Goal: Task Accomplishment & Management: Complete application form

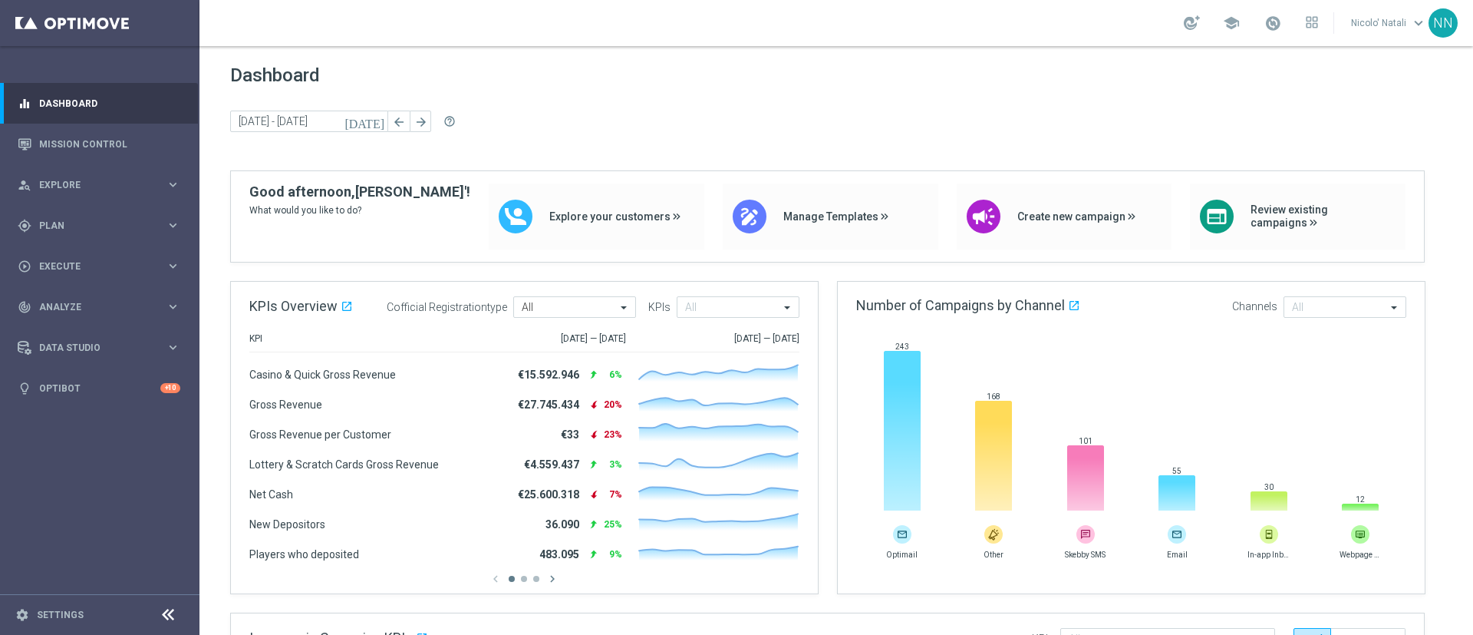
click at [981, 13] on link at bounding box center [1273, 24] width 20 height 25
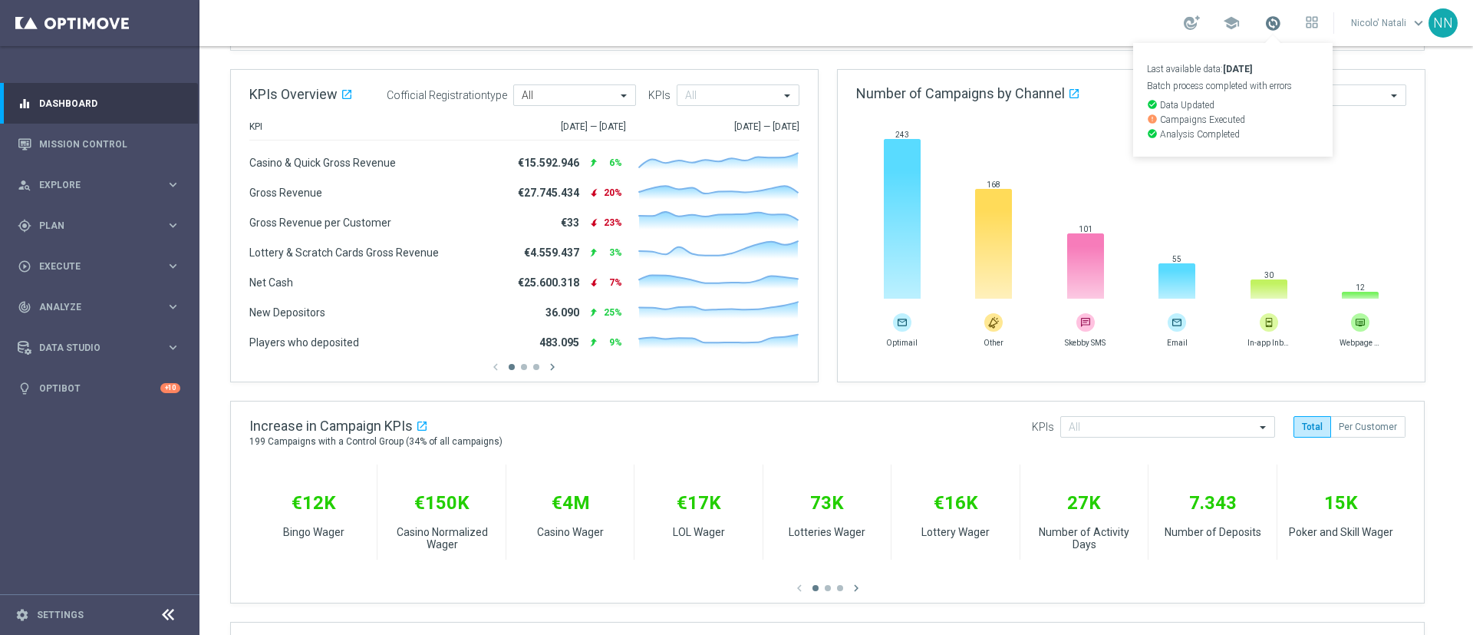
click at [981, 30] on span at bounding box center [1272, 23] width 17 height 17
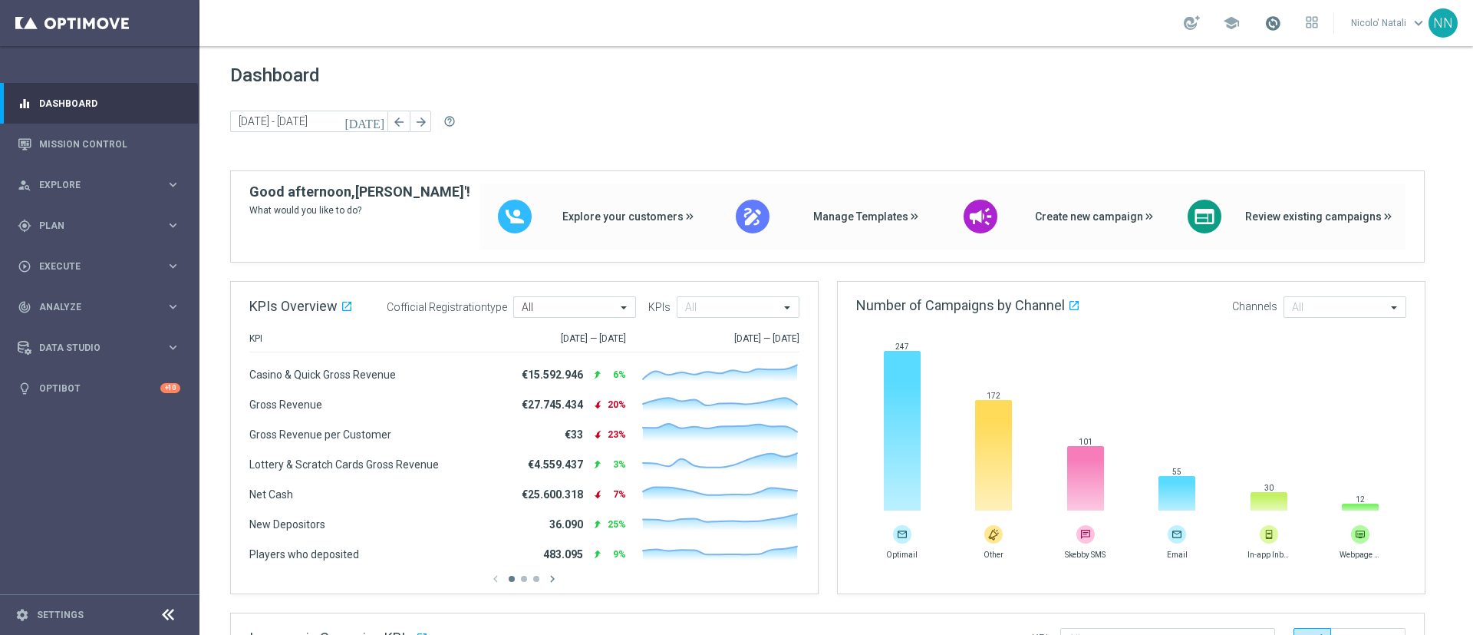
click at [1280, 25] on span at bounding box center [1272, 23] width 17 height 17
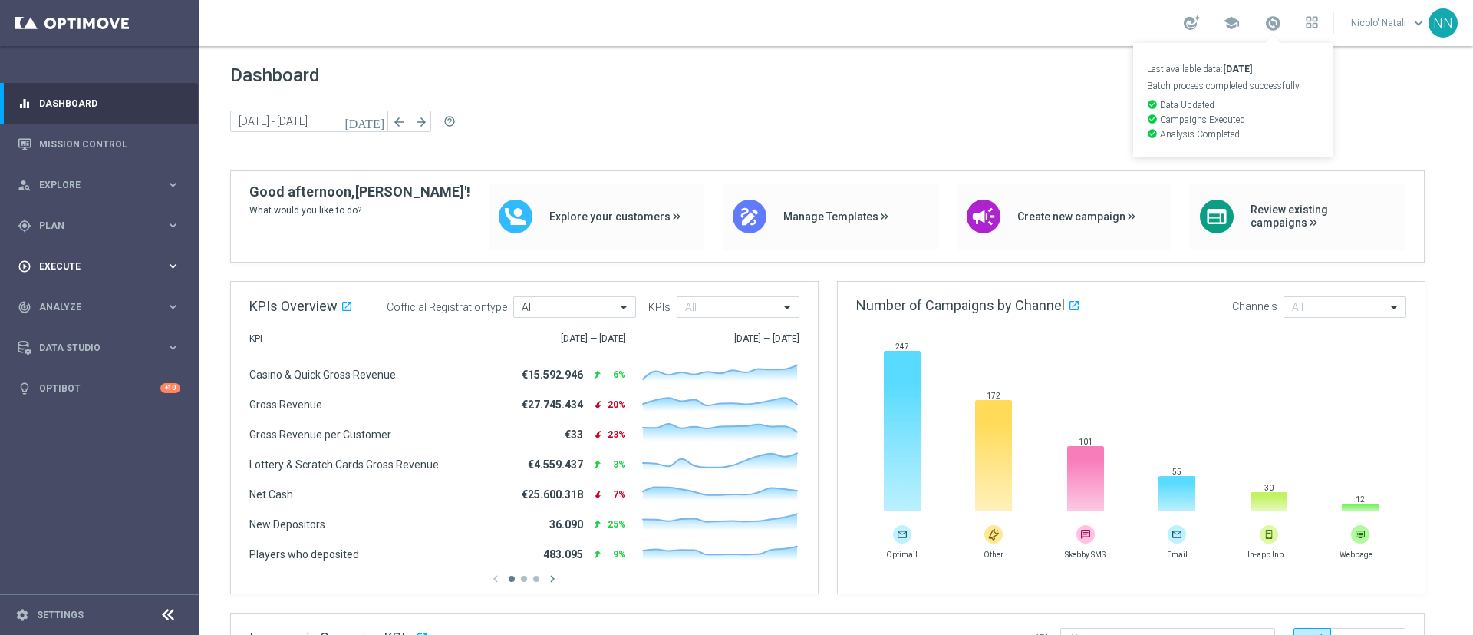
click at [68, 262] on span "Execute" at bounding box center [102, 266] width 127 height 9
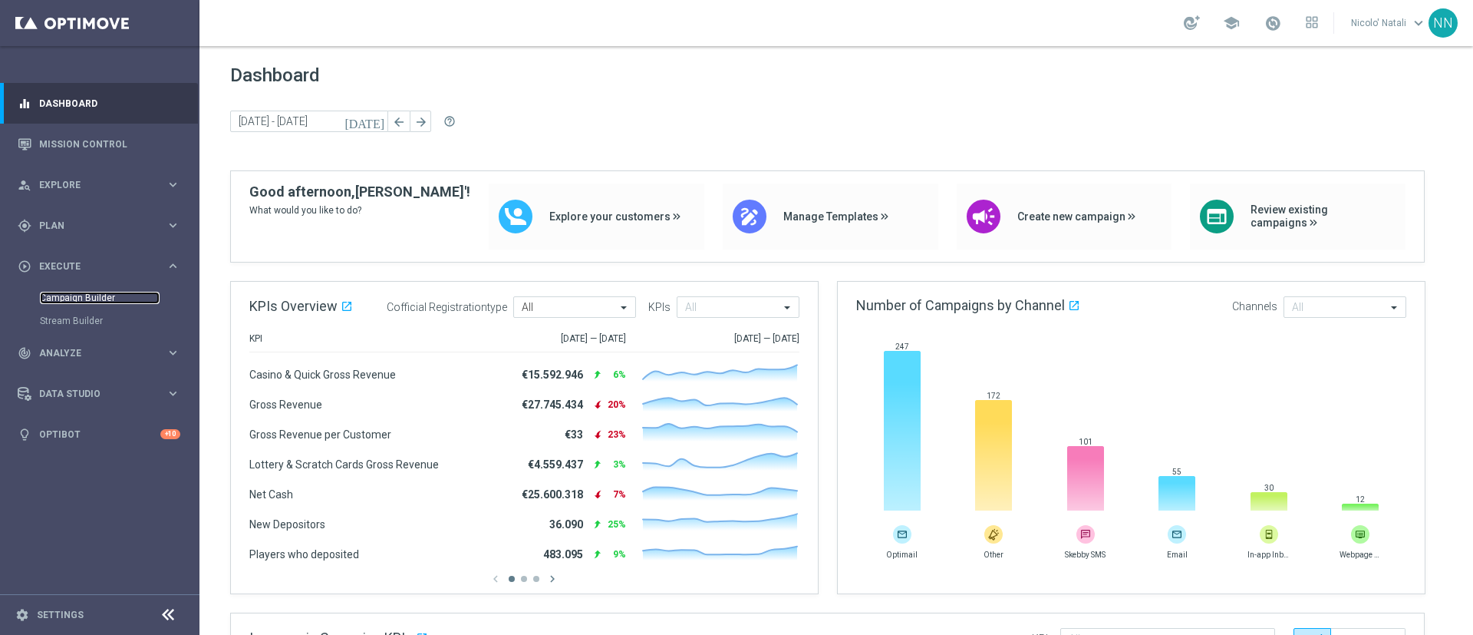
click at [73, 295] on link "Campaign Builder" at bounding box center [100, 298] width 120 height 12
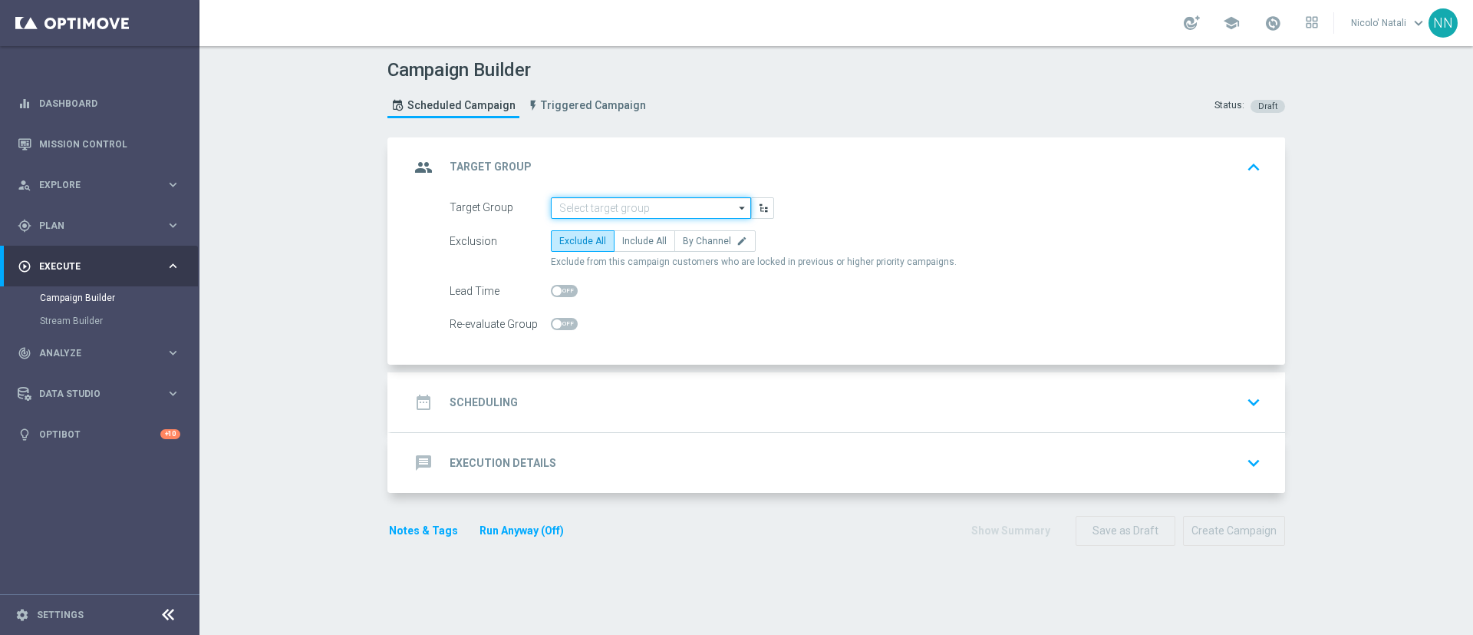
drag, startPoint x: 625, startPoint y: 207, endPoint x: 577, endPoint y: 212, distance: 47.8
click at [577, 212] on input at bounding box center [651, 207] width 200 height 21
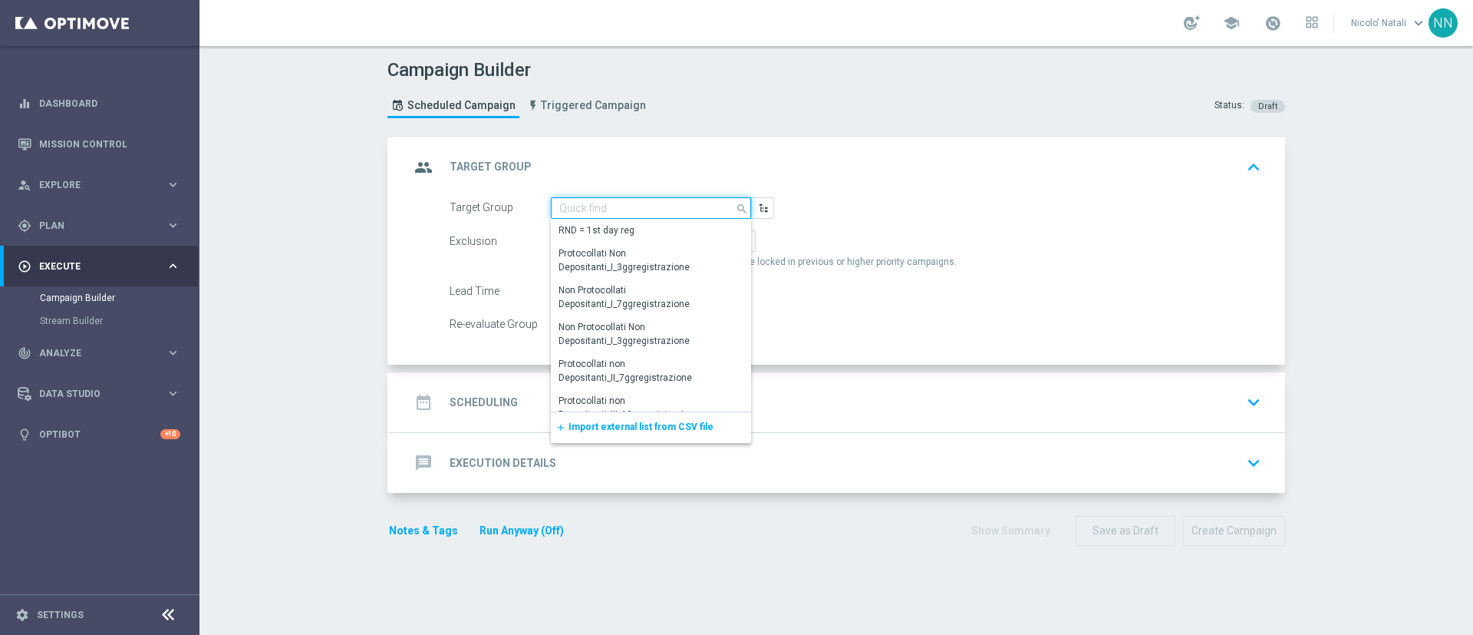
paste input "Active BETTING nosaldo GGR > 0 L3M modeH"
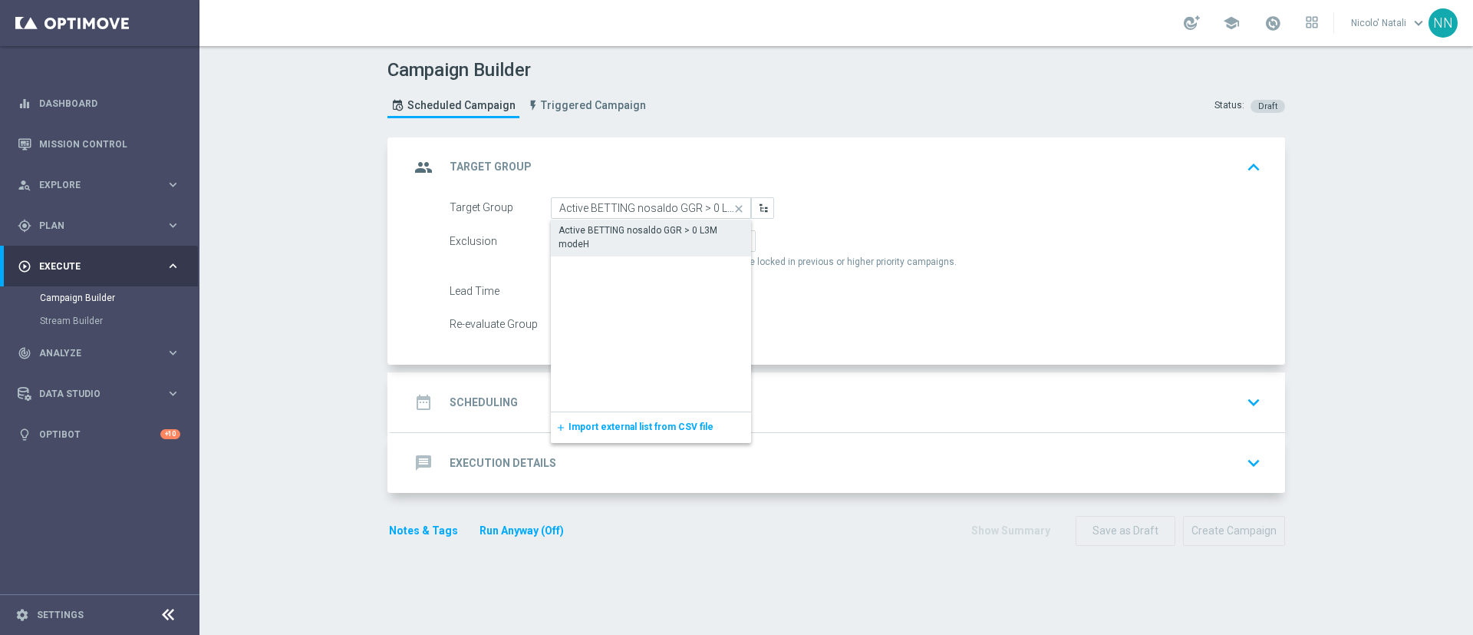
click at [584, 245] on div "Active BETTING nosaldo GGR > 0 L3M modeH" at bounding box center [651, 237] width 185 height 28
type input "Active BETTING nosaldo GGR > 0 L3M modeH"
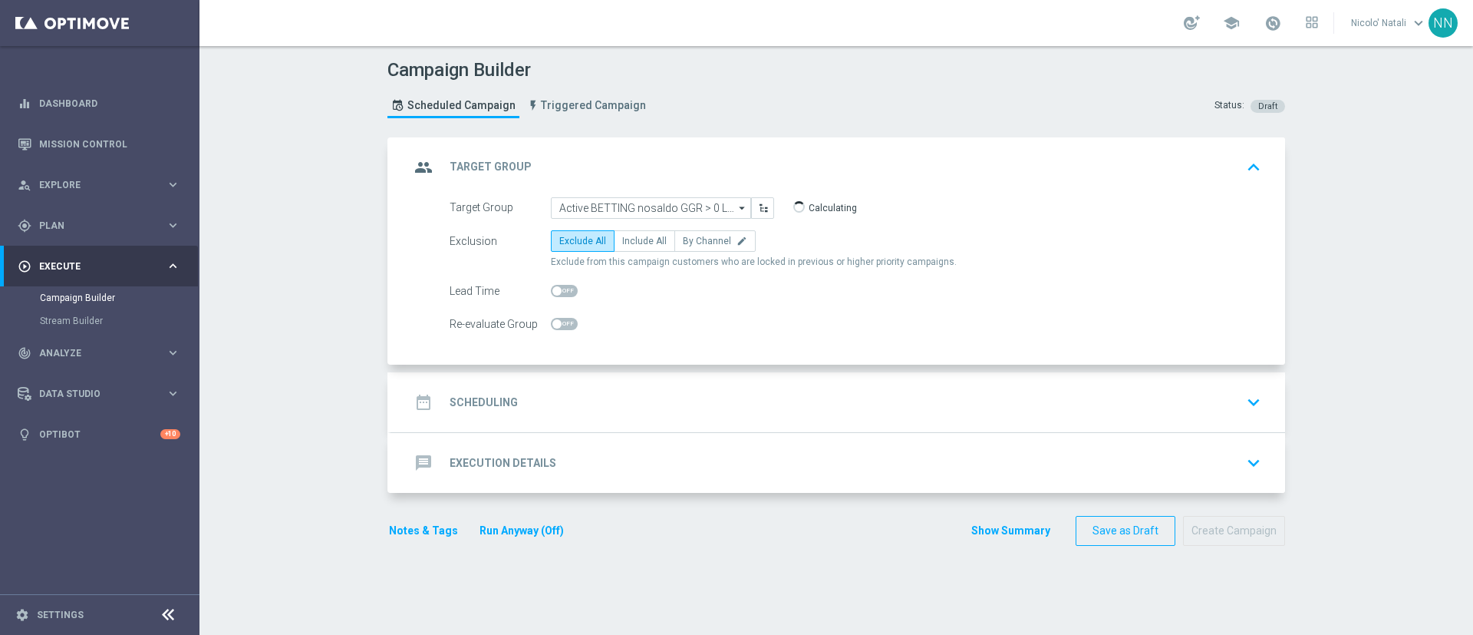
click at [592, 384] on div "date_range Scheduling keyboard_arrow_down" at bounding box center [838, 402] width 894 height 60
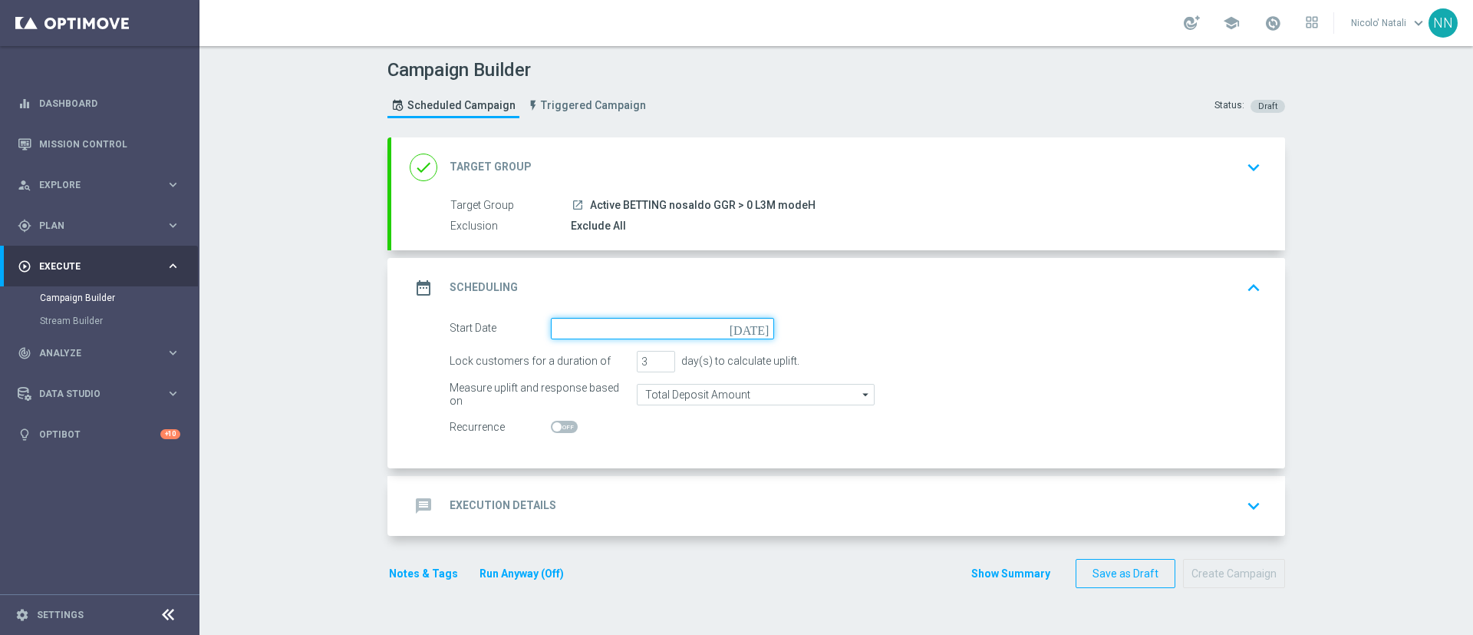
click at [591, 334] on input at bounding box center [662, 328] width 223 height 21
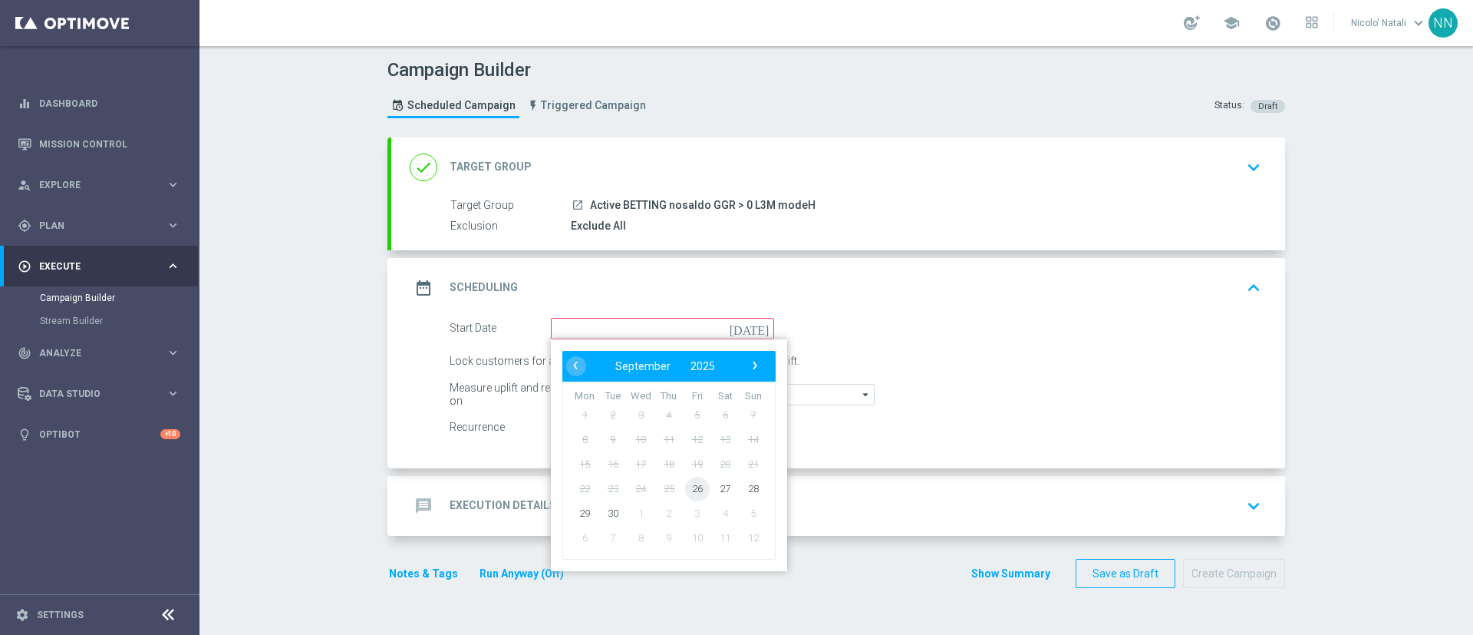
click at [690, 487] on span "26" at bounding box center [697, 488] width 25 height 25
type input "26 Sep 2025"
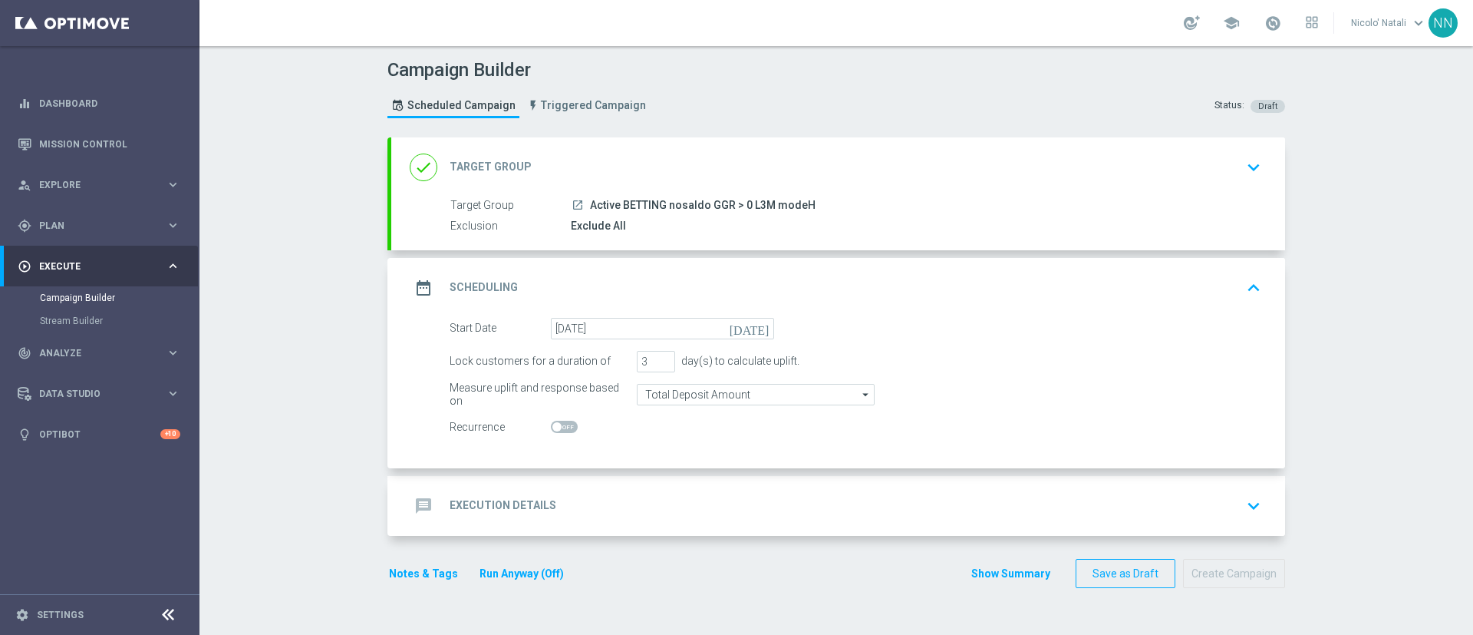
click at [637, 478] on div "message Execution Details keyboard_arrow_down" at bounding box center [838, 506] width 894 height 60
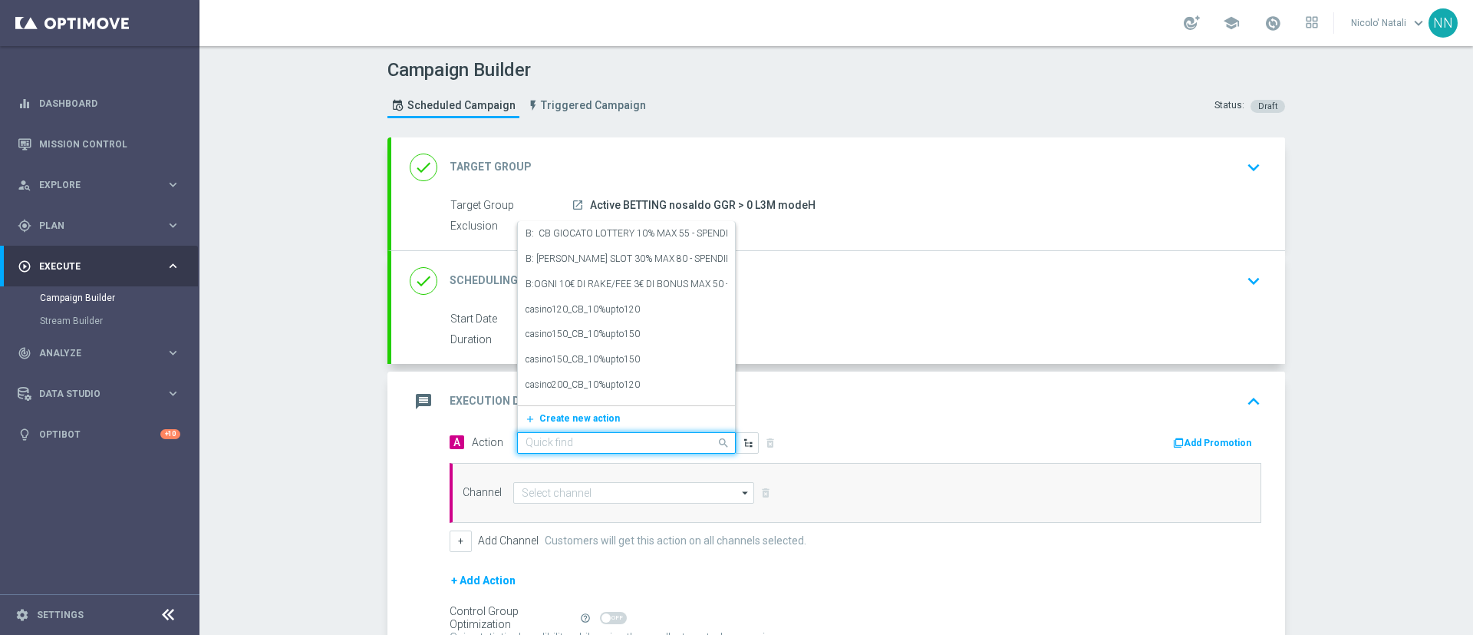
click at [593, 437] on input "text" at bounding box center [611, 443] width 171 height 13
paste input "Deposita almeno 50€ ricevi 2500 sisal point"
type input "Deposita almeno 50€ ricevi 2500 sisal point"
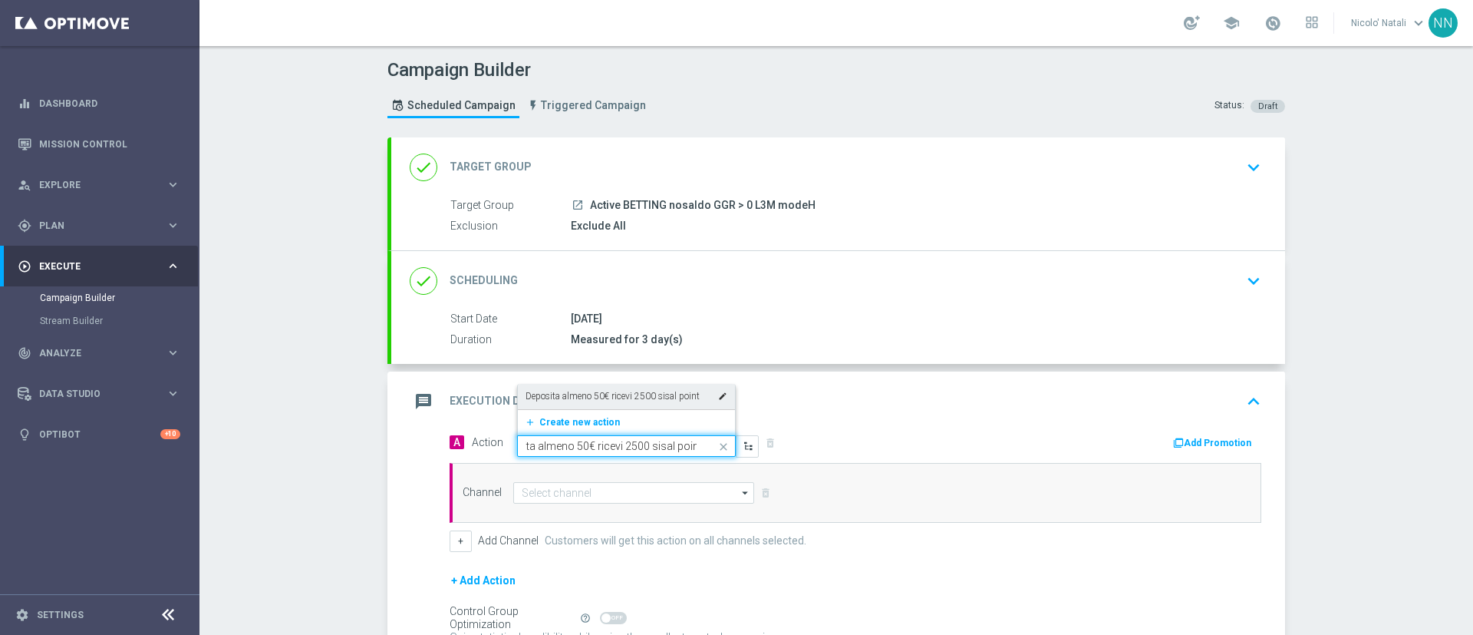
click at [590, 400] on label "Deposita almeno 50€ ricevi 2500 sisal point" at bounding box center [613, 396] width 174 height 13
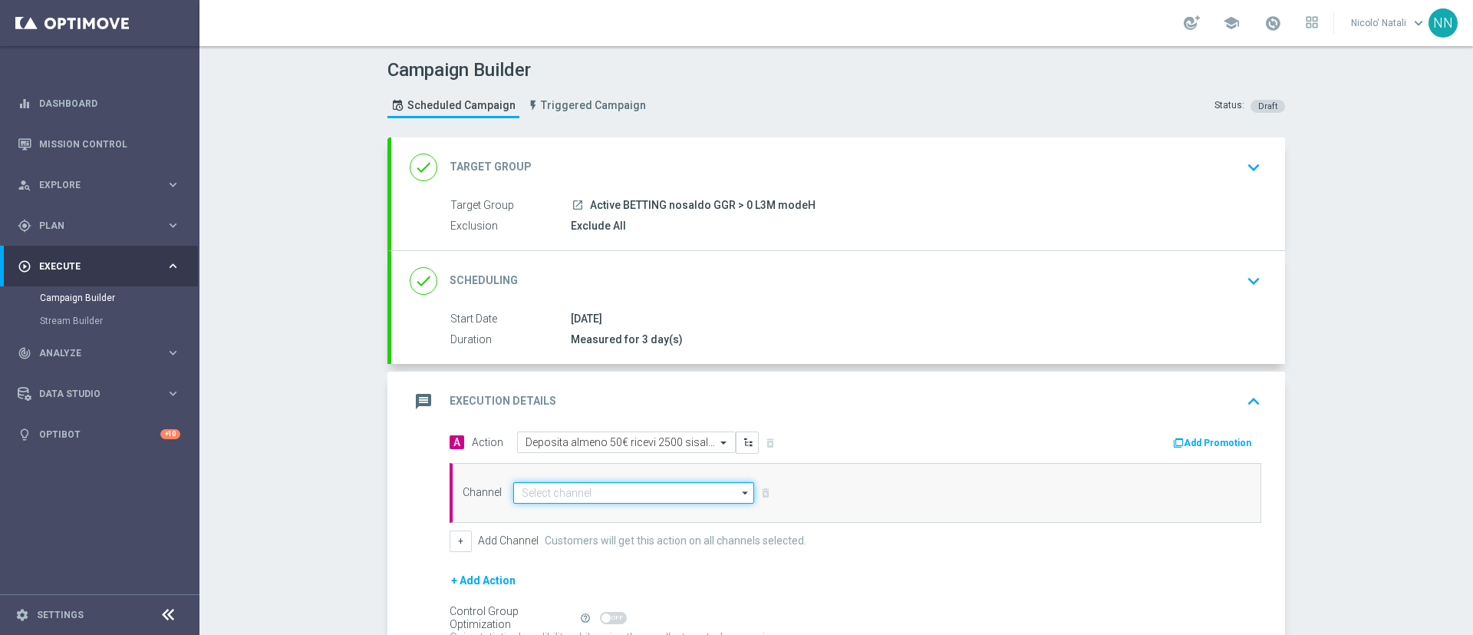
click at [613, 494] on input at bounding box center [633, 492] width 241 height 21
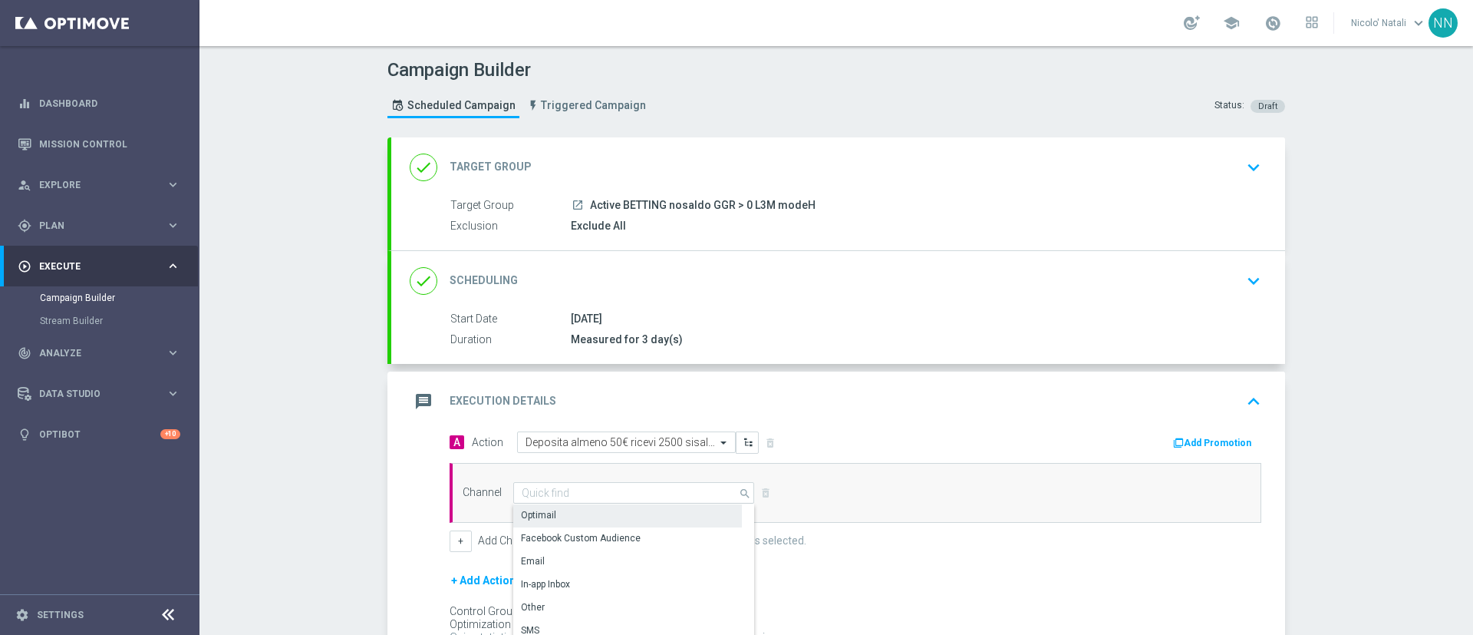
click at [600, 516] on div "Optimail" at bounding box center [627, 514] width 229 height 21
type input "Optimail"
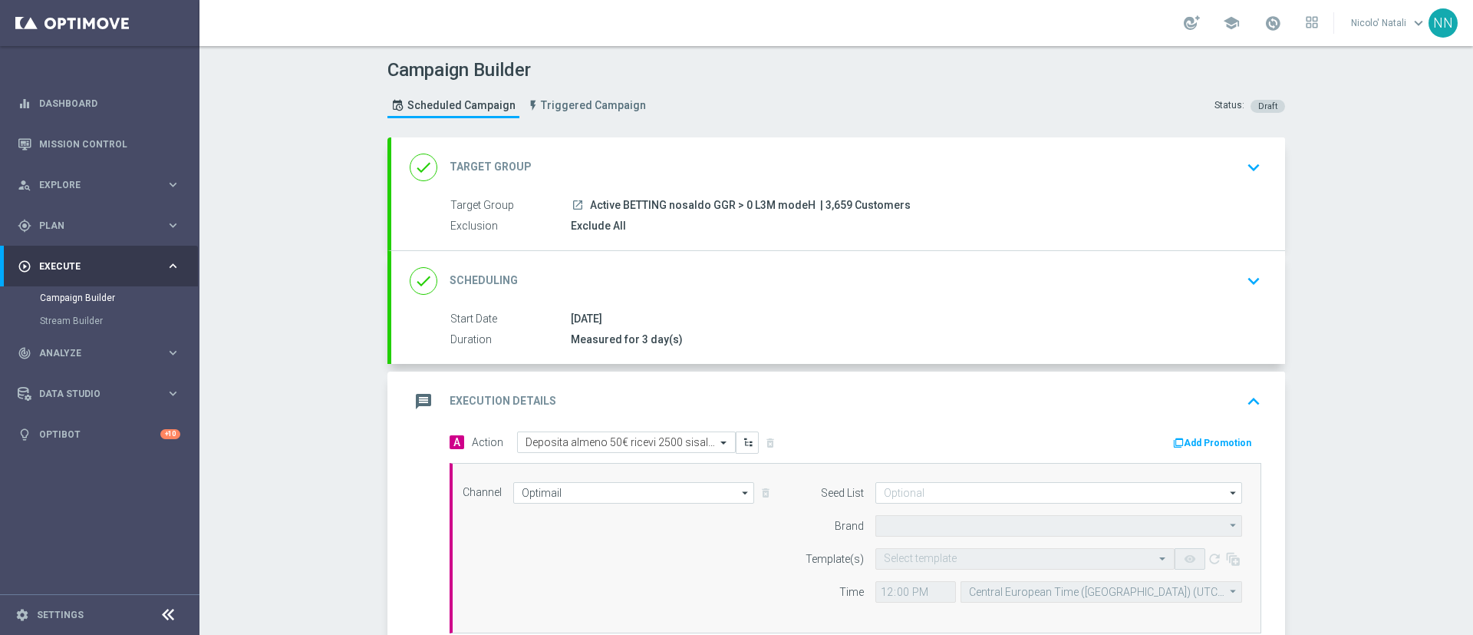
type input "Sisal Marketing"
click at [1197, 443] on button "Add Promotion" at bounding box center [1214, 442] width 85 height 17
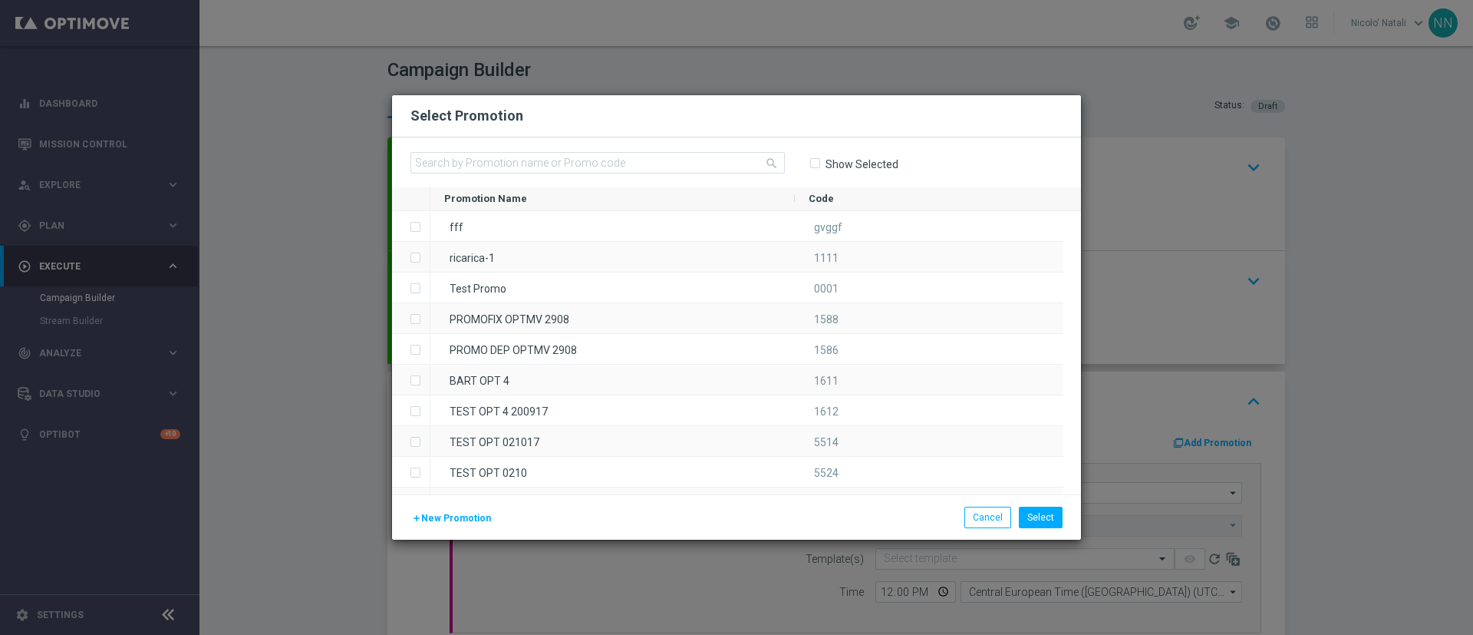
click at [564, 148] on div "search Show Selected" at bounding box center [736, 162] width 689 height 50
click at [563, 156] on input "text" at bounding box center [597, 162] width 374 height 21
paste input "SPORTDEP260925"
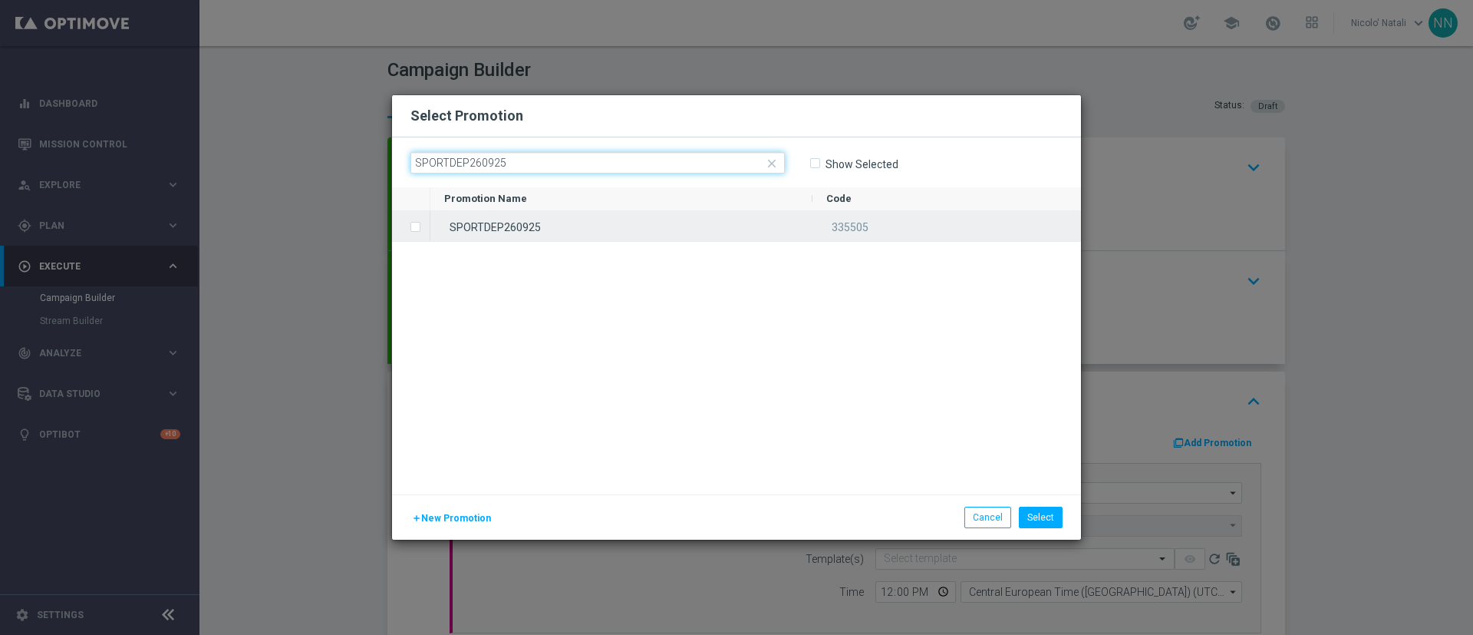
type input "SPORTDEP260925"
click at [565, 219] on div "SPORTDEP260925" at bounding box center [621, 226] width 382 height 30
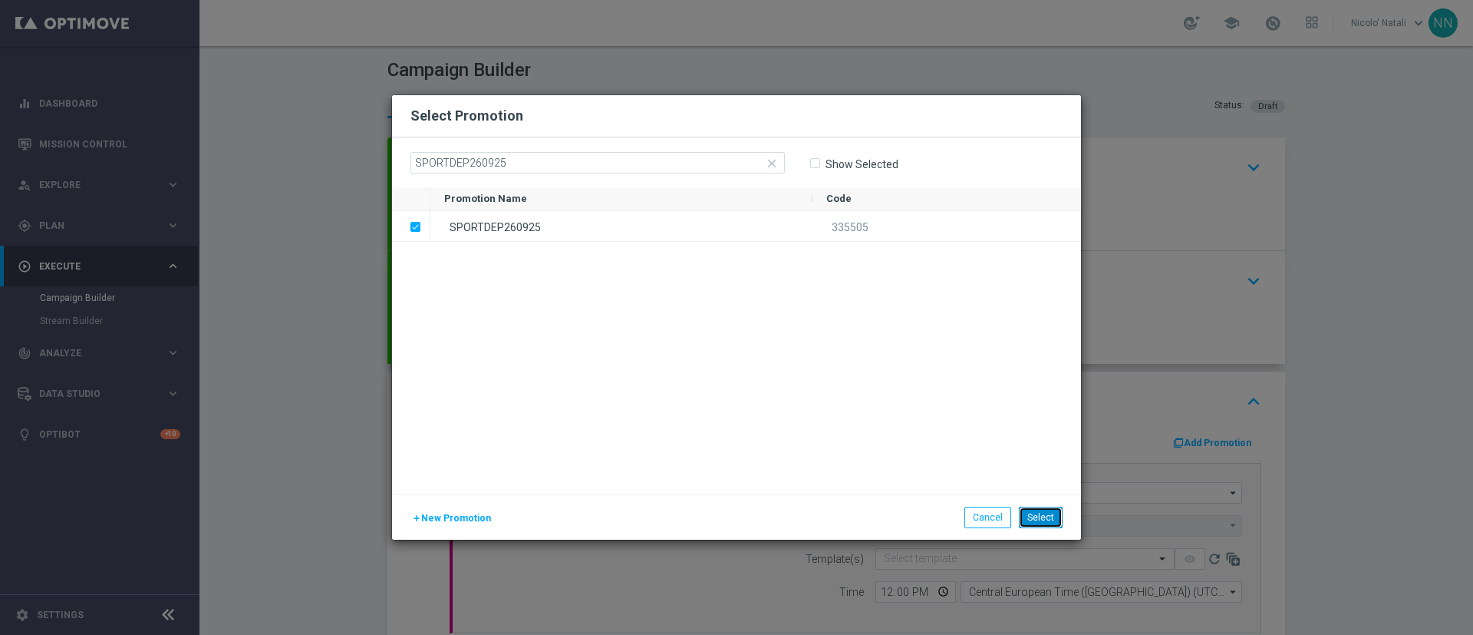
drag, startPoint x: 1035, startPoint y: 521, endPoint x: 1045, endPoint y: 520, distance: 10.0
click at [1045, 520] on button "Select" at bounding box center [1041, 516] width 44 height 21
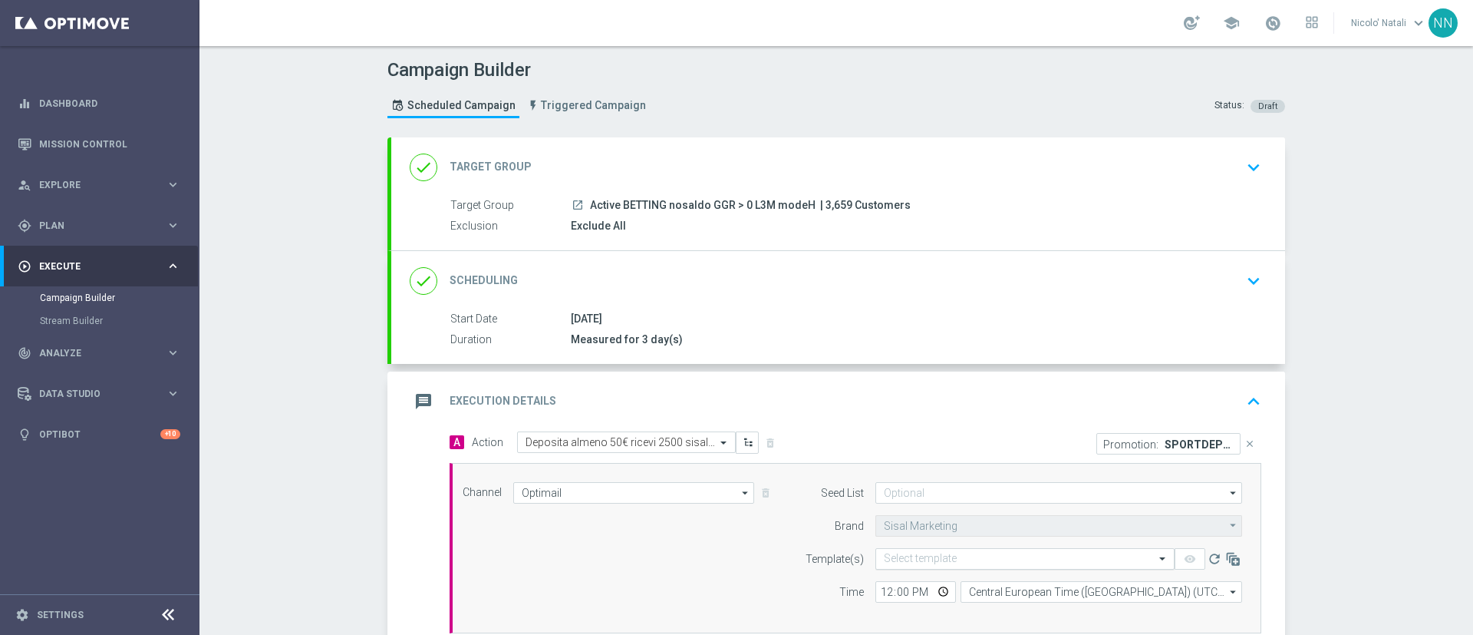
click at [923, 559] on input "text" at bounding box center [1010, 558] width 252 height 13
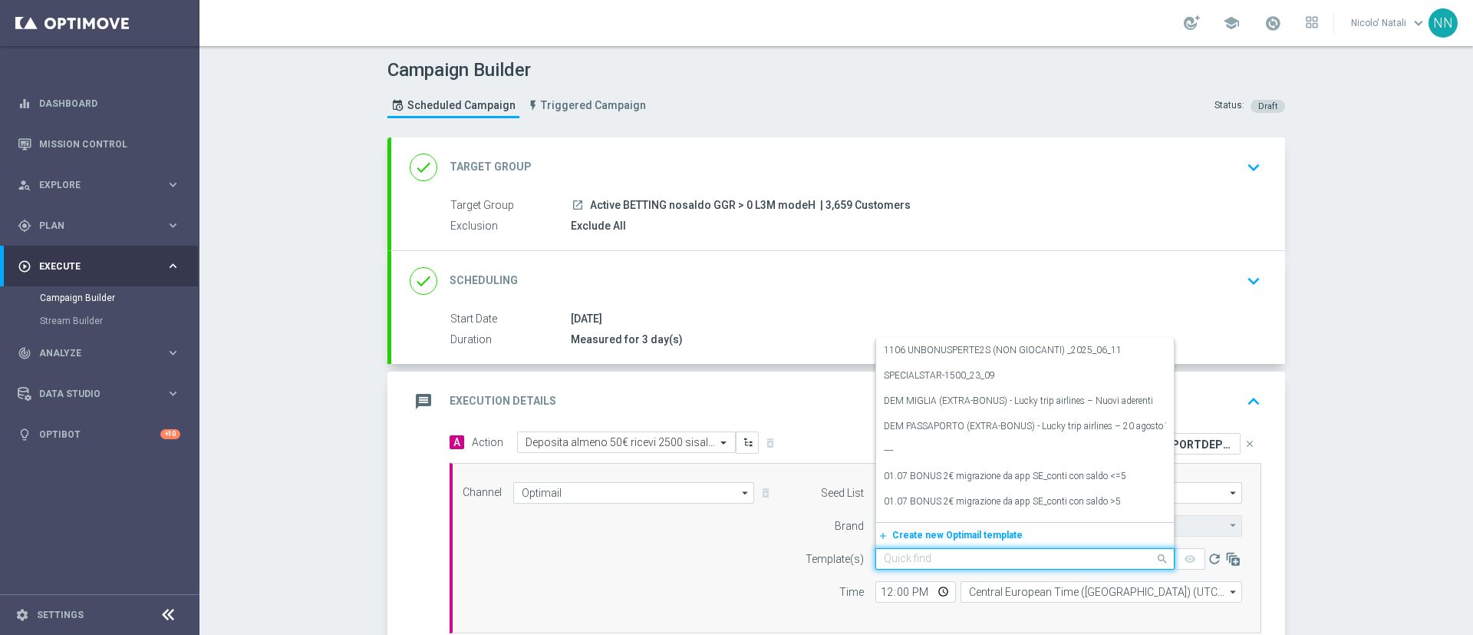
paste input "SPORTDEP260925"
type input "S"
paste input "SPORT-260925-2025-09-26"
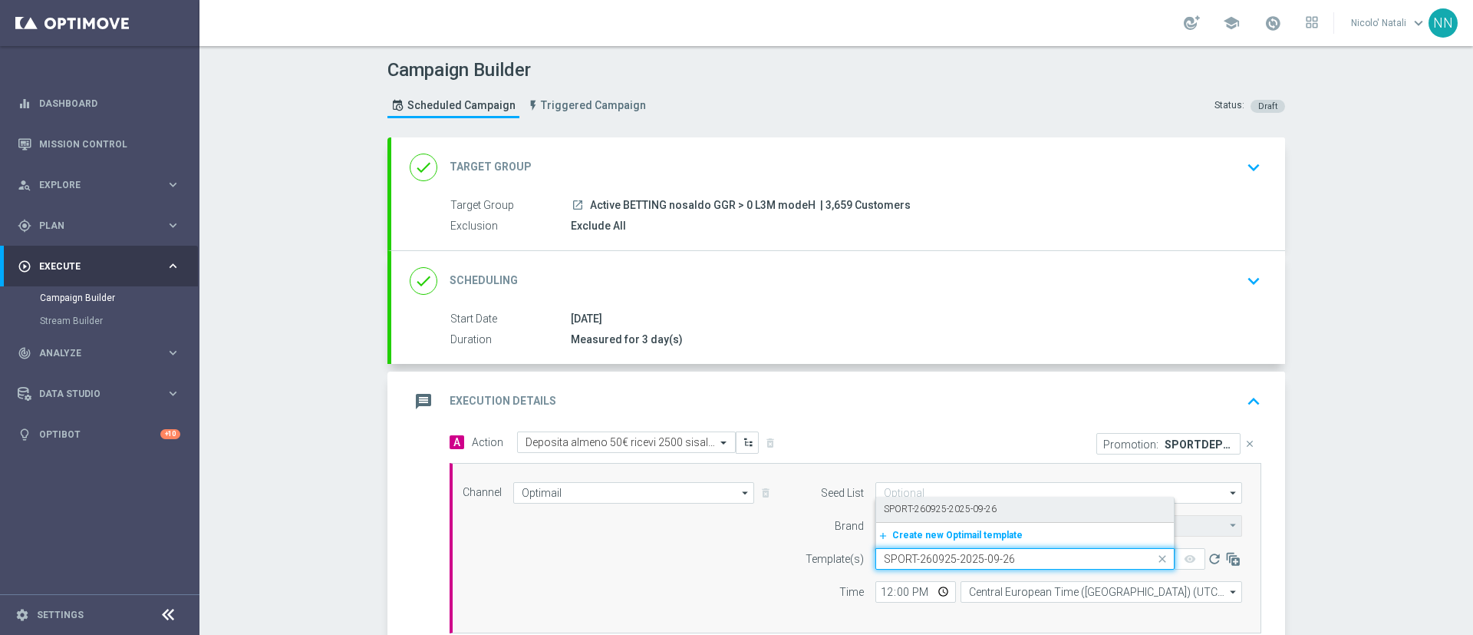
click at [978, 506] on label "SPORT-260925-2025-09-26" at bounding box center [940, 509] width 113 height 13
type input "SPORT-260925-2025-09-26"
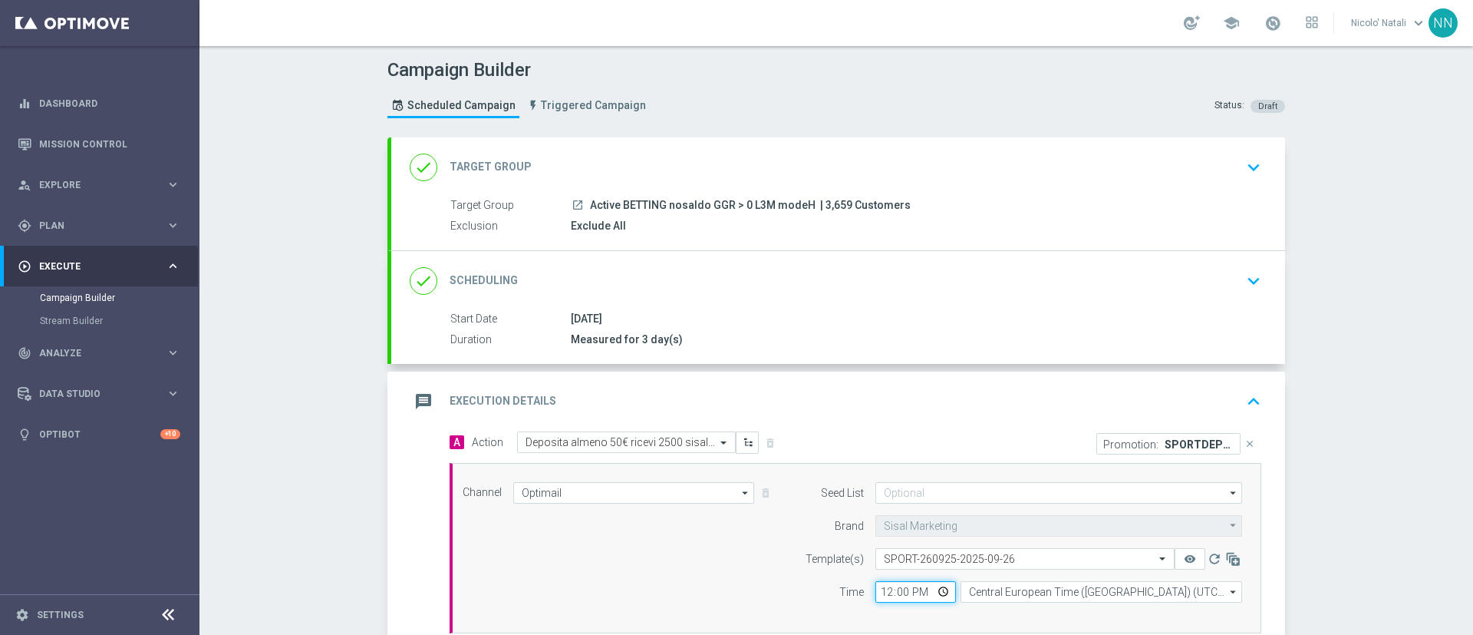
click at [875, 591] on input "12:00" at bounding box center [915, 591] width 81 height 21
type input "18:00"
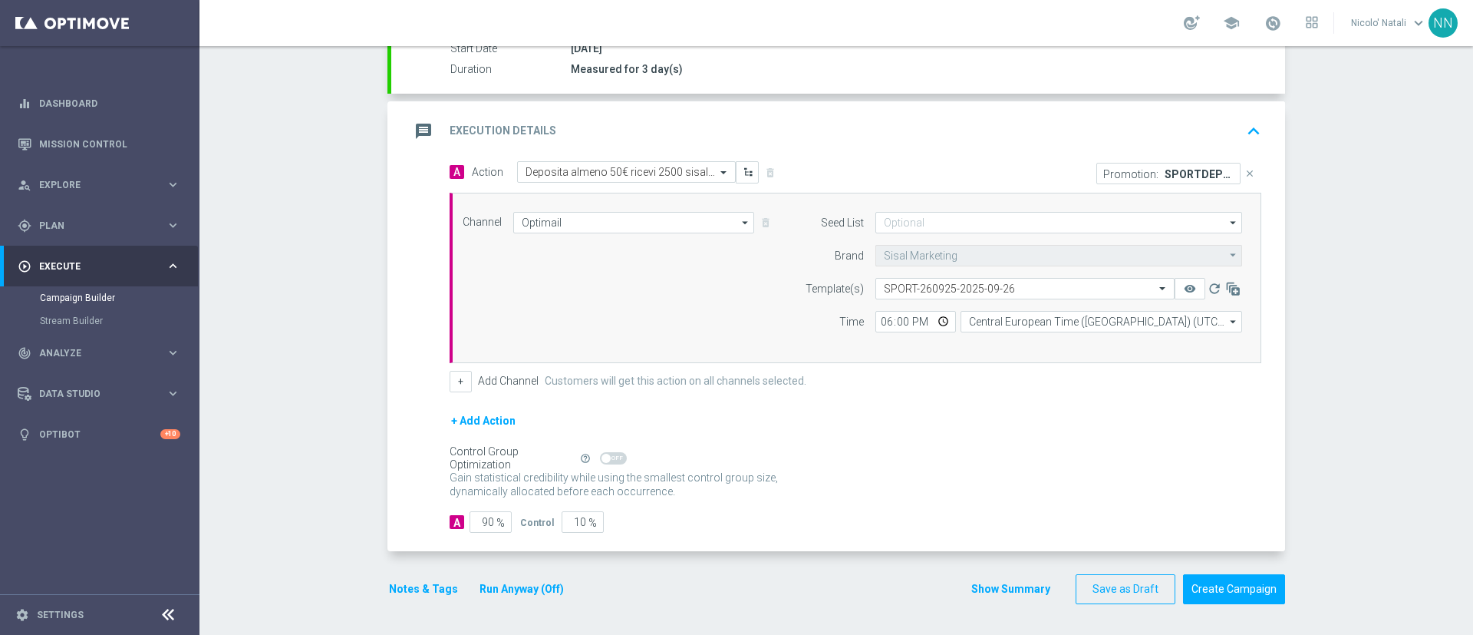
click at [425, 585] on button "Notes & Tags" at bounding box center [423, 588] width 72 height 19
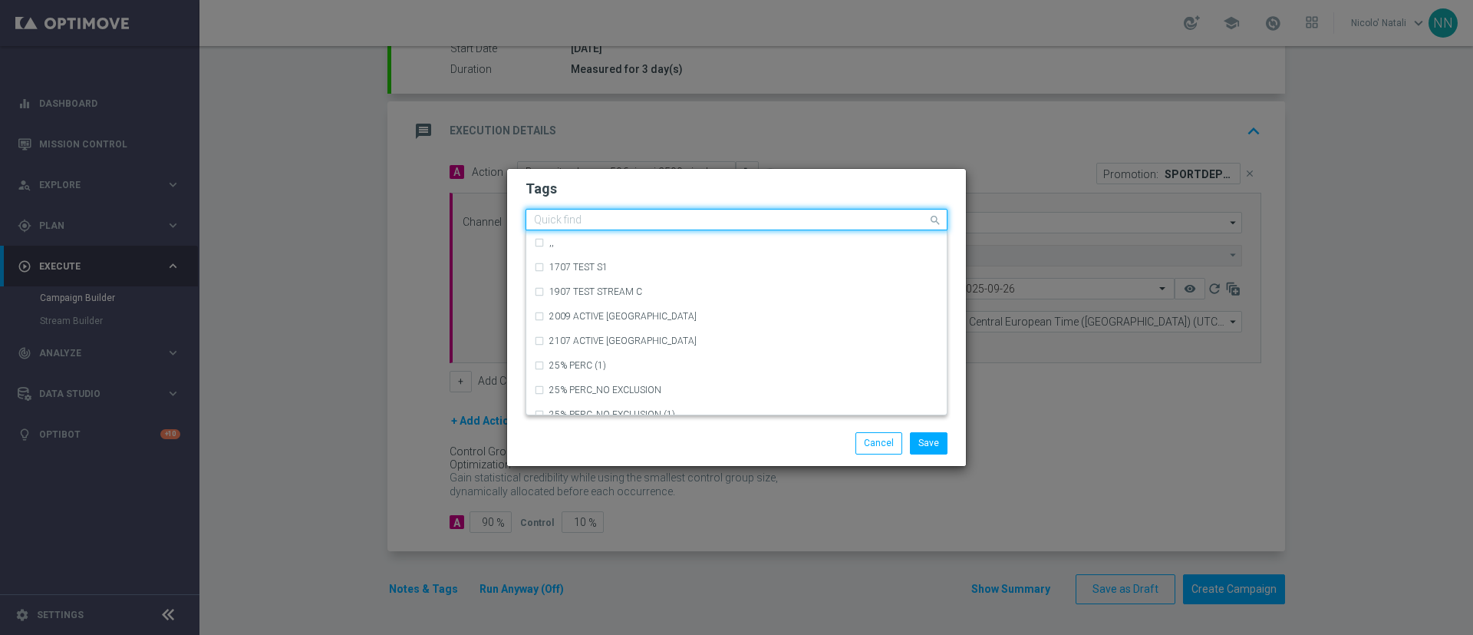
click at [611, 210] on div "Quick find" at bounding box center [726, 219] width 401 height 19
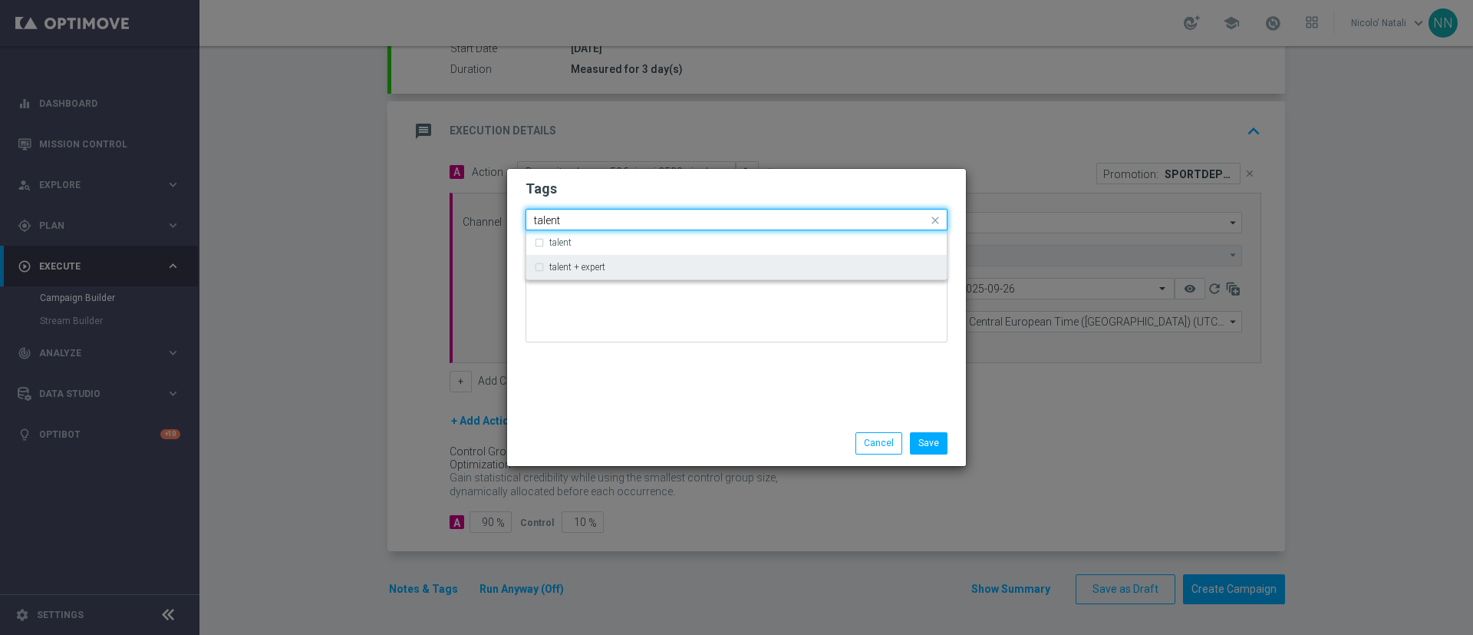
click at [612, 268] on div "talent + expert" at bounding box center [744, 266] width 390 height 9
type input "talent"
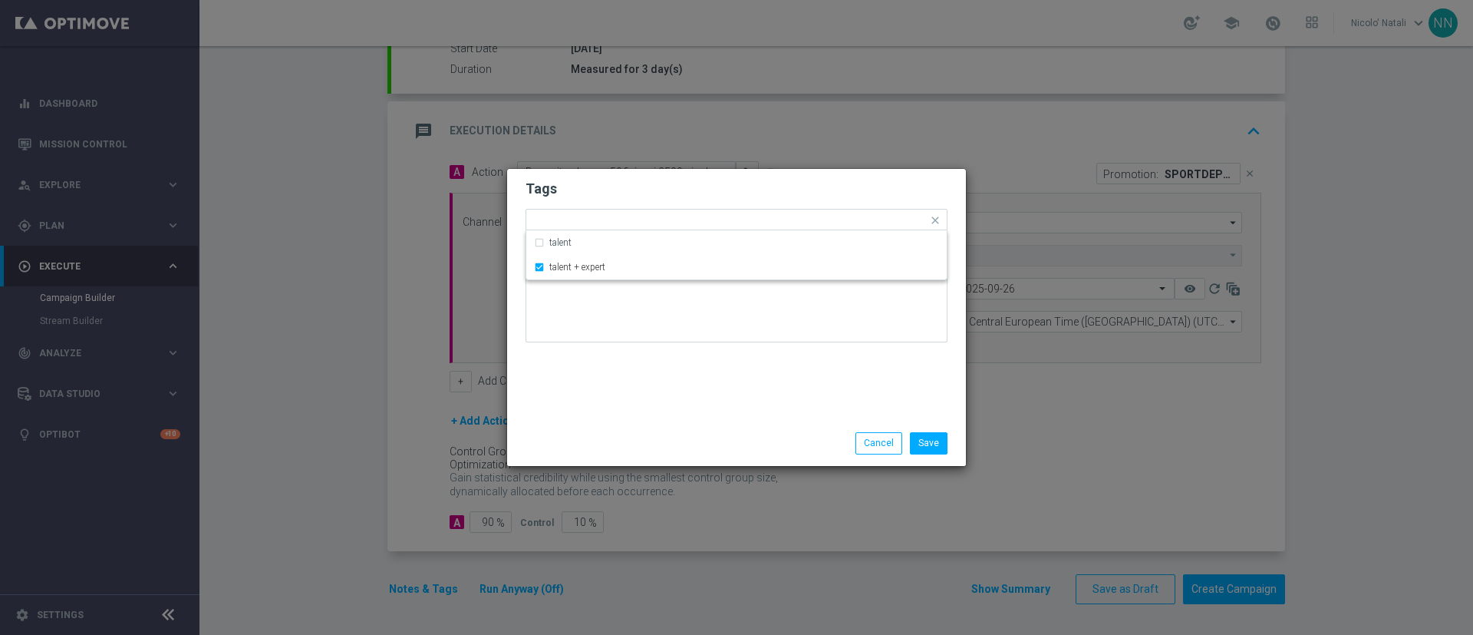
click at [630, 405] on div "Tags Quick find × talent + expert talent talent + expert Notes" at bounding box center [736, 295] width 459 height 252
click at [687, 217] on input "text" at bounding box center [776, 221] width 302 height 13
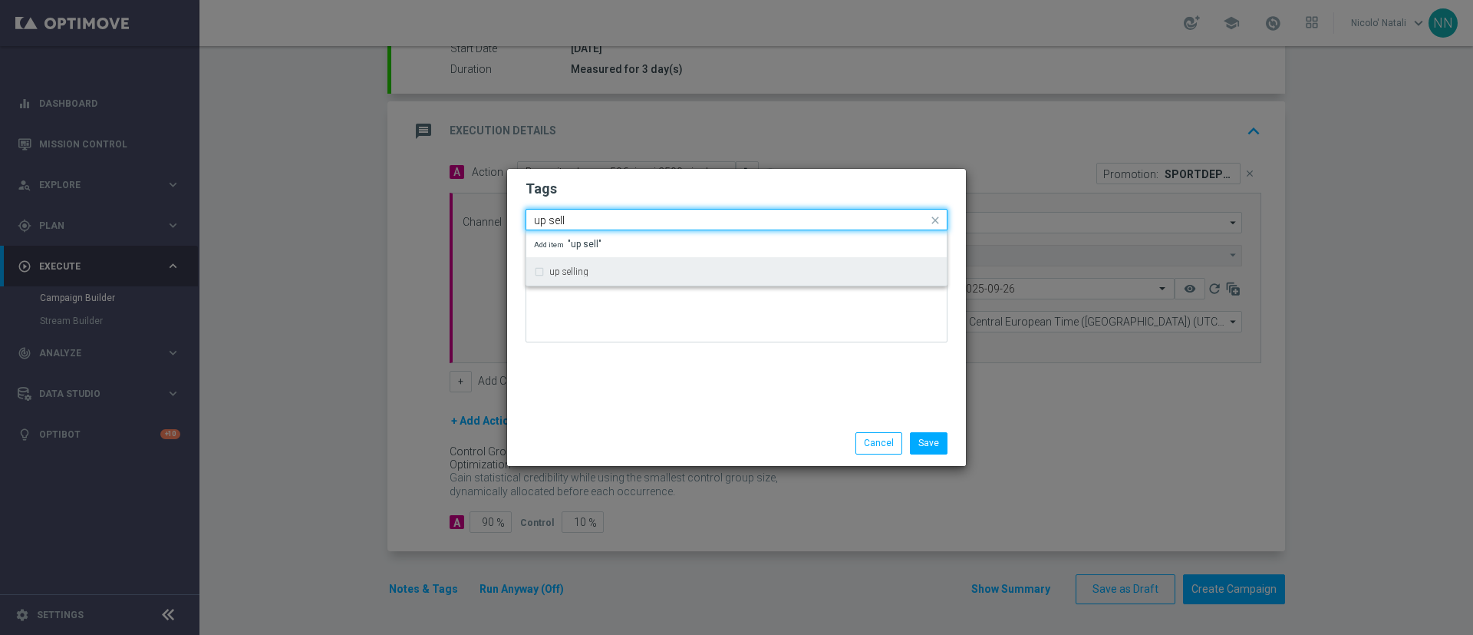
click at [660, 265] on div "up selling" at bounding box center [736, 271] width 405 height 25
type input "up sell"
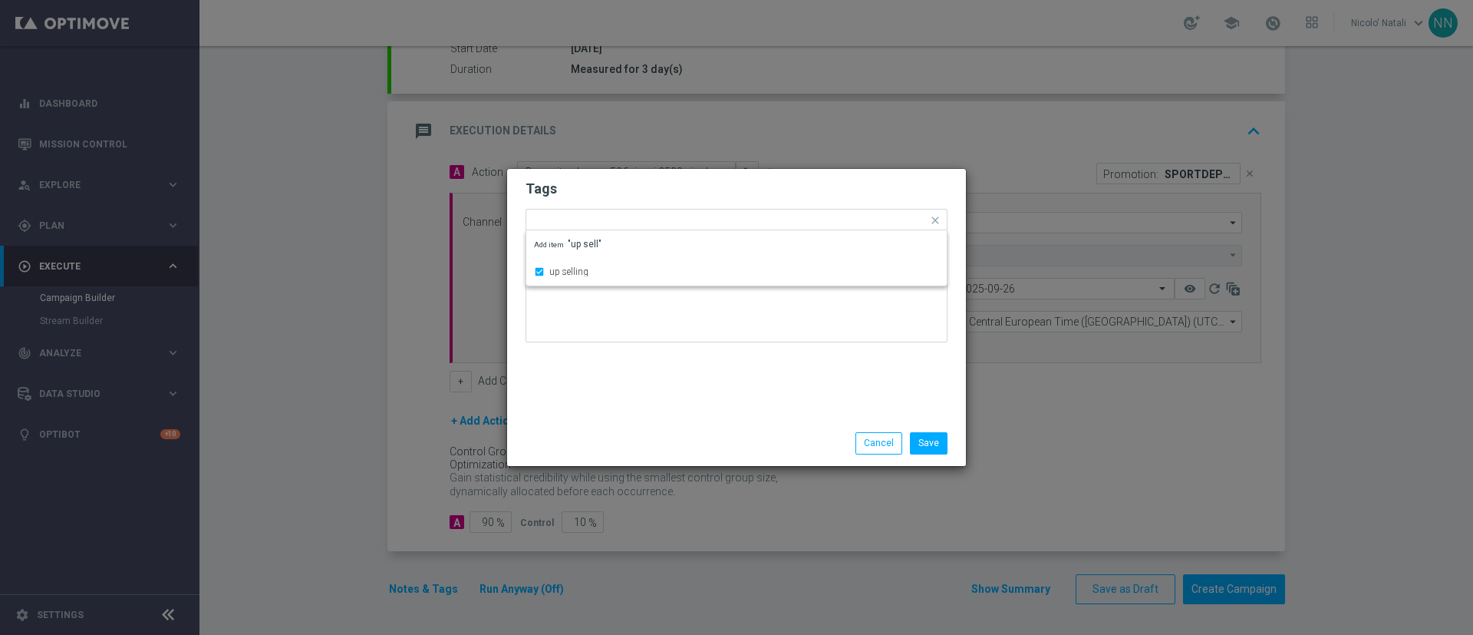
click at [651, 387] on div "Tags Quick find × talent + expert × up selling up selling Add item "up sell" No…" at bounding box center [736, 295] width 459 height 252
click at [718, 224] on input "text" at bounding box center [812, 221] width 232 height 13
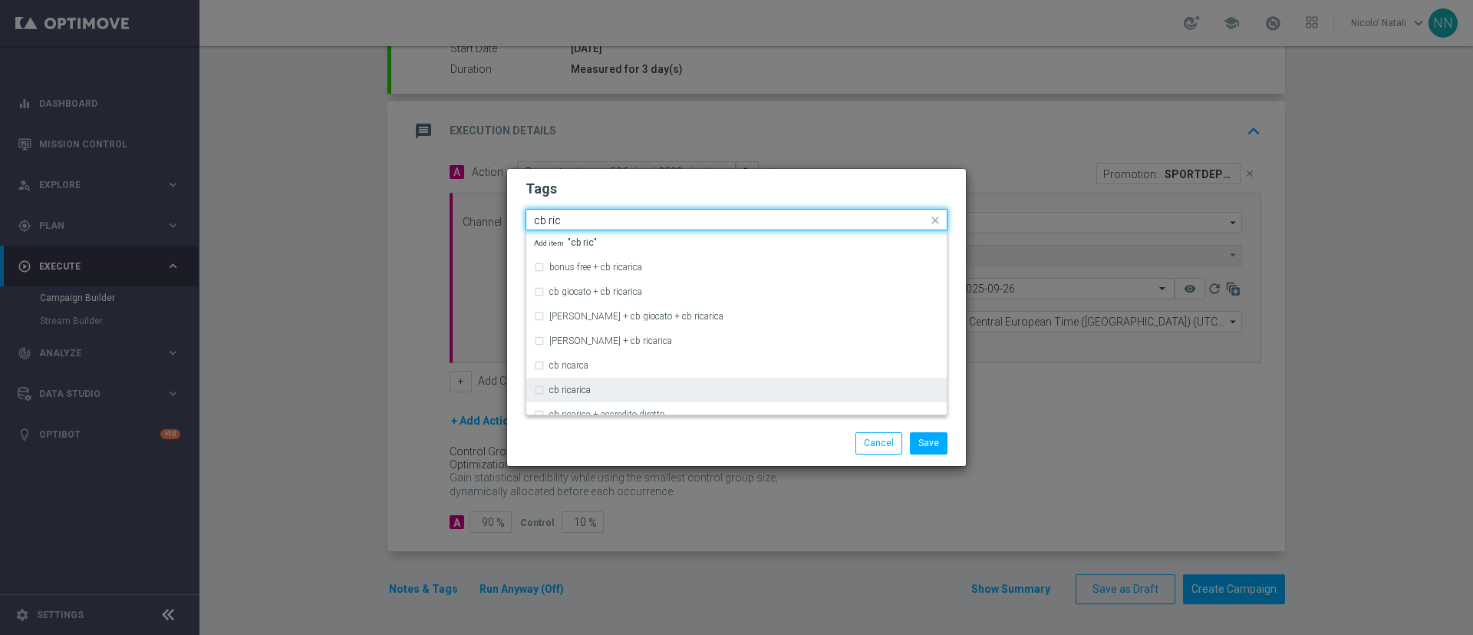
click at [606, 391] on div "cb ricarica" at bounding box center [744, 389] width 390 height 9
type input "cb ric"
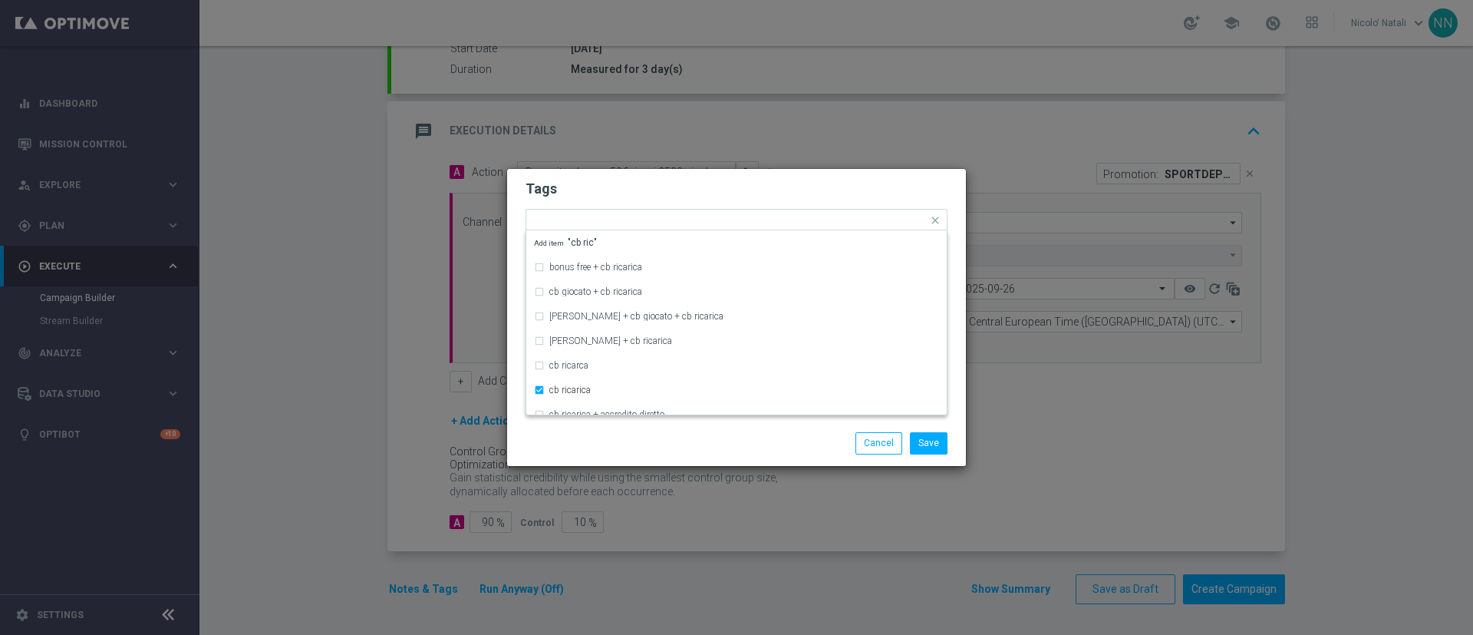
click at [608, 443] on div "Save Cancel" at bounding box center [736, 442] width 445 height 21
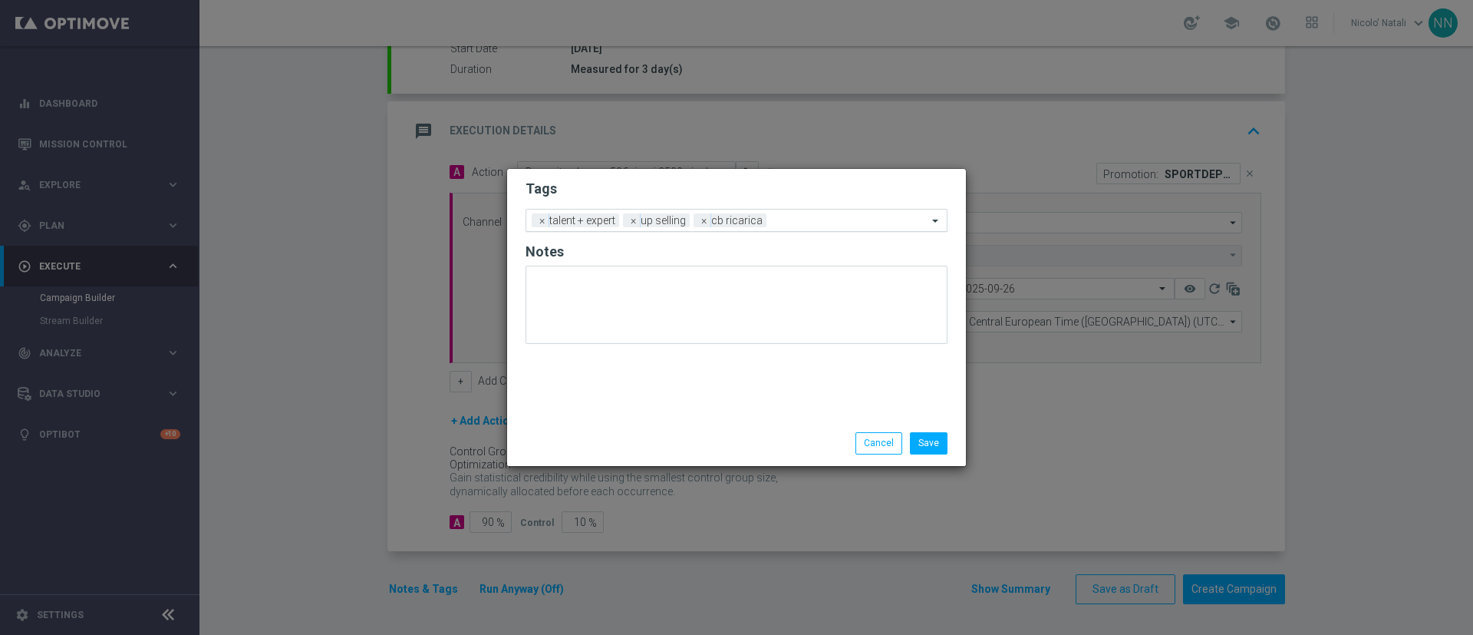
click at [790, 212] on div "Add a new tag × talent + expert × up selling × cb ricarica" at bounding box center [726, 219] width 401 height 21
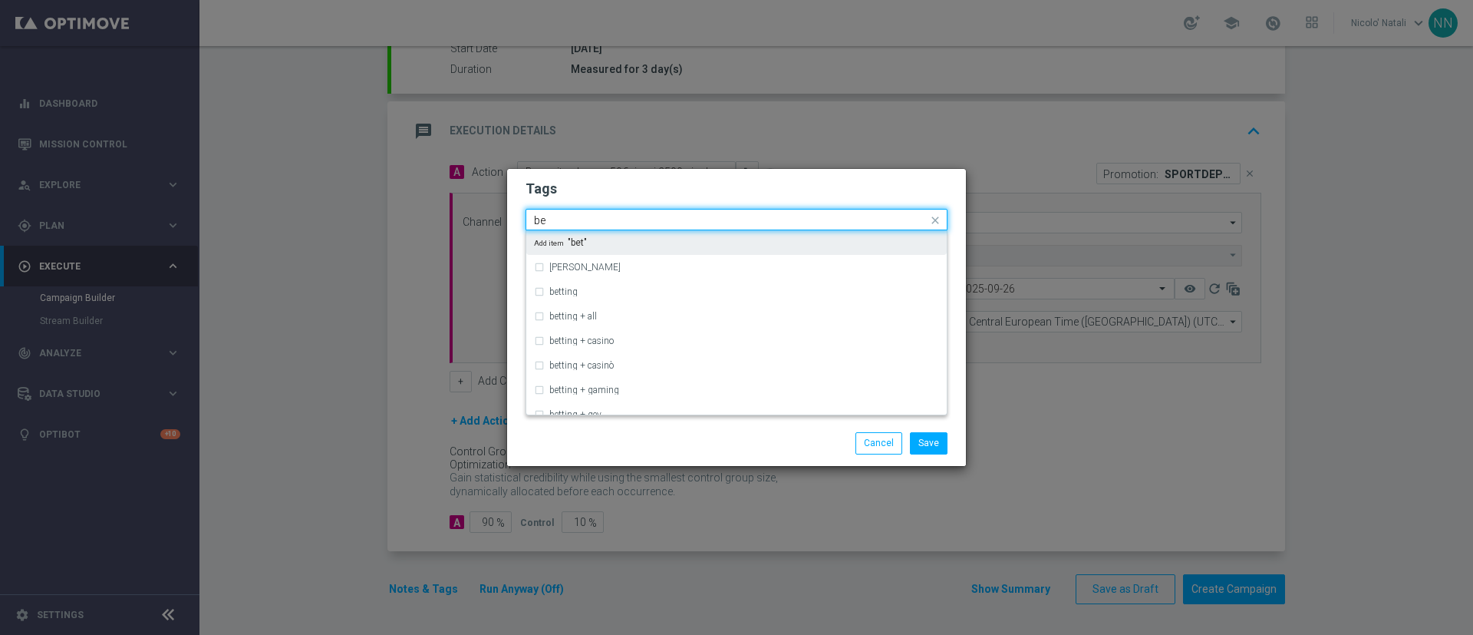
type input "b"
click at [770, 232] on div "all" at bounding box center [736, 242] width 405 height 25
type input "all"
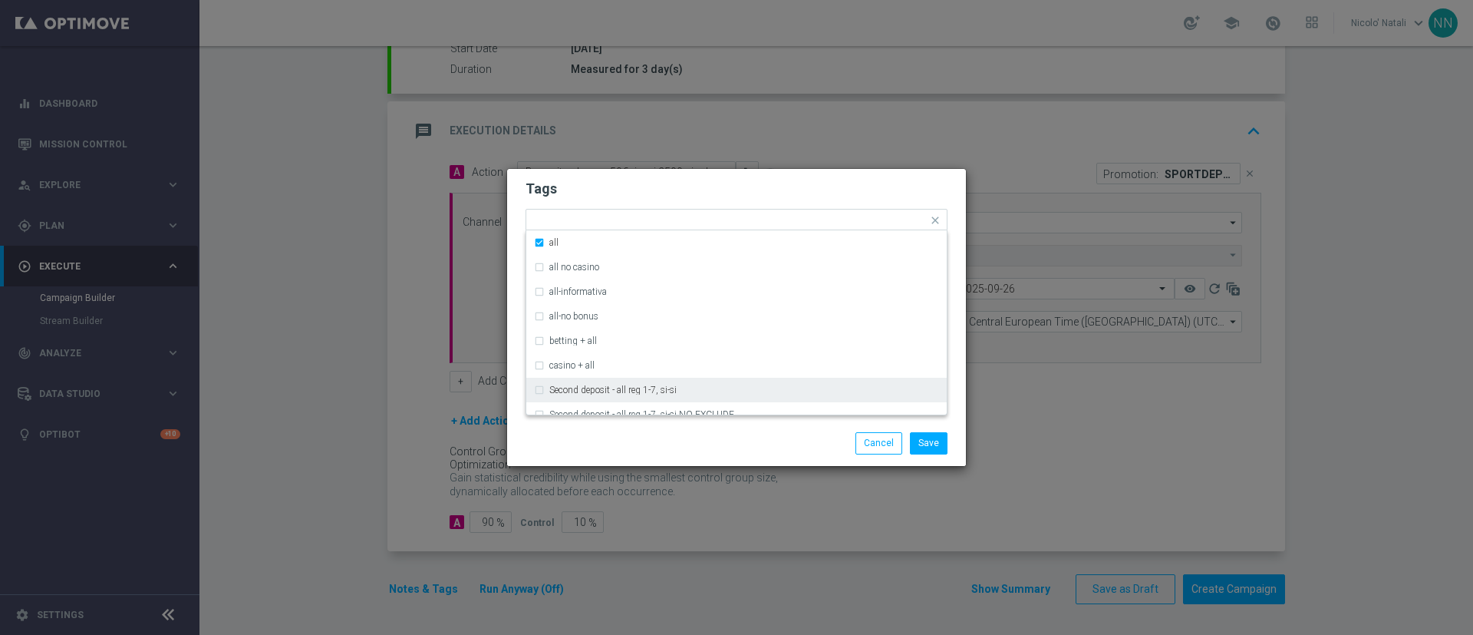
click at [772, 440] on div "Save Cancel" at bounding box center [810, 442] width 297 height 21
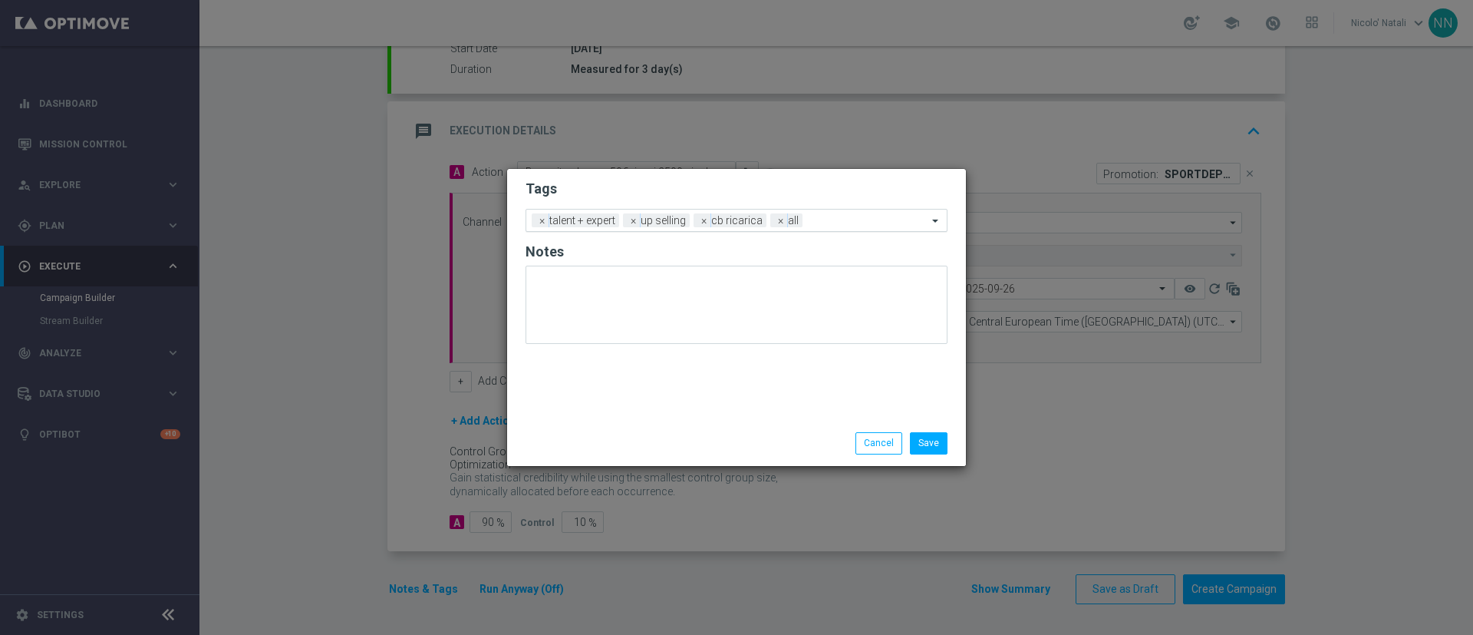
click at [832, 213] on div "Add a new tag × talent + expert × up selling × cb ricarica × all" at bounding box center [726, 219] width 401 height 21
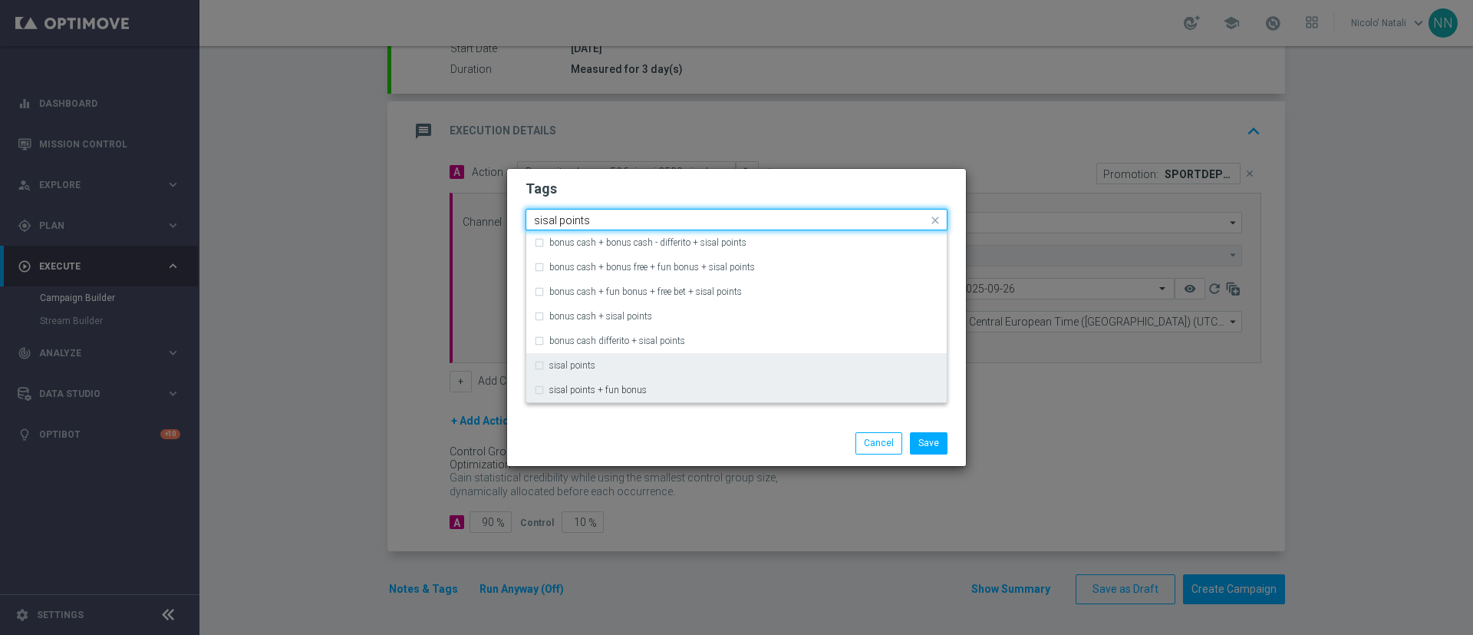
click at [664, 369] on div "sisal points" at bounding box center [744, 365] width 390 height 9
type input "sisal points"
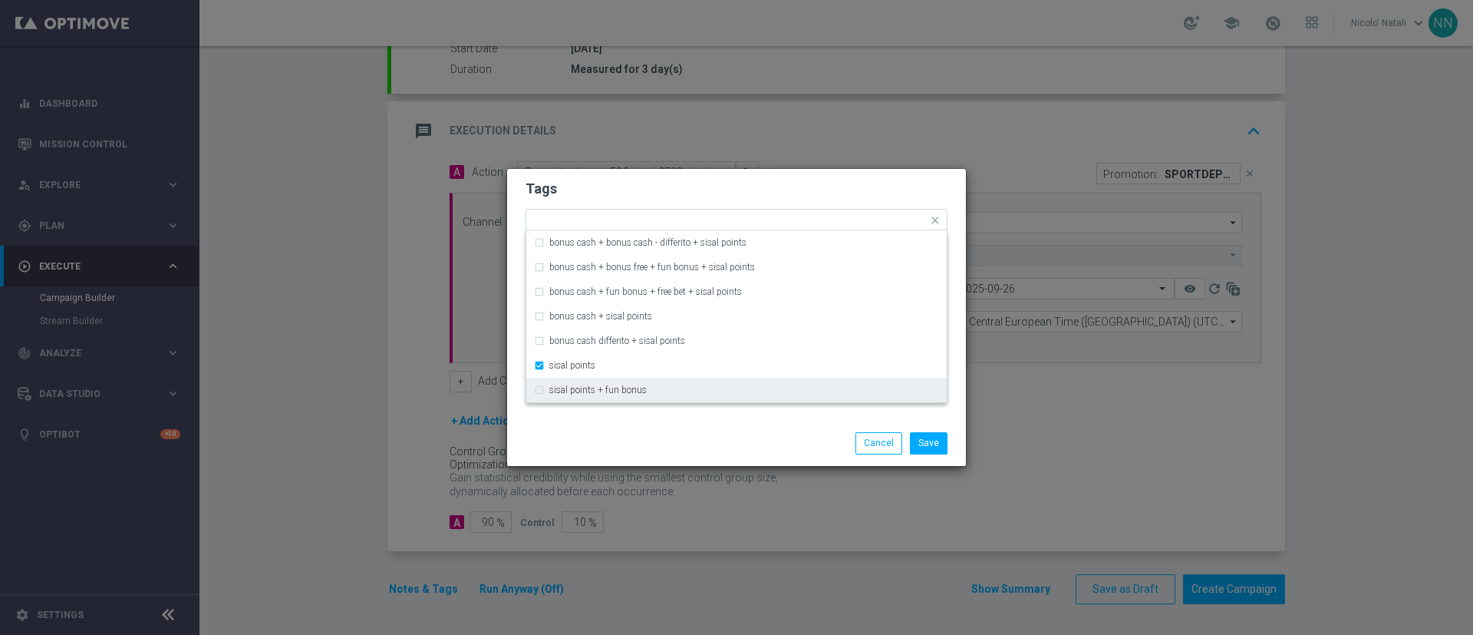
click at [689, 446] on div "Save Cancel" at bounding box center [810, 442] width 297 height 21
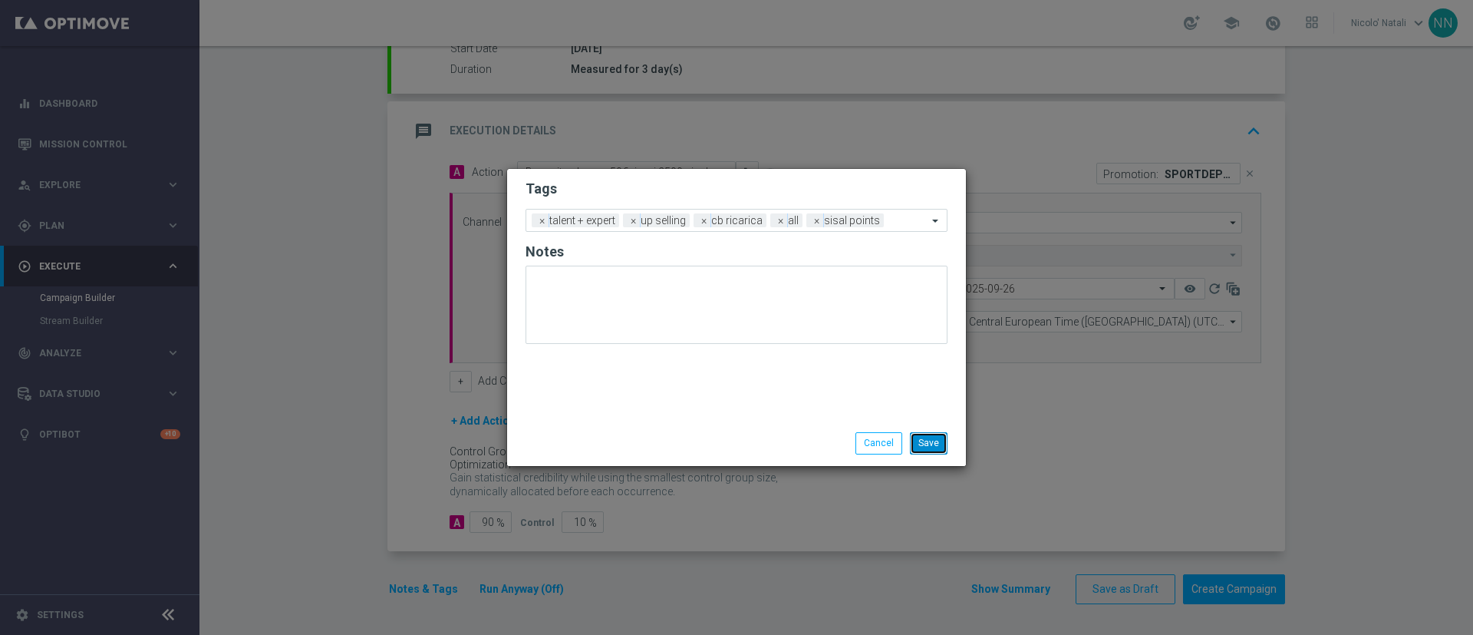
click at [937, 443] on button "Save" at bounding box center [929, 442] width 38 height 21
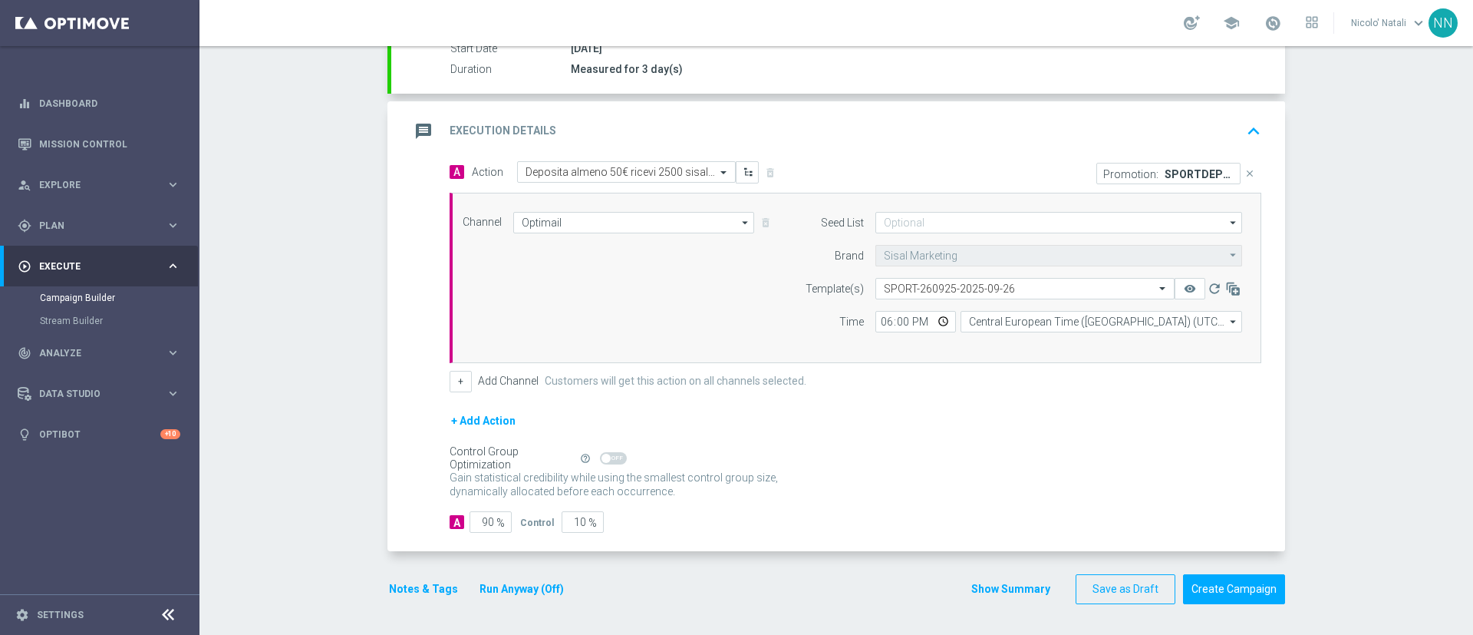
scroll to position [0, 0]
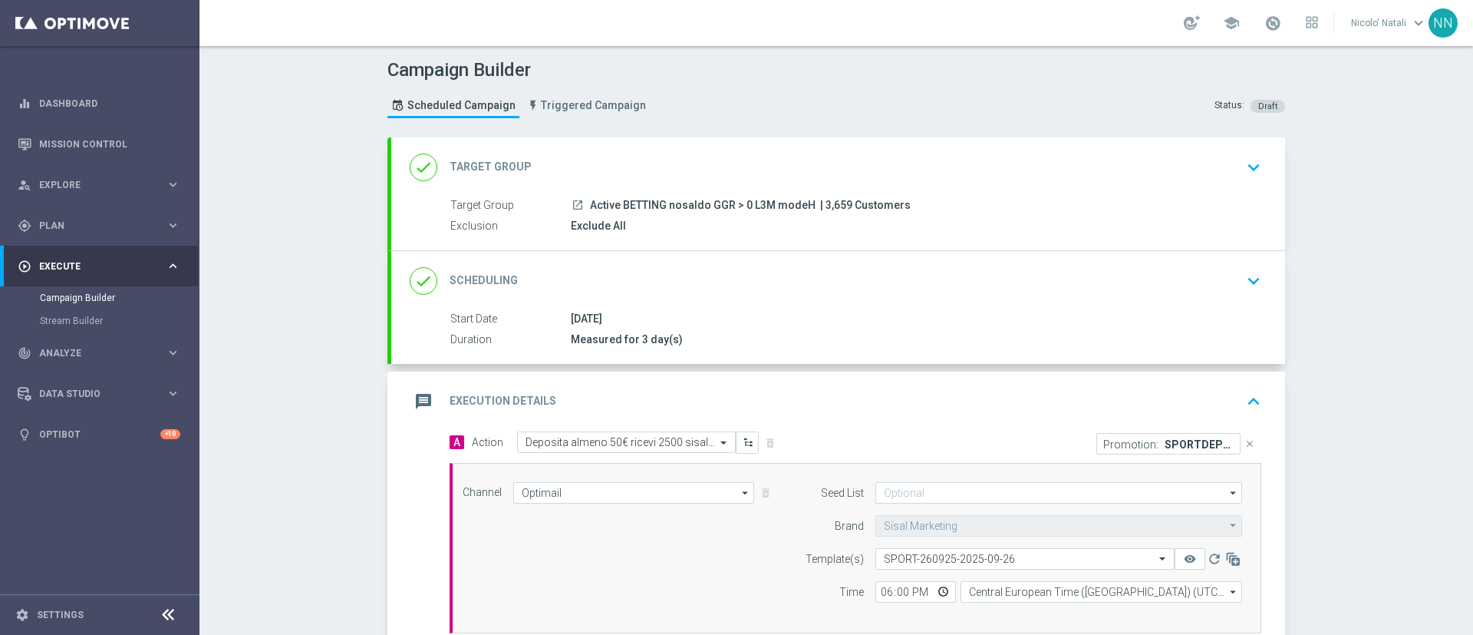
click at [905, 308] on div "done Scheduling keyboard_arrow_down" at bounding box center [838, 281] width 894 height 60
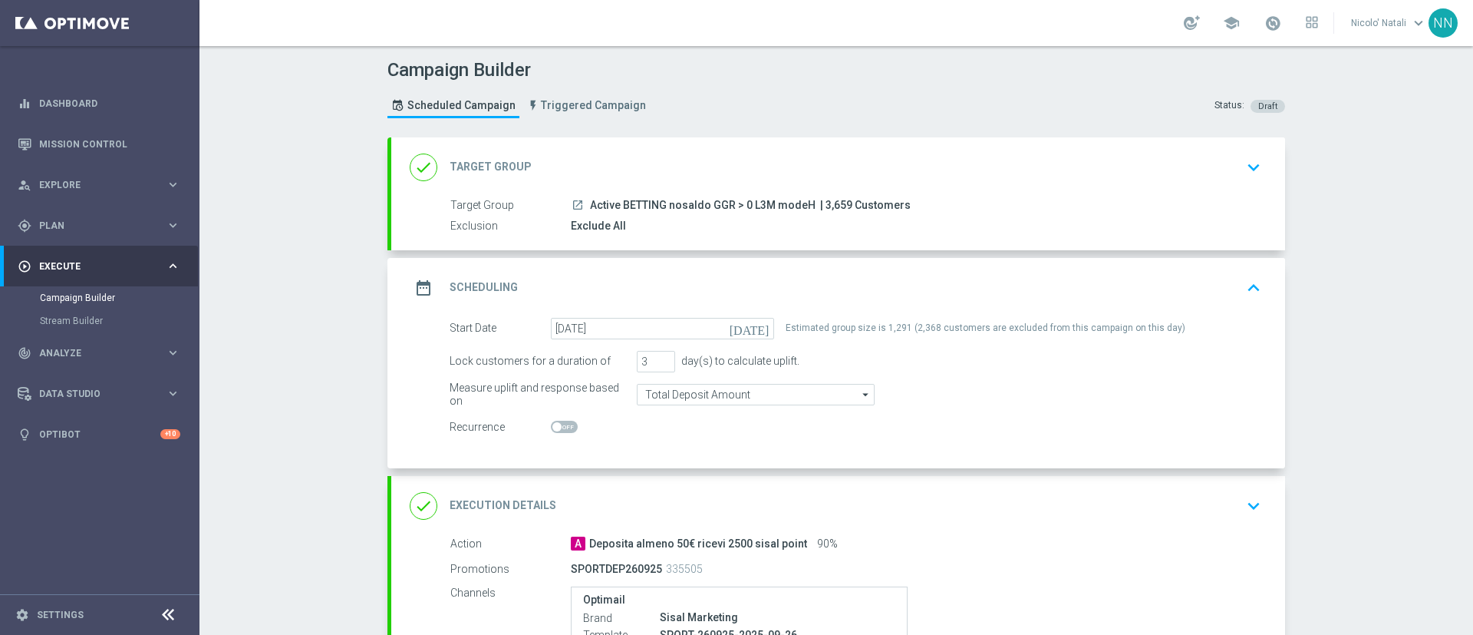
click at [648, 285] on div "date_range Scheduling keyboard_arrow_up" at bounding box center [838, 287] width 857 height 29
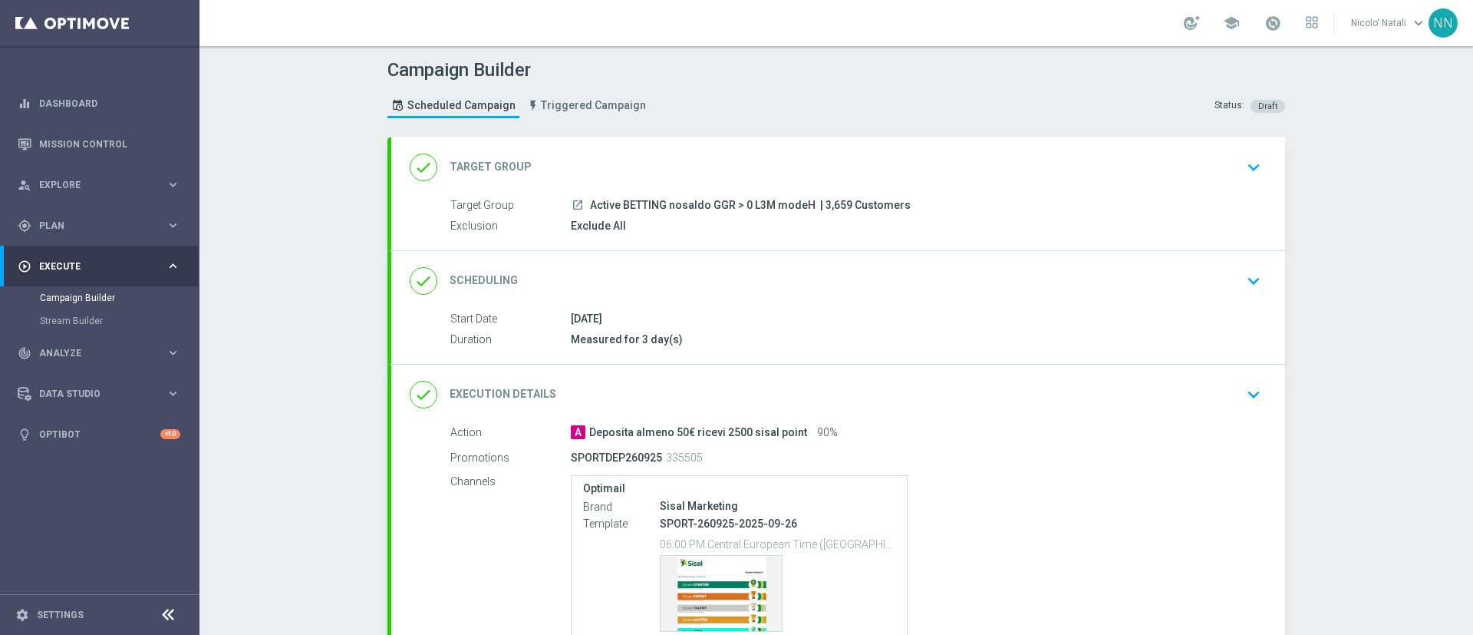
click at [627, 178] on div "done Target Group keyboard_arrow_down" at bounding box center [838, 167] width 857 height 29
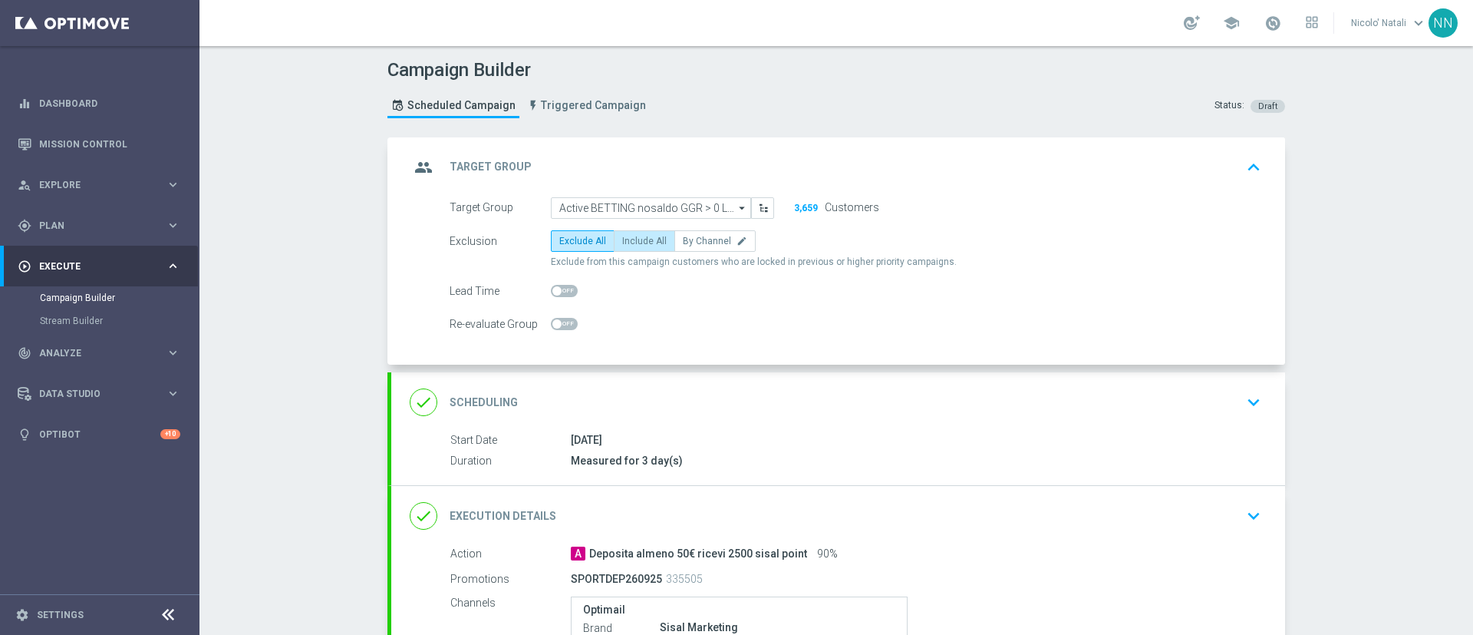
click at [622, 236] on span "Include All" at bounding box center [644, 241] width 45 height 11
click at [622, 239] on input "Include All" at bounding box center [627, 244] width 10 height 10
radio input "true"
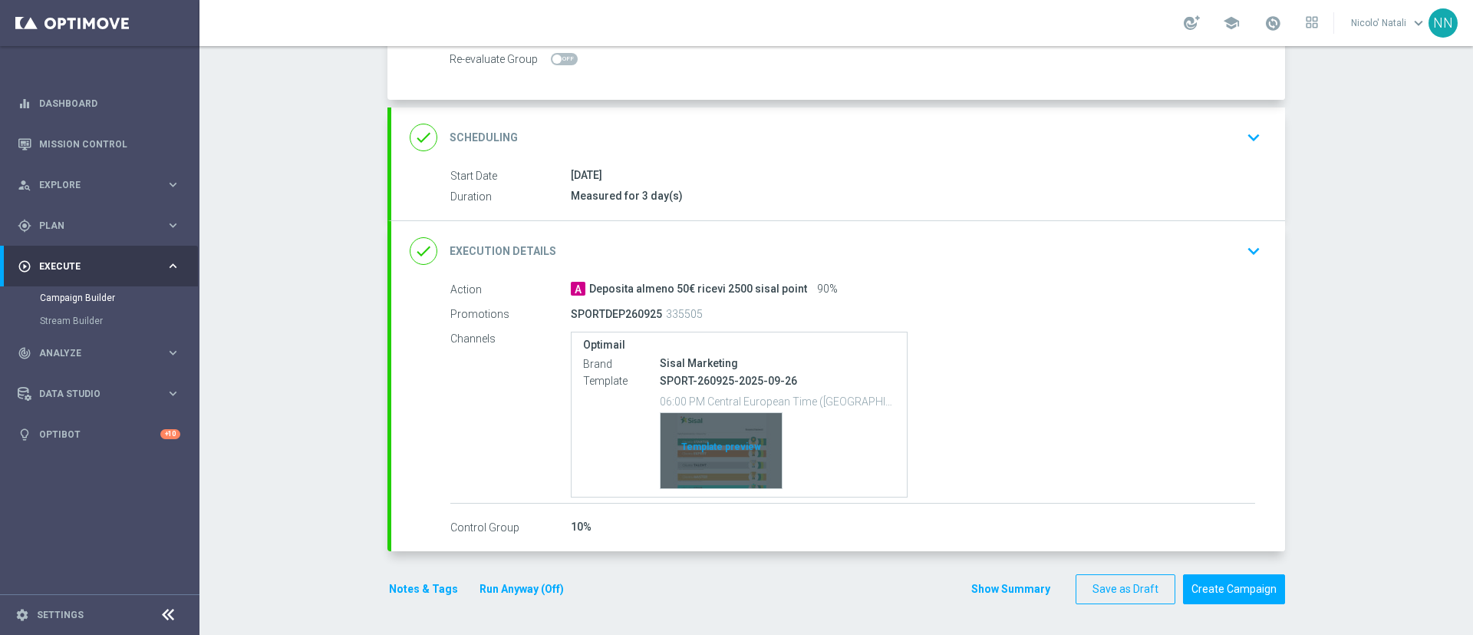
click at [698, 449] on div "Template preview" at bounding box center [721, 450] width 121 height 75
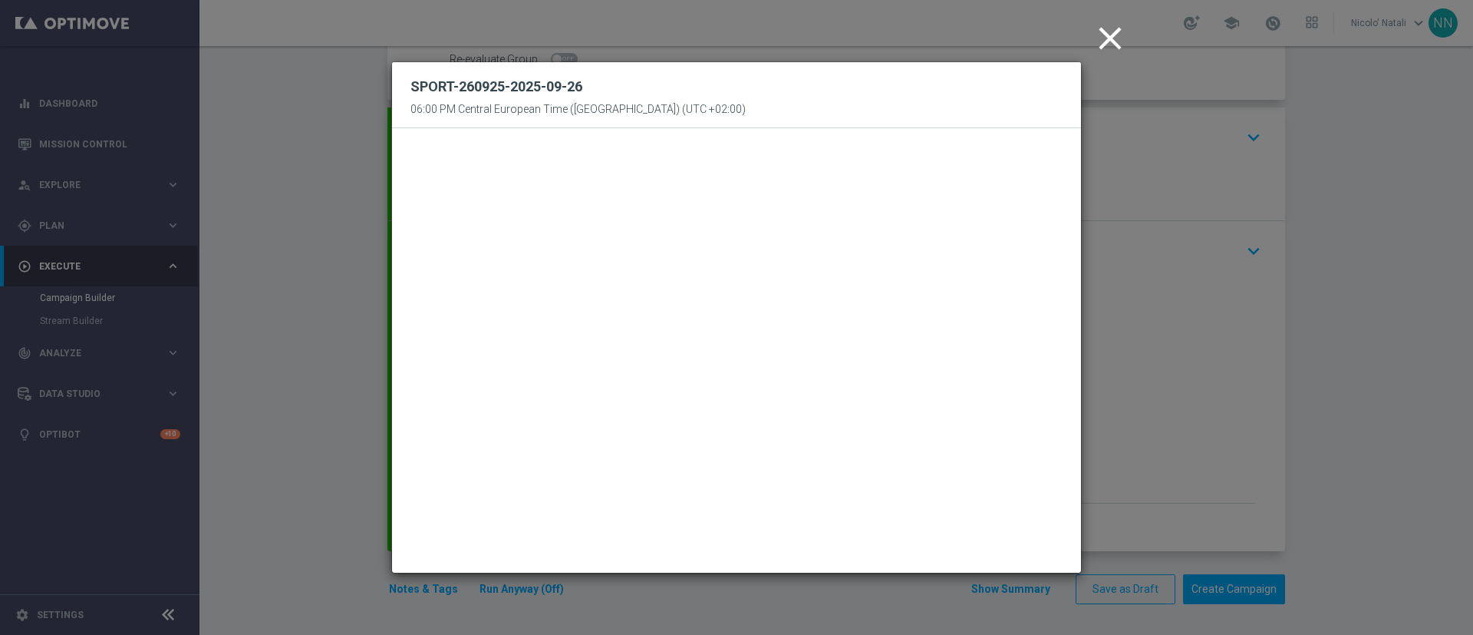
click at [1109, 31] on icon "close" at bounding box center [1110, 38] width 38 height 38
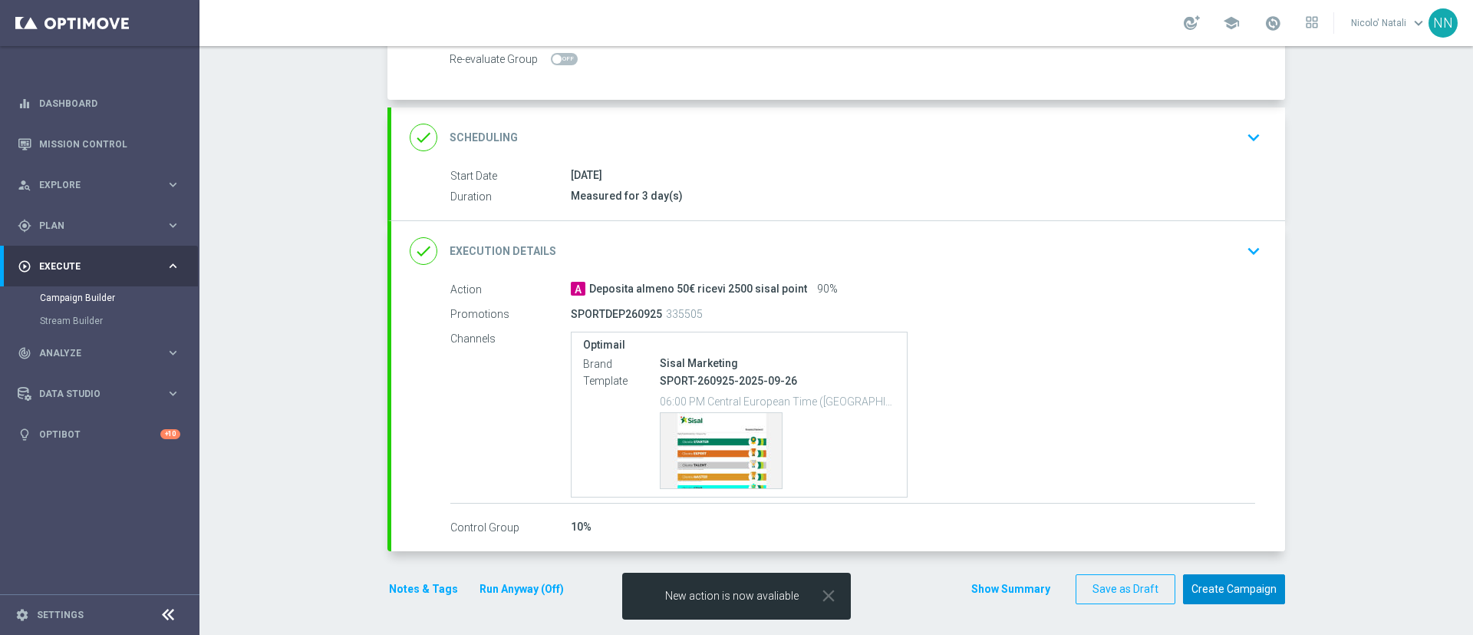
click at [1214, 581] on button "Create Campaign" at bounding box center [1234, 589] width 102 height 30
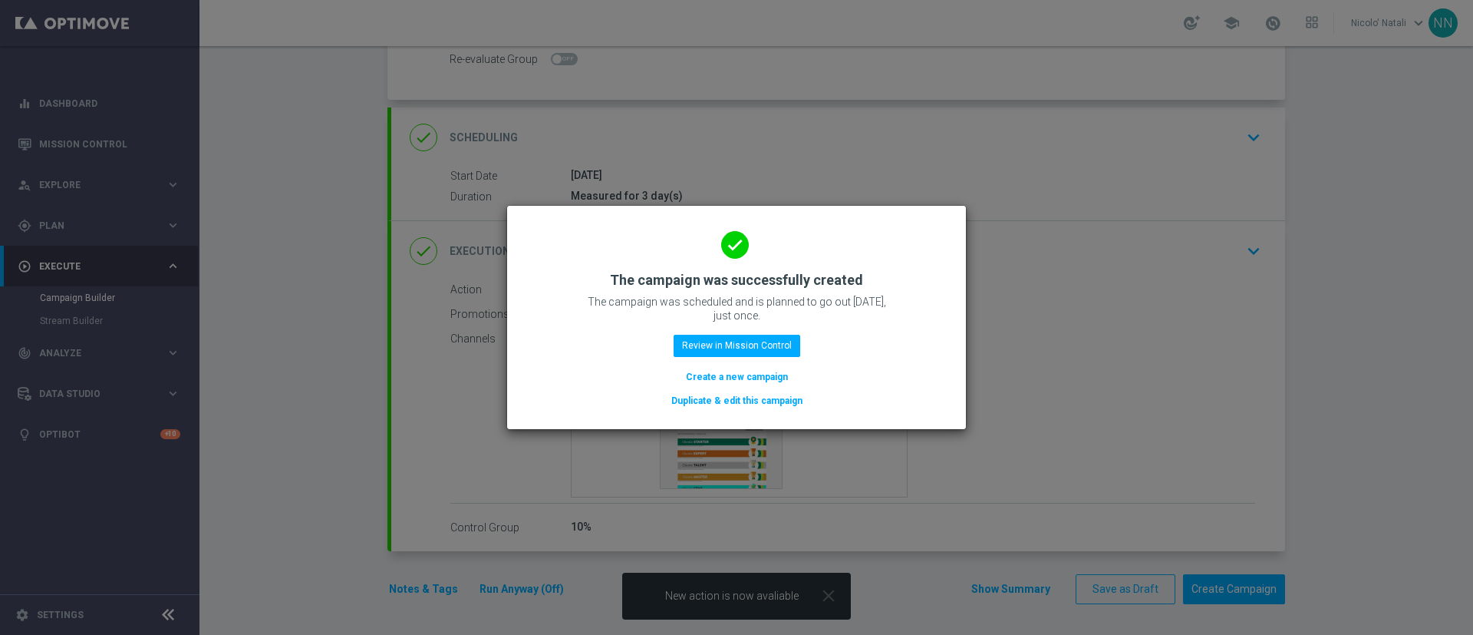
click at [726, 374] on button "Create a new campaign" at bounding box center [736, 376] width 105 height 17
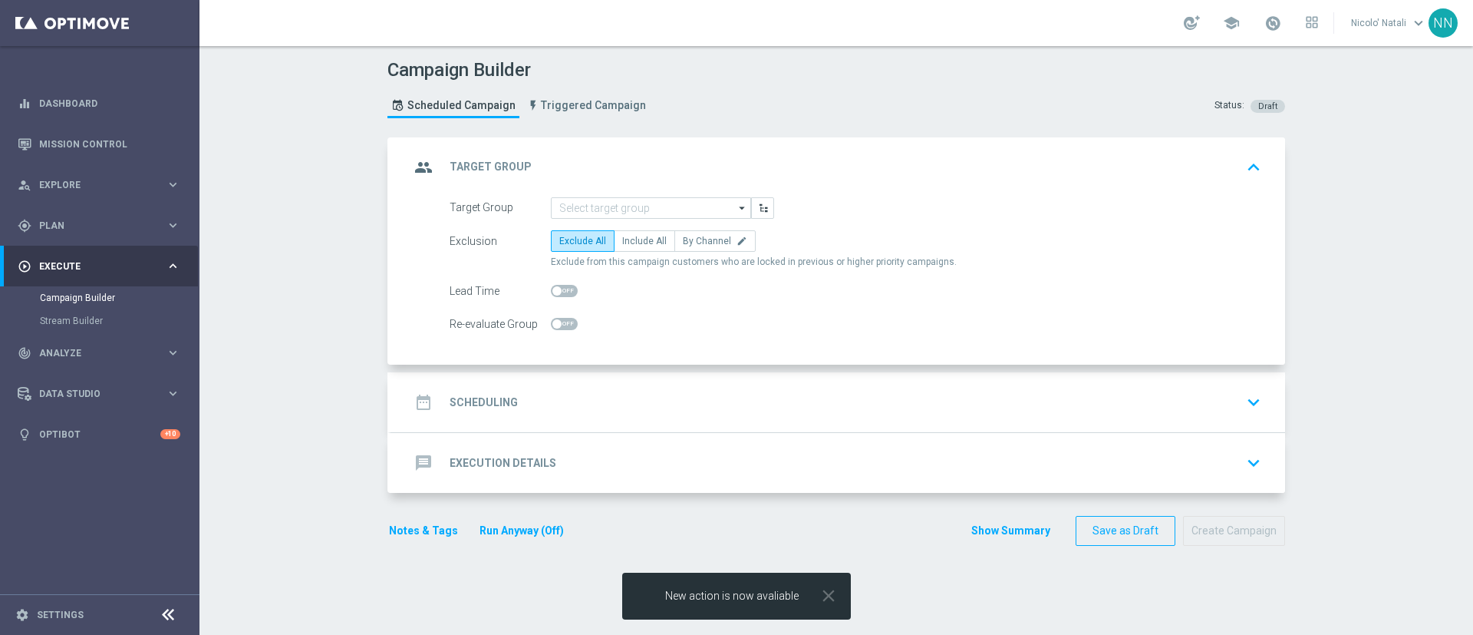
scroll to position [0, 0]
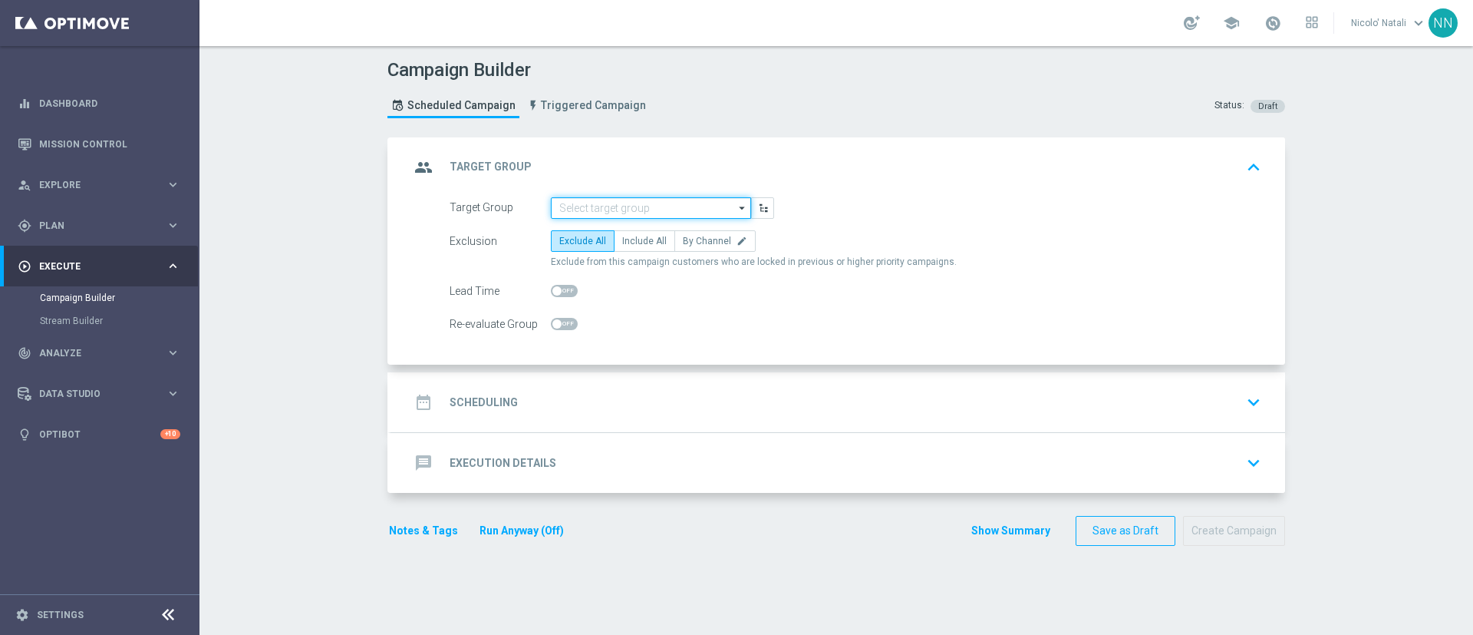
click at [631, 211] on input at bounding box center [651, 207] width 200 height 21
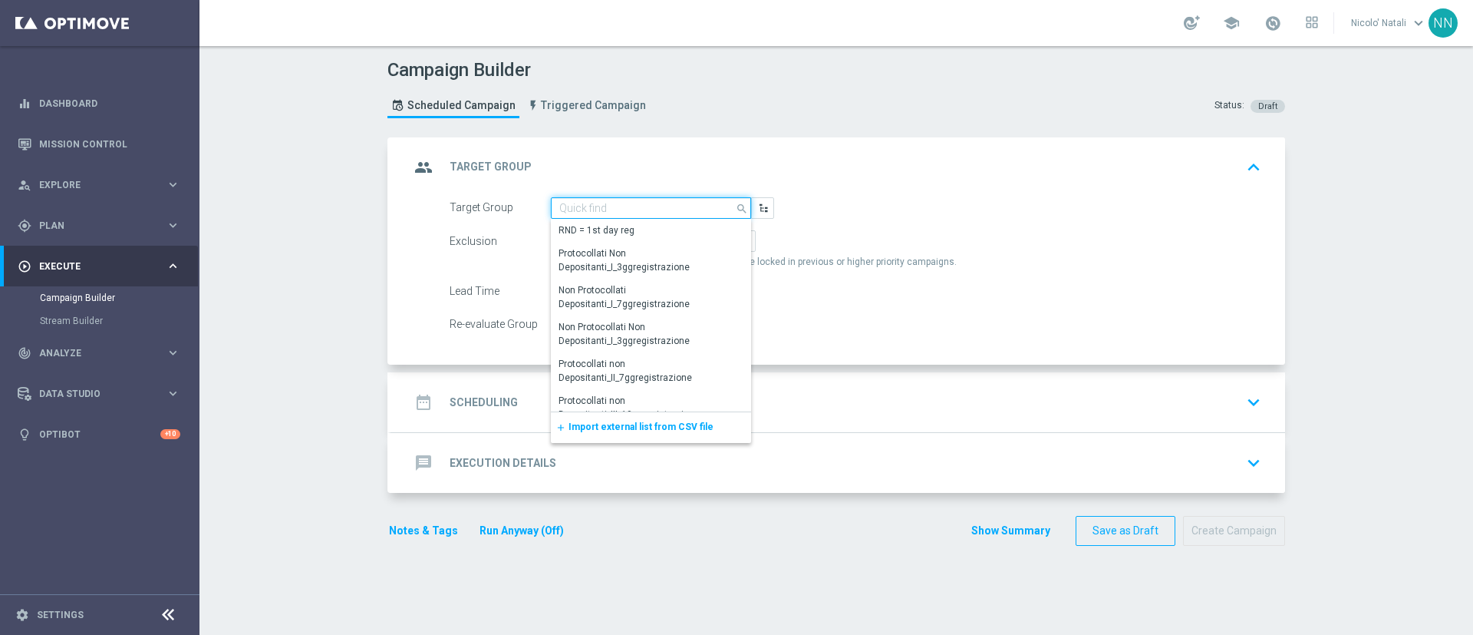
paste input "Active BETTING nosaldo GGR > 0 L3M modeM"
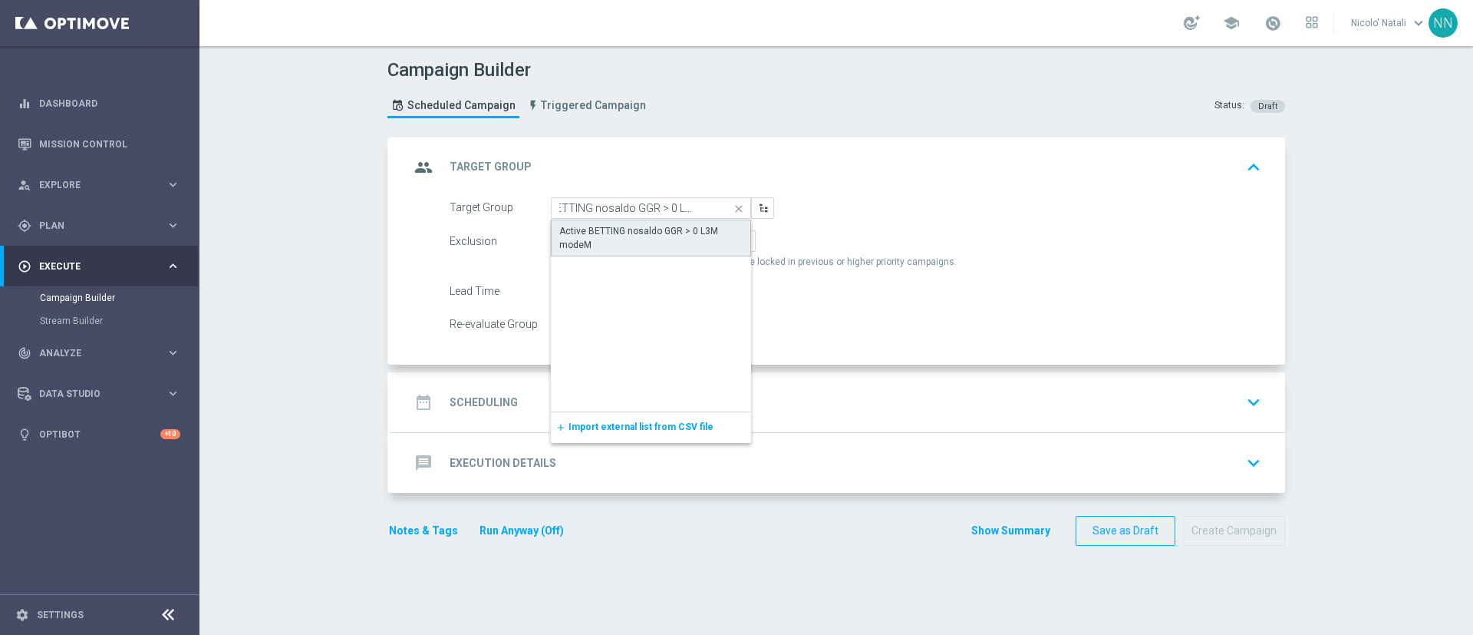
click at [628, 223] on div "Active BETTING nosaldo GGR > 0 L3M modeM" at bounding box center [651, 237] width 200 height 37
type input "Active BETTING nosaldo GGR > 0 L3M modeM"
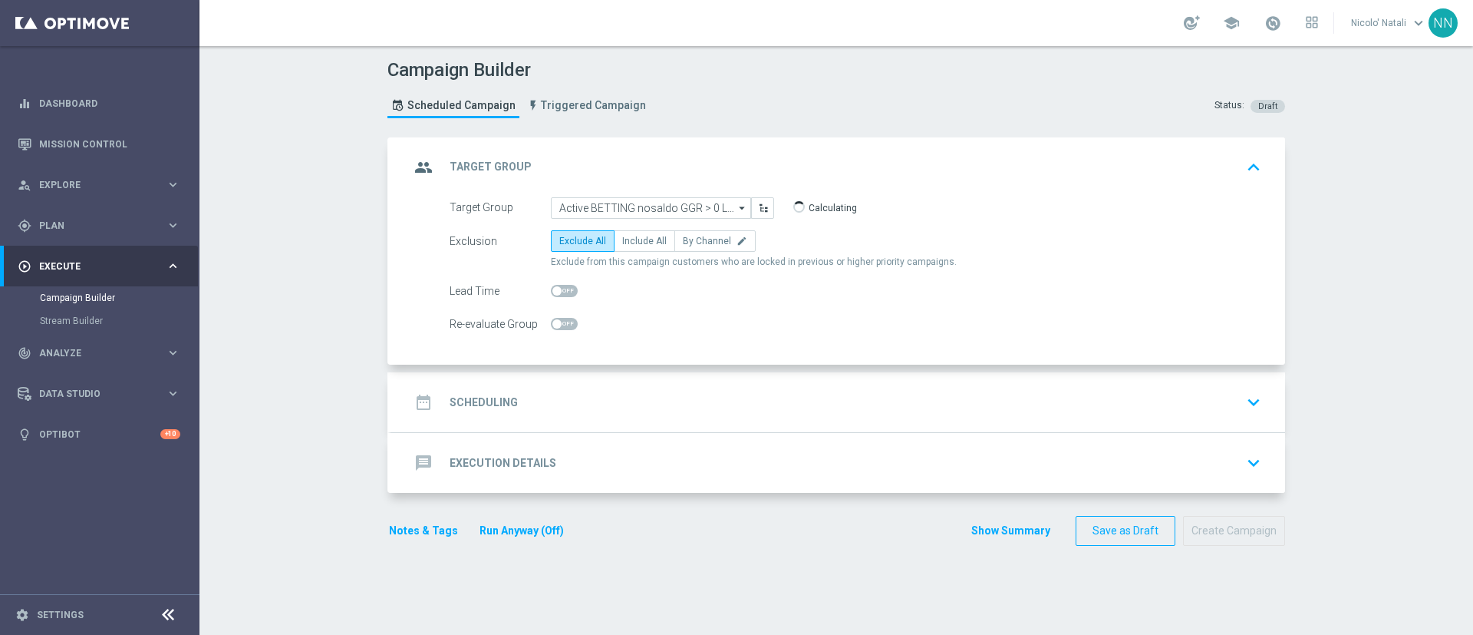
click at [596, 398] on div "date_range Scheduling keyboard_arrow_down" at bounding box center [838, 401] width 857 height 29
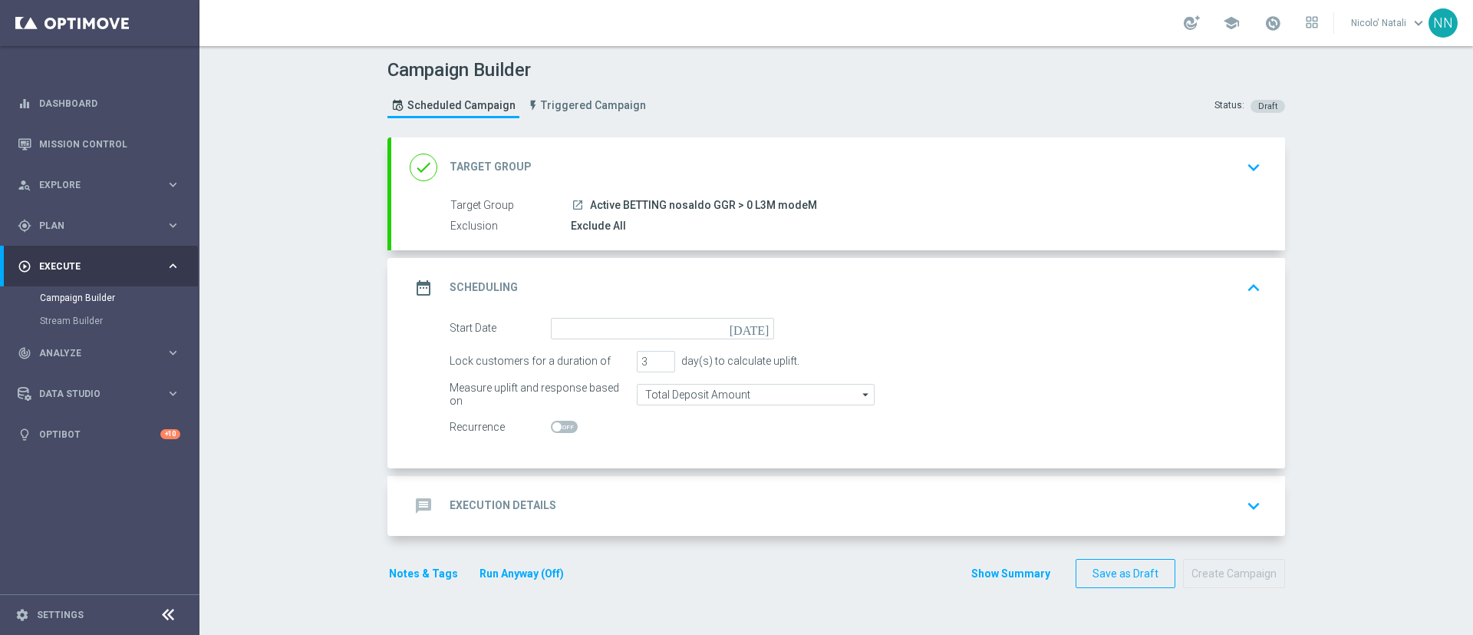
click at [608, 308] on div "date_range Scheduling keyboard_arrow_up" at bounding box center [838, 288] width 894 height 60
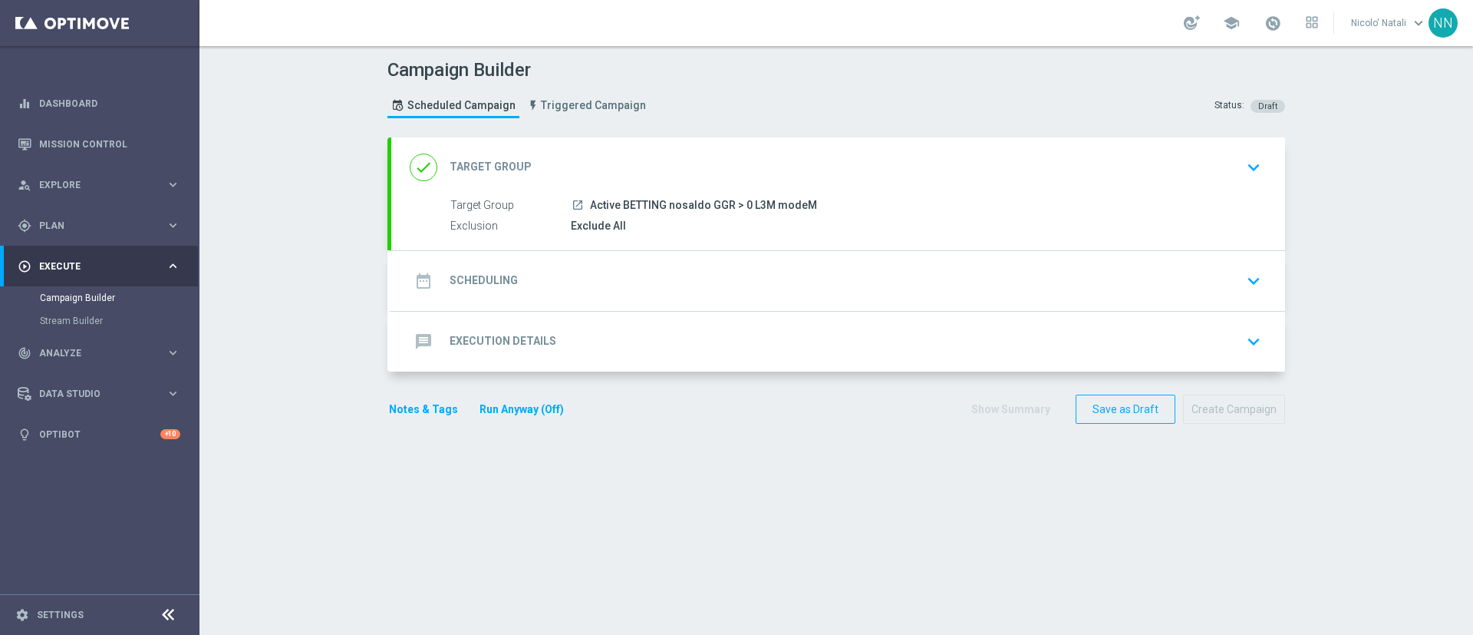
click at [605, 279] on div "date_range Scheduling keyboard_arrow_down" at bounding box center [838, 280] width 857 height 29
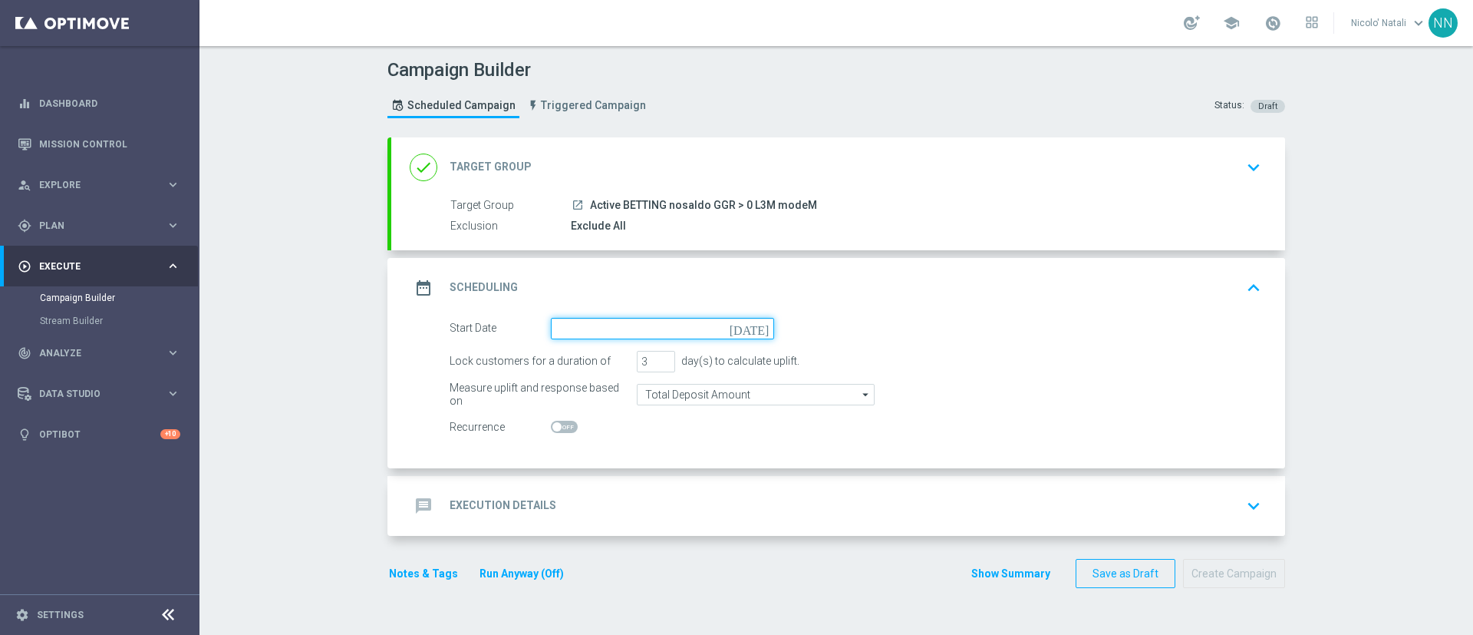
click at [606, 324] on input at bounding box center [662, 328] width 223 height 21
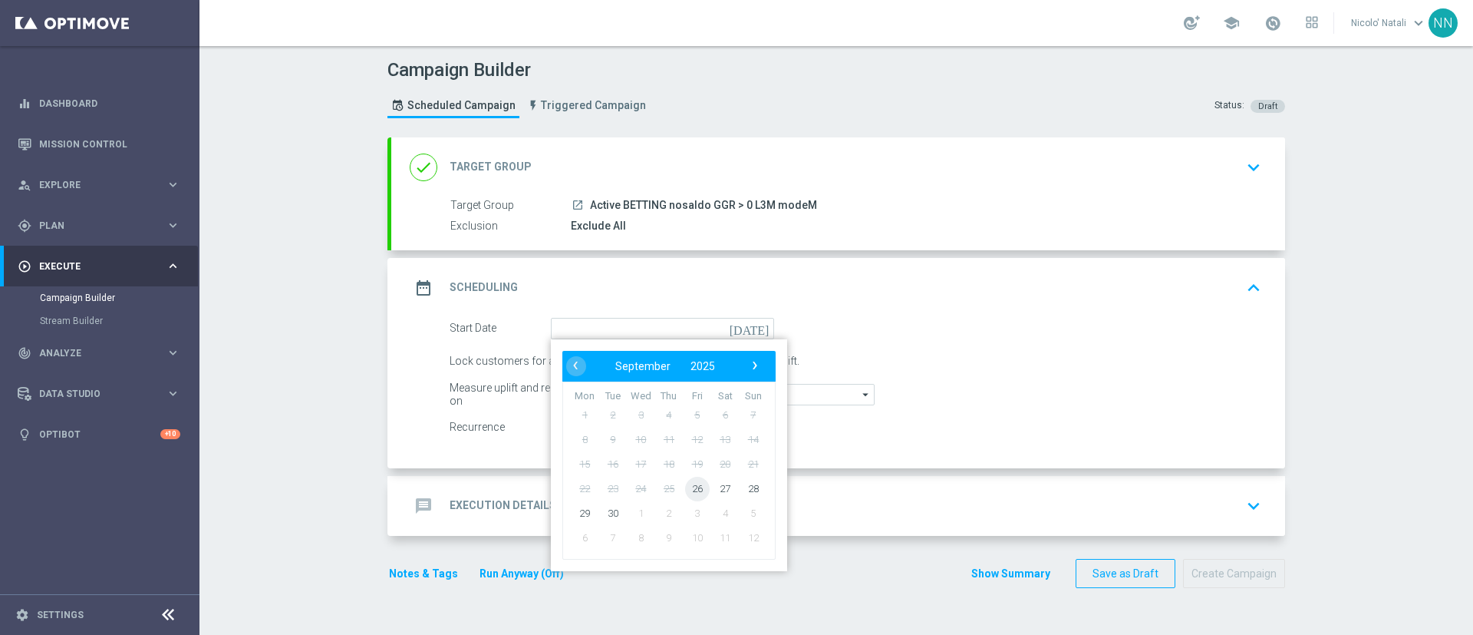
click at [685, 485] on span "26" at bounding box center [697, 488] width 25 height 25
type input "26 Sep 2025"
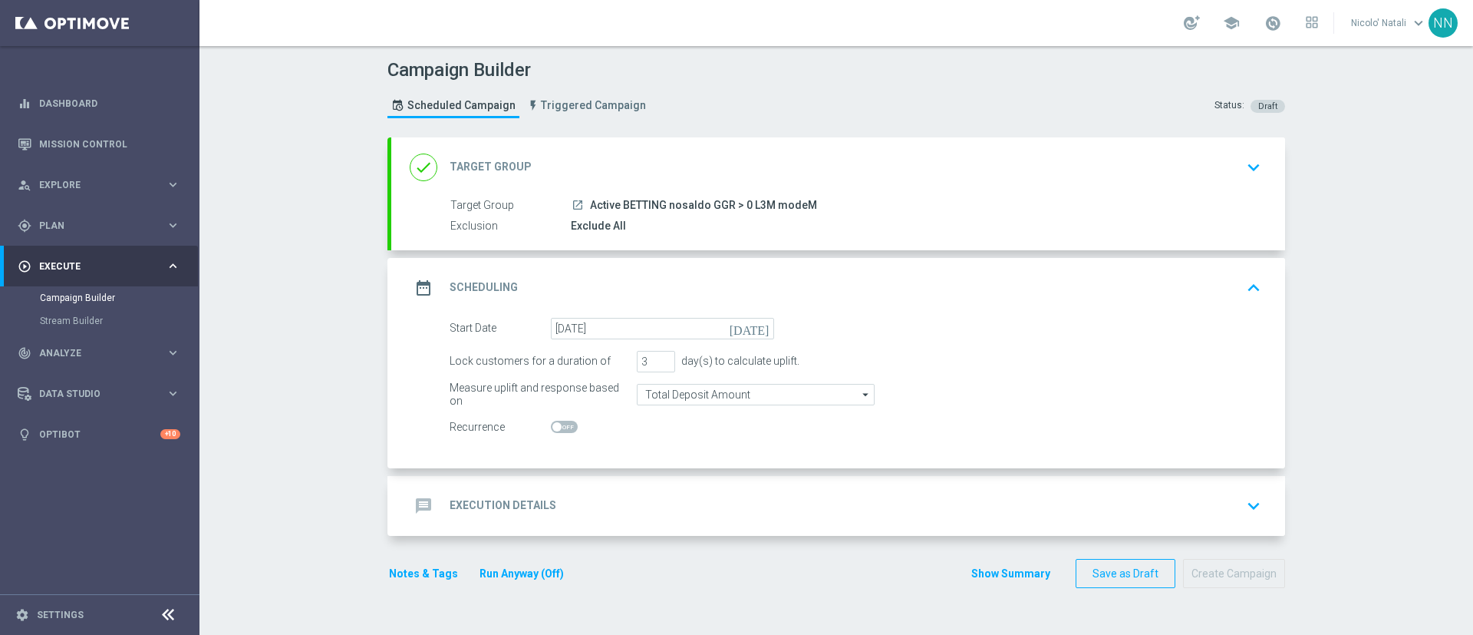
click at [626, 504] on div "message Execution Details keyboard_arrow_down" at bounding box center [838, 505] width 857 height 29
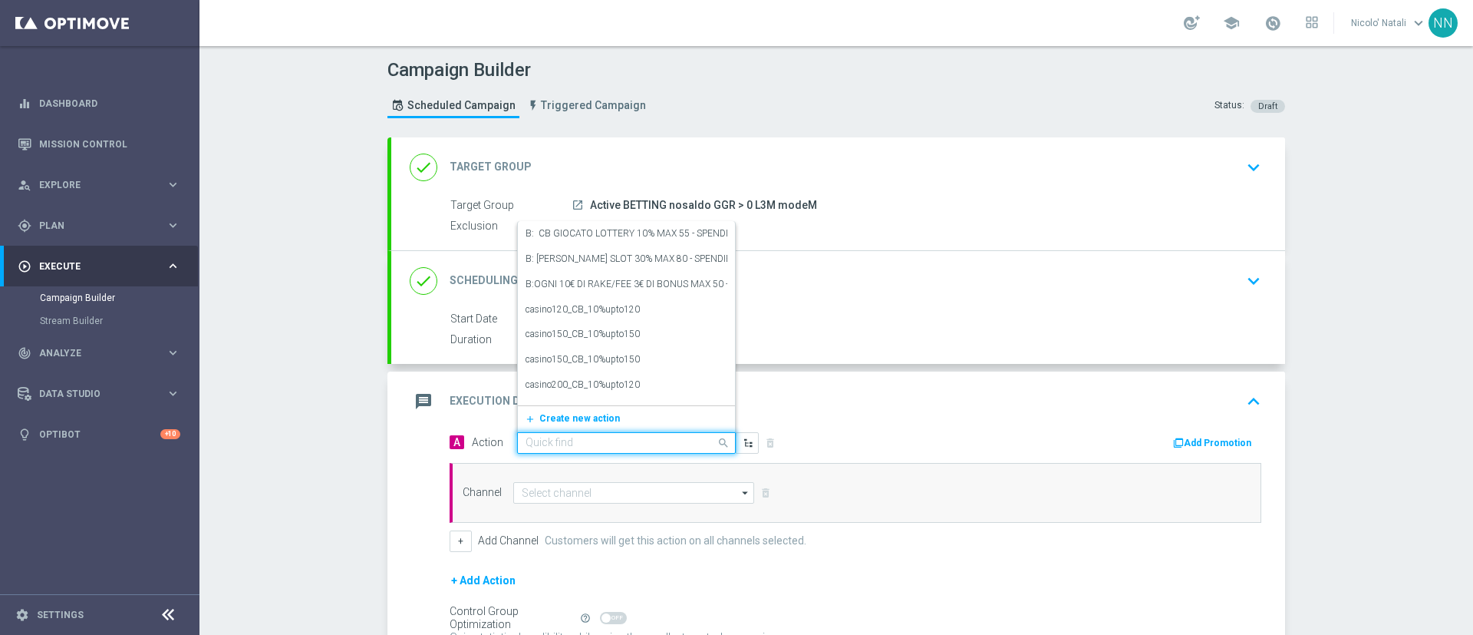
click at [612, 446] on input "text" at bounding box center [611, 443] width 171 height 13
paste input "Deposita almeno 20€ ricevi 1500 sisal point"
type input "Deposita almeno 20€ ricevi 1500 sisal point"
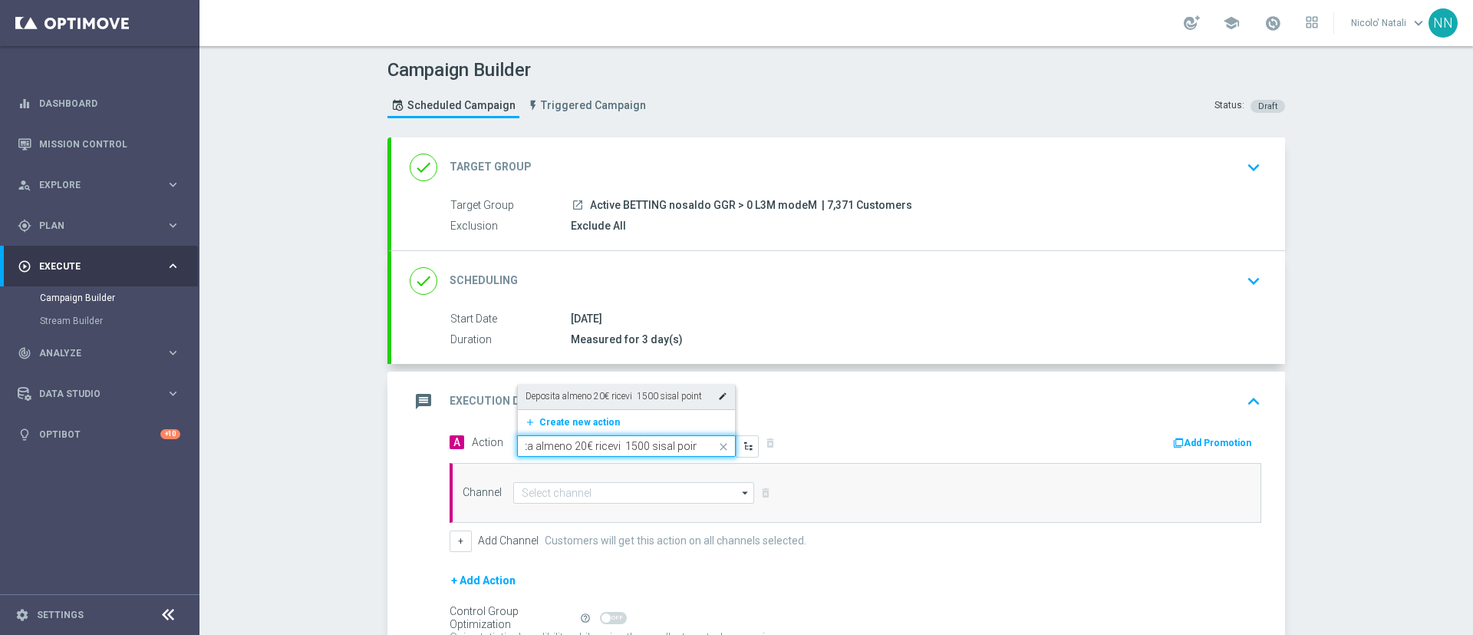
click at [623, 390] on label "Deposita almeno 20€ ricevi 1500 sisal point" at bounding box center [614, 396] width 176 height 13
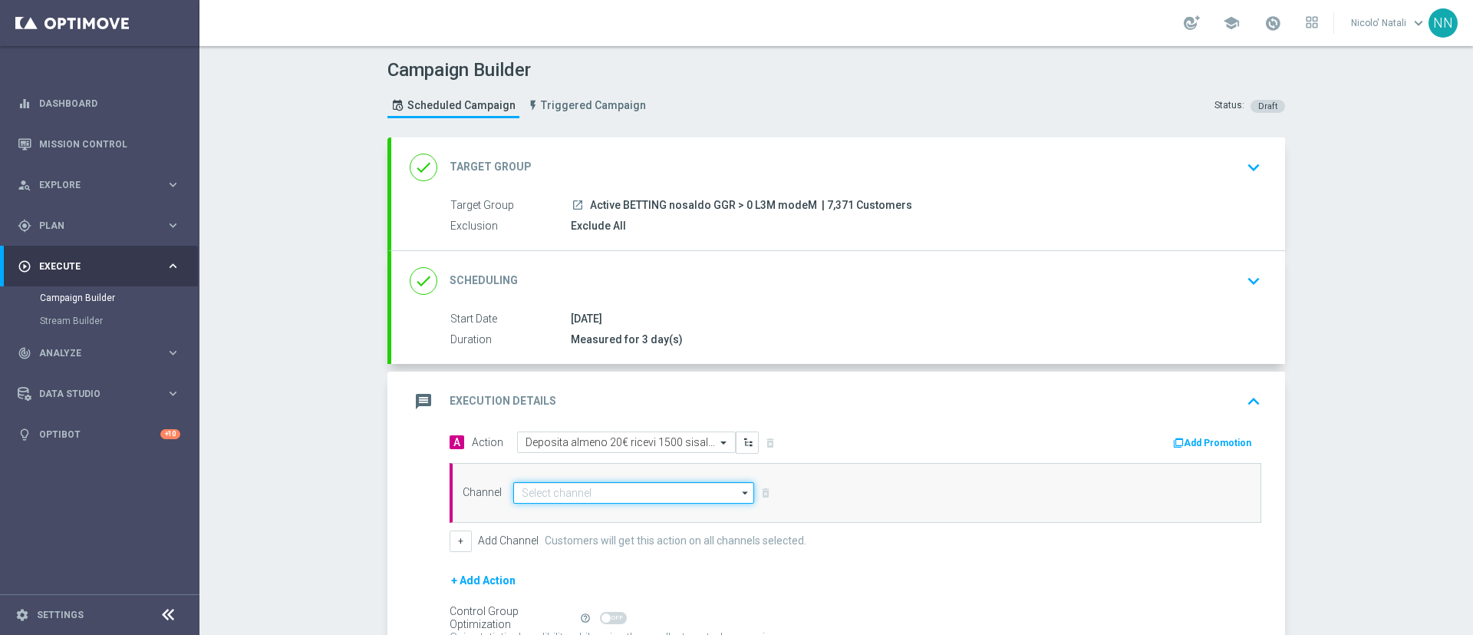
click at [616, 490] on input at bounding box center [633, 492] width 241 height 21
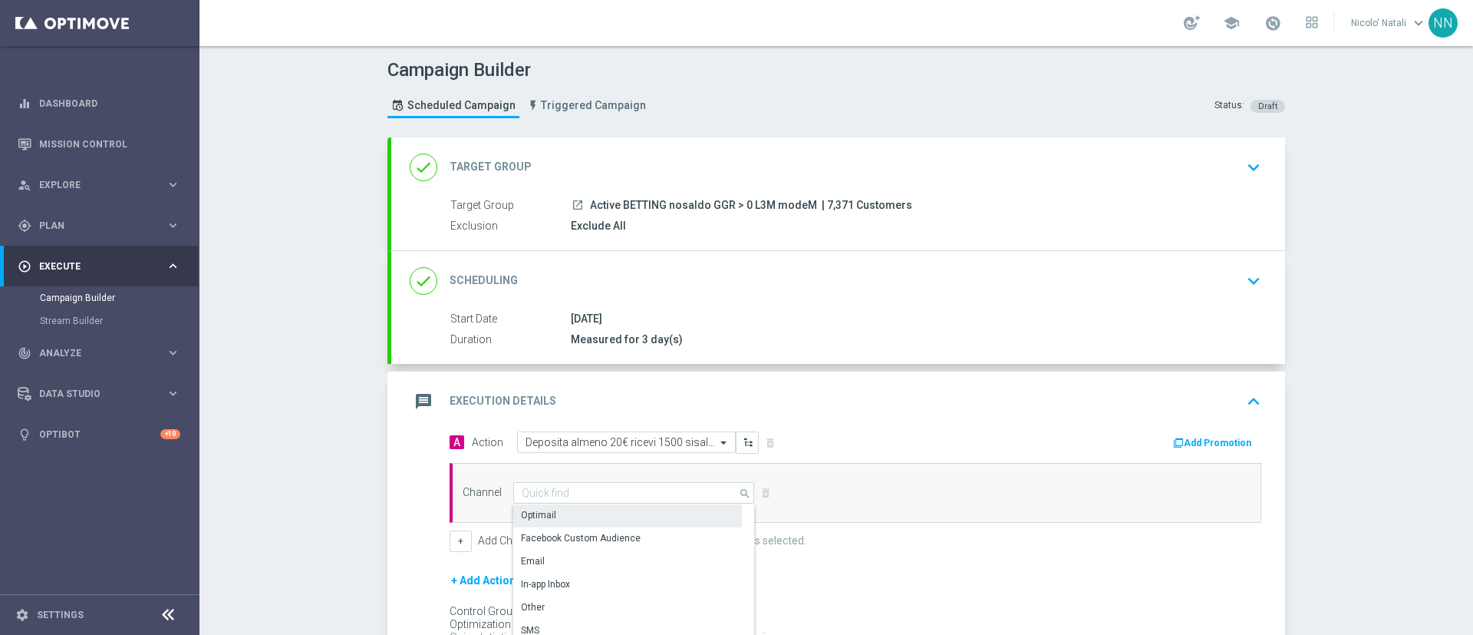
click at [605, 510] on div "Optimail" at bounding box center [627, 514] width 229 height 21
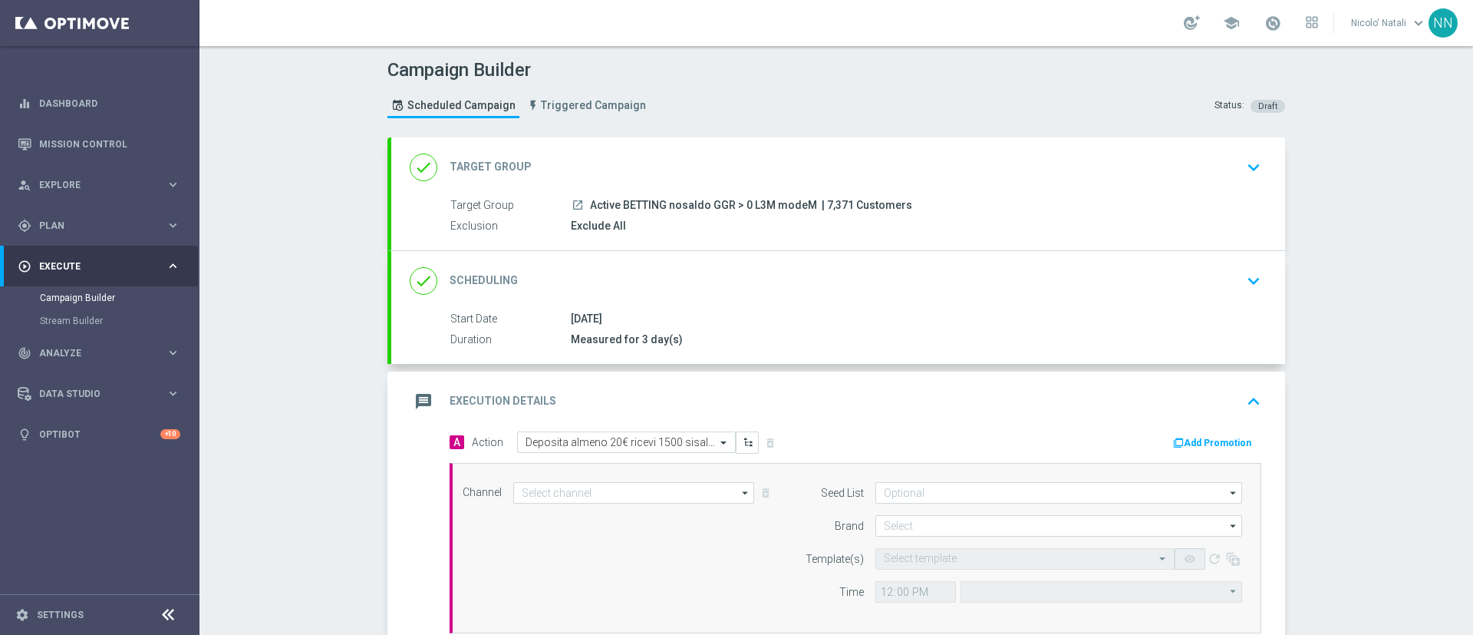
type input "Optimail"
type input "Central European Time (Berlin) (UTC +02:00)"
type input "Sisal Marketing"
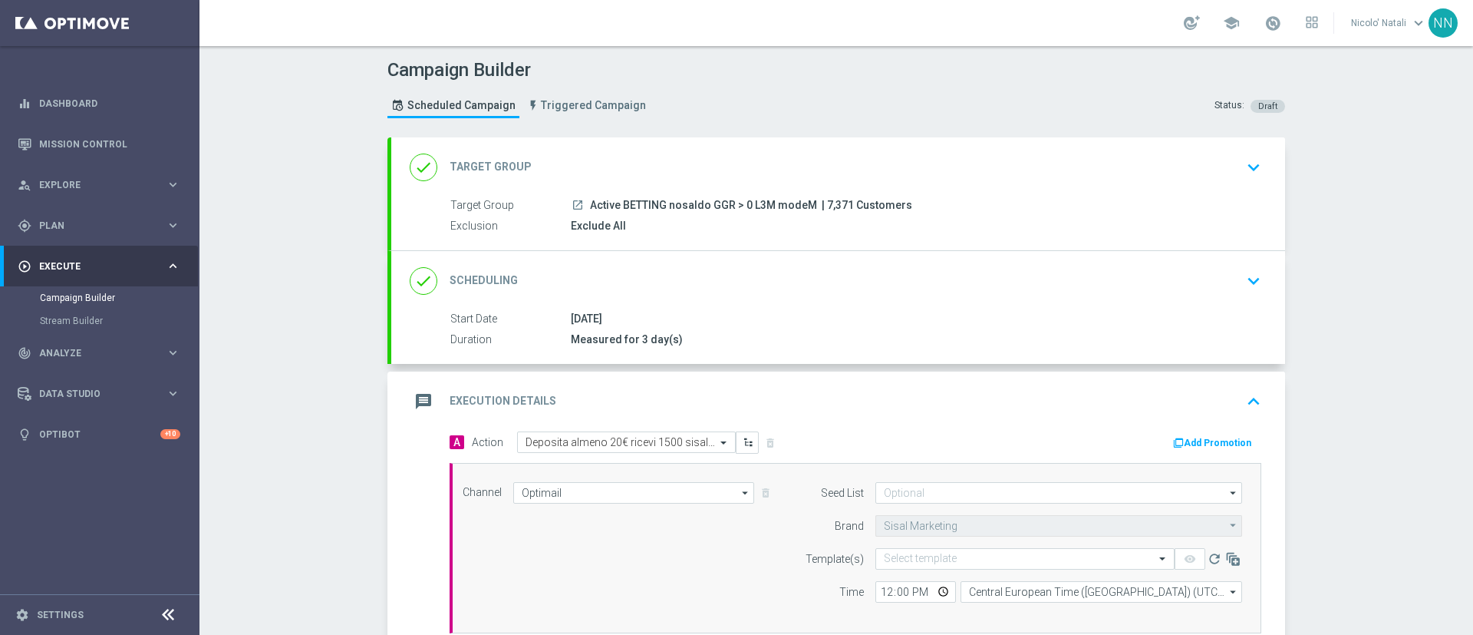
click at [1173, 443] on icon "button" at bounding box center [1178, 442] width 11 height 11
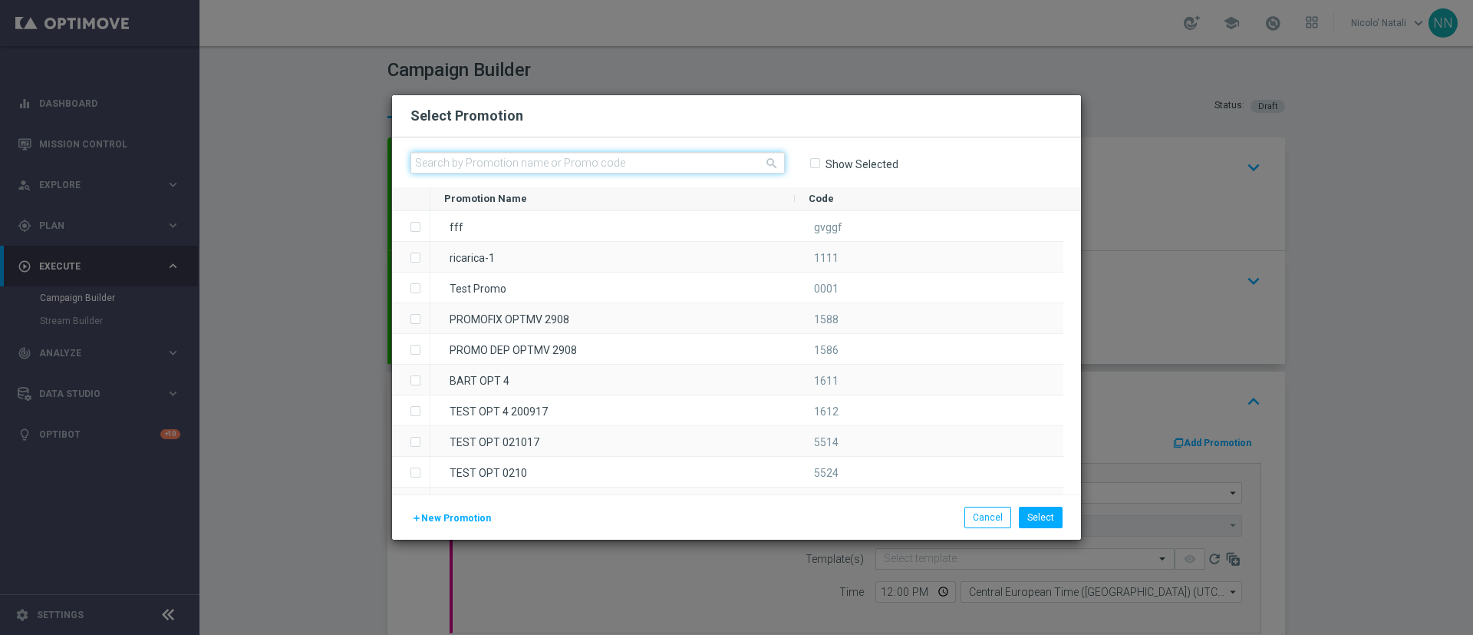
click at [645, 167] on input "text" at bounding box center [597, 162] width 374 height 21
paste input "SPORT20DEP260925"
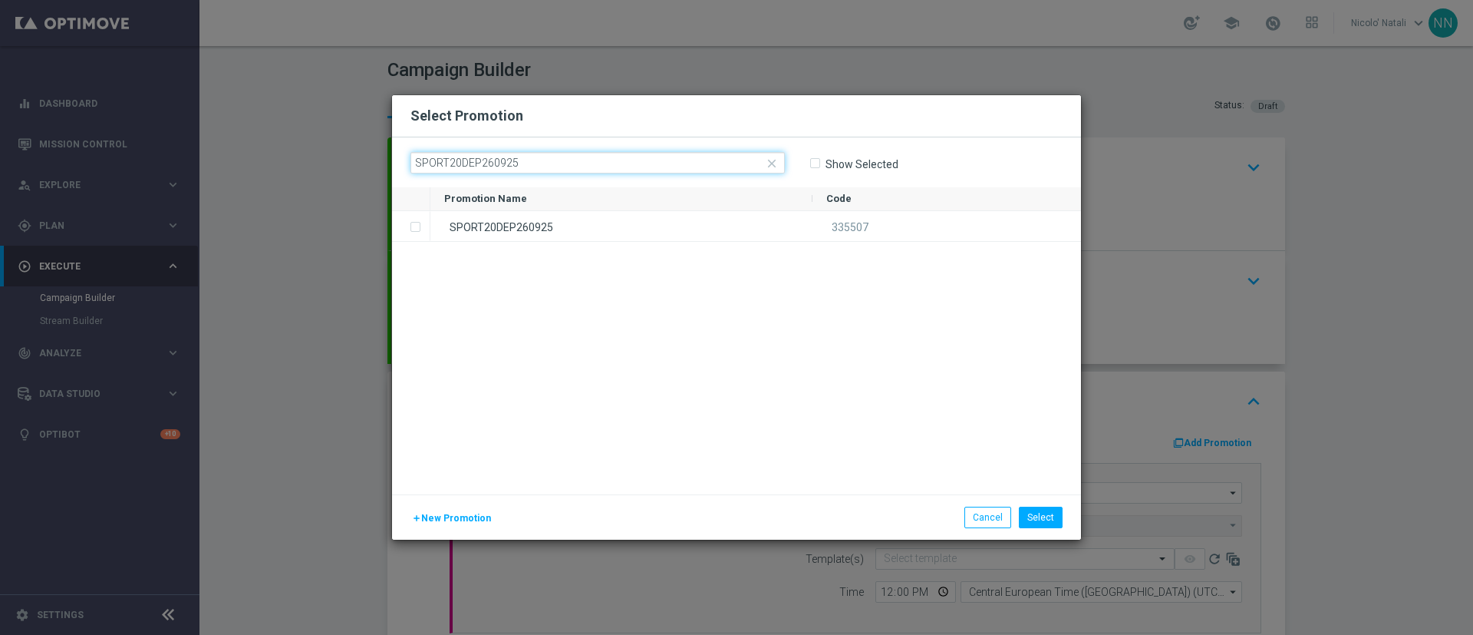
type input "SPORT20DEP260925"
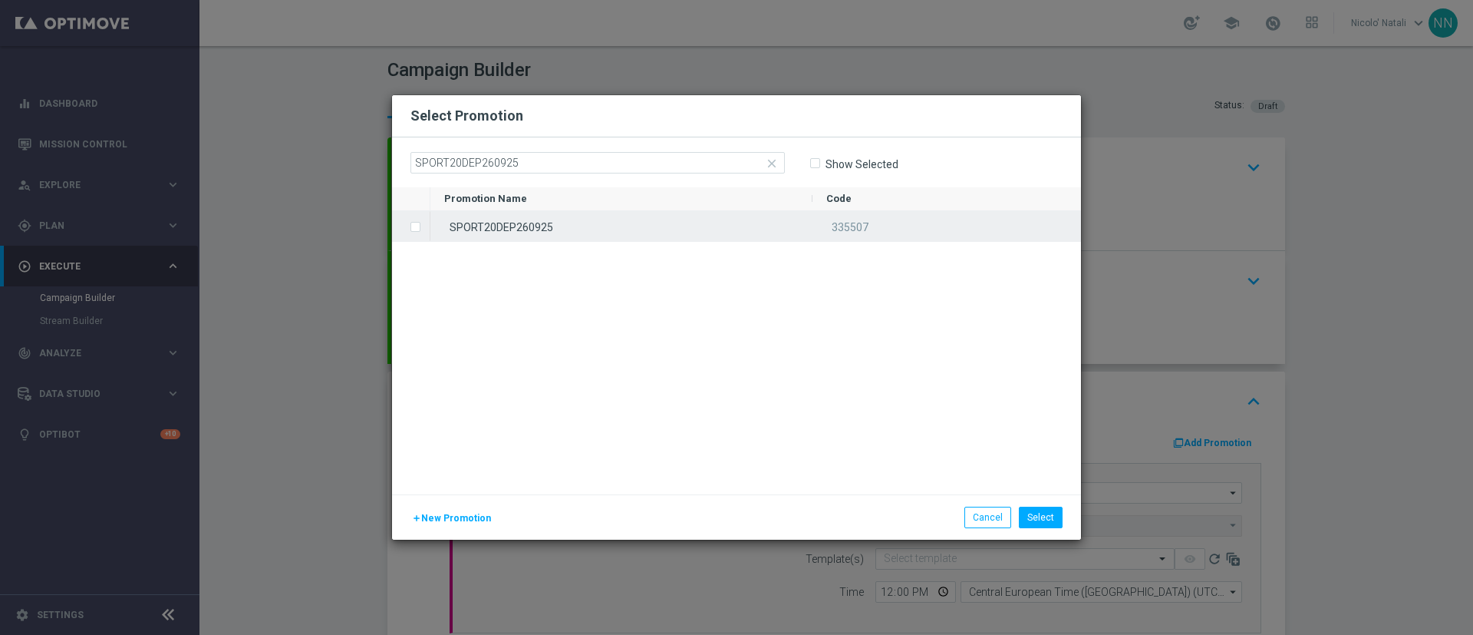
click at [632, 236] on div "SPORT20DEP260925" at bounding box center [621, 226] width 382 height 30
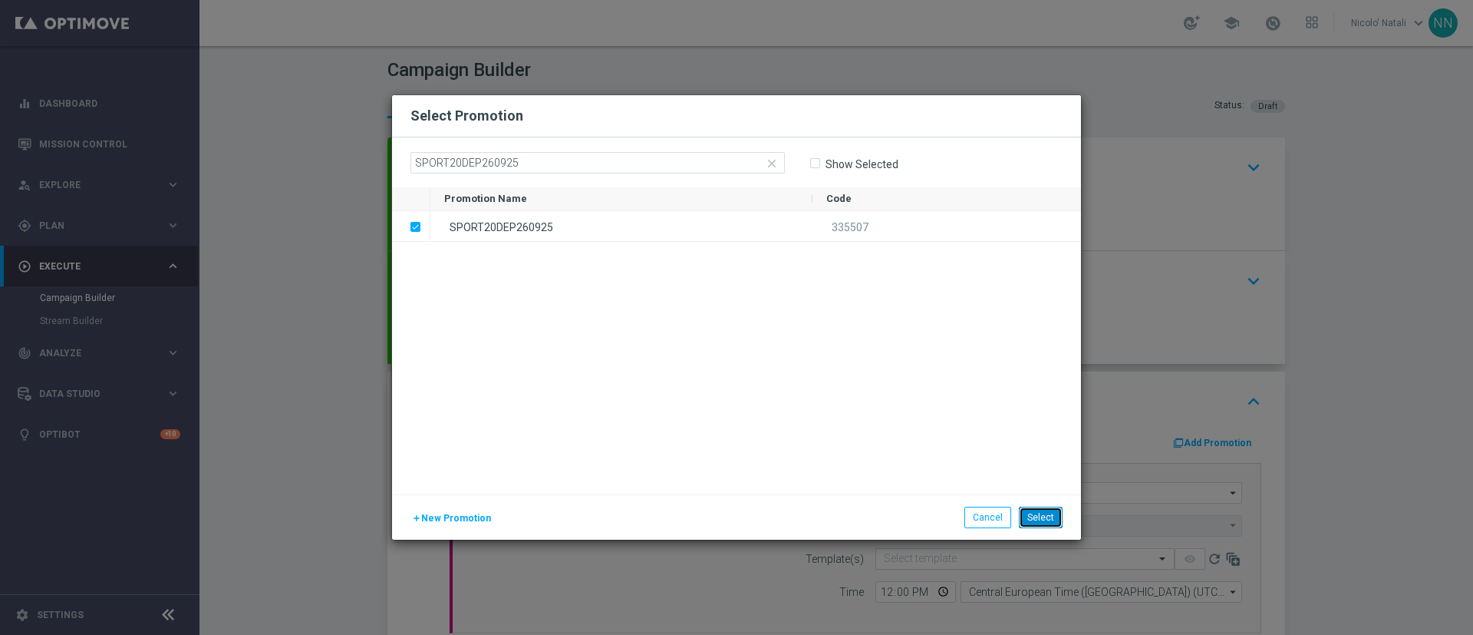
click at [1036, 519] on button "Select" at bounding box center [1041, 516] width 44 height 21
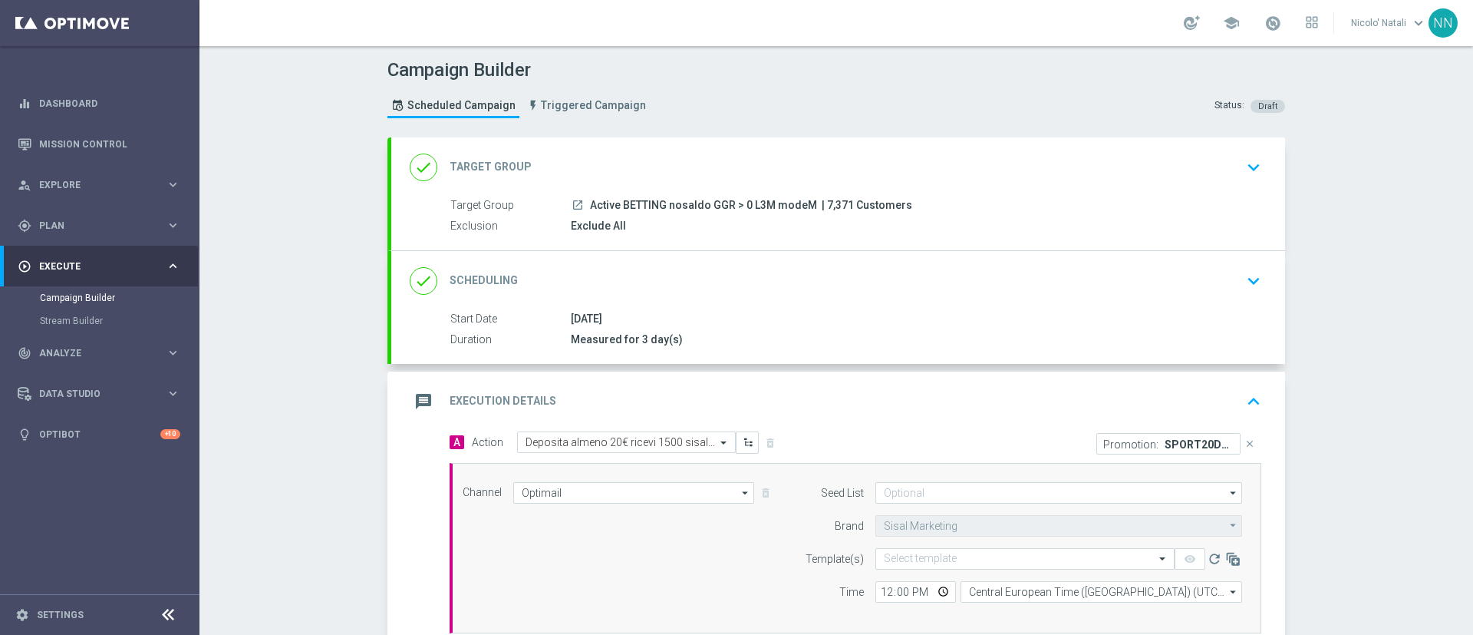
click at [930, 546] on form "Seed List arrow_drop_down Show Selected 0 of 0 to" at bounding box center [1019, 542] width 445 height 120
click at [919, 562] on input "text" at bounding box center [1010, 558] width 252 height 13
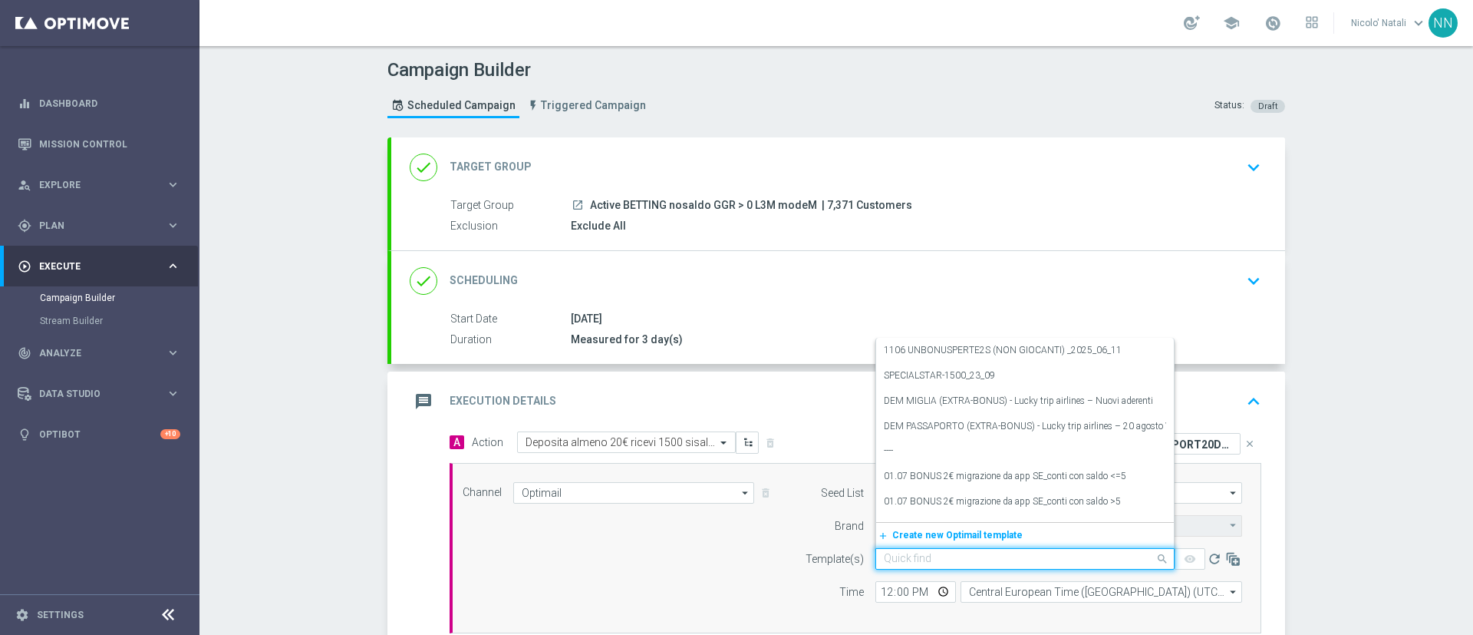
paste input "SPORT20DEP260925"
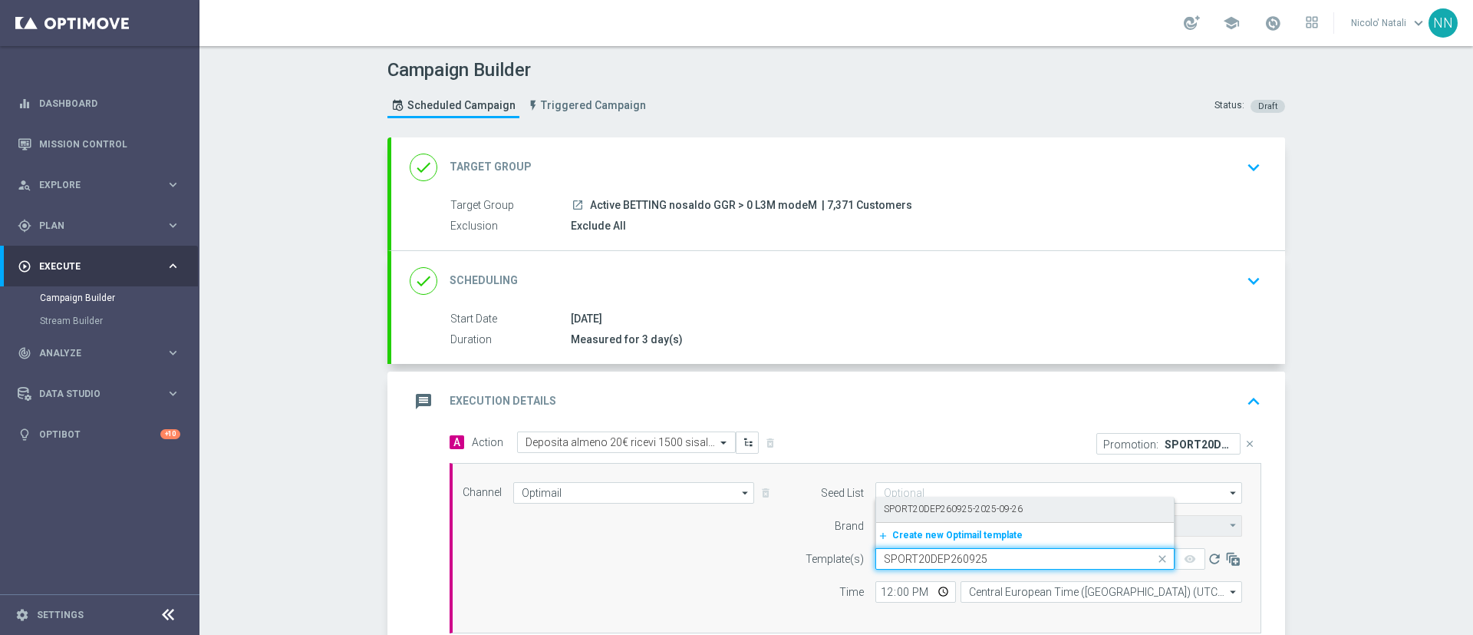
click at [921, 503] on label "SPORT20DEP260925-2025-09-26" at bounding box center [953, 509] width 139 height 13
type input "SPORT20DEP260925"
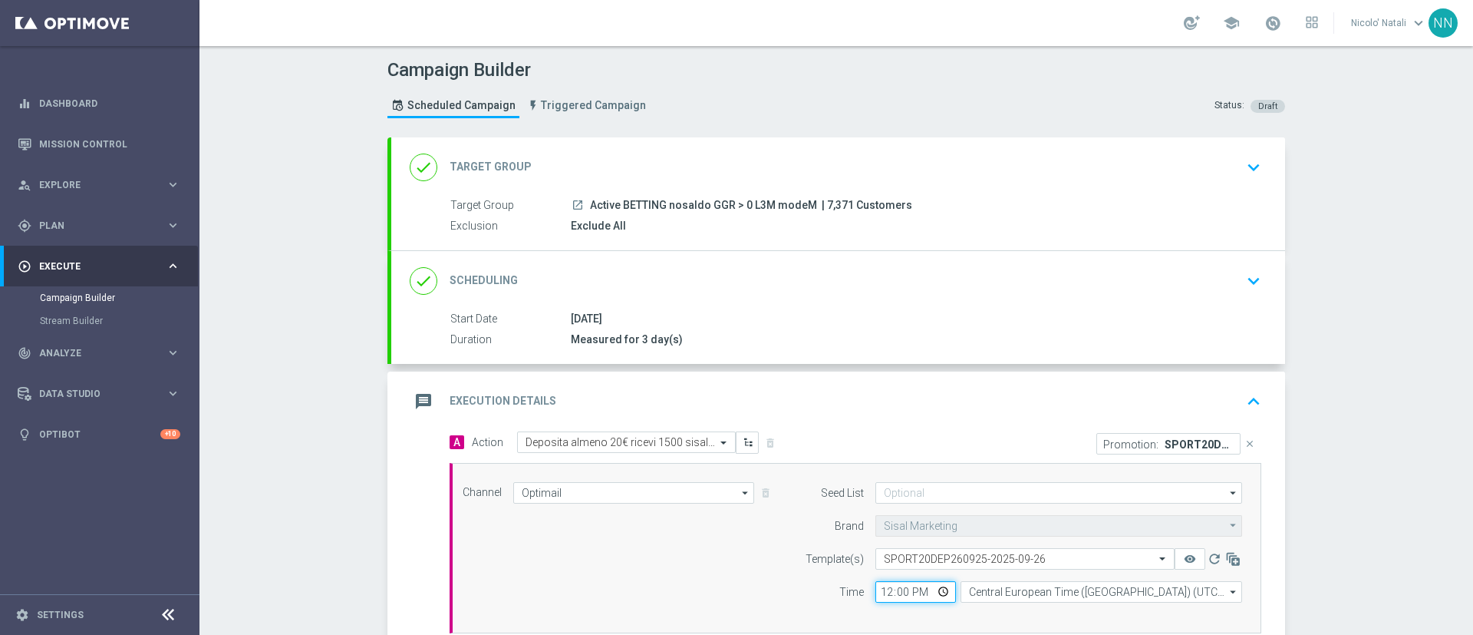
click at [875, 587] on input "12:00" at bounding box center [915, 591] width 81 height 21
type input "18:00"
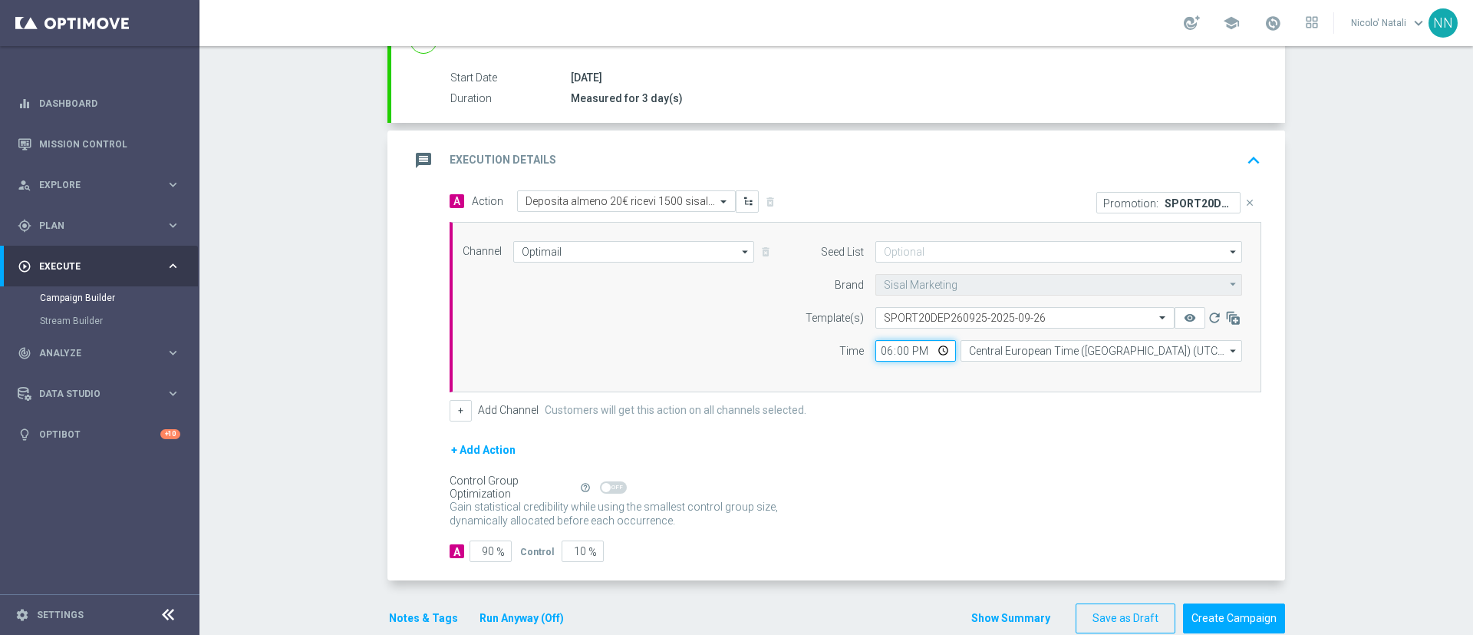
scroll to position [270, 0]
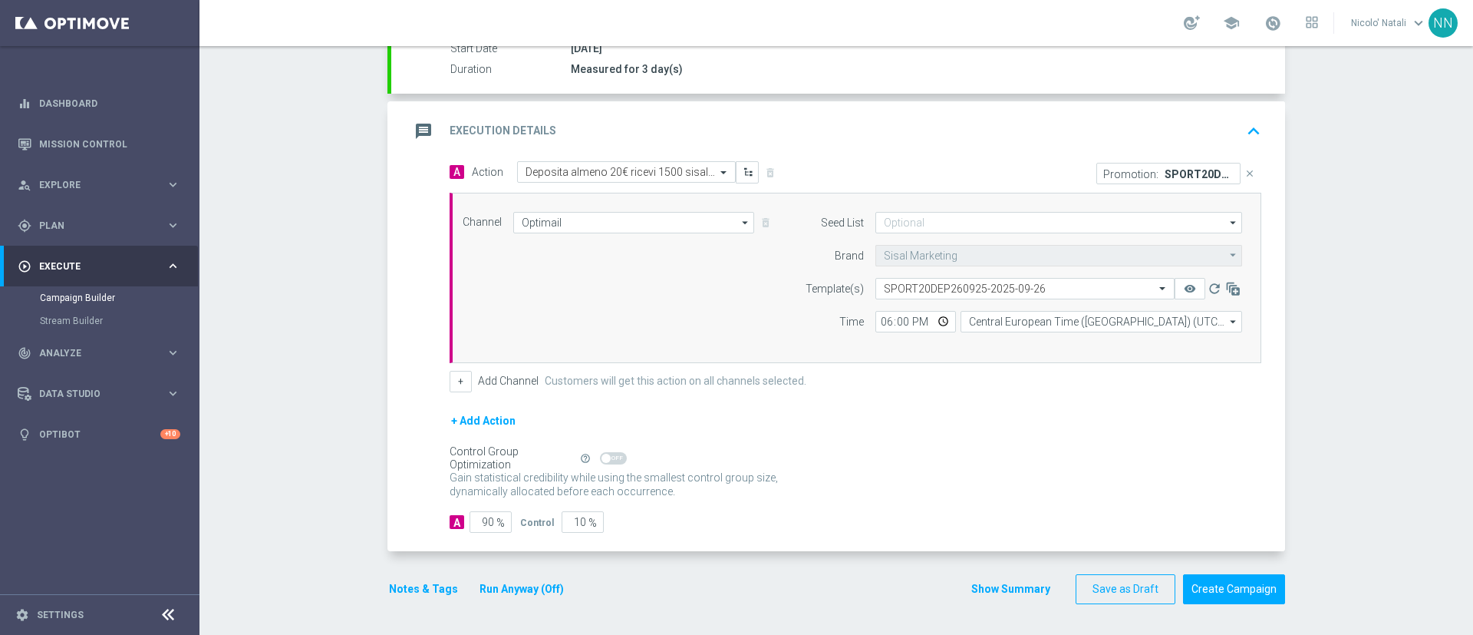
click at [418, 585] on button "Notes & Tags" at bounding box center [423, 588] width 72 height 19
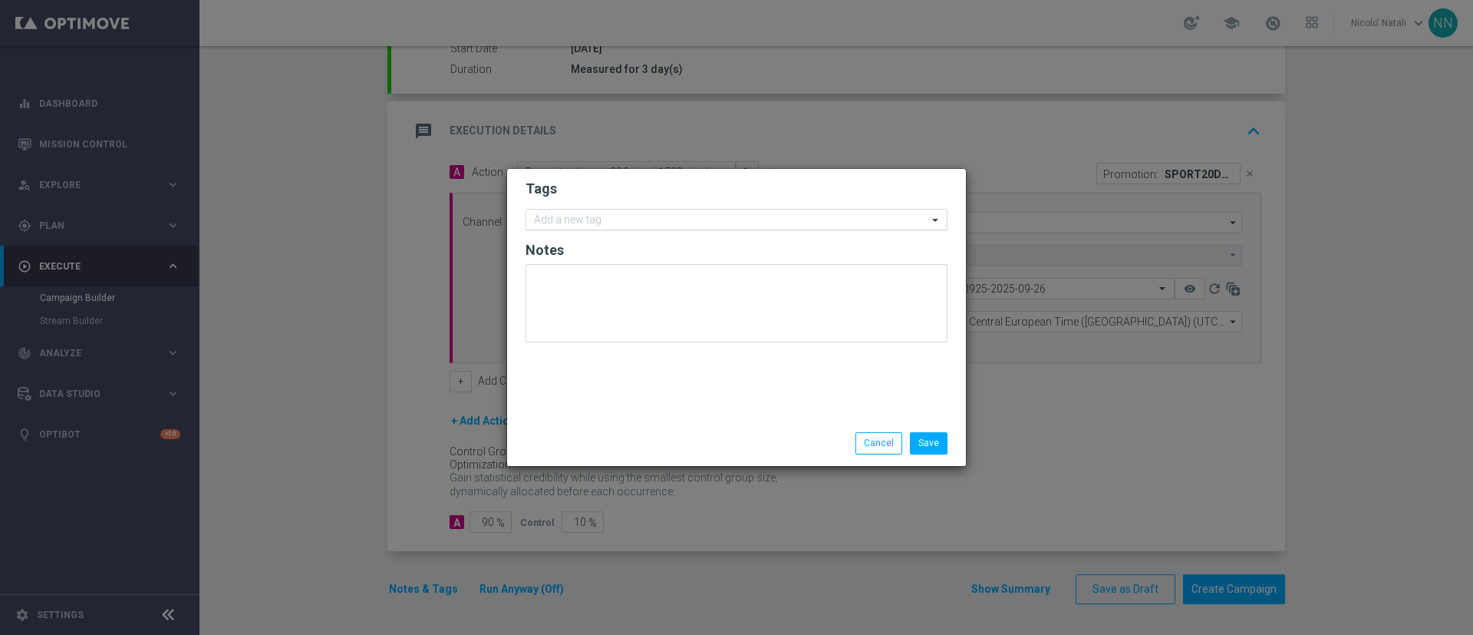
click at [632, 216] on input "text" at bounding box center [731, 220] width 394 height 13
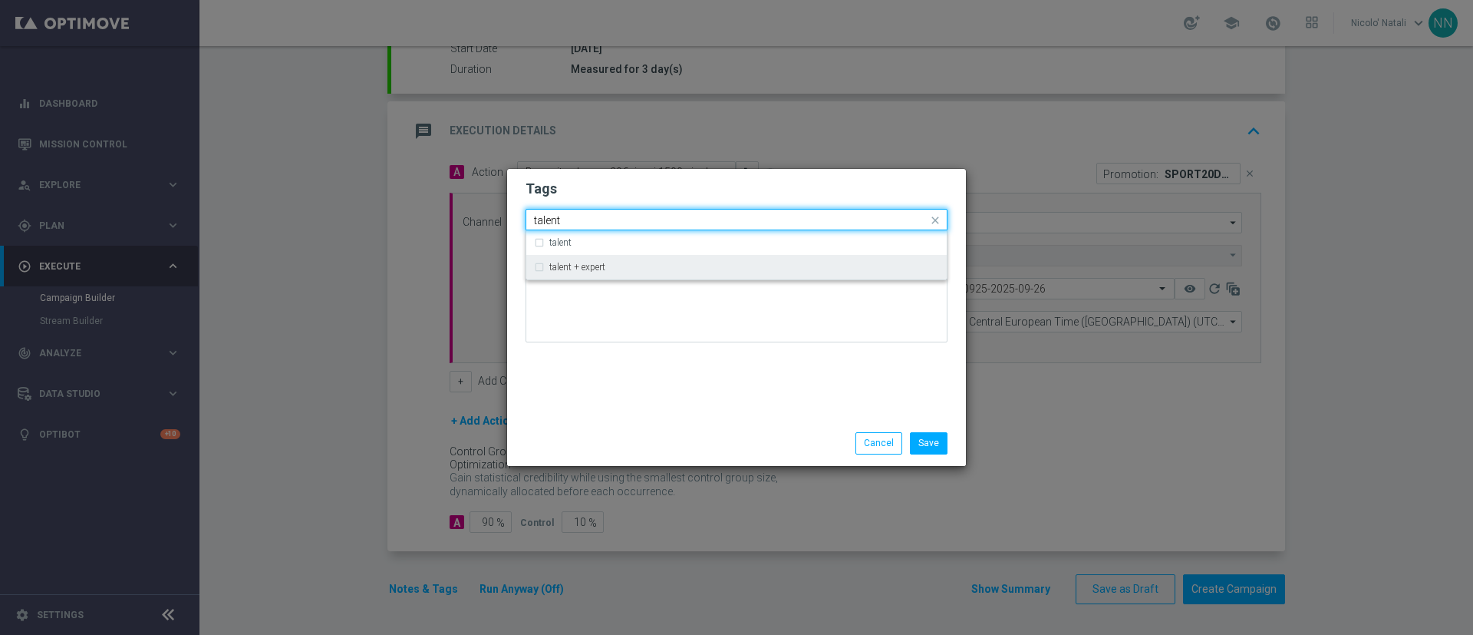
click at [626, 260] on div "talent + expert" at bounding box center [736, 267] width 405 height 25
type input "talent"
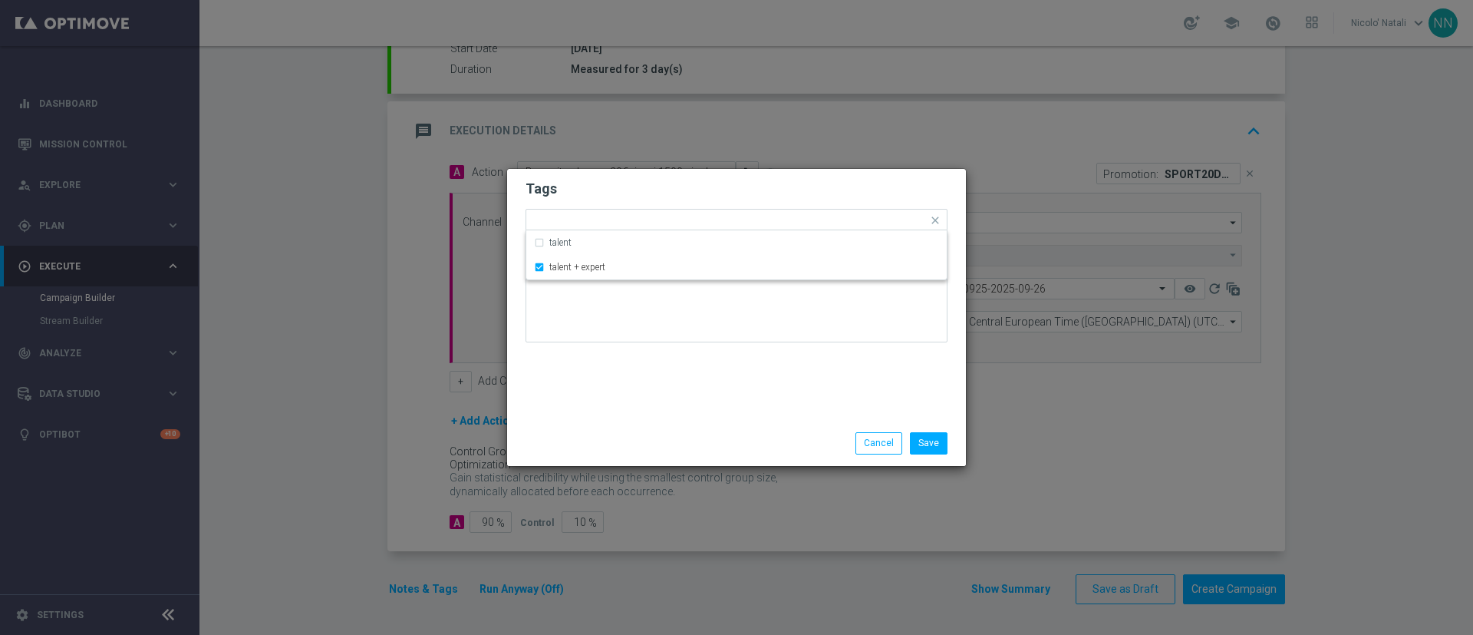
click at [625, 407] on div "Tags Quick find × talent + expert talent talent + expert Notes" at bounding box center [736, 295] width 459 height 252
click at [678, 223] on input "text" at bounding box center [776, 221] width 302 height 13
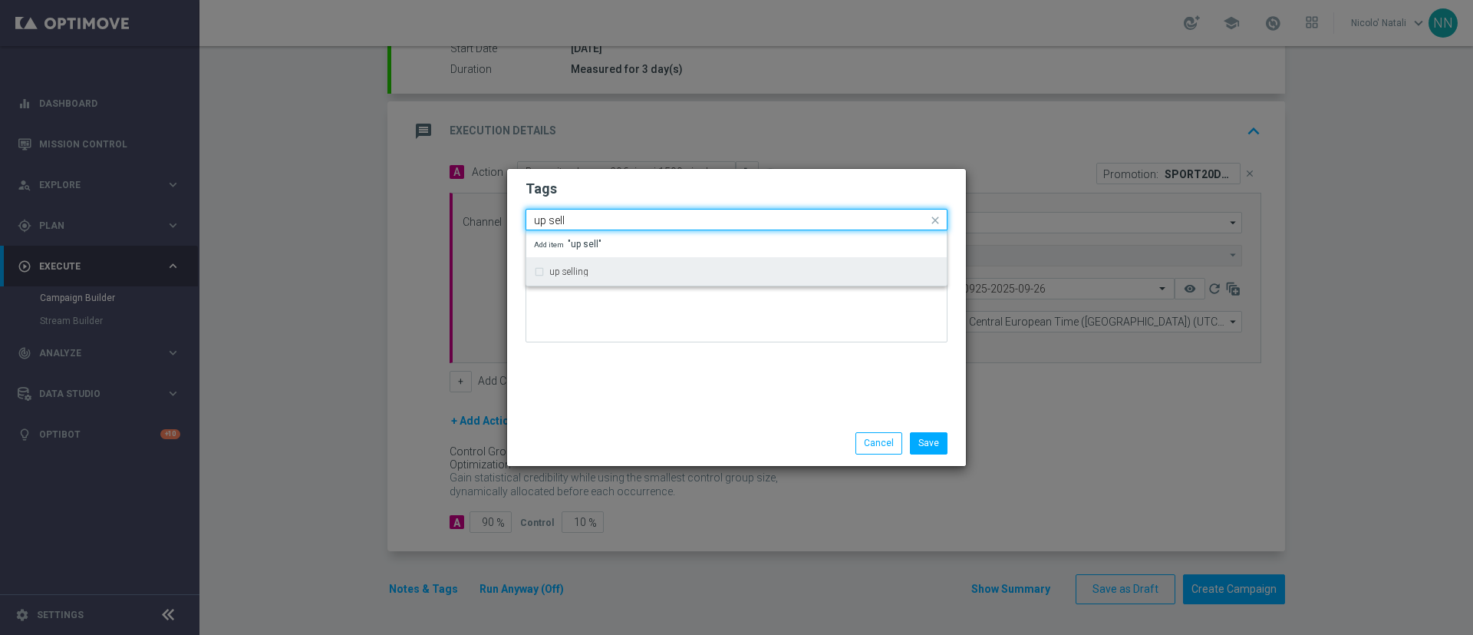
click at [658, 274] on div "up selling" at bounding box center [744, 271] width 390 height 9
type input "up sell"
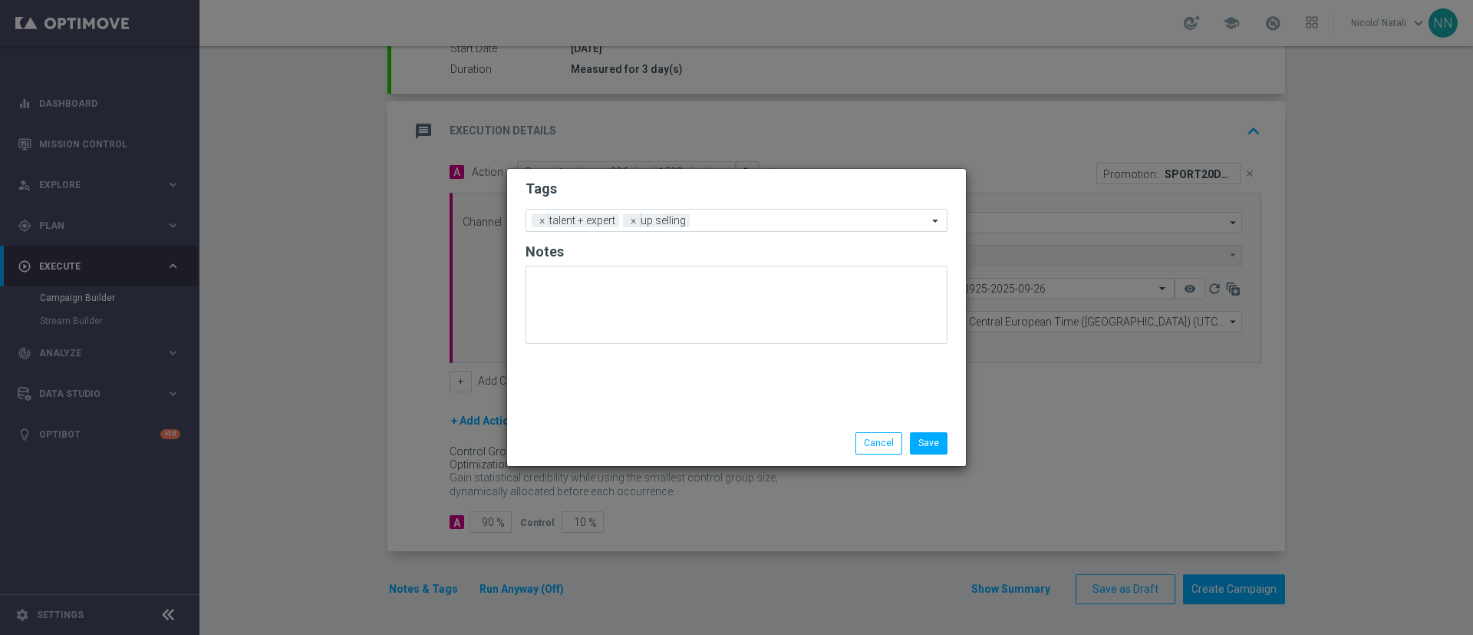
click at [664, 412] on div "Tags Add a new tag × talent + expert × up selling Notes" at bounding box center [736, 295] width 459 height 252
click at [712, 219] on input "text" at bounding box center [812, 221] width 232 height 13
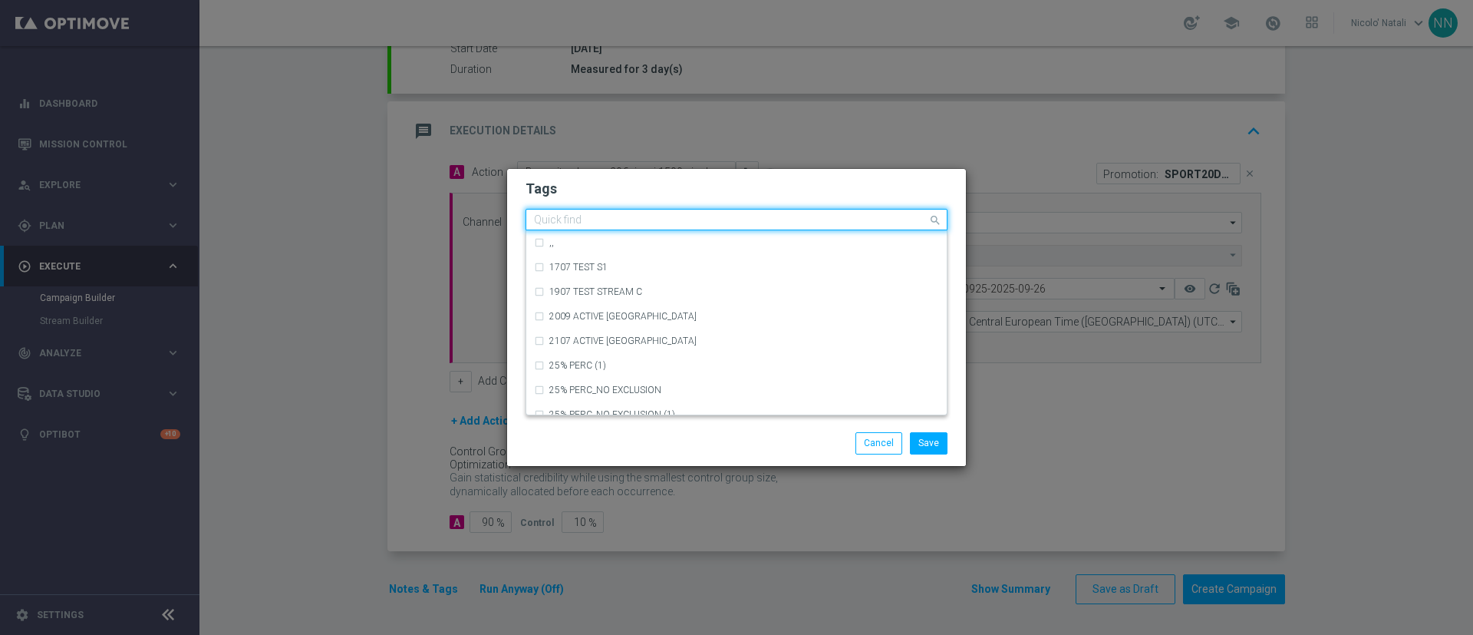
type input "b"
click at [582, 394] on div "cb ricarica" at bounding box center [736, 389] width 405 height 25
type input "cb rica"
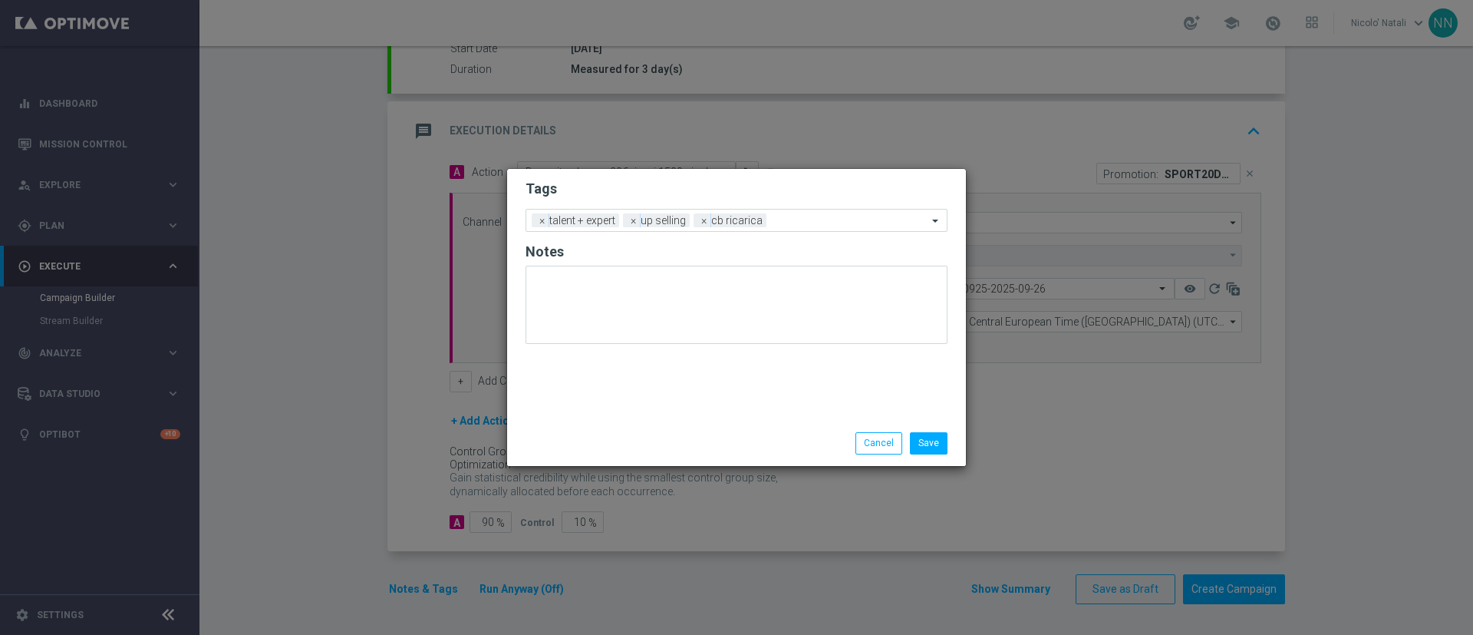
click at [600, 450] on div "Save Cancel" at bounding box center [736, 442] width 445 height 21
click at [805, 226] on input "text" at bounding box center [850, 221] width 155 height 13
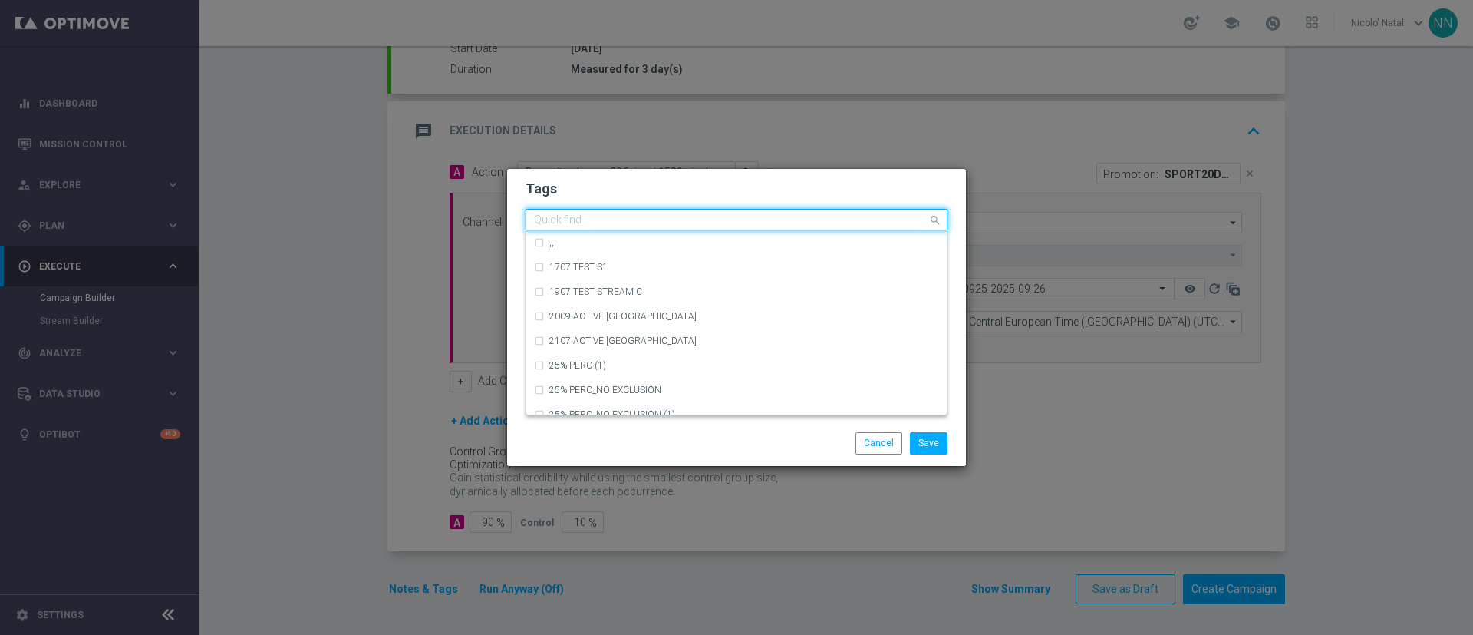
type input "b"
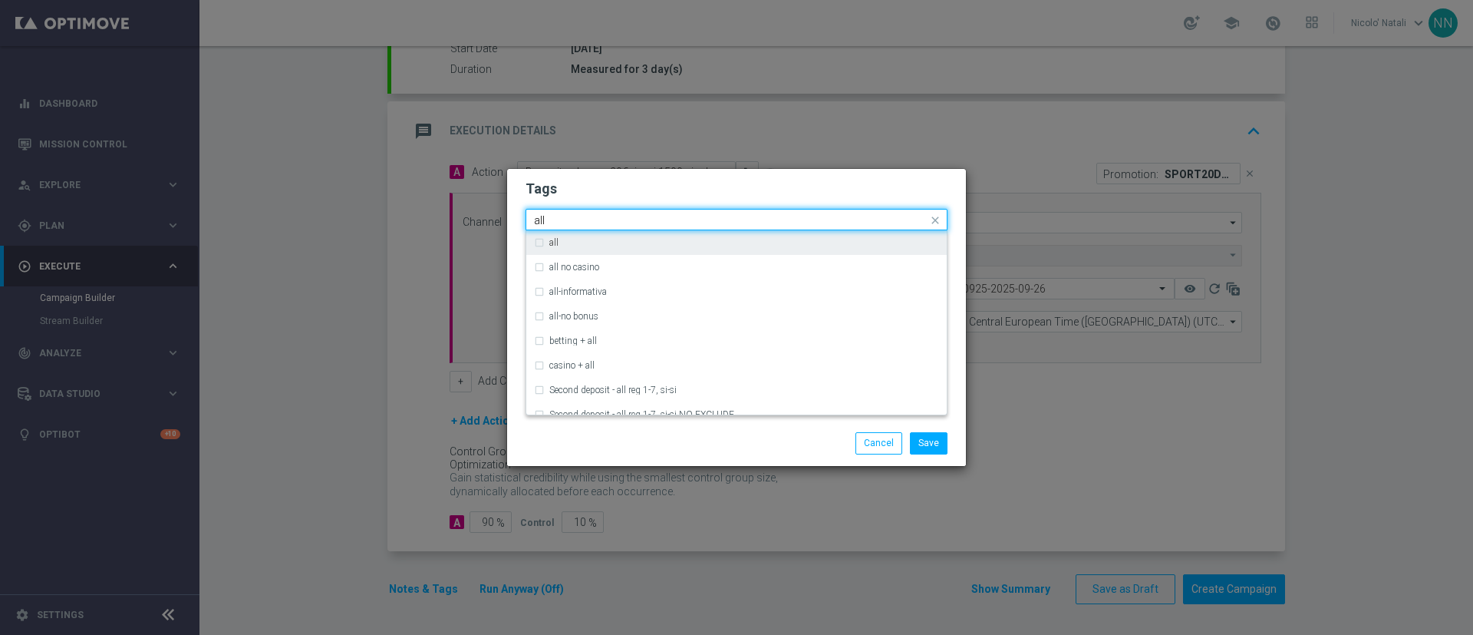
click at [790, 242] on div "all" at bounding box center [744, 242] width 390 height 9
type input "all"
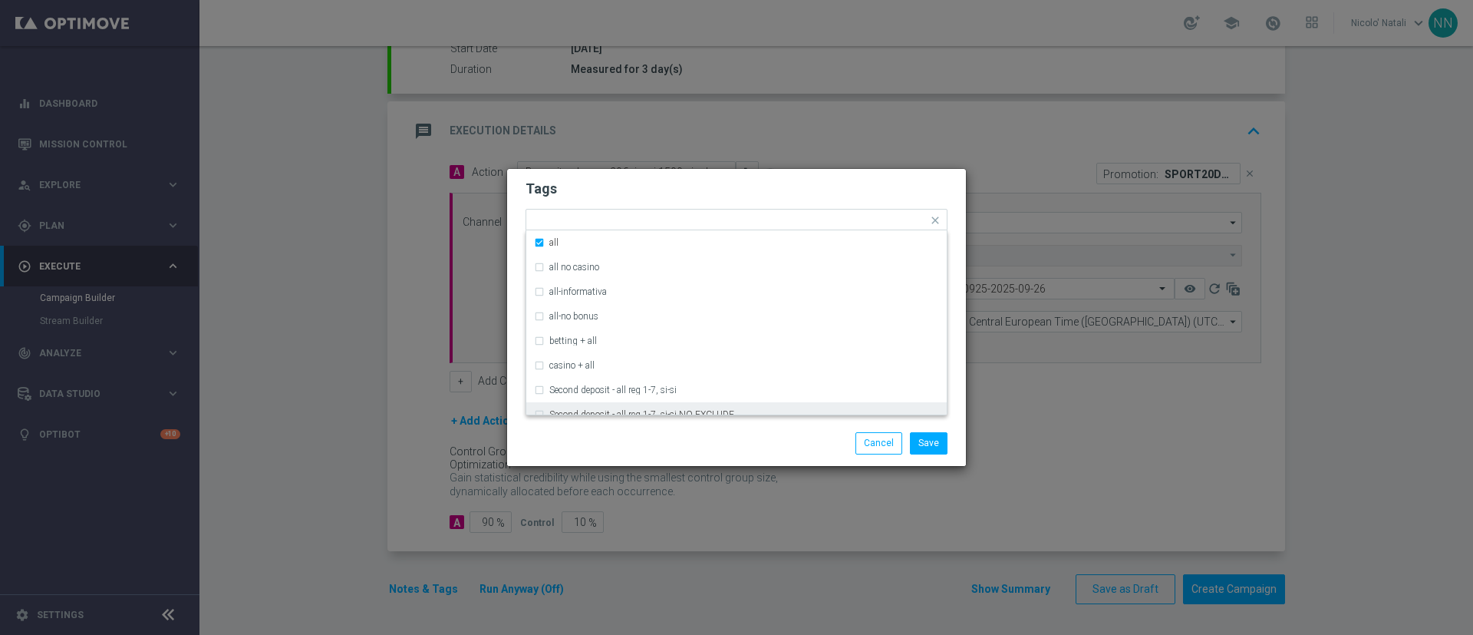
click at [788, 429] on div "Save Cancel" at bounding box center [736, 442] width 459 height 45
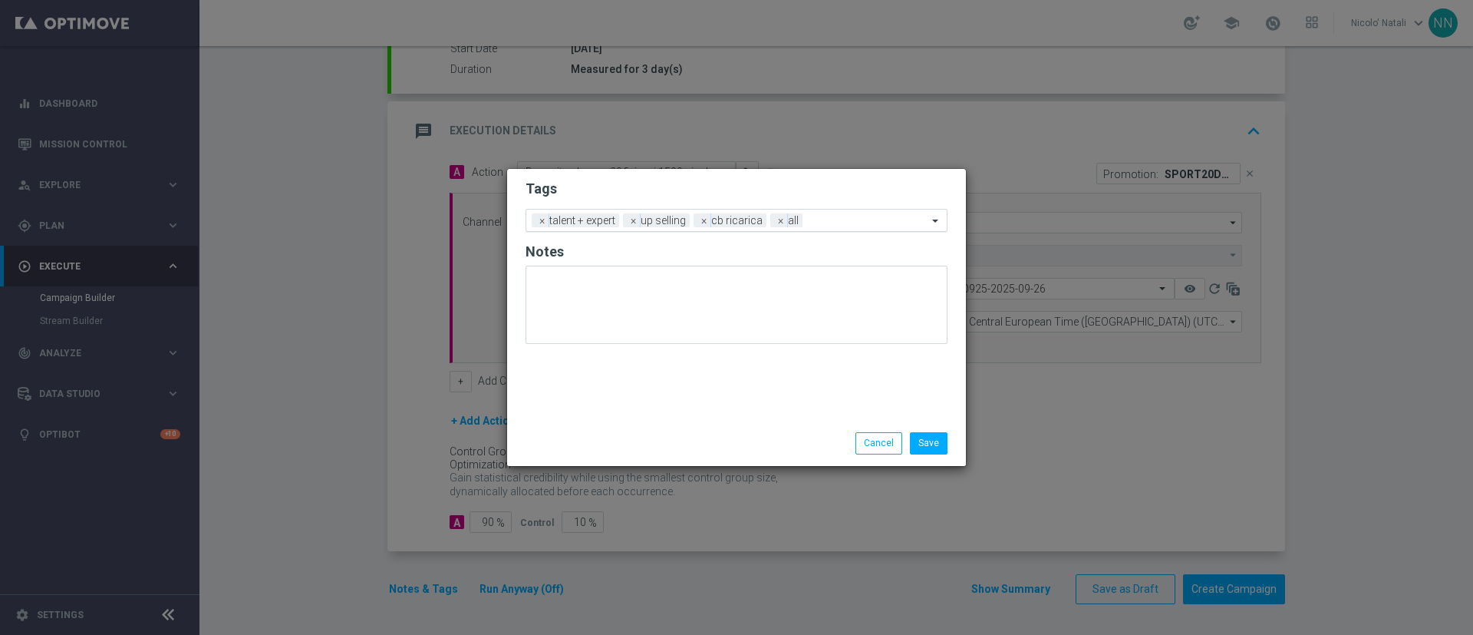
click at [836, 218] on input "text" at bounding box center [868, 221] width 119 height 13
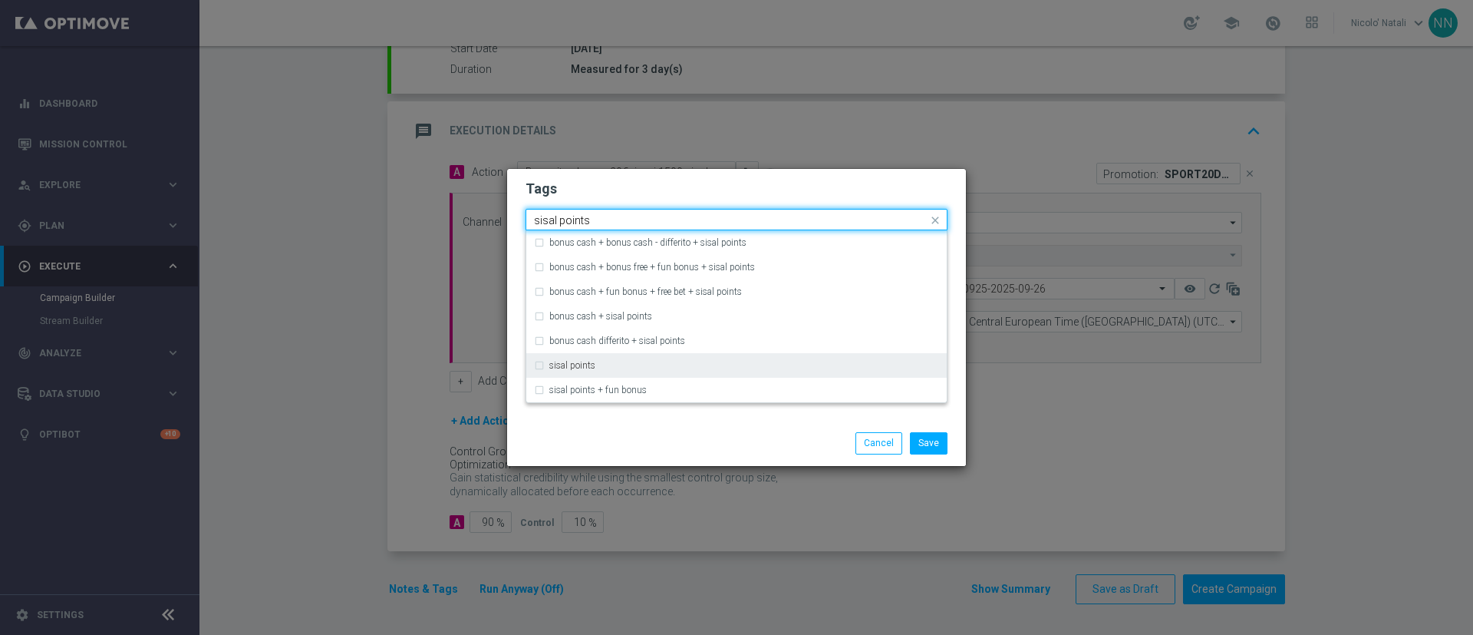
click at [706, 358] on div "sisal points" at bounding box center [736, 365] width 405 height 25
type input "sisal points"
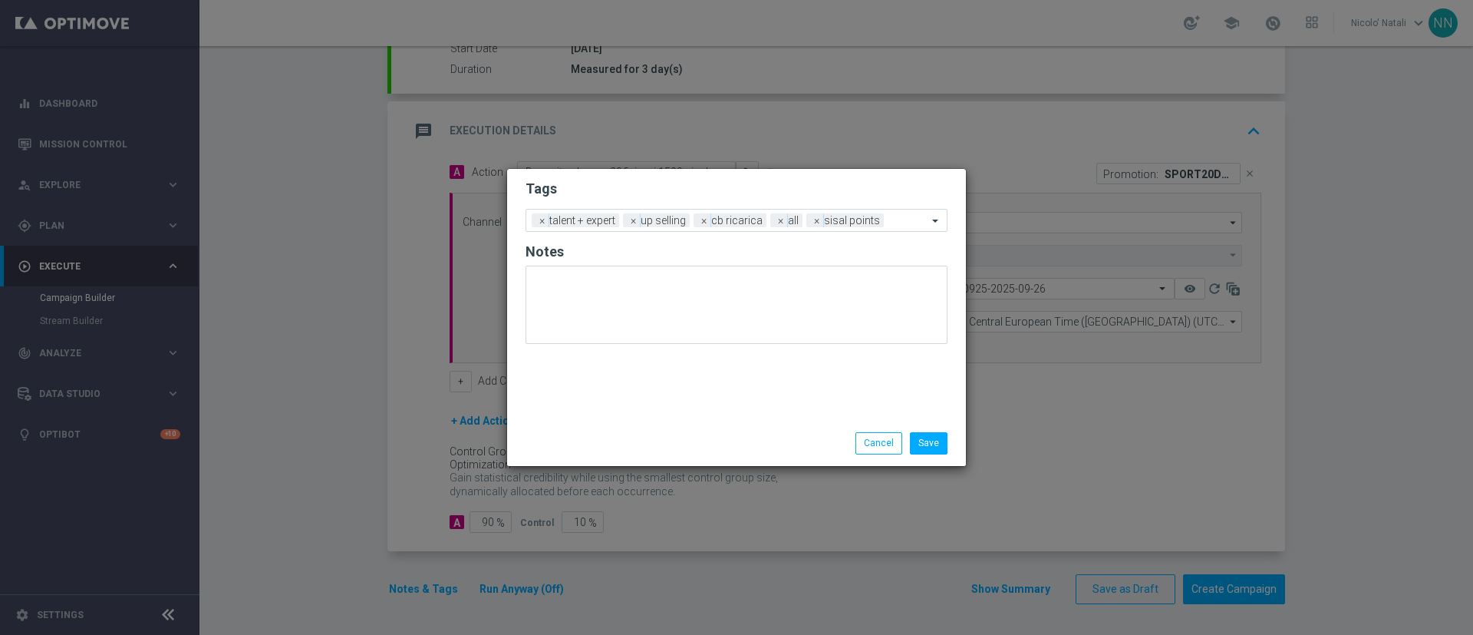
click at [712, 424] on div "Save Cancel" at bounding box center [736, 442] width 459 height 45
click at [921, 433] on button "Save" at bounding box center [929, 442] width 38 height 21
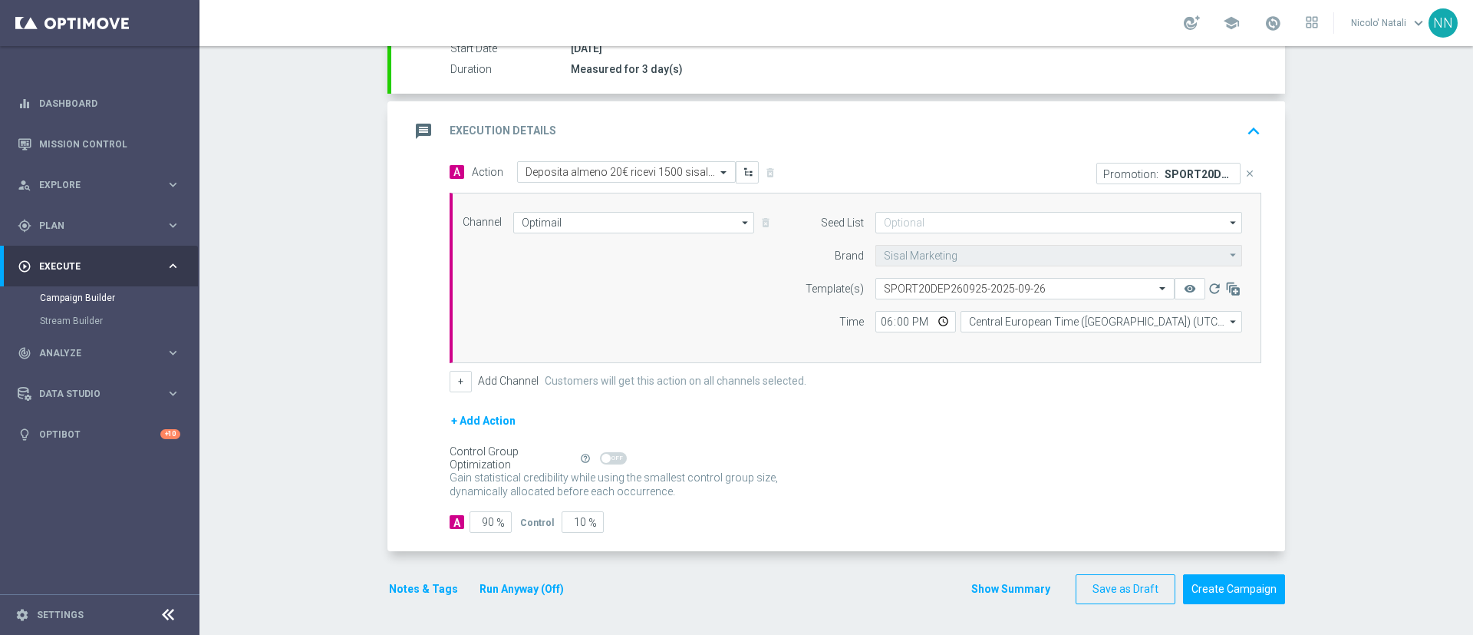
scroll to position [0, 0]
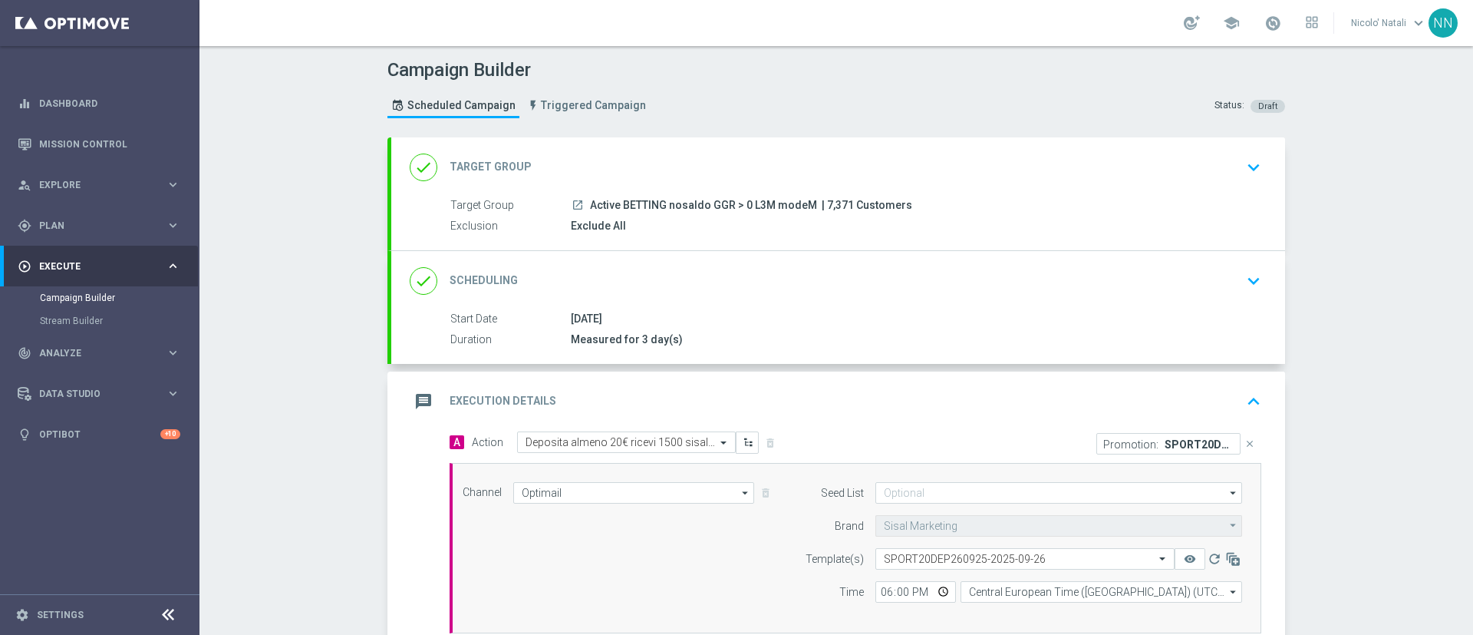
click at [793, 292] on div "done Scheduling keyboard_arrow_down" at bounding box center [838, 280] width 857 height 29
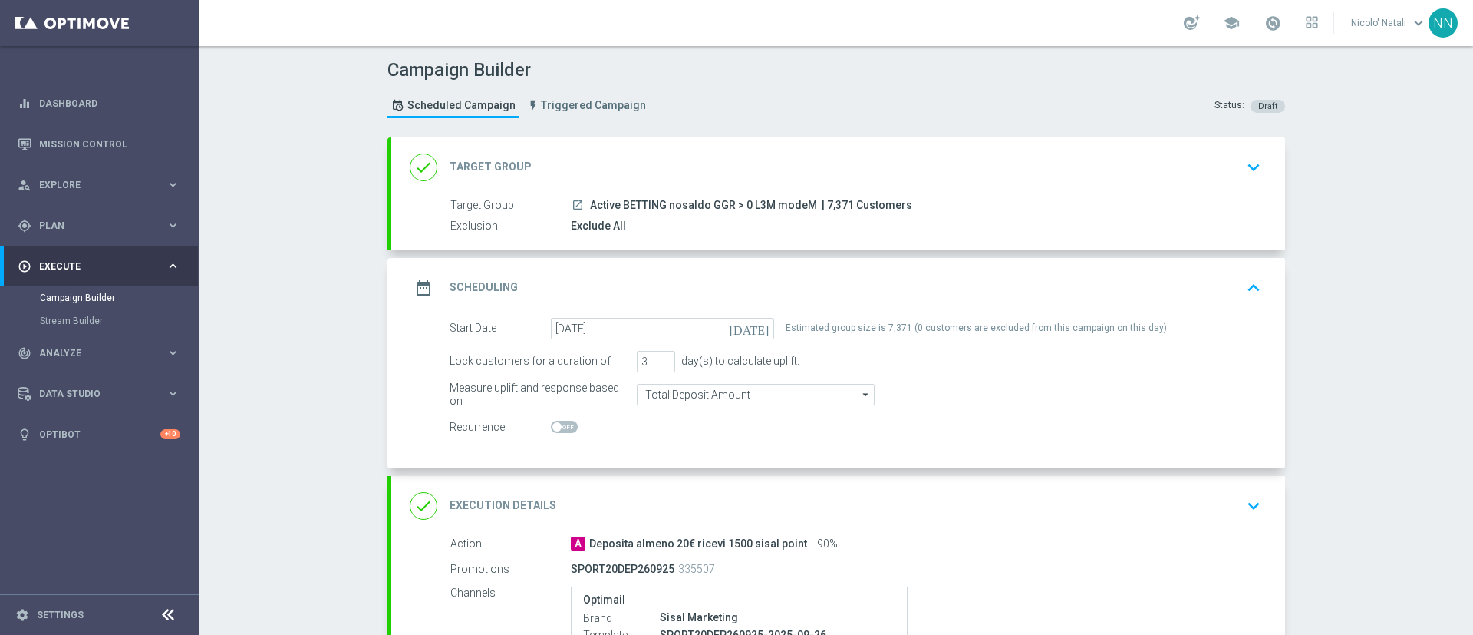
click at [728, 174] on div "done Target Group keyboard_arrow_down" at bounding box center [838, 167] width 857 height 29
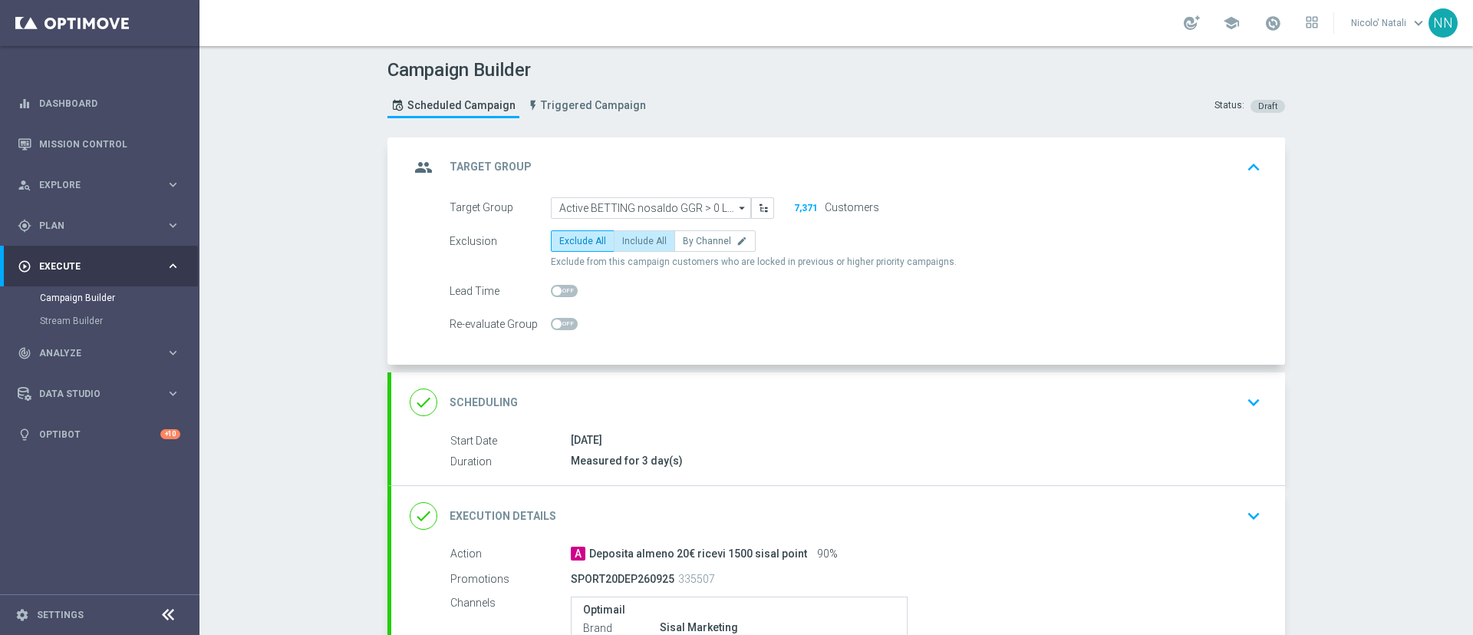
click at [622, 236] on span "Include All" at bounding box center [644, 241] width 45 height 11
click at [622, 239] on input "Include All" at bounding box center [627, 244] width 10 height 10
radio input "true"
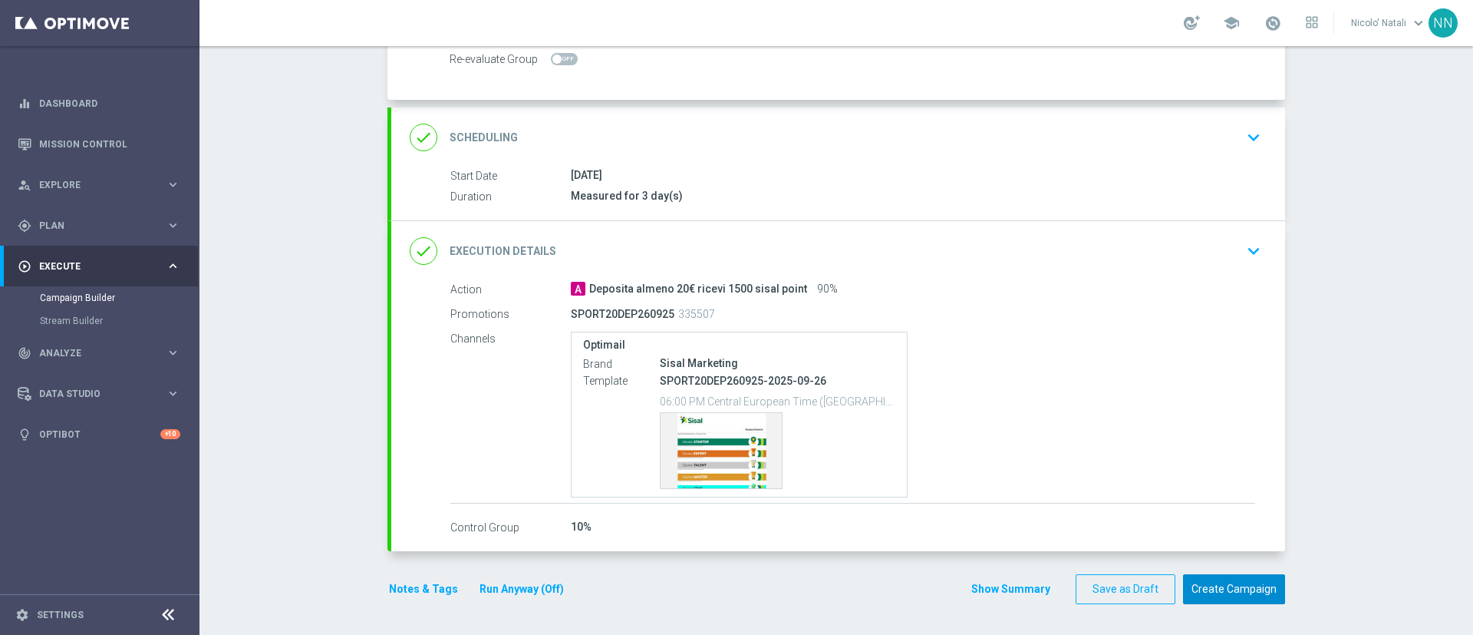
click at [1243, 591] on button "Create Campaign" at bounding box center [1234, 589] width 102 height 30
click at [1243, 591] on div at bounding box center [721, 317] width 1473 height 635
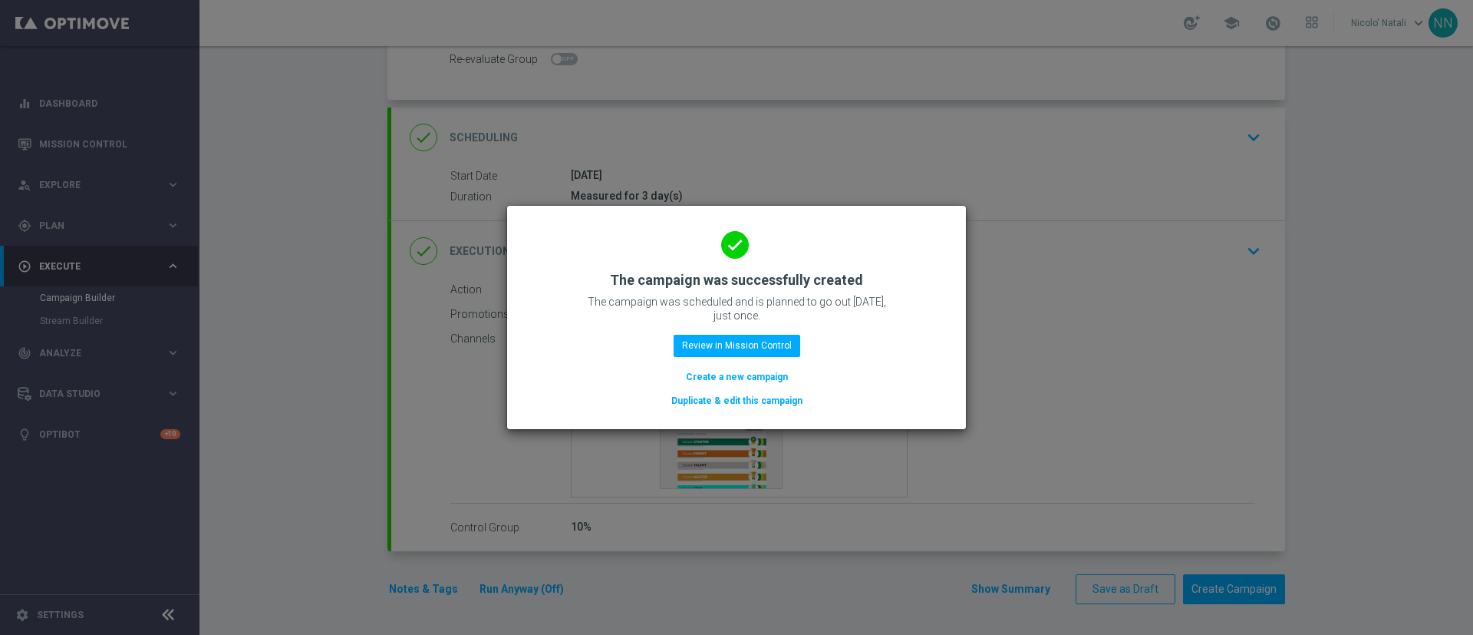
click at [764, 378] on button "Create a new campaign" at bounding box center [736, 376] width 105 height 17
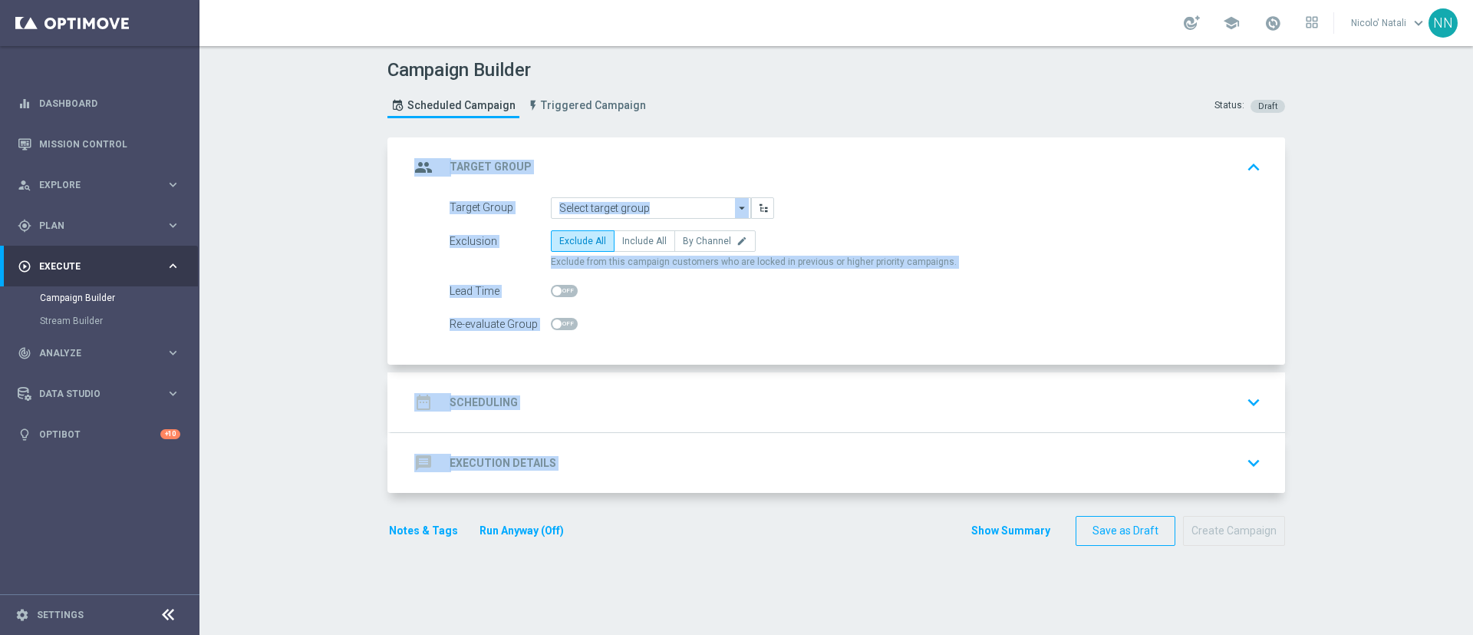
scroll to position [0, 0]
click at [716, 318] on div "Re-evaluate Group" at bounding box center [855, 323] width 835 height 21
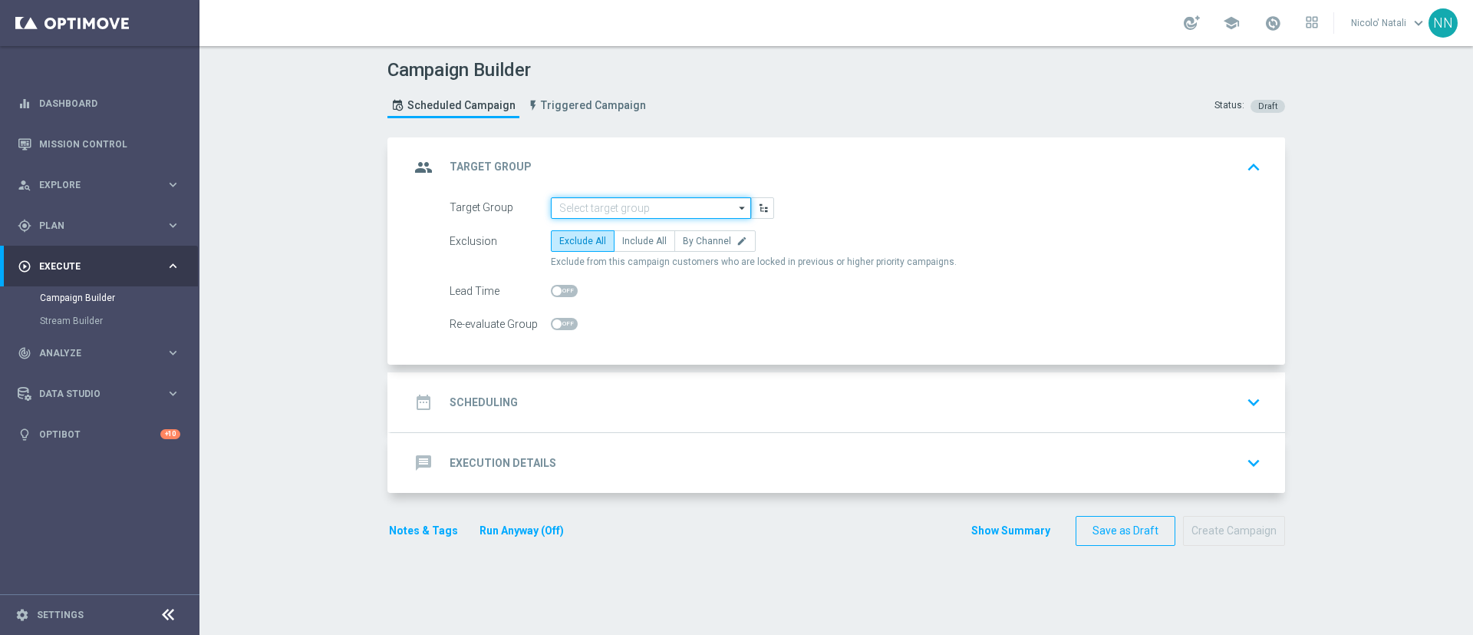
click at [628, 204] on input at bounding box center [651, 207] width 200 height 21
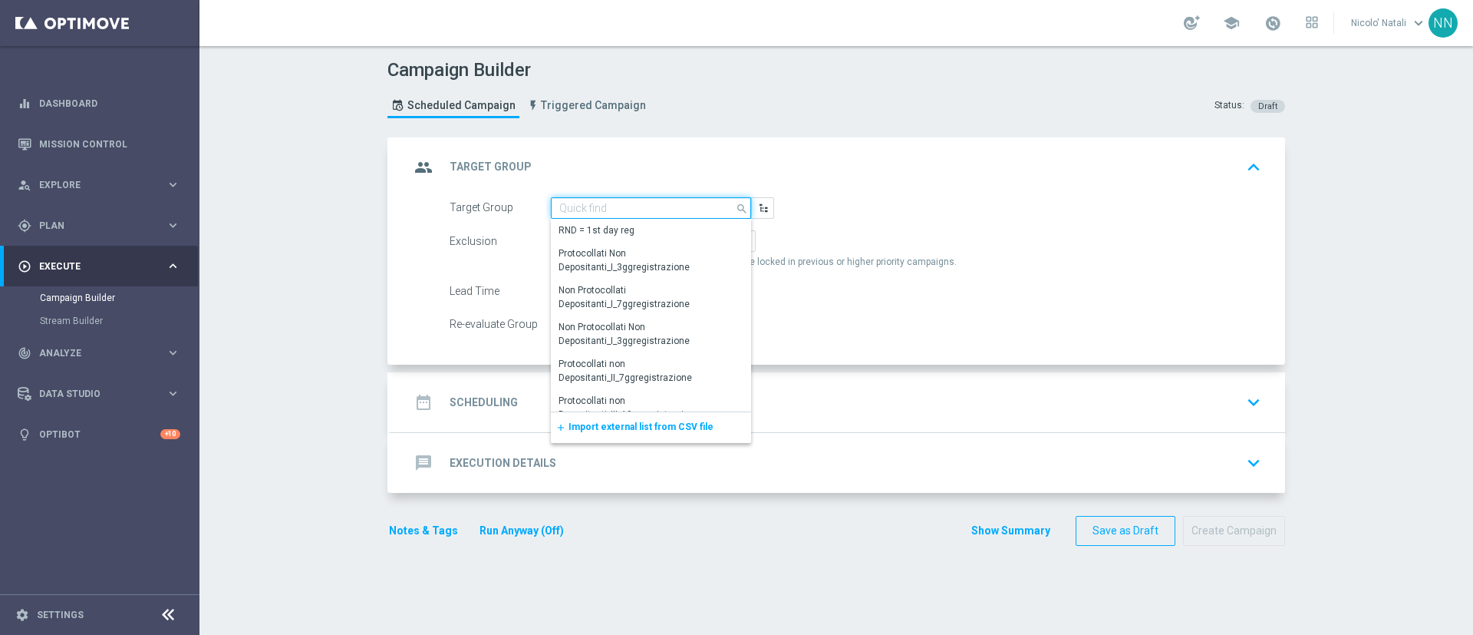
paste input "Active BETTING Master low TOTALI GGRnb>0"
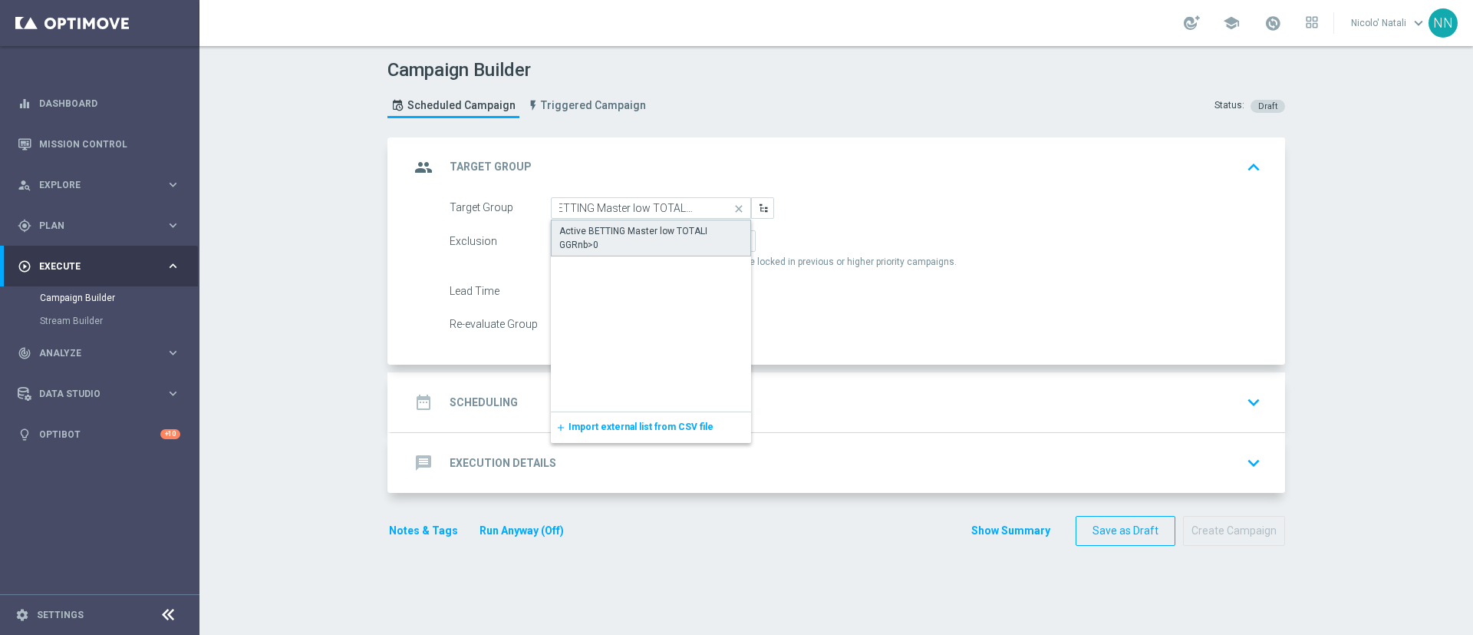
click at [626, 221] on div "Active BETTING Master low TOTALI GGRnb>0" at bounding box center [651, 237] width 200 height 37
type input "Active BETTING Master low TOTALI GGRnb>0"
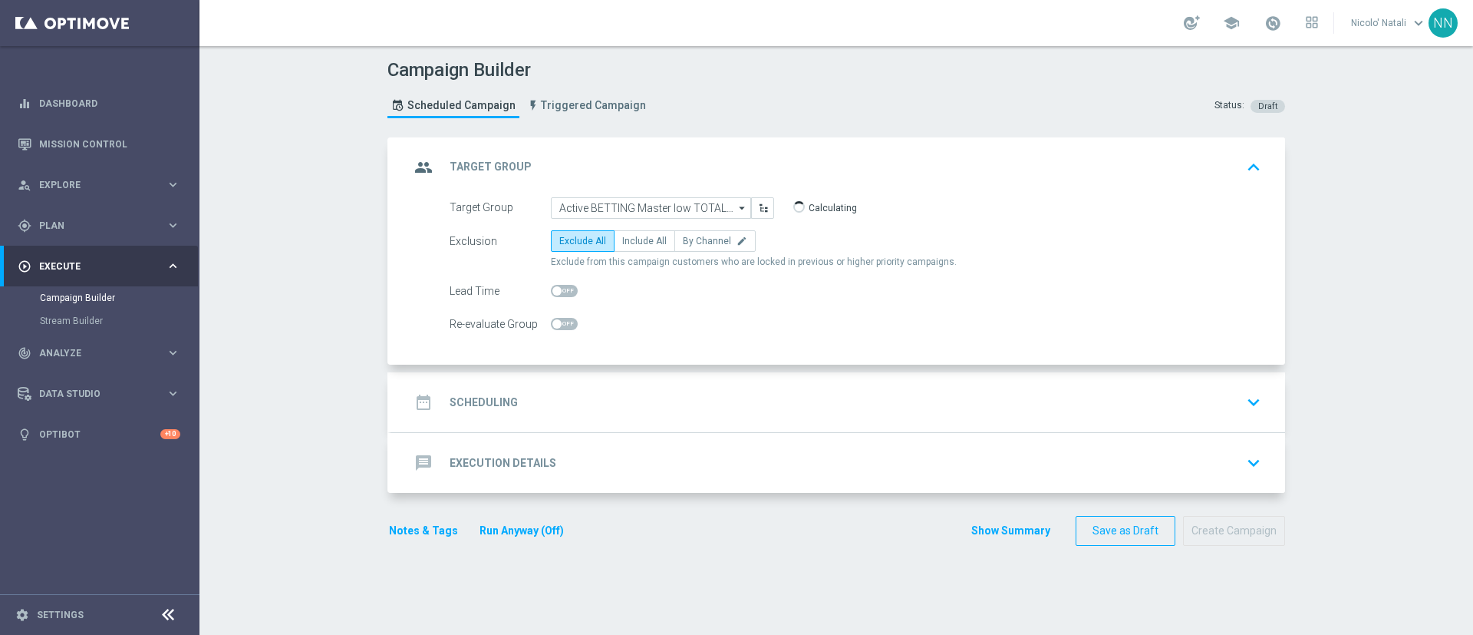
click at [608, 396] on div "date_range Scheduling keyboard_arrow_down" at bounding box center [838, 401] width 857 height 29
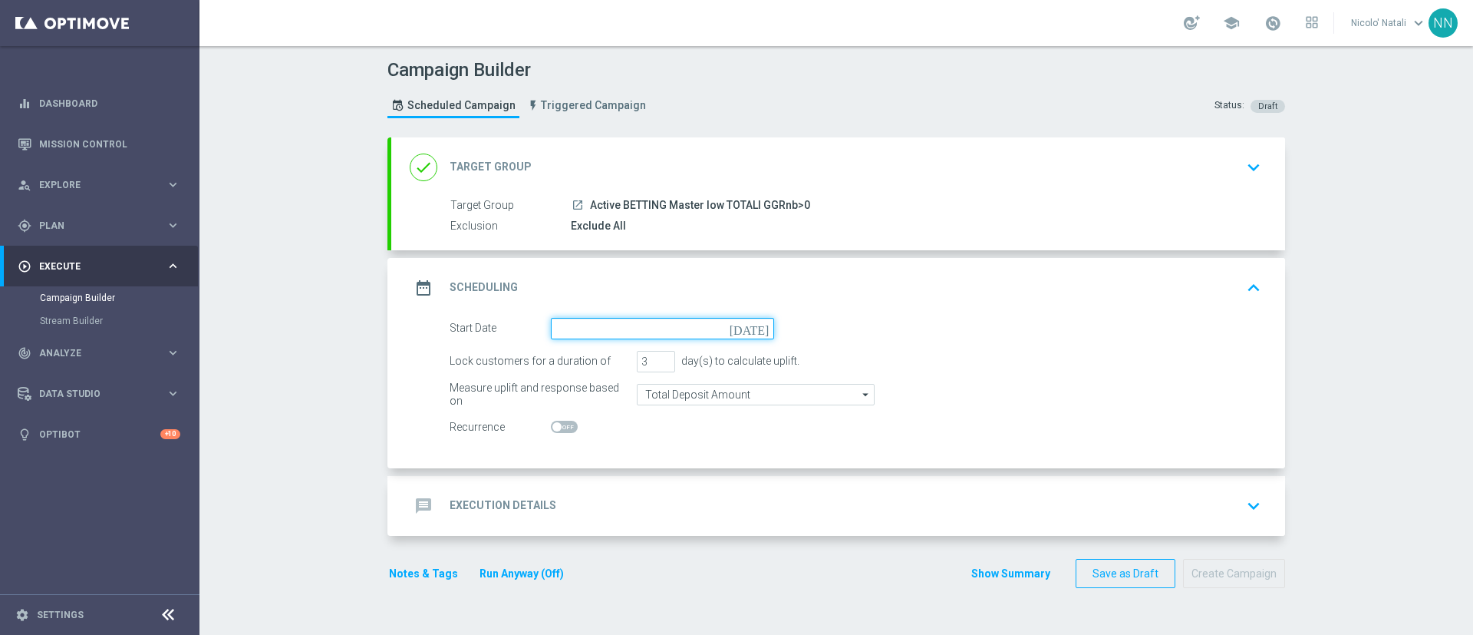
click at [598, 325] on input at bounding box center [662, 328] width 223 height 21
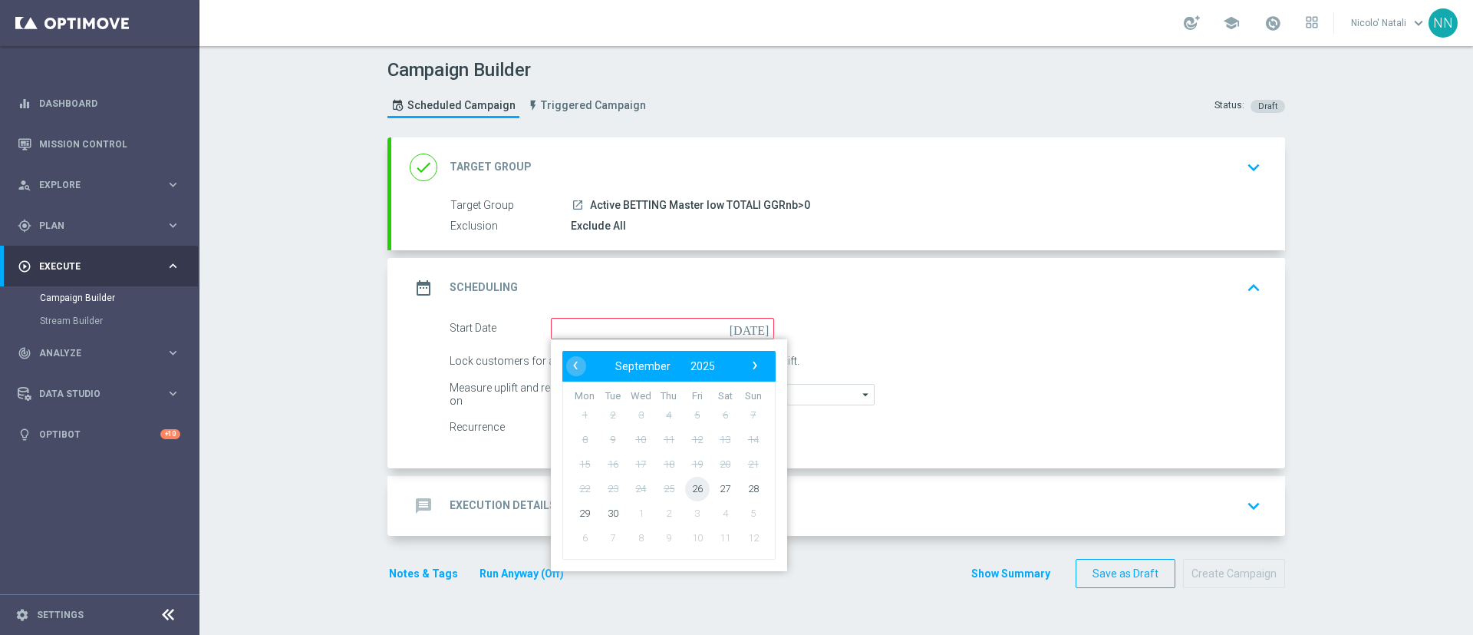
click at [685, 486] on span "26" at bounding box center [697, 488] width 25 height 25
type input "26 Sep 2025"
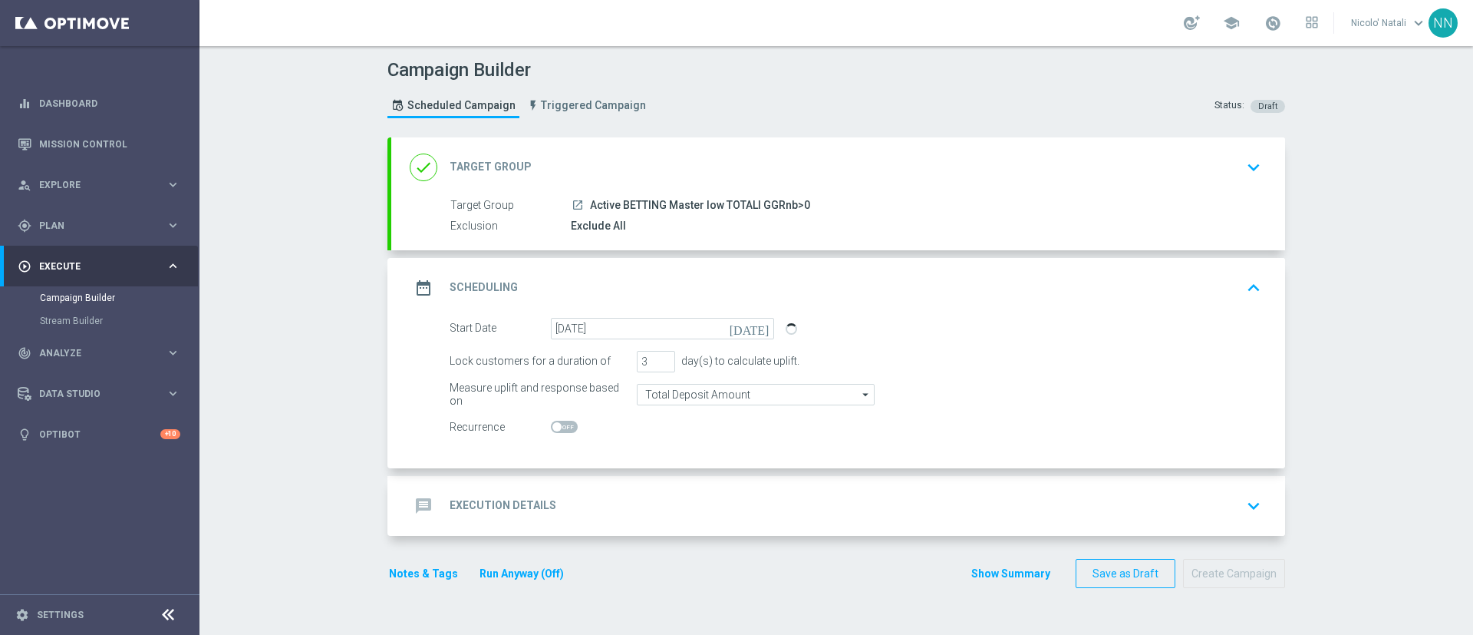
click at [658, 489] on div "message Execution Details keyboard_arrow_down" at bounding box center [838, 506] width 894 height 60
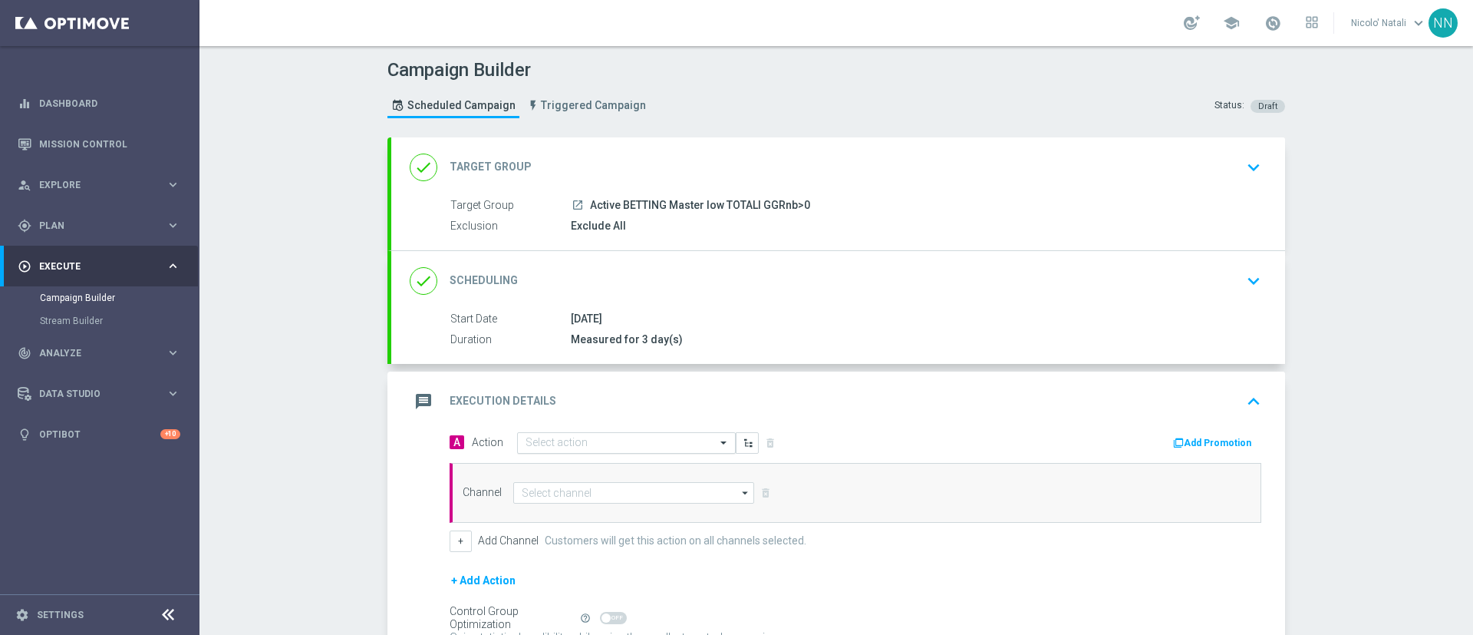
click at [631, 440] on input "text" at bounding box center [611, 443] width 171 height 13
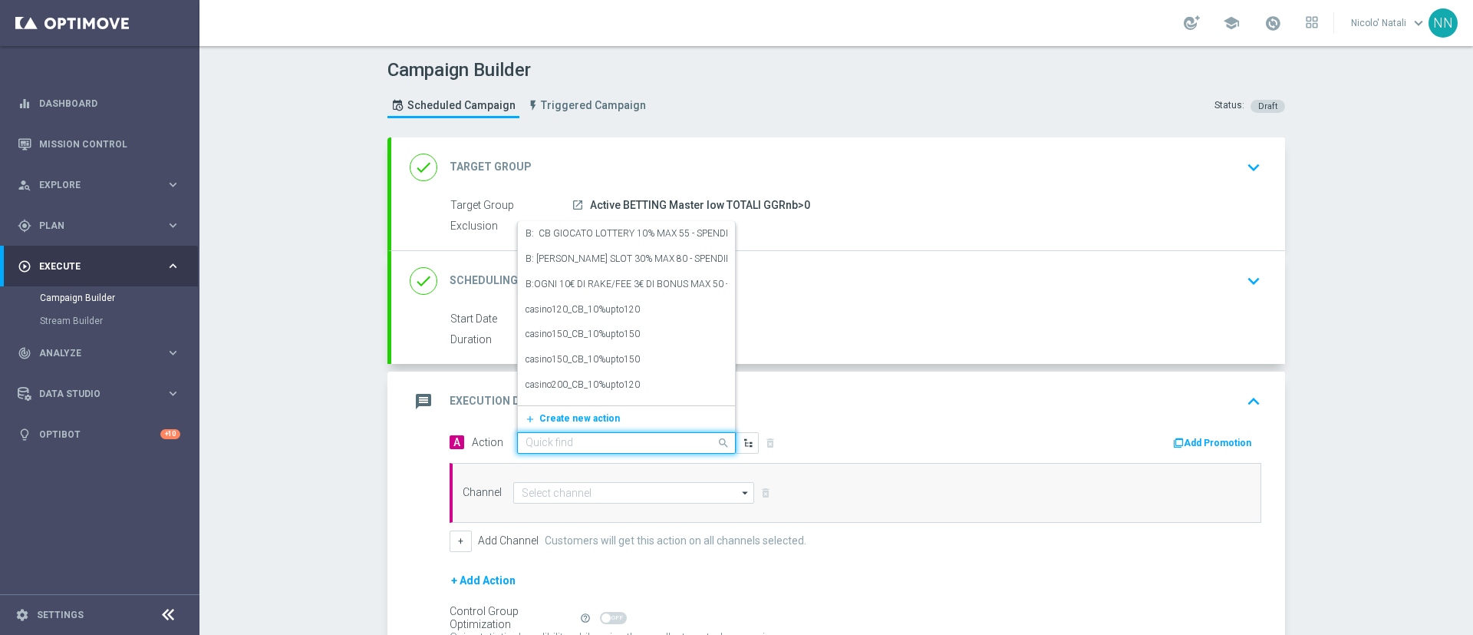
paste input "Deposita almeno 10€ e gioca QEL4 per ricevere il 15% dell'importo giocato sul p…"
type input "Deposita almeno 10€ e gioca QEL4 per ricevere il 15% dell'importo giocato sul p…"
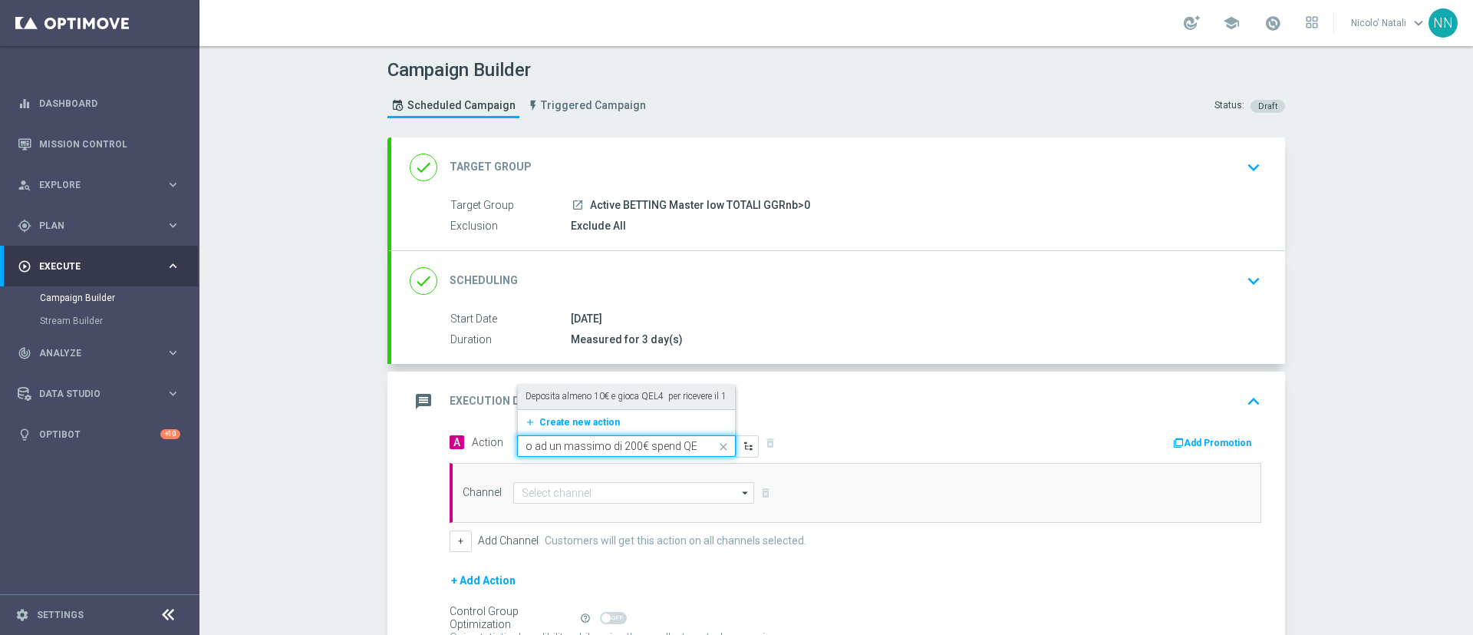
click at [608, 392] on label "Deposita almeno 10€ e gioca QEL4 per ricevere il 15% dell'importo giocato sul p…" at bounding box center [777, 396] width 502 height 13
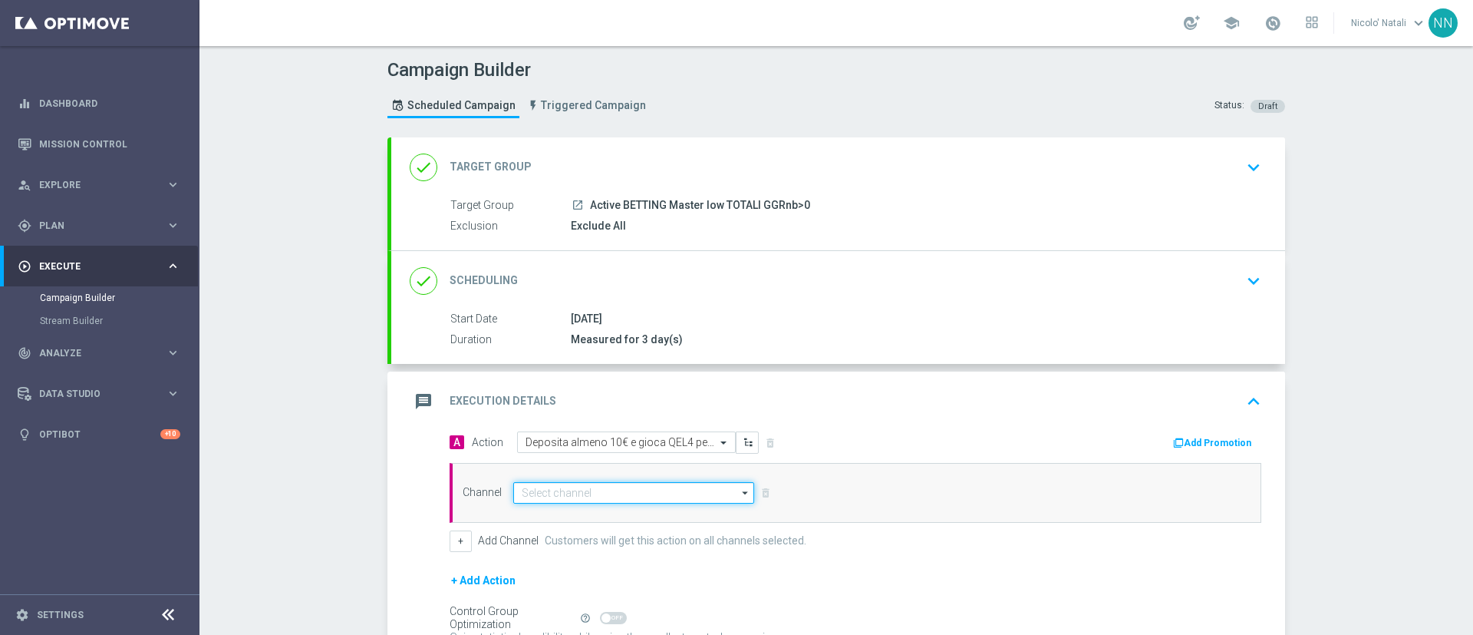
click at [613, 495] on input at bounding box center [633, 492] width 241 height 21
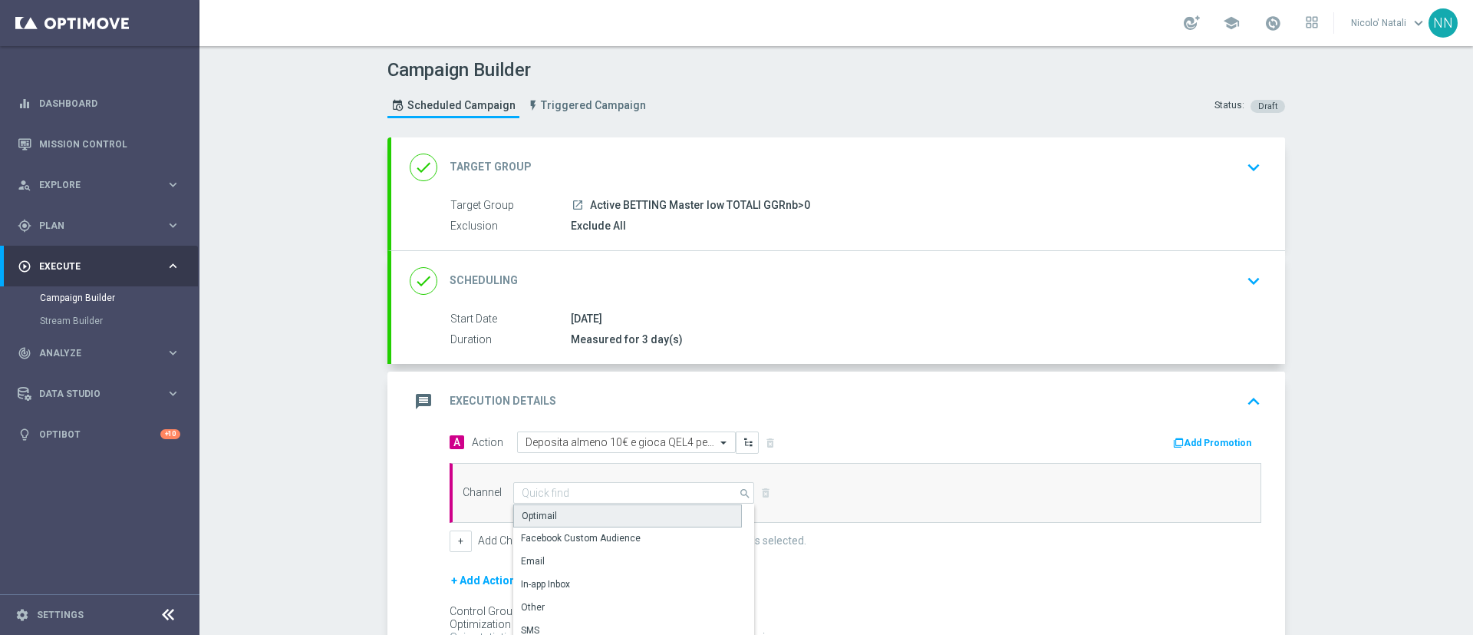
click at [569, 513] on div "Optimail" at bounding box center [627, 515] width 229 height 23
type input "Optimail"
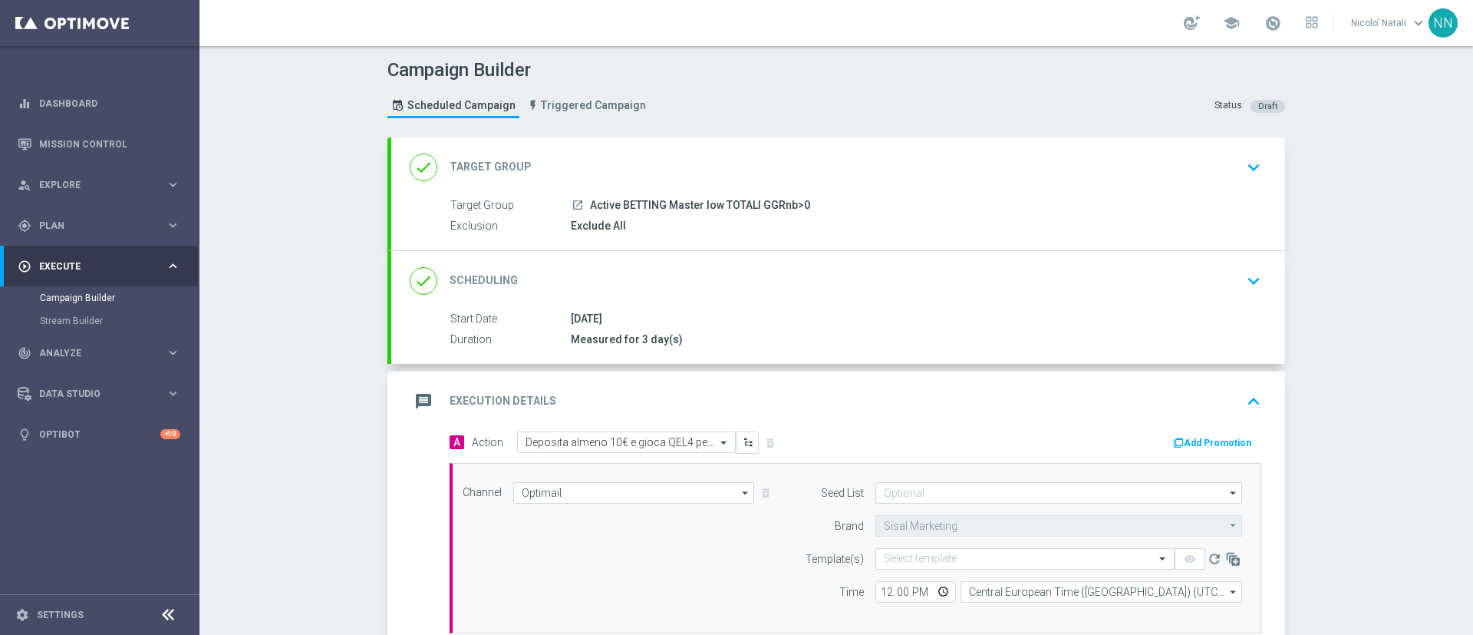
click at [1205, 437] on button "Add Promotion" at bounding box center [1214, 442] width 85 height 17
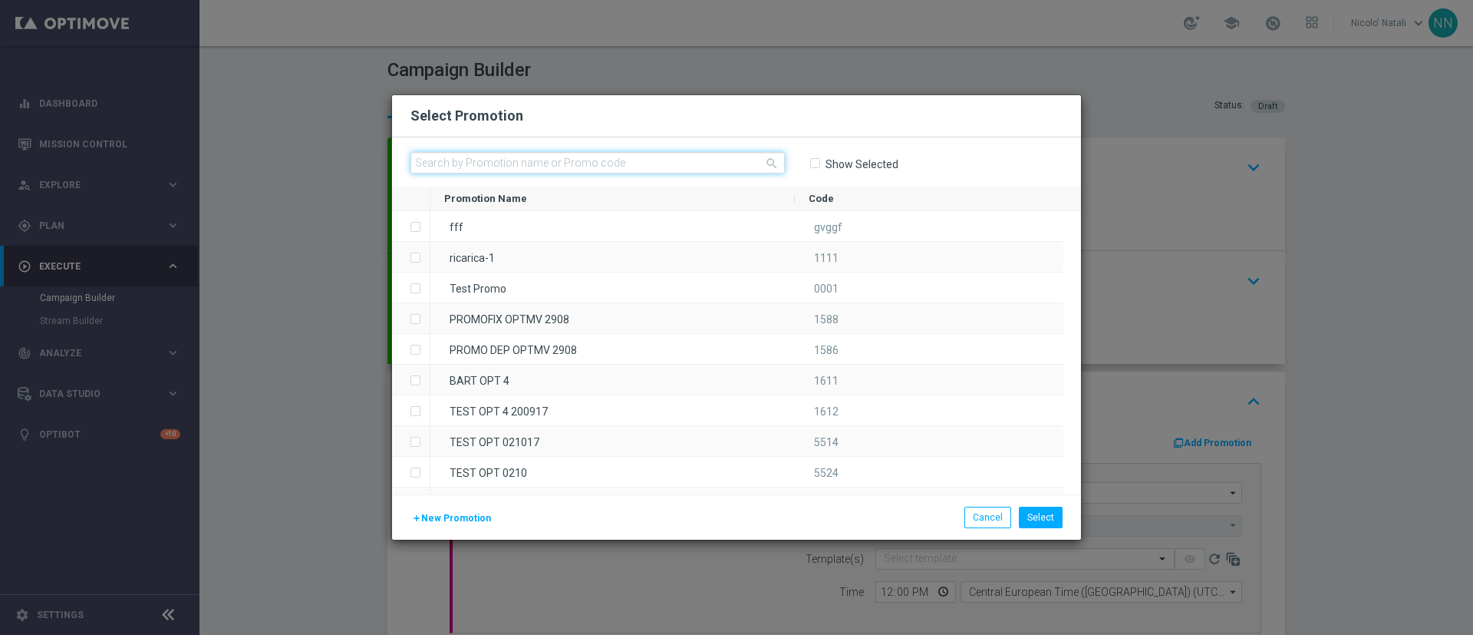
click at [575, 157] on input "text" at bounding box center [597, 162] width 374 height 21
paste input "SCOMMESSE2609"
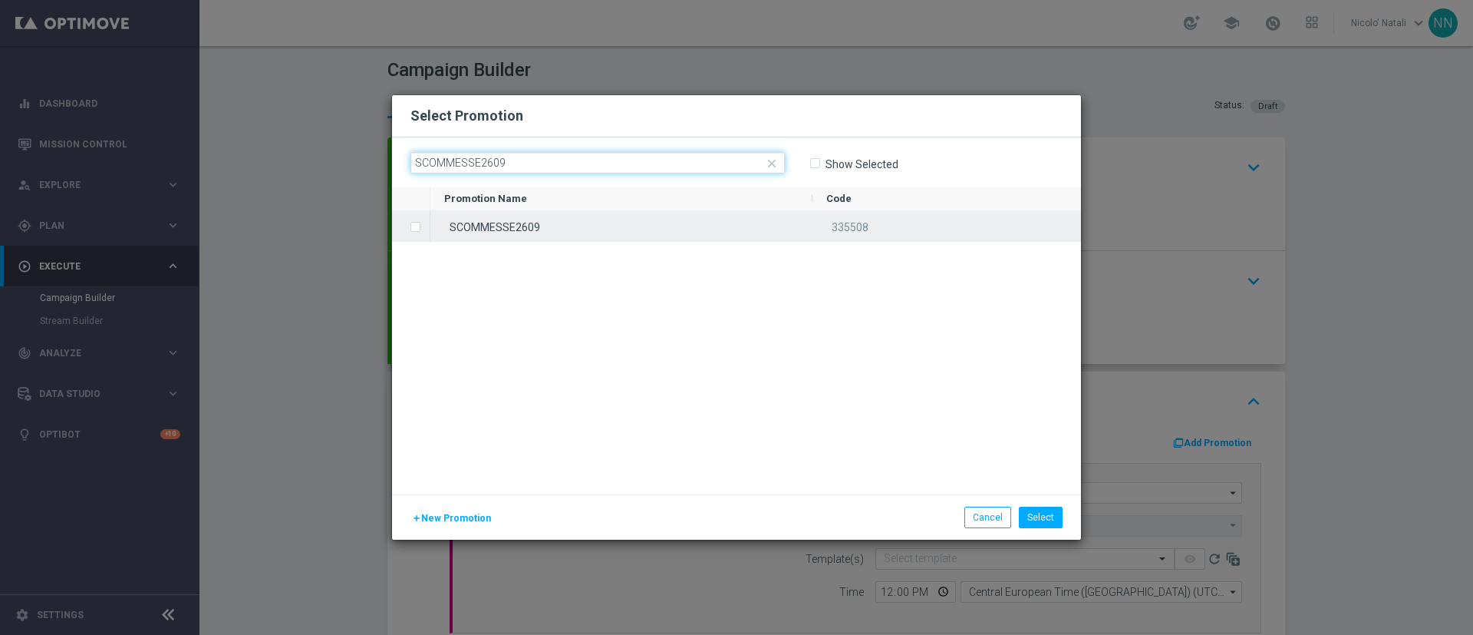
type input "SCOMMESSE2609"
click at [562, 217] on div "SCOMMESSE2609" at bounding box center [621, 226] width 382 height 30
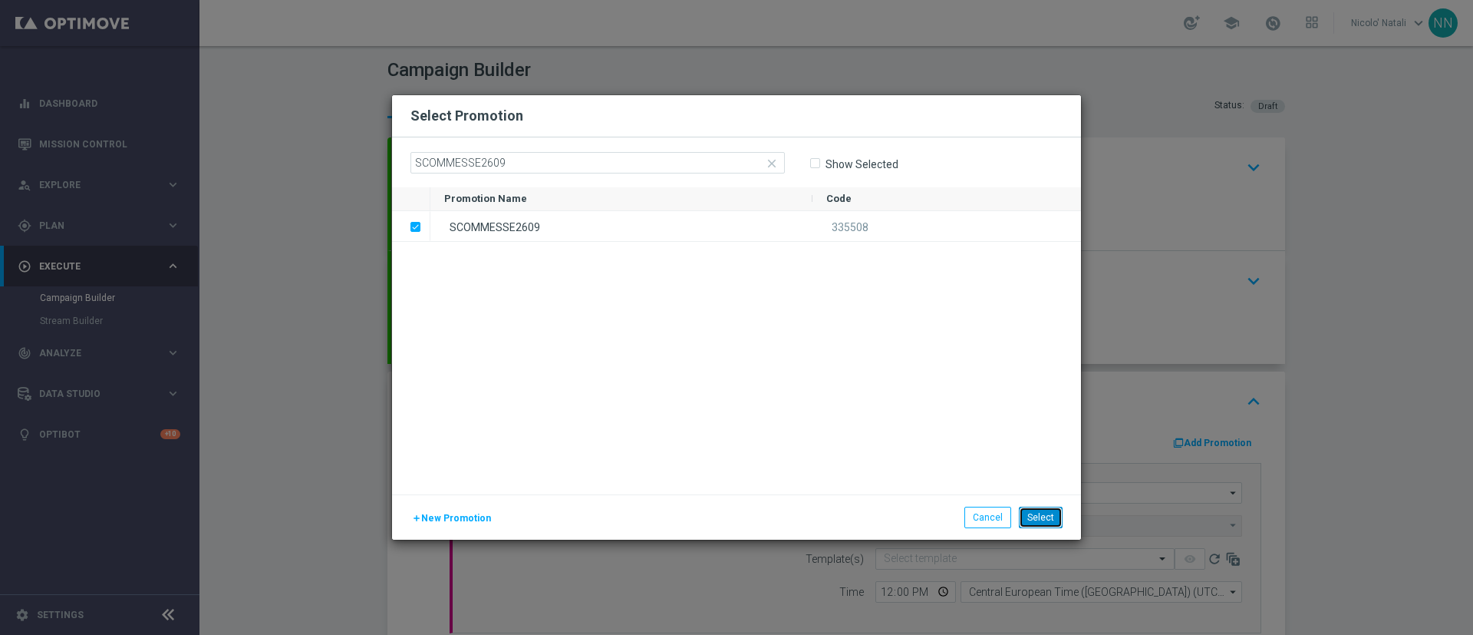
drag, startPoint x: 1036, startPoint y: 509, endPoint x: 1041, endPoint y: 516, distance: 8.7
click at [1041, 516] on button "Select" at bounding box center [1041, 516] width 44 height 21
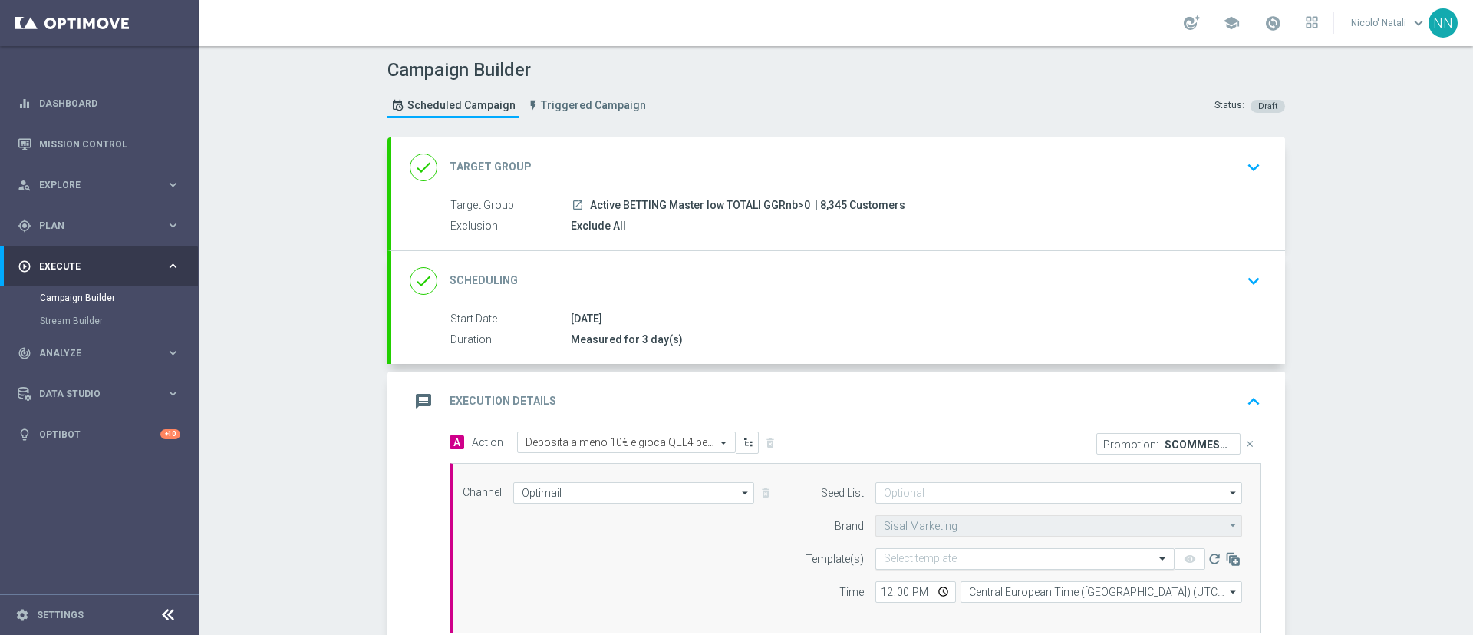
click at [915, 562] on input "text" at bounding box center [1010, 558] width 252 height 13
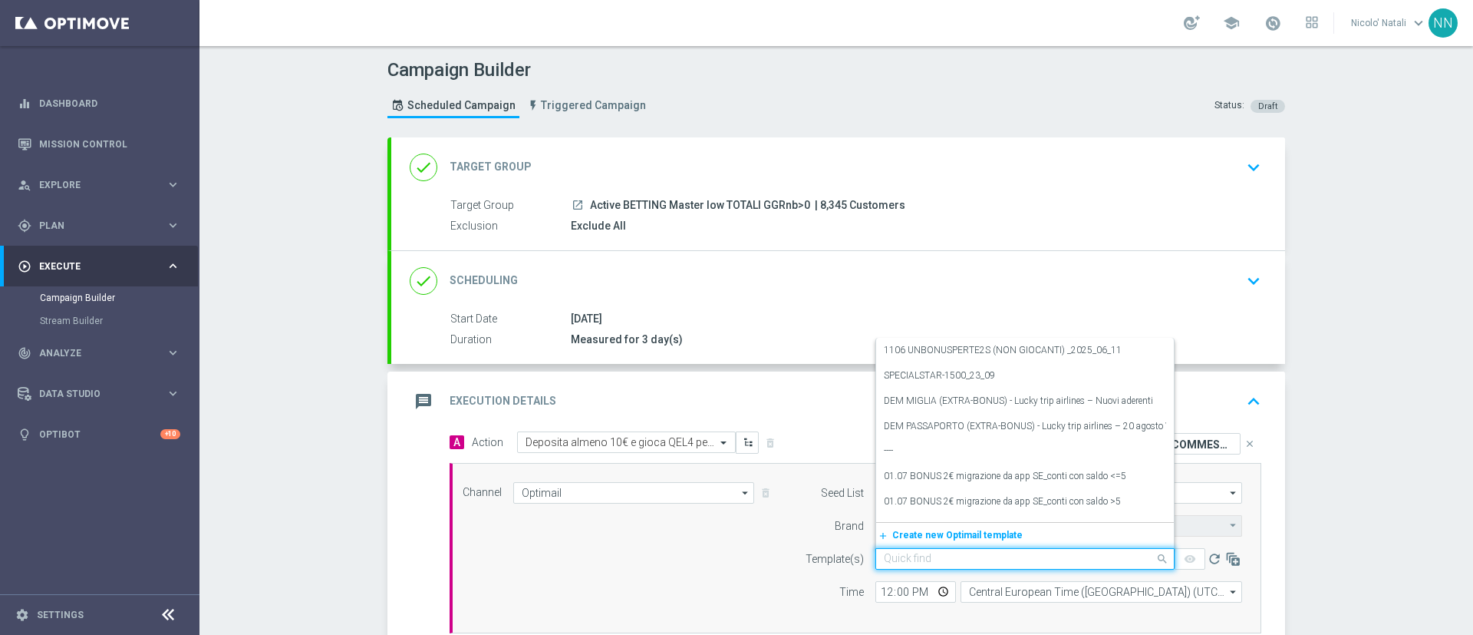
paste input "SCOMMESSE2609"
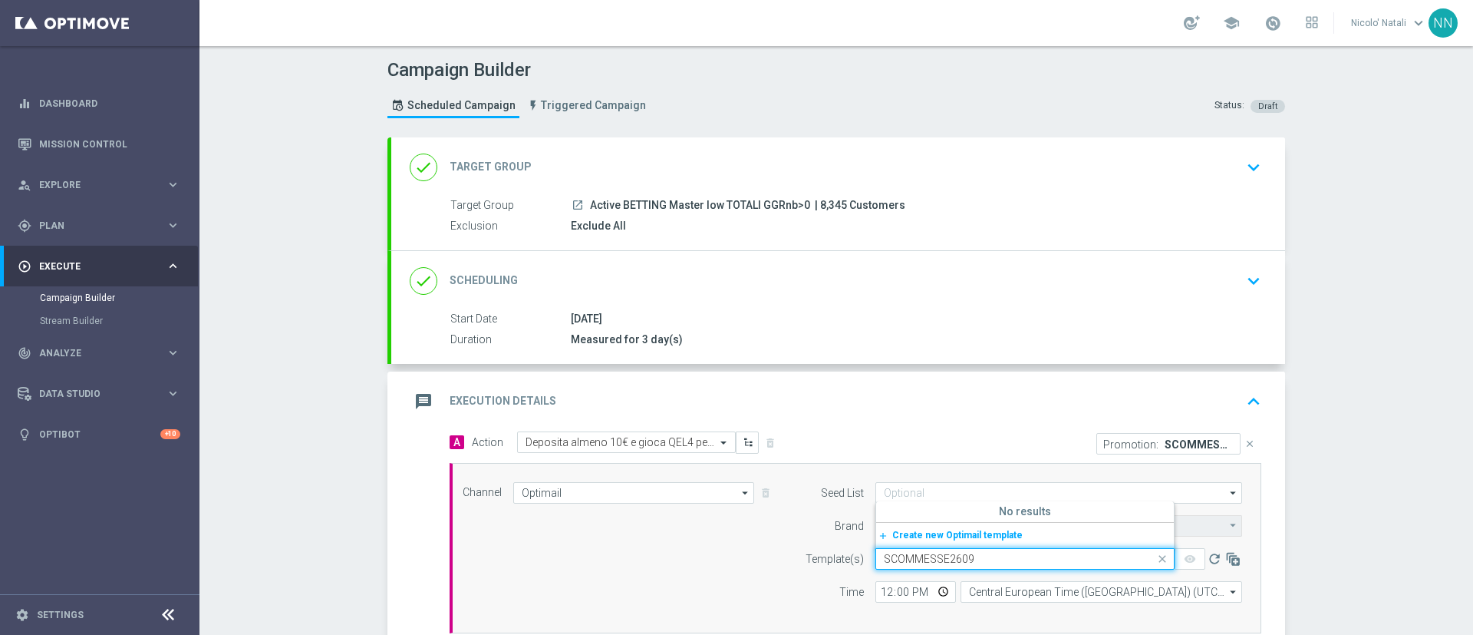
click at [905, 523] on div "add_new Create new Optimail template" at bounding box center [1025, 534] width 298 height 25
click at [904, 534] on span "Create new Optimail template" at bounding box center [957, 534] width 130 height 11
type input "SCOMMESSE2609"
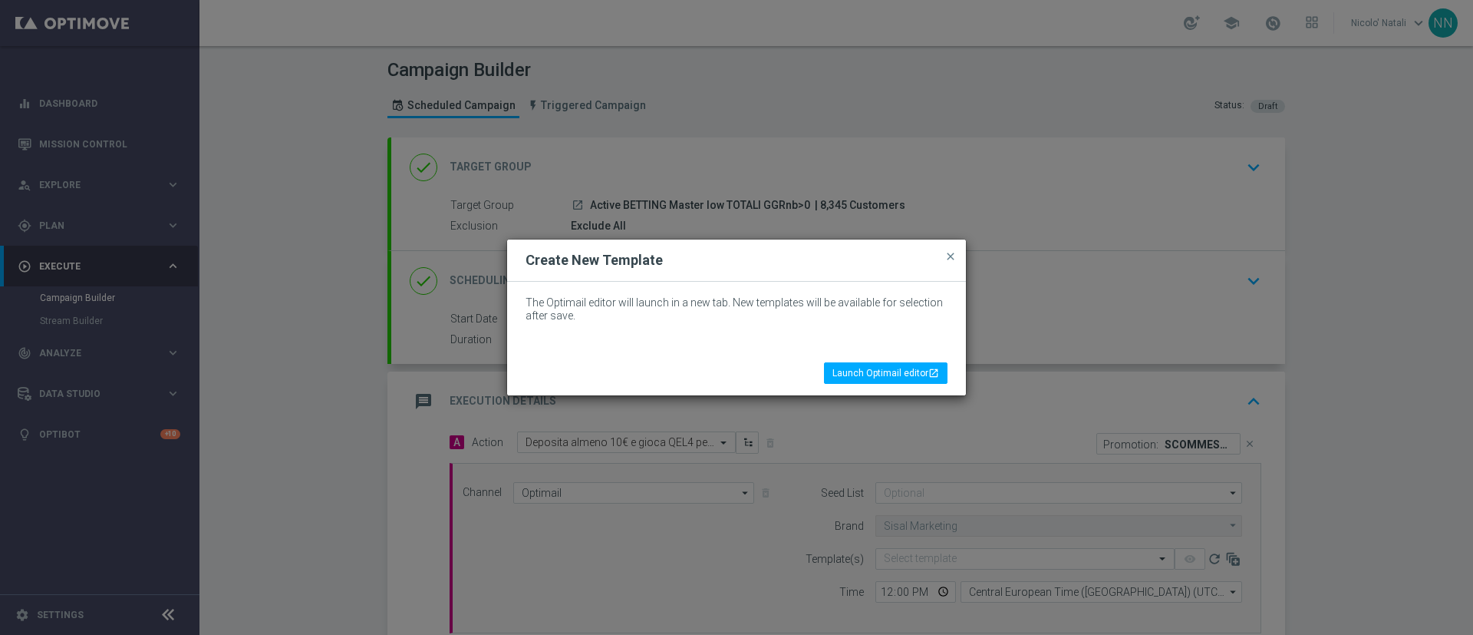
click at [947, 262] on button "close" at bounding box center [950, 256] width 15 height 18
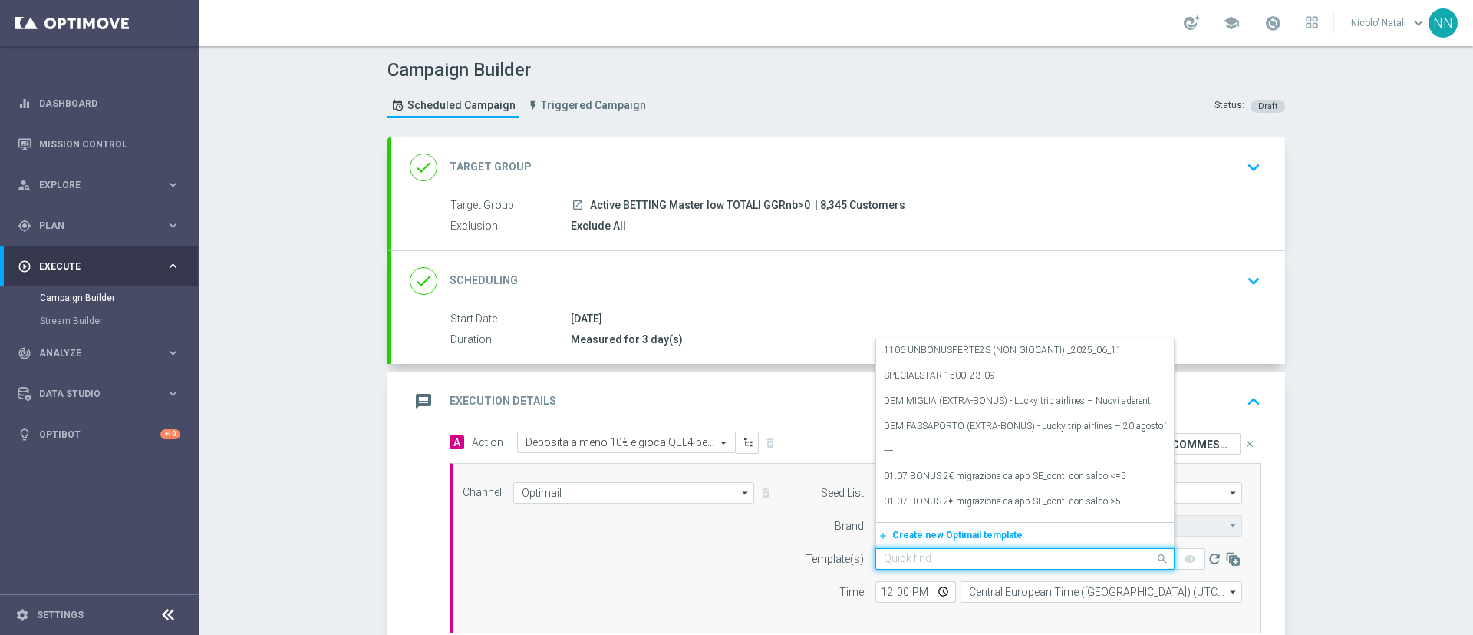
click at [928, 559] on input "text" at bounding box center [1010, 558] width 252 height 13
paste input "SCOMMESSE-2609-2025-09-26"
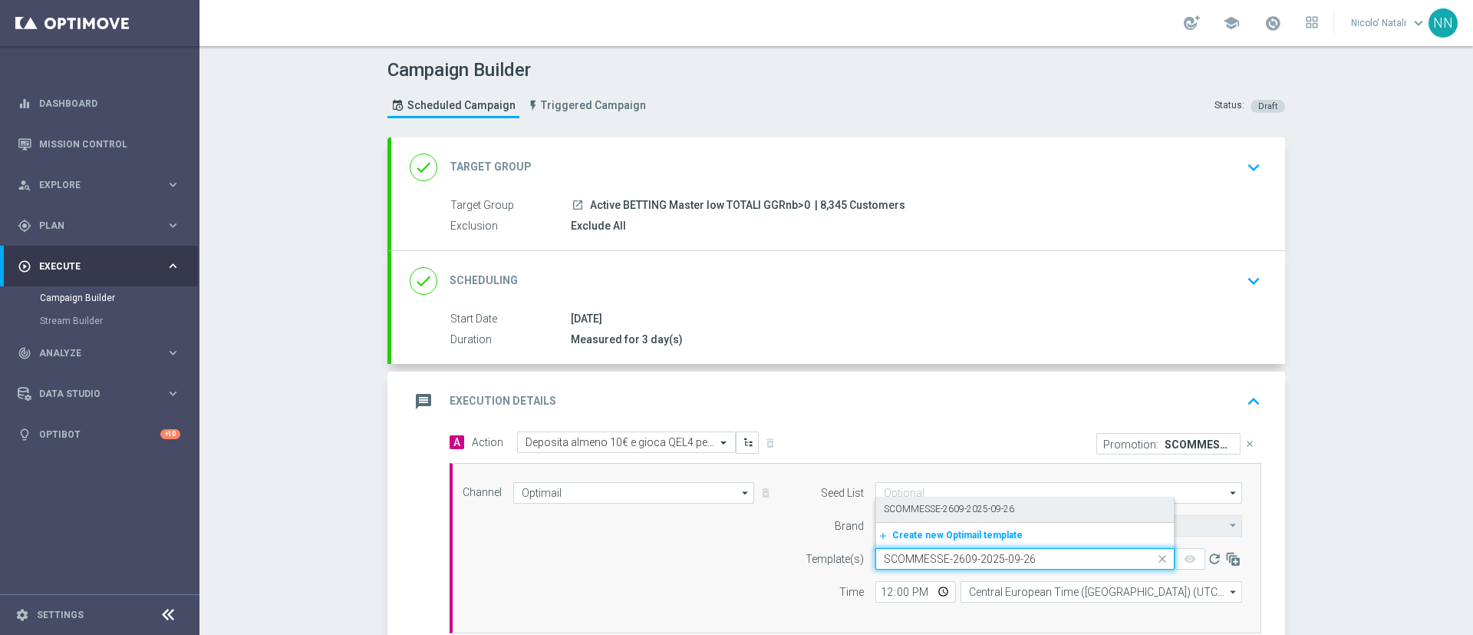
click at [921, 515] on label "SCOMMESSE-2609-2025-09-26" at bounding box center [949, 509] width 130 height 13
type input "SCOMMESSE-2609-2025-09-26"
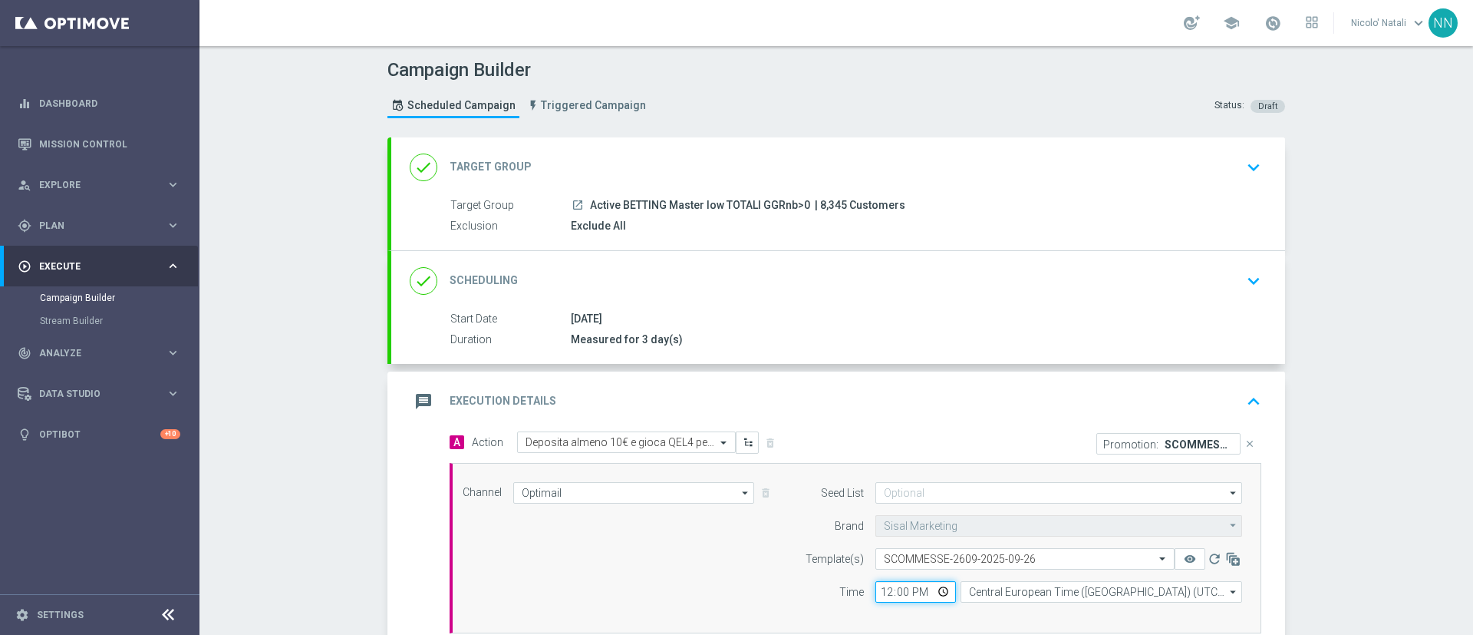
click at [887, 592] on input "12:00" at bounding box center [915, 591] width 81 height 21
click at [882, 592] on input "12:00" at bounding box center [915, 591] width 81 height 21
type input "18:00"
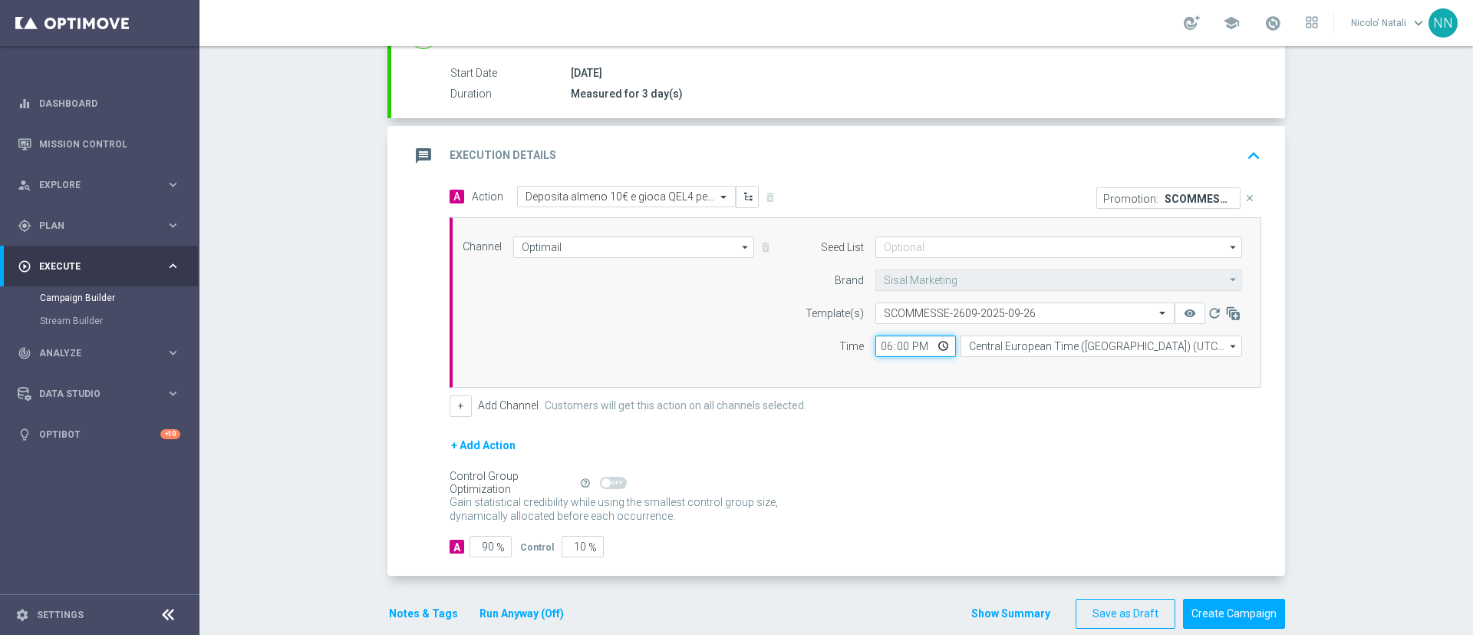
scroll to position [248, 0]
click at [417, 610] on button "Notes & Tags" at bounding box center [423, 611] width 72 height 19
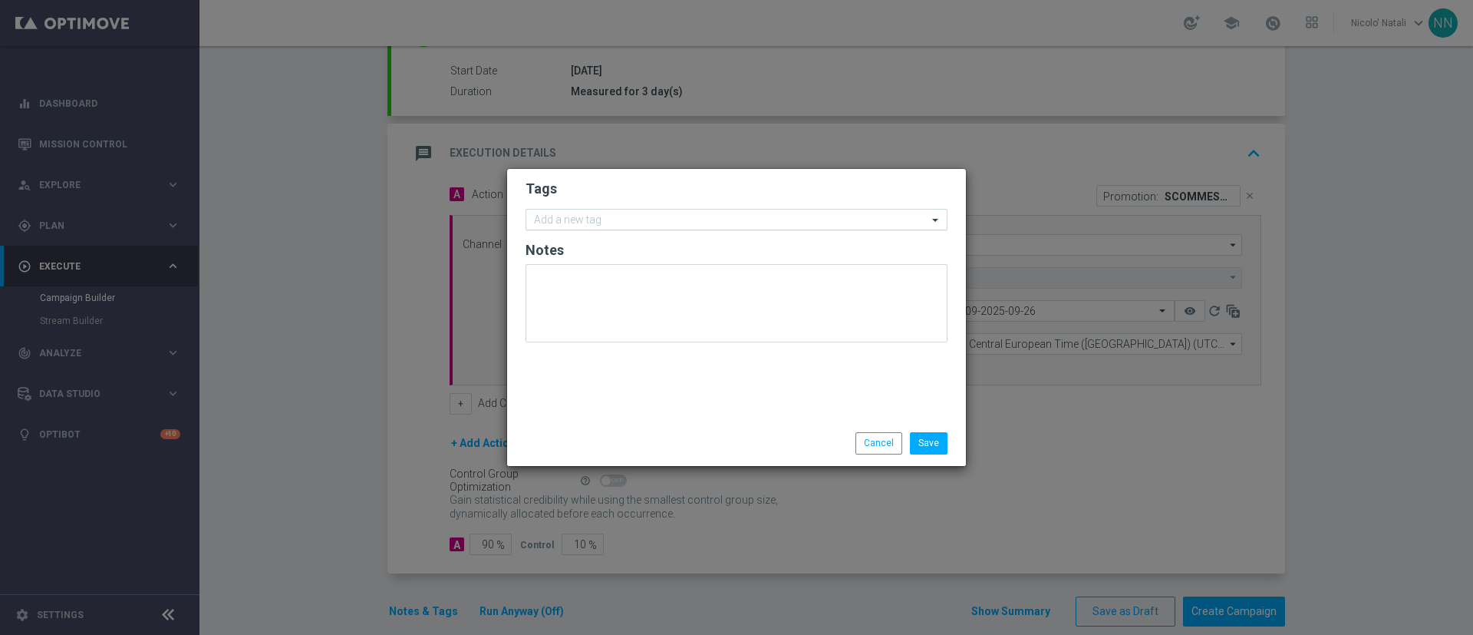
click at [596, 210] on div "Add a new tag" at bounding box center [726, 219] width 401 height 19
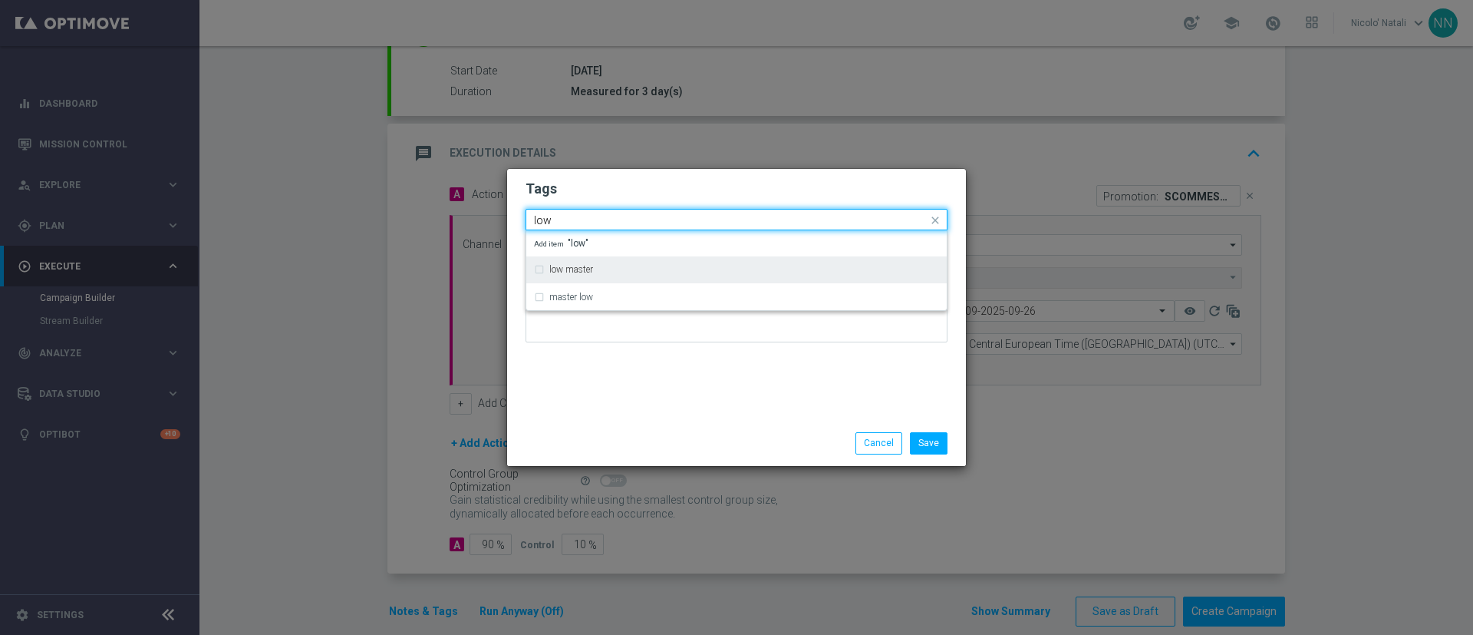
click at [582, 270] on label "low master" at bounding box center [571, 269] width 44 height 9
type input "low"
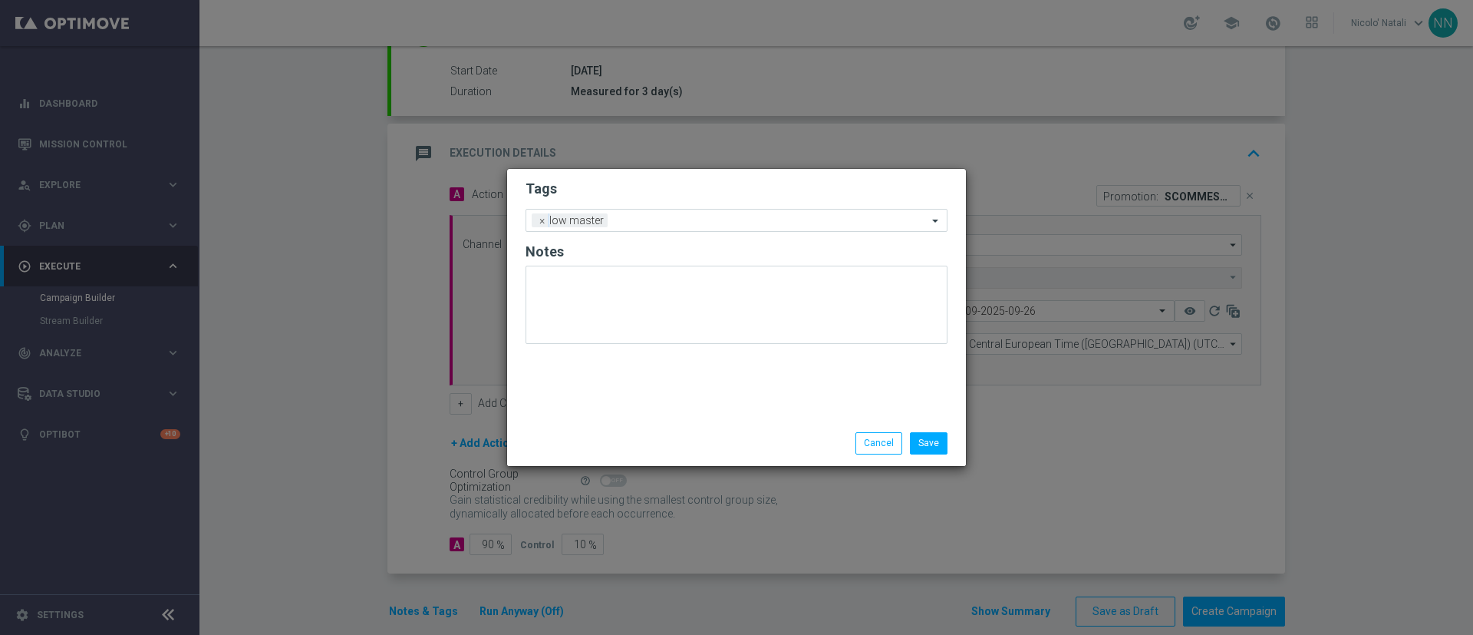
click at [585, 346] on div at bounding box center [737, 310] width 422 height 90
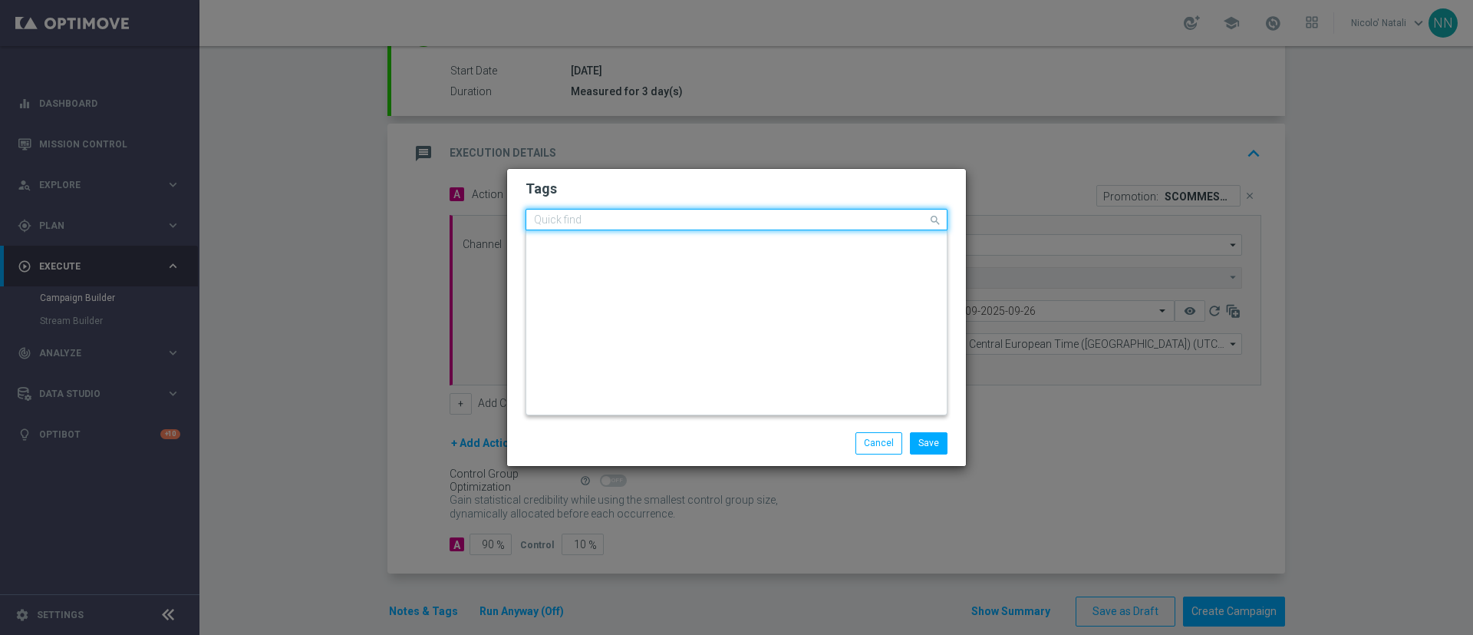
click at [636, 221] on input "text" at bounding box center [731, 220] width 394 height 13
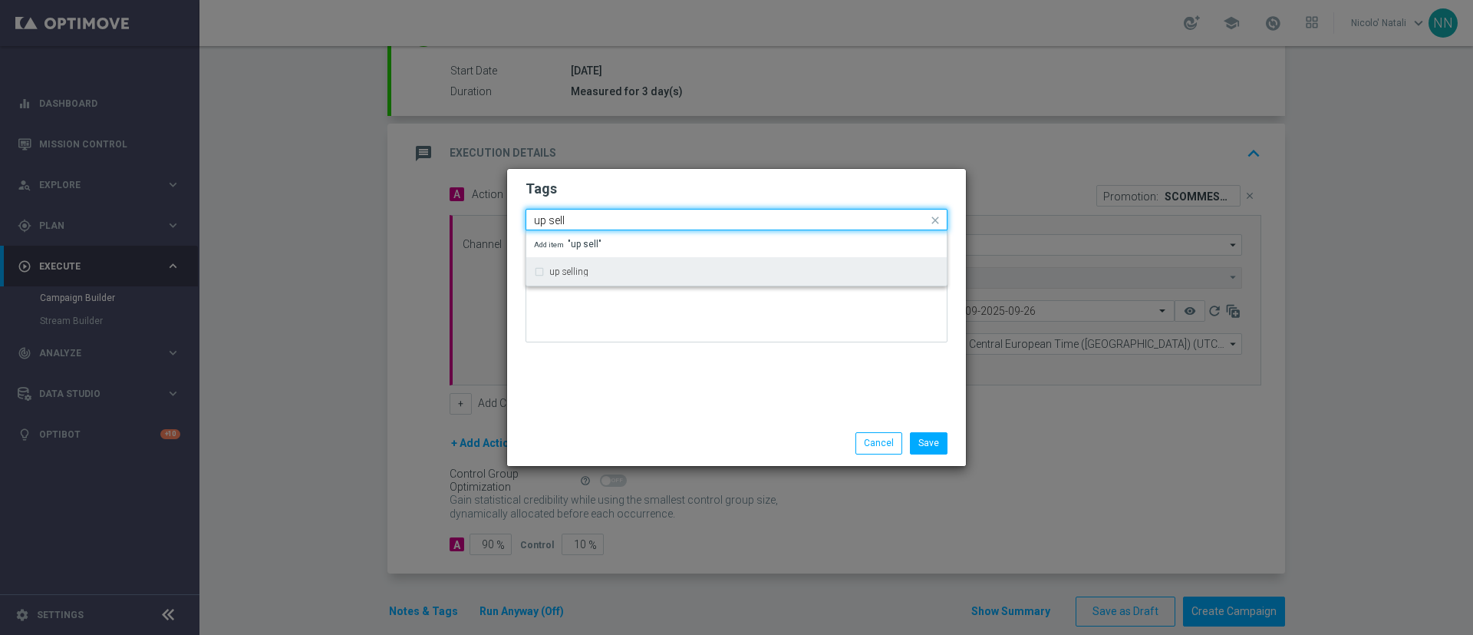
click at [633, 258] on div "up selling" at bounding box center [736, 271] width 420 height 29
type input "up sell"
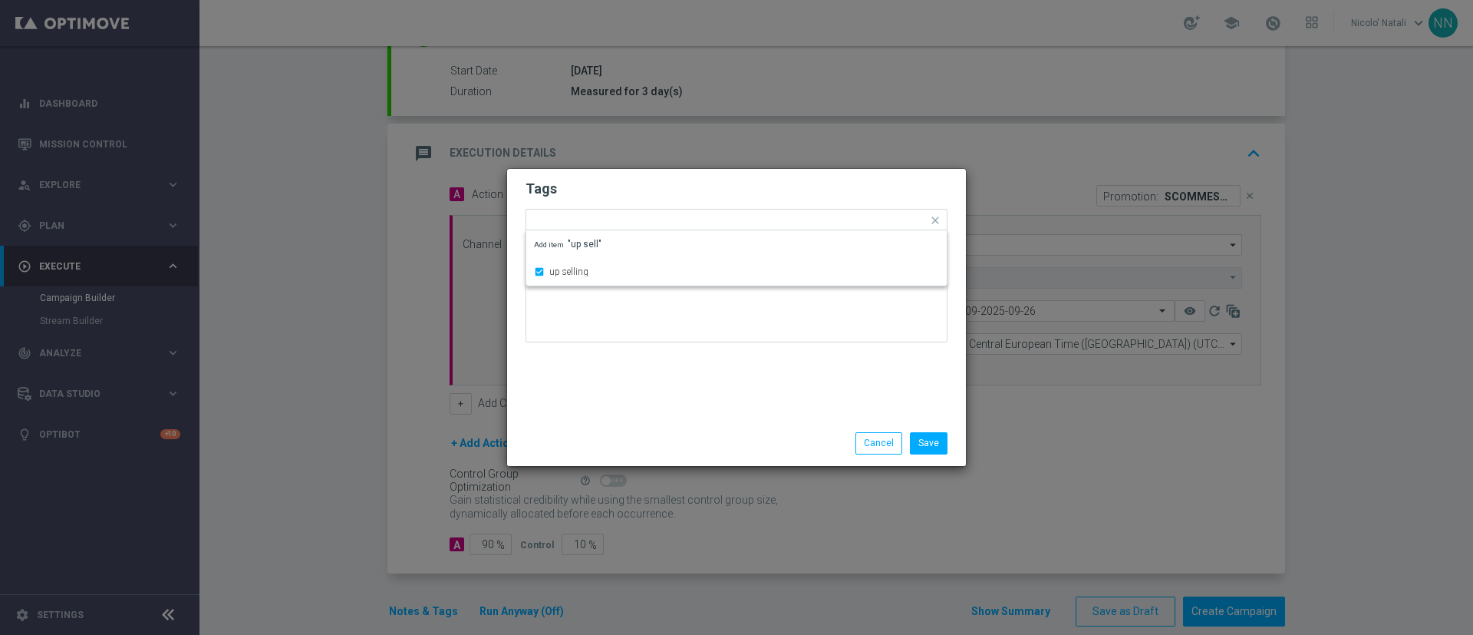
click at [719, 495] on modal-container "Tags Quick find × low master × up selling up selling Add item "up sell" Notes S…" at bounding box center [736, 317] width 1473 height 635
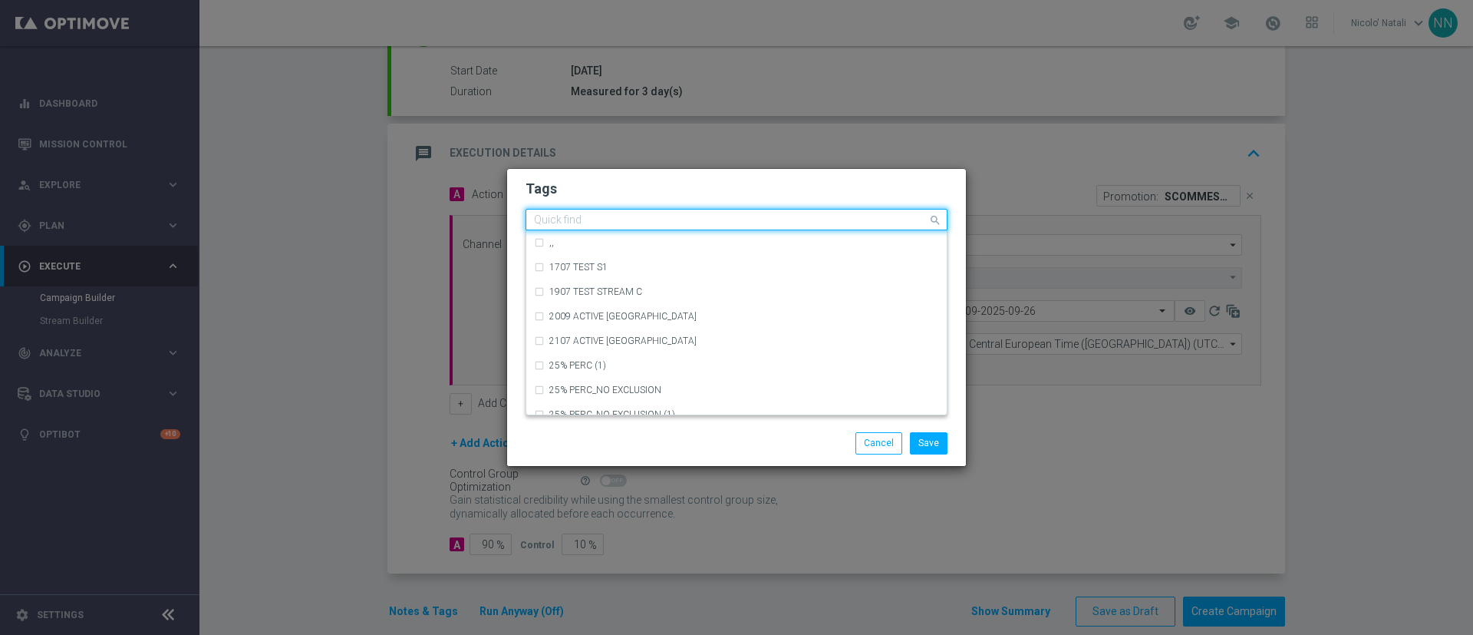
click at [733, 221] on input "text" at bounding box center [731, 220] width 394 height 13
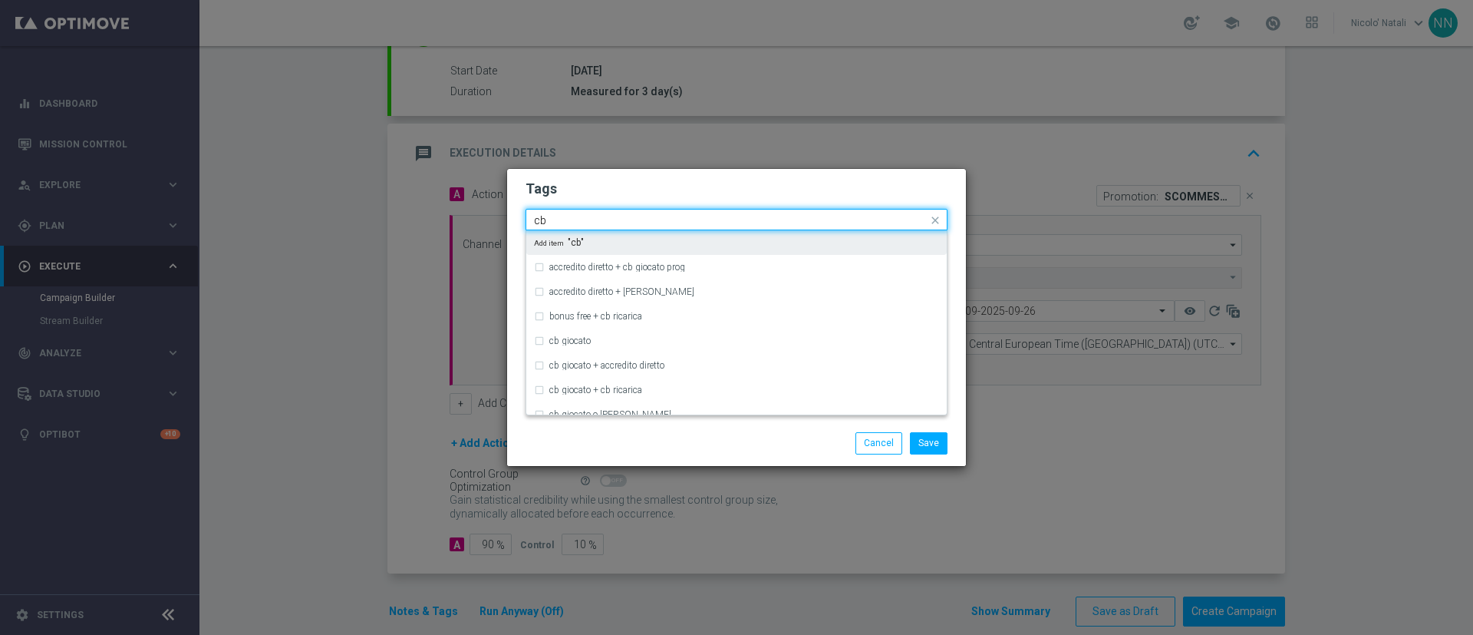
type input "c"
type input "r"
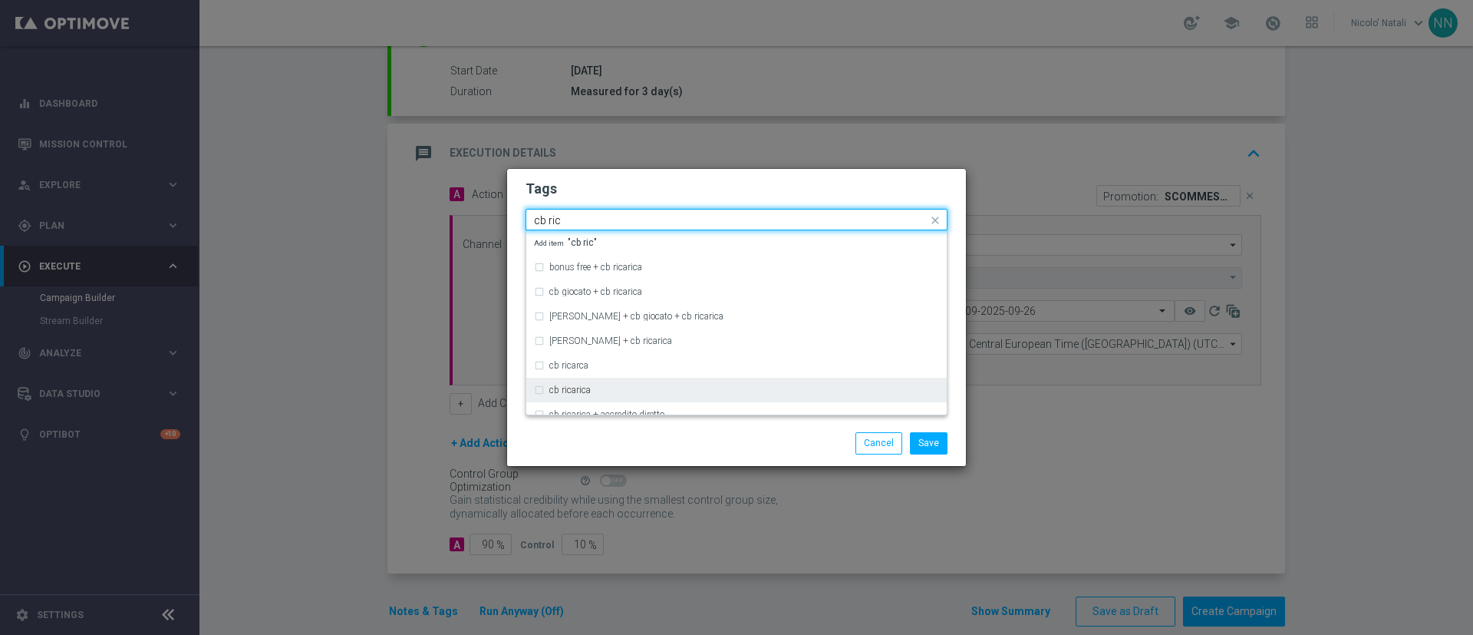
click at [592, 395] on div "cb ricarica" at bounding box center [736, 389] width 405 height 25
type input "cb ric"
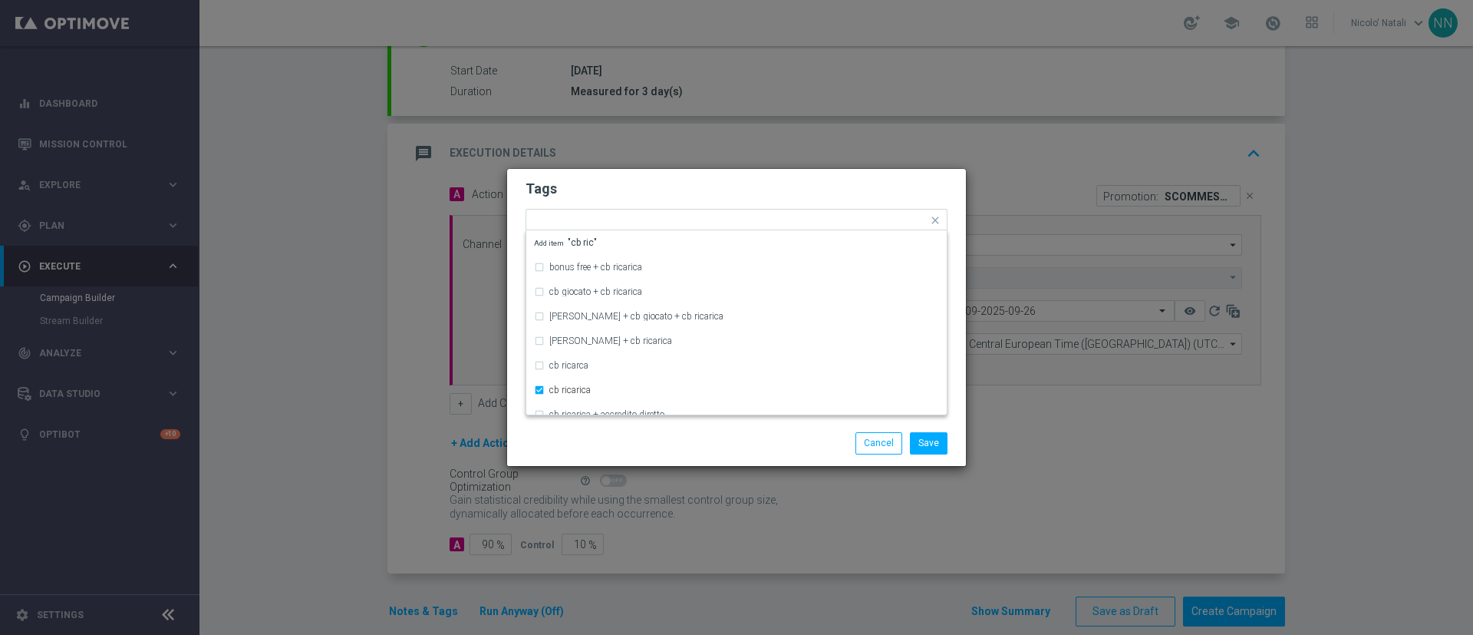
click at [596, 423] on div "Save Cancel" at bounding box center [736, 442] width 459 height 45
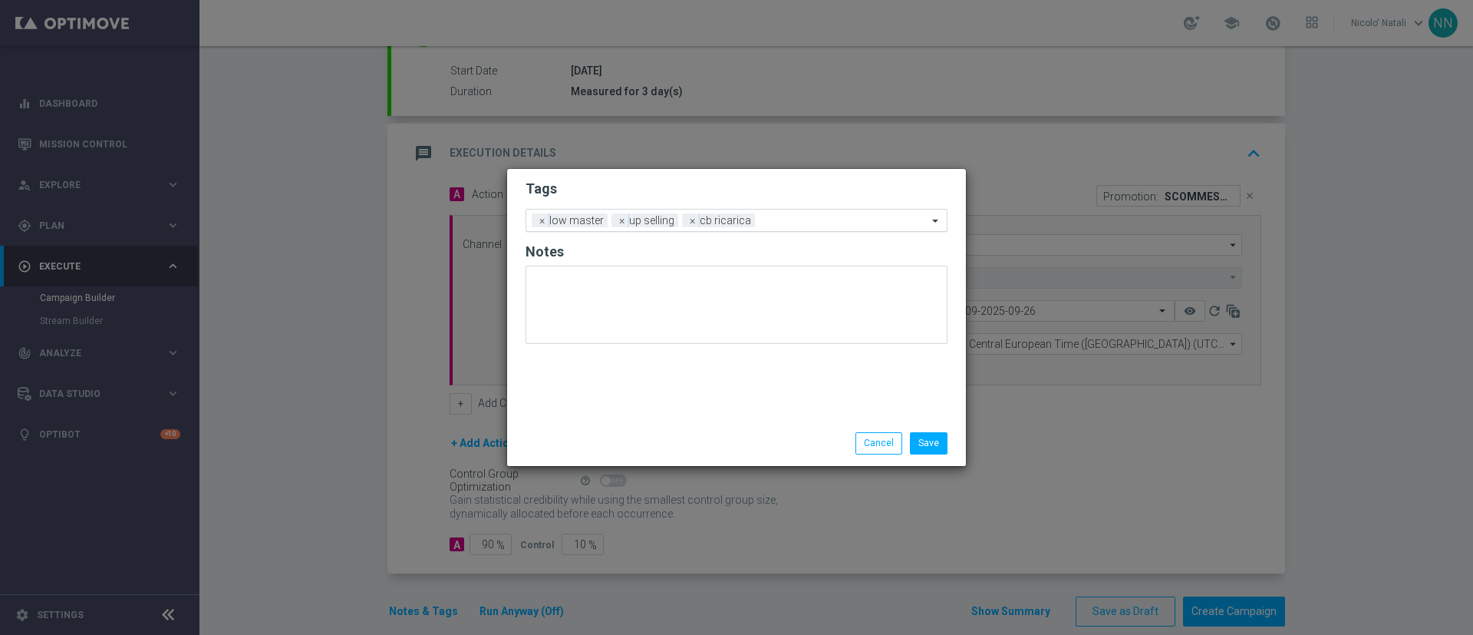
click at [790, 216] on input "text" at bounding box center [844, 221] width 166 height 13
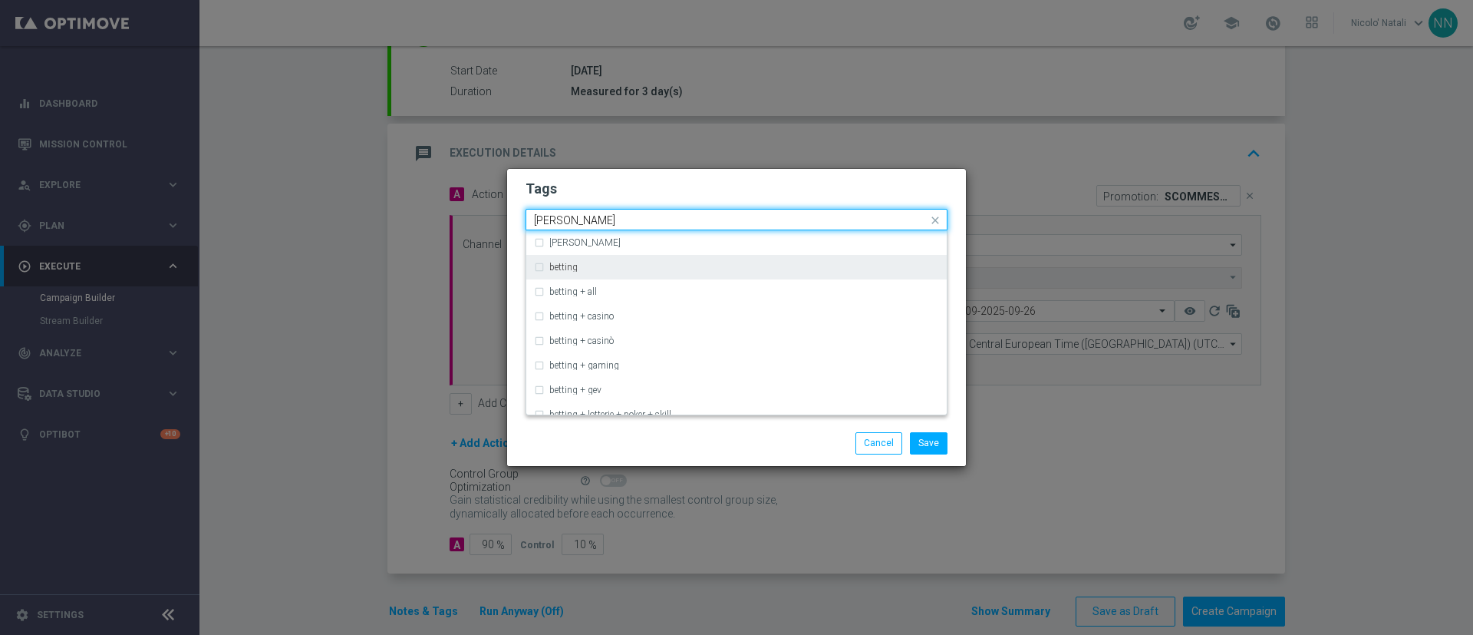
click at [715, 276] on div "betting" at bounding box center [736, 267] width 405 height 25
type input "bettin"
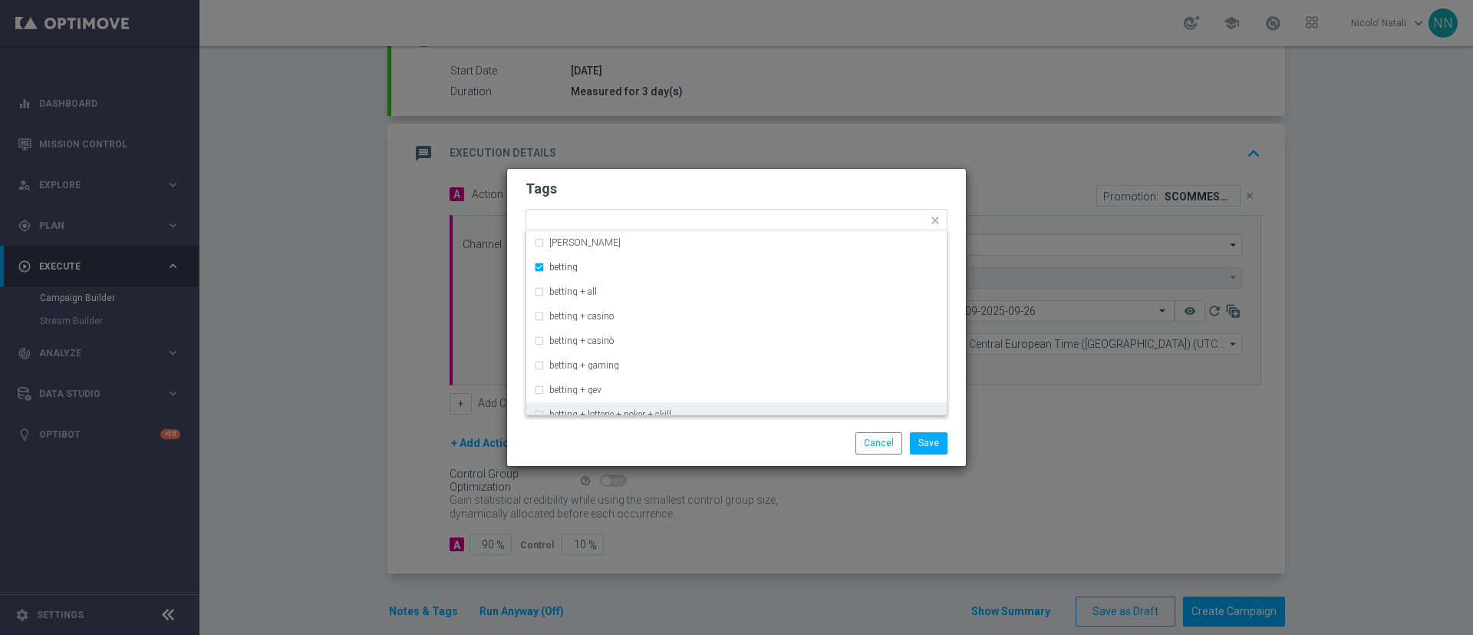
click at [713, 434] on div "Save Cancel" at bounding box center [810, 442] width 297 height 21
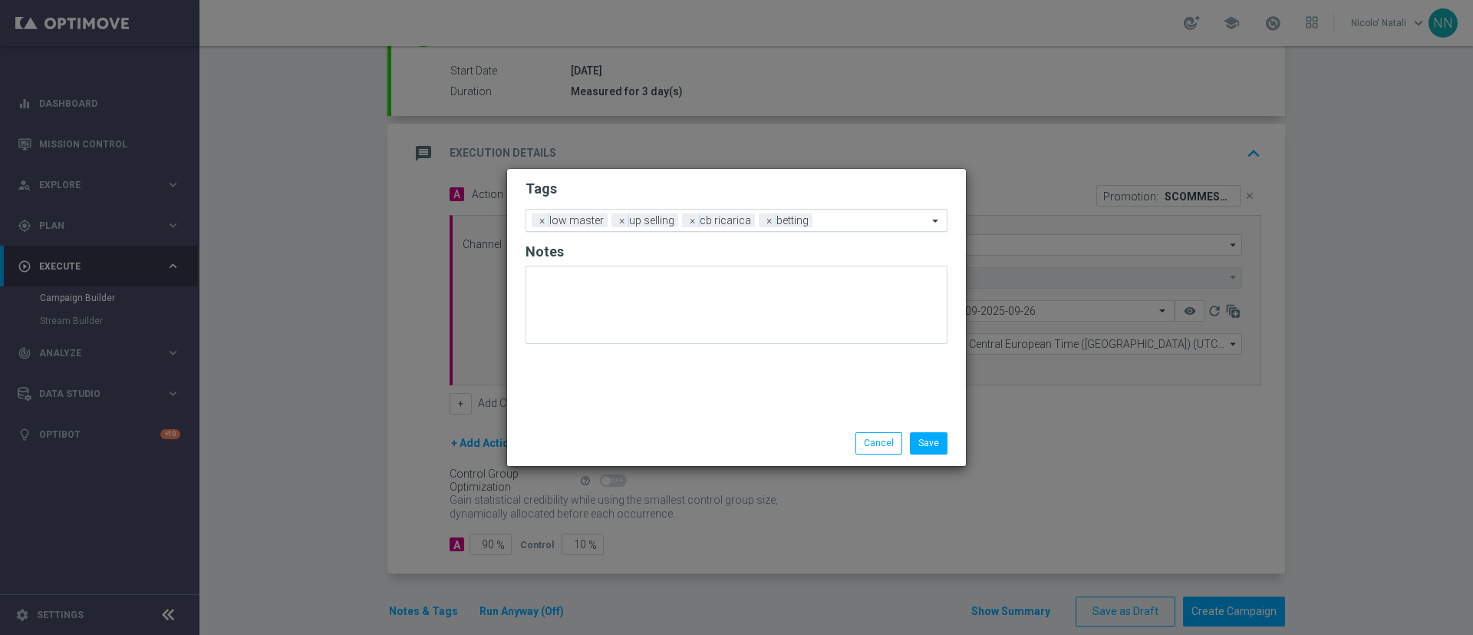
click at [844, 219] on input "text" at bounding box center [873, 221] width 109 height 13
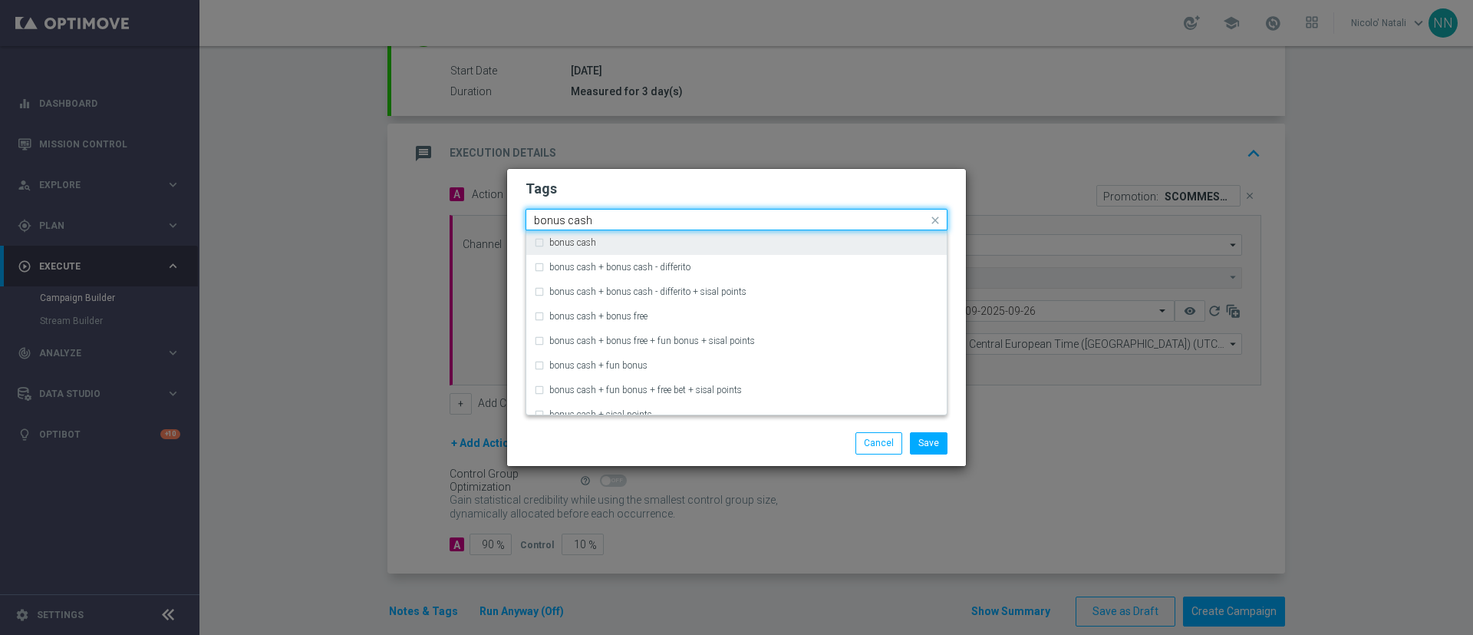
click at [705, 239] on div "bonus cash" at bounding box center [744, 242] width 390 height 9
type input "bonus cash"
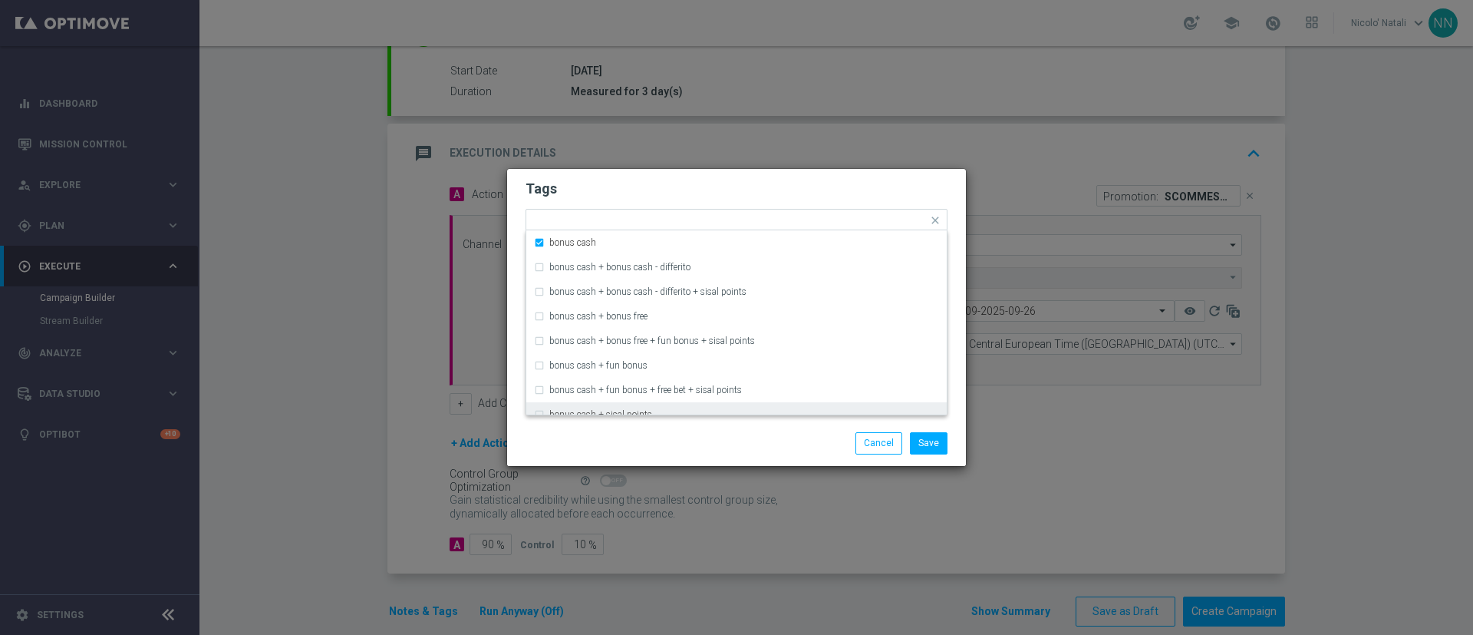
click at [720, 435] on div "Save Cancel" at bounding box center [810, 442] width 297 height 21
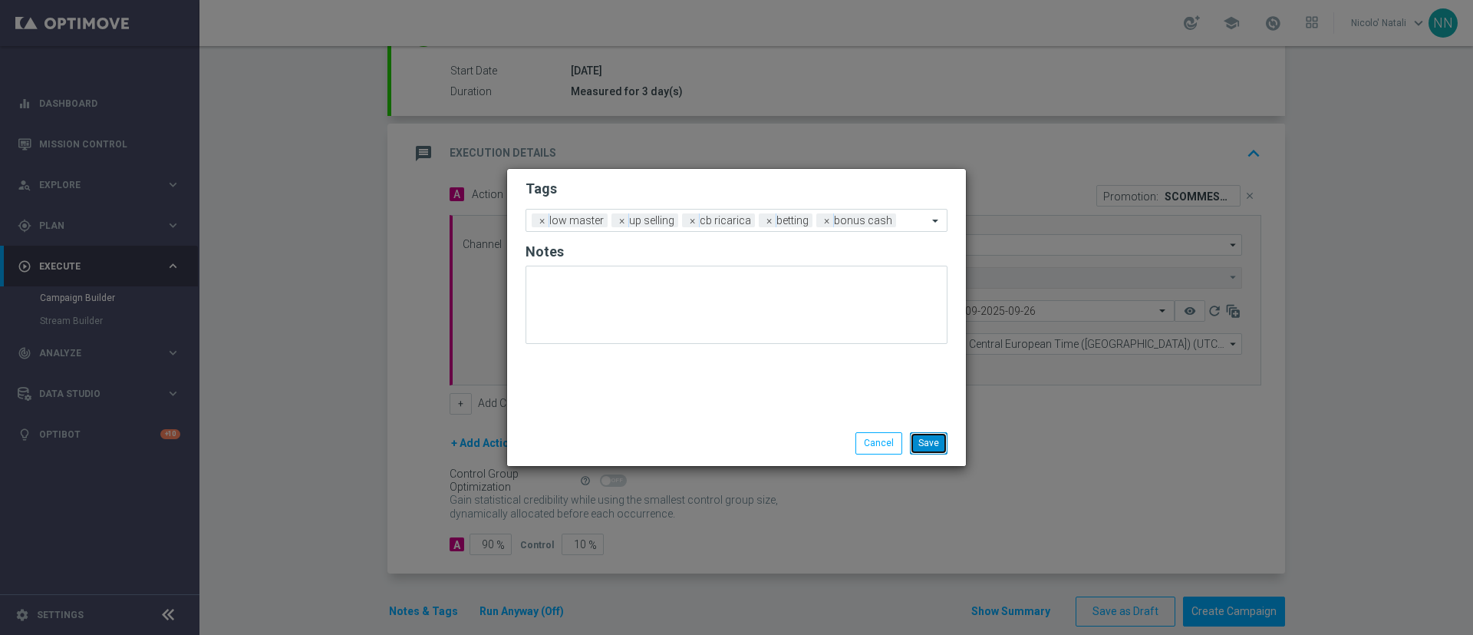
click at [931, 445] on button "Save" at bounding box center [929, 442] width 38 height 21
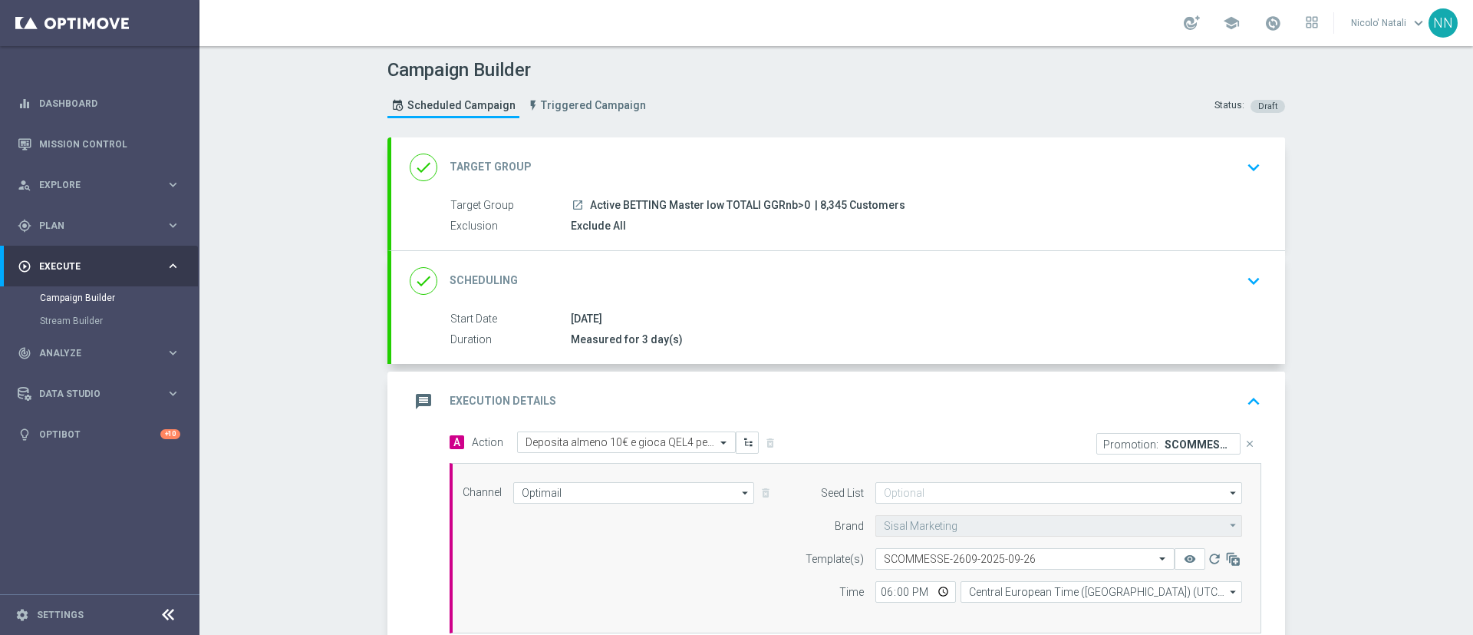
click at [729, 292] on div "done Scheduling keyboard_arrow_down" at bounding box center [838, 280] width 857 height 29
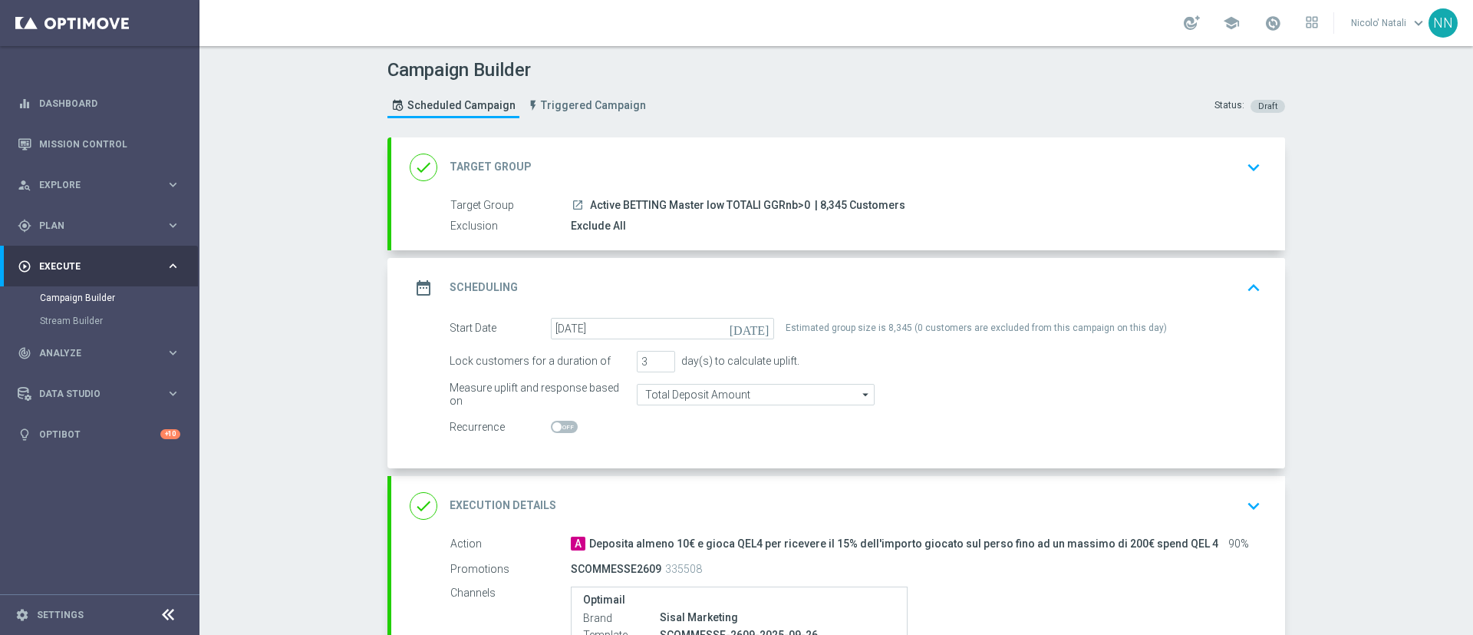
click at [679, 180] on div "done Target Group keyboard_arrow_down" at bounding box center [838, 167] width 857 height 29
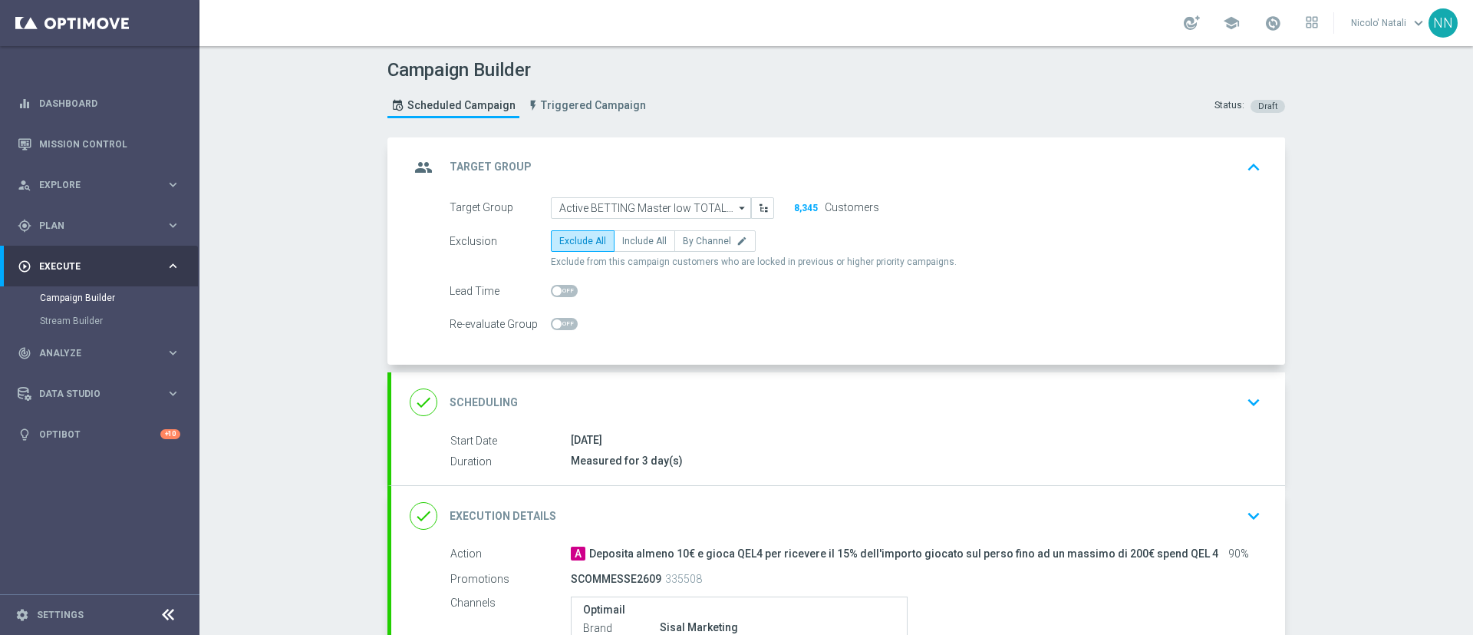
click at [638, 228] on form "Target Group Active BETTING Master low TOTALI GGRnb>0 Active BETTING Master low…" at bounding box center [856, 266] width 812 height 138
click at [635, 240] on span "Include All" at bounding box center [644, 241] width 45 height 11
click at [632, 240] on input "Include All" at bounding box center [627, 244] width 10 height 10
radio input "true"
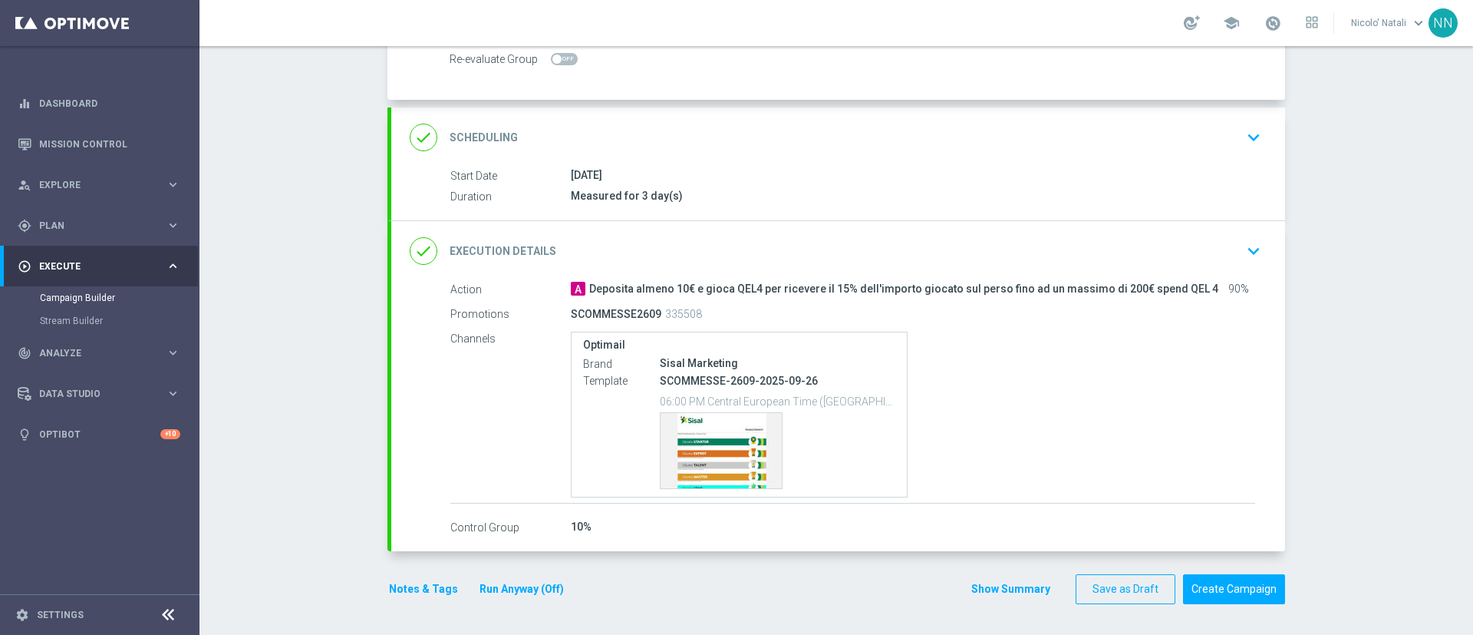
click at [1223, 567] on form "group Target Group keyboard_arrow_up Target Group launch Active BETTING Master …" at bounding box center [836, 238] width 898 height 731
click at [1221, 592] on button "Create Campaign" at bounding box center [1234, 589] width 102 height 30
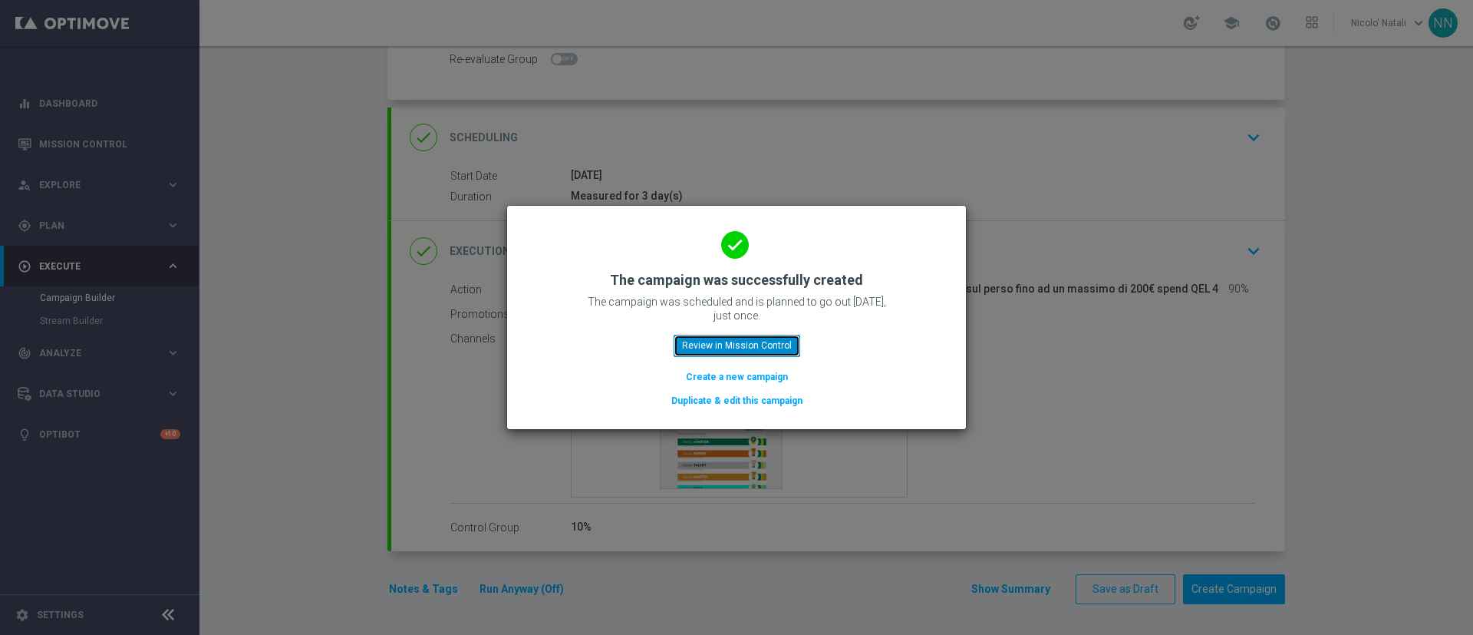
click at [747, 335] on button "Review in Mission Control" at bounding box center [737, 345] width 127 height 21
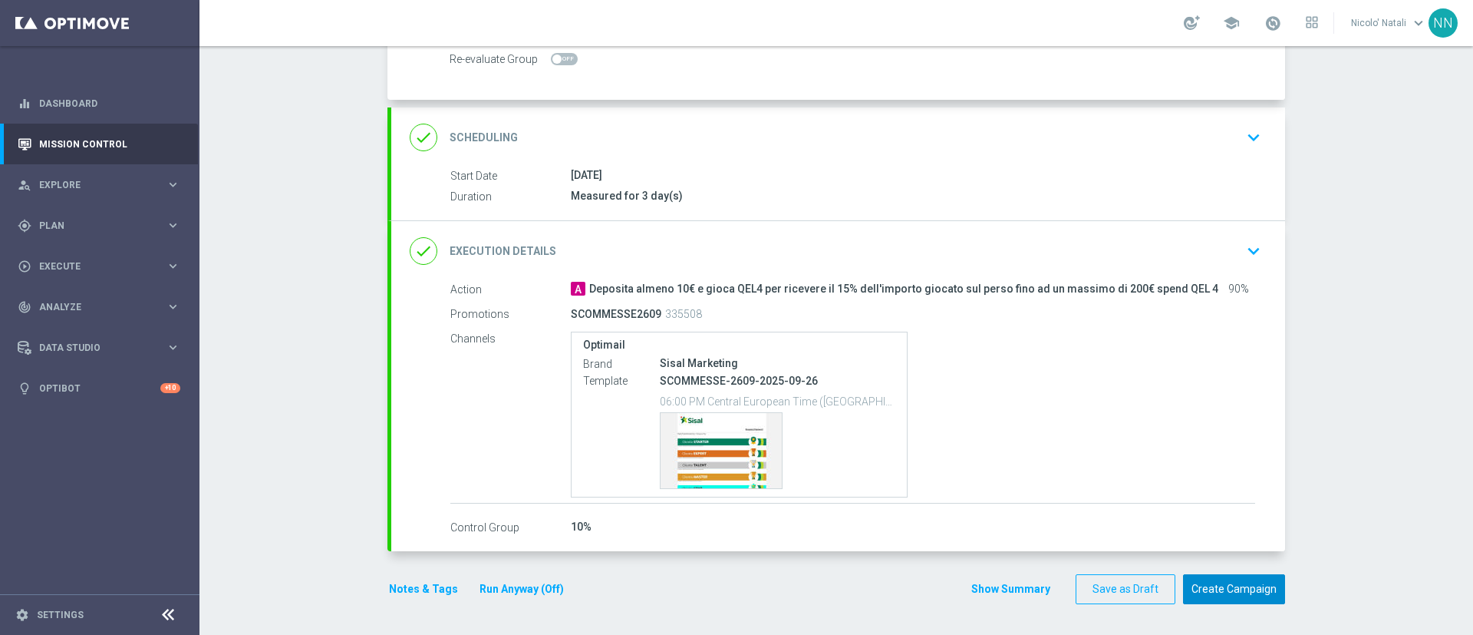
click at [1202, 576] on button "Create Campaign" at bounding box center [1234, 589] width 102 height 30
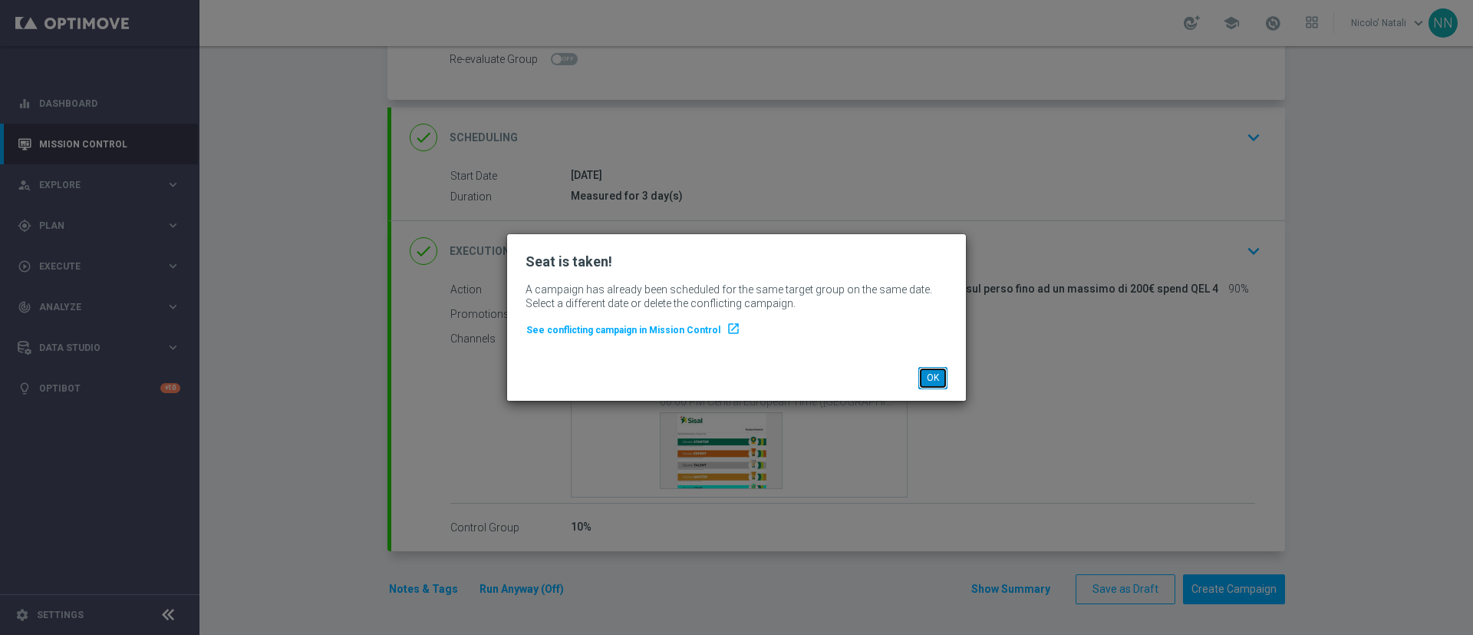
click at [939, 368] on button "OK" at bounding box center [932, 377] width 29 height 21
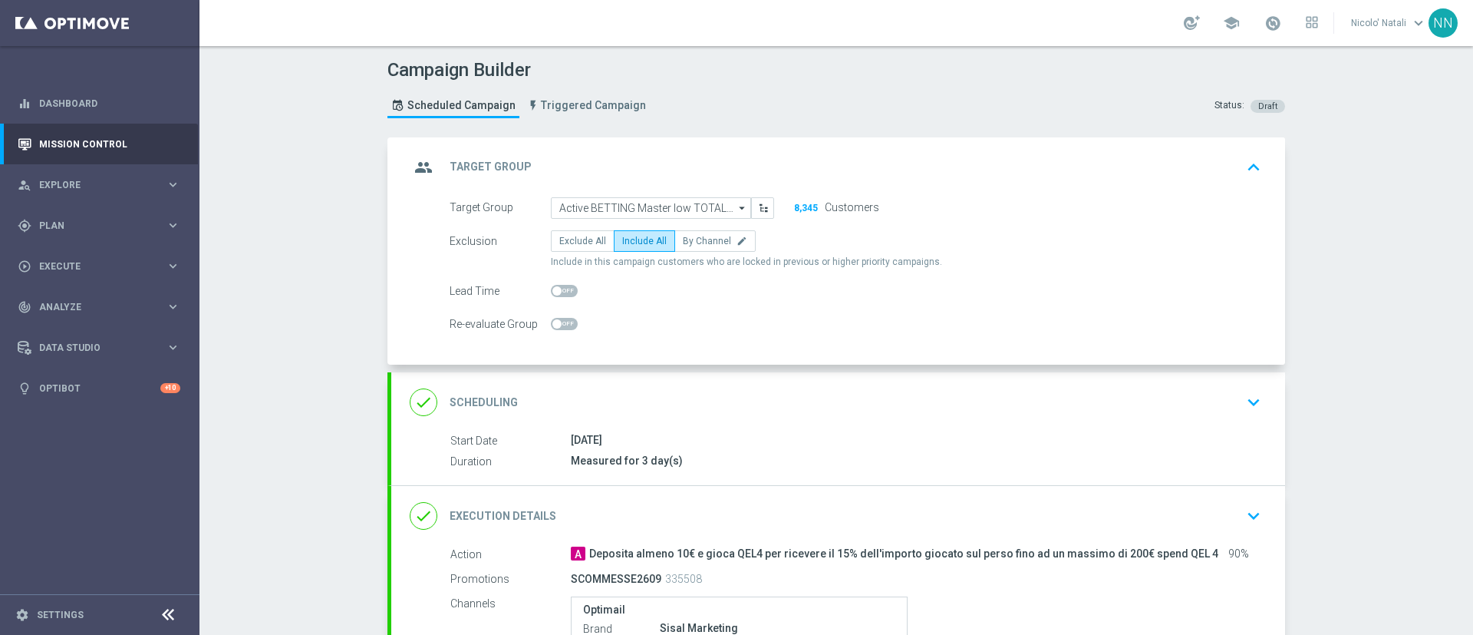
scroll to position [265, 0]
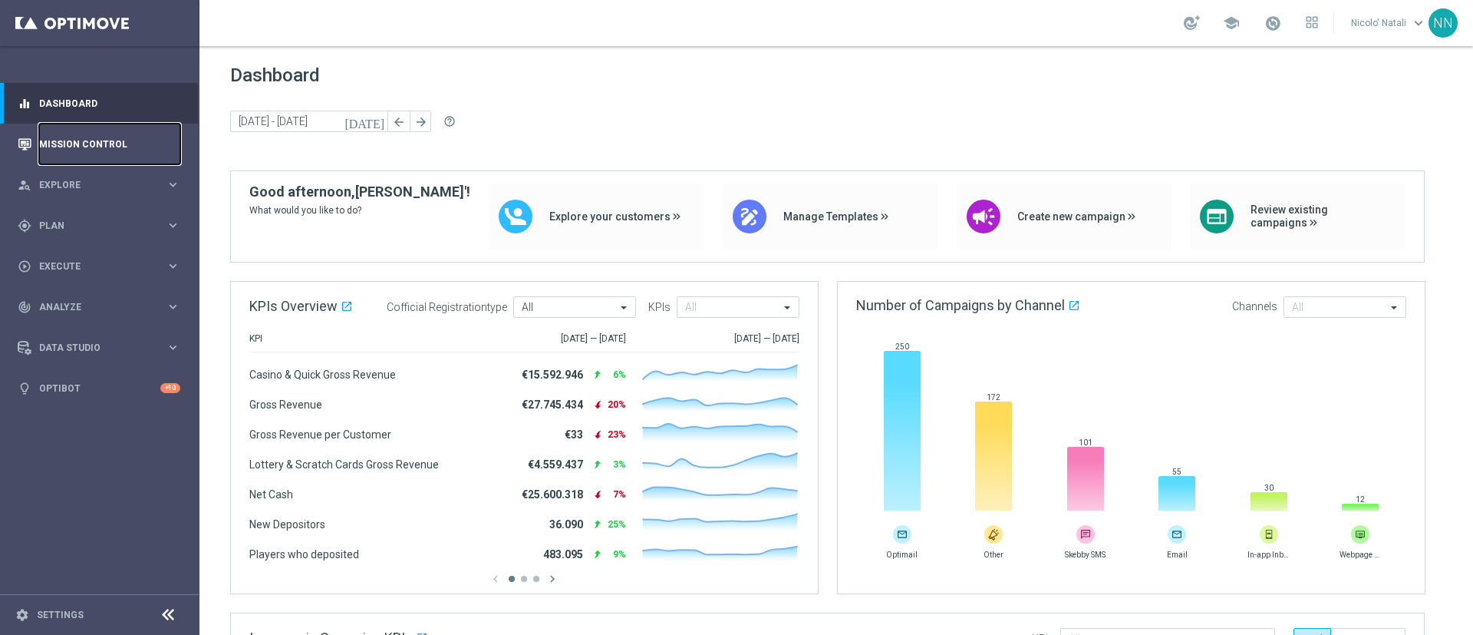
click at [70, 146] on link "Mission Control" at bounding box center [109, 144] width 141 height 41
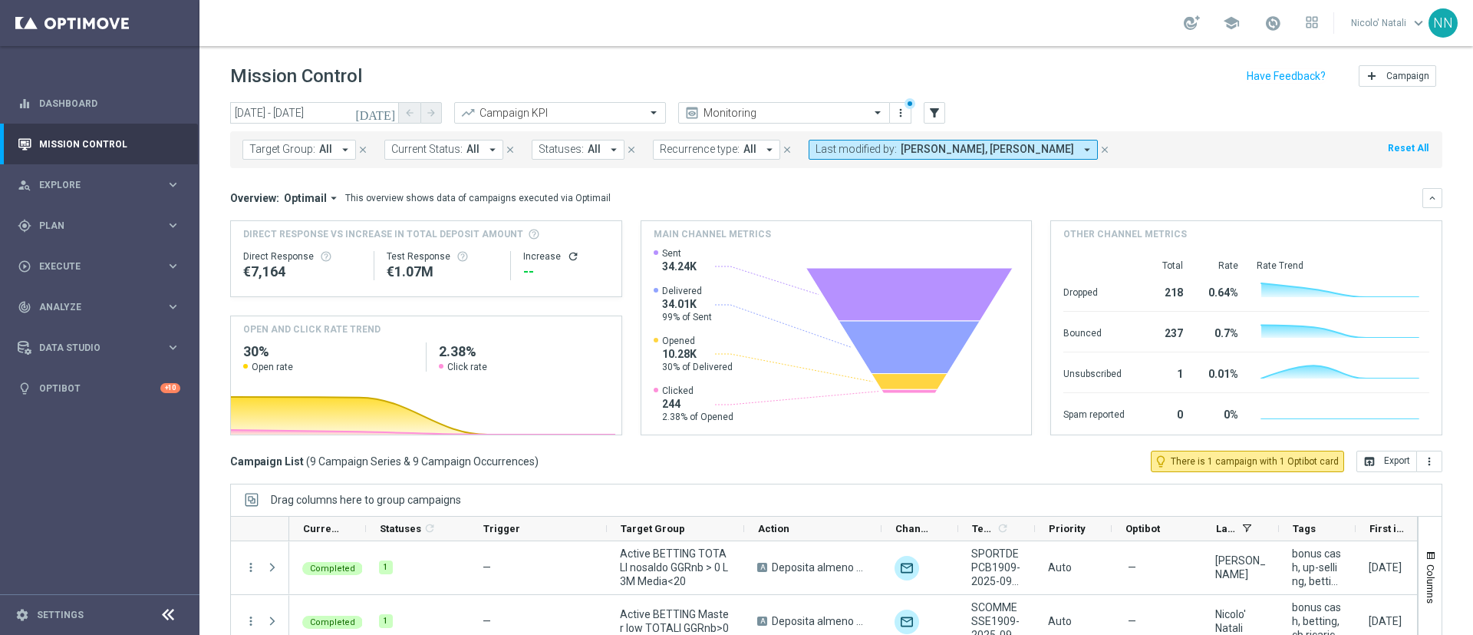
click at [394, 114] on icon "[DATE]" at bounding box center [375, 113] width 41 height 14
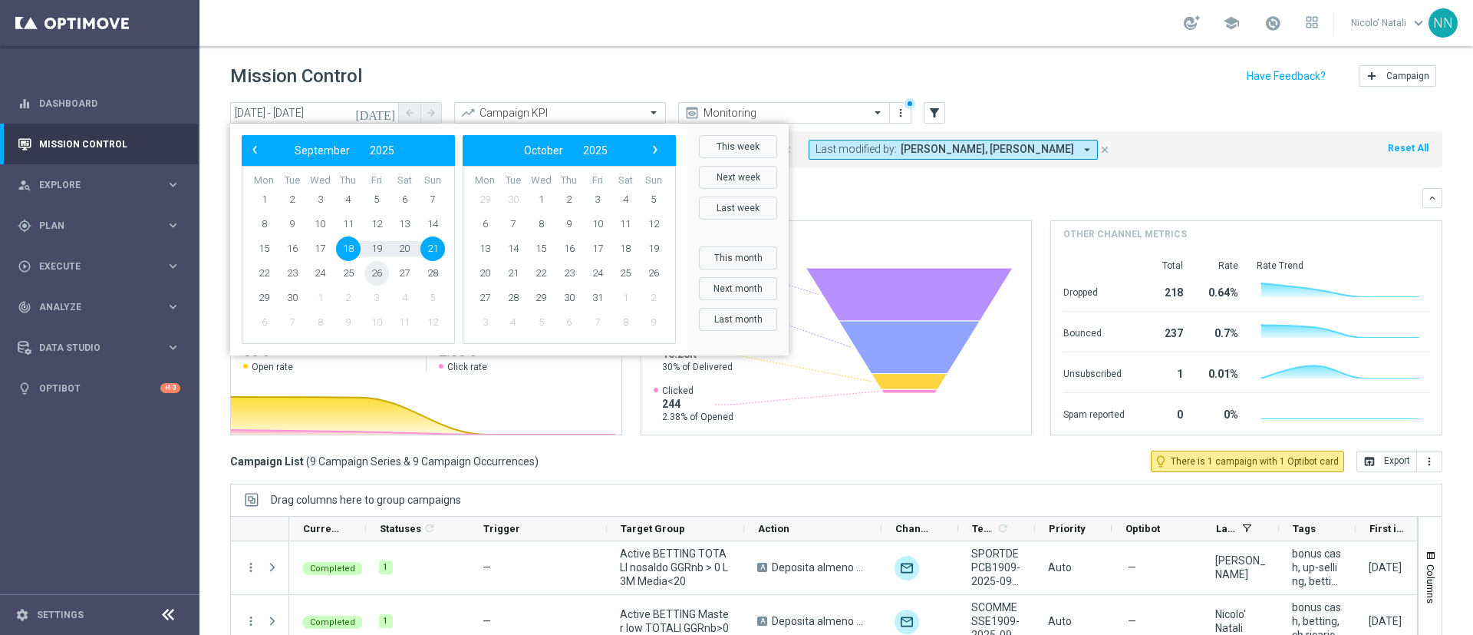
click at [379, 273] on span "26" at bounding box center [376, 273] width 25 height 25
type input "[DATE] - [DATE]"
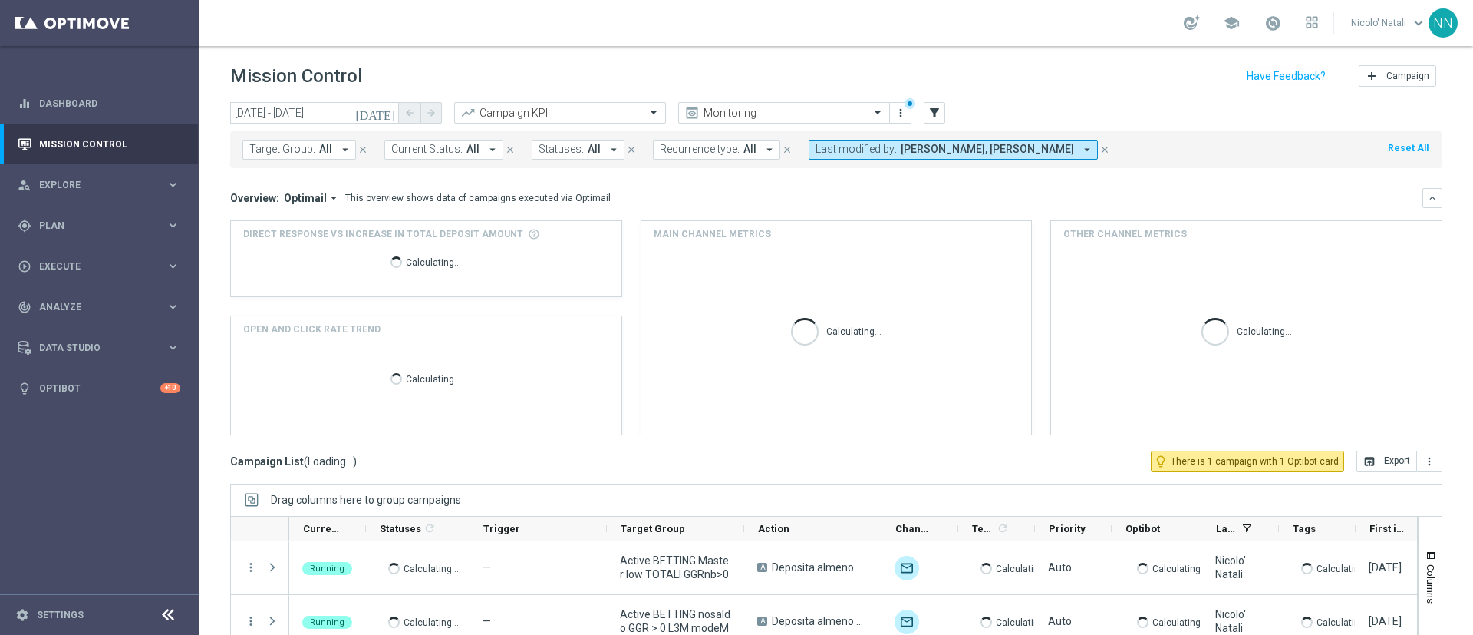
click at [876, 149] on span "Last modified by:" at bounding box center [856, 149] width 81 height 13
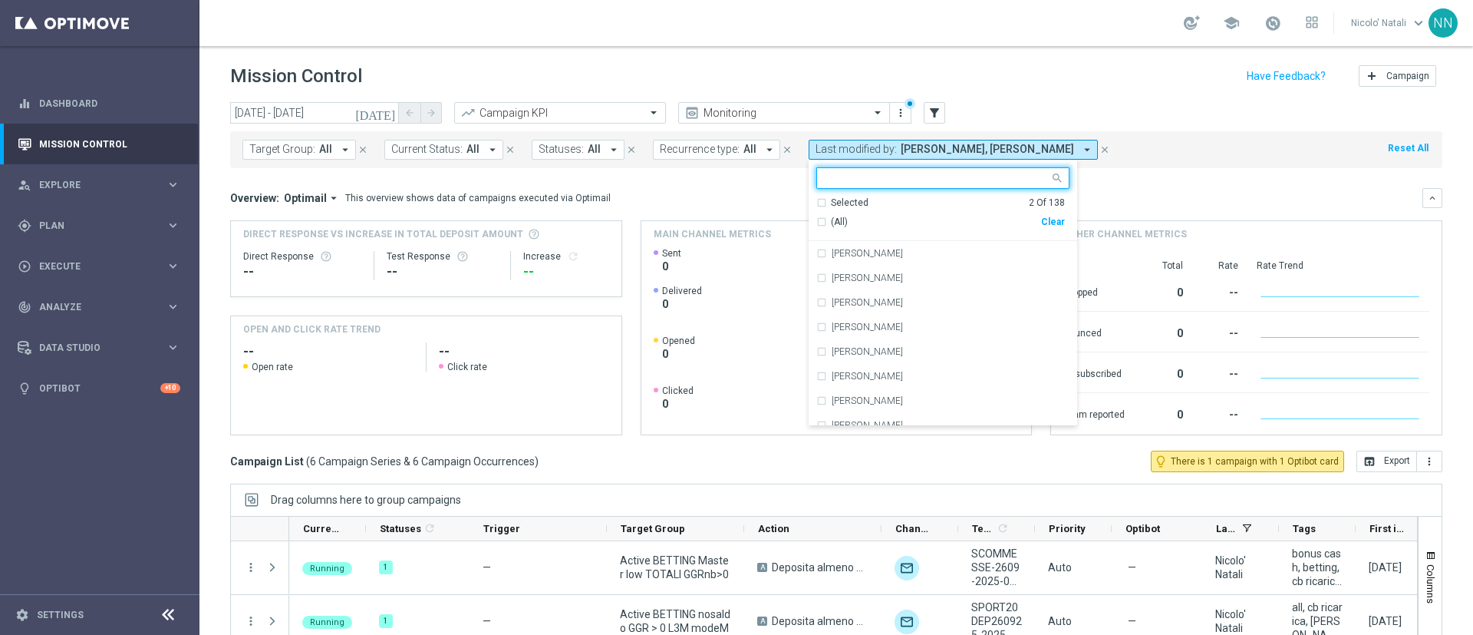
click at [1117, 202] on div "Overview: Optimail arrow_drop_down This overview shows data of campaigns execut…" at bounding box center [826, 198] width 1192 height 14
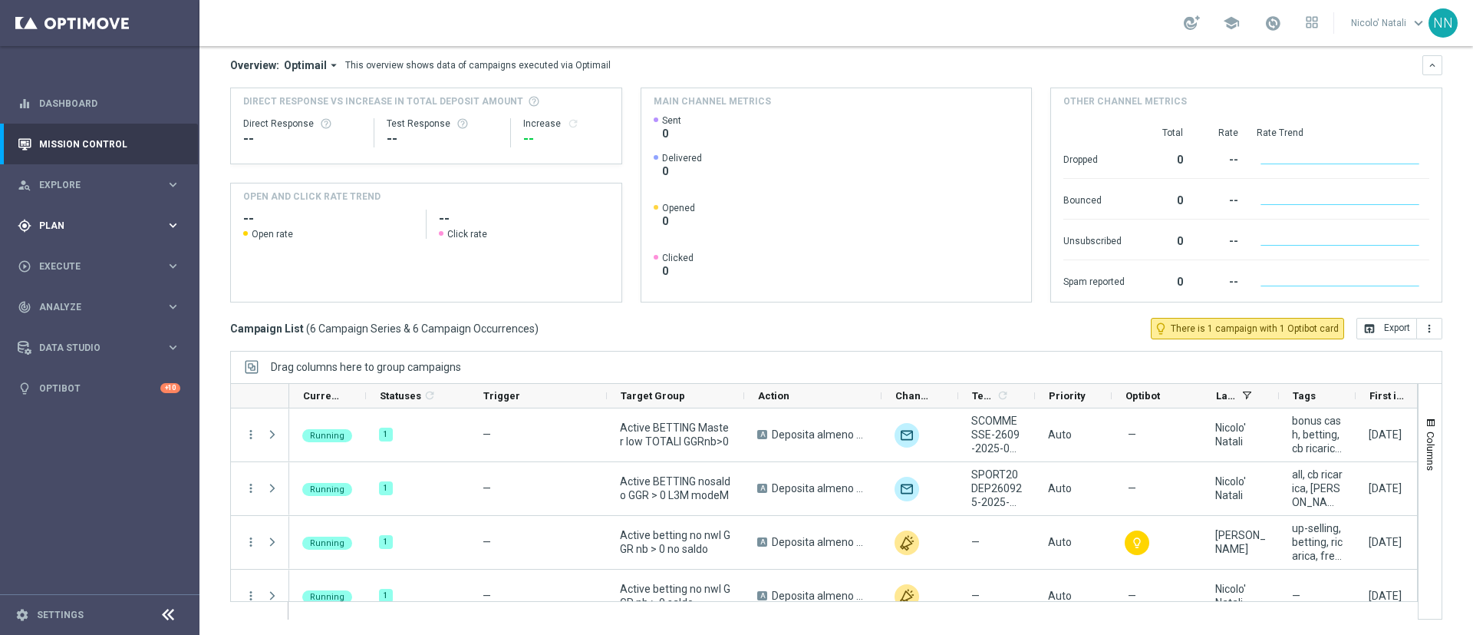
click at [61, 221] on span "Plan" at bounding box center [102, 225] width 127 height 9
click at [75, 261] on link "Target Groups" at bounding box center [100, 257] width 120 height 12
